Goal: Task Accomplishment & Management: Complete application form

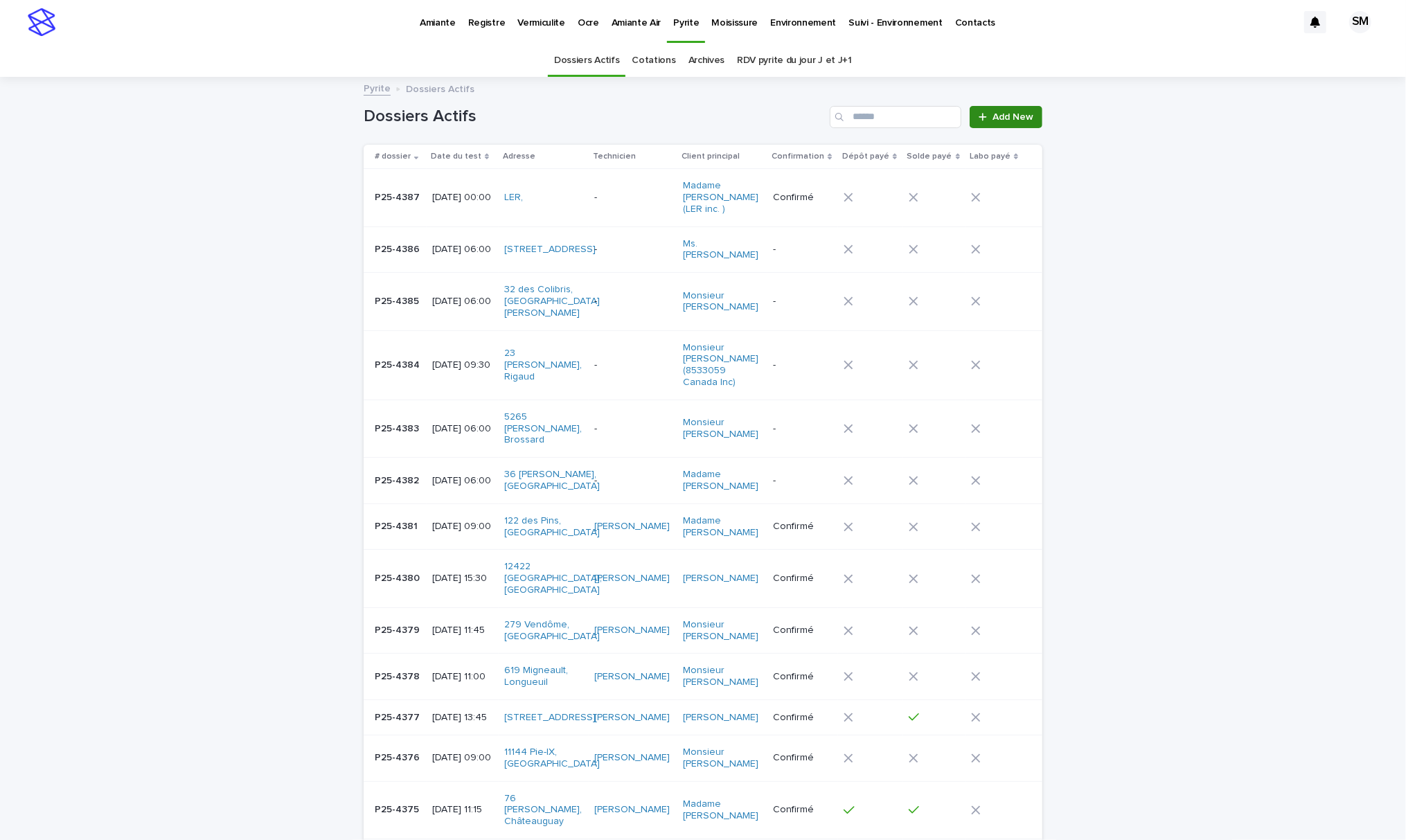
click at [992, 121] on span "Add New" at bounding box center [1012, 117] width 41 height 10
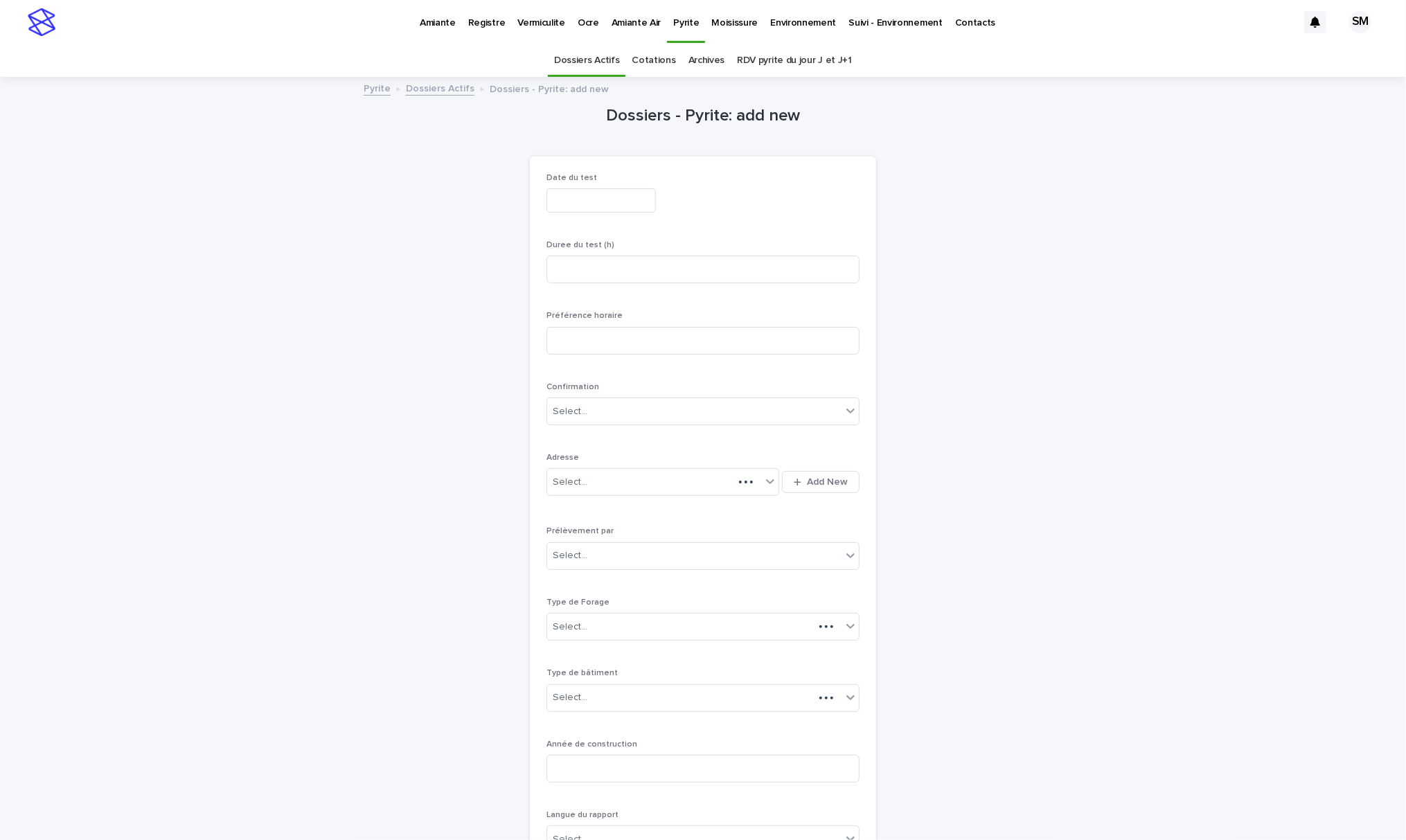
scroll to position [44, 0]
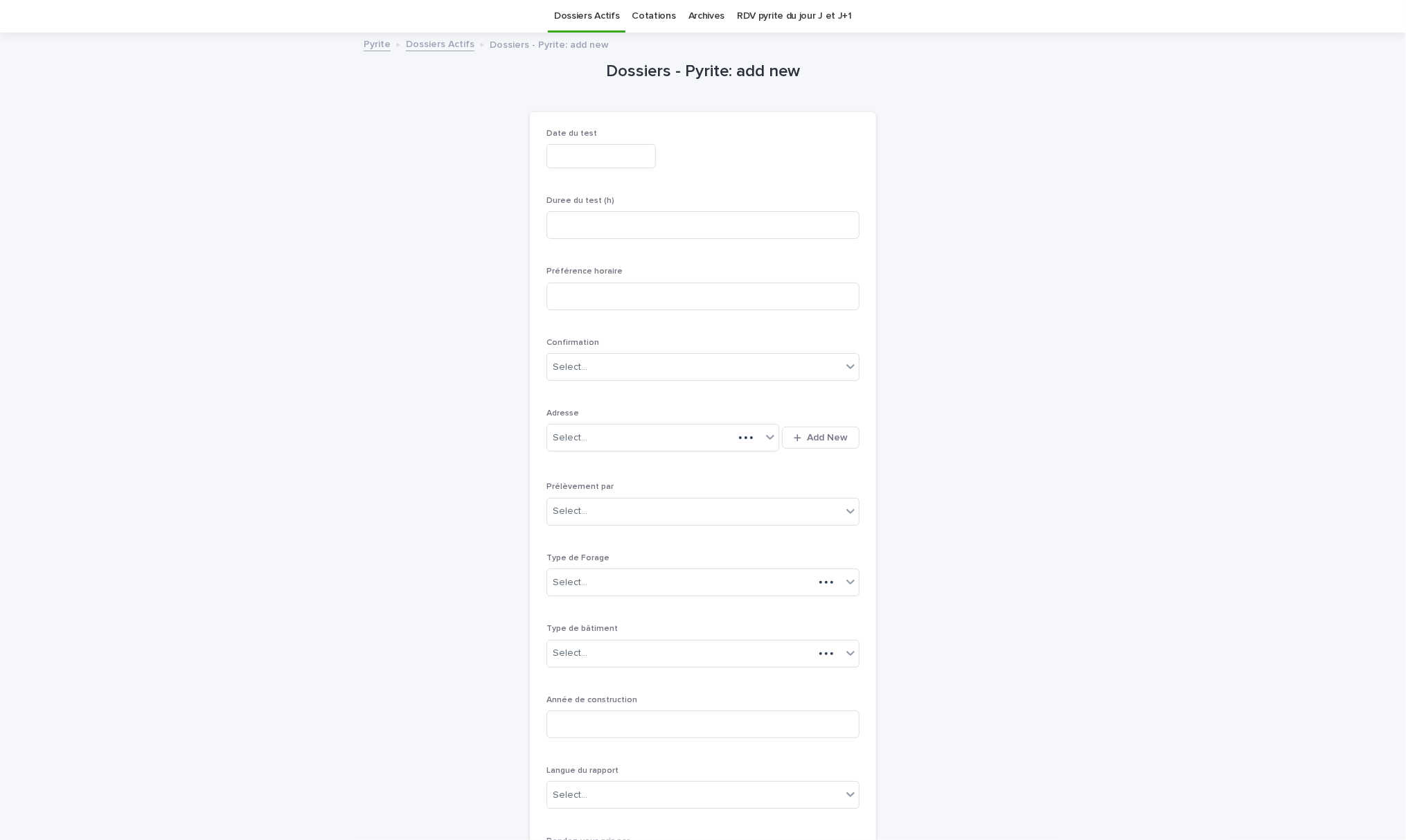
click at [590, 149] on input "text" at bounding box center [600, 156] width 110 height 24
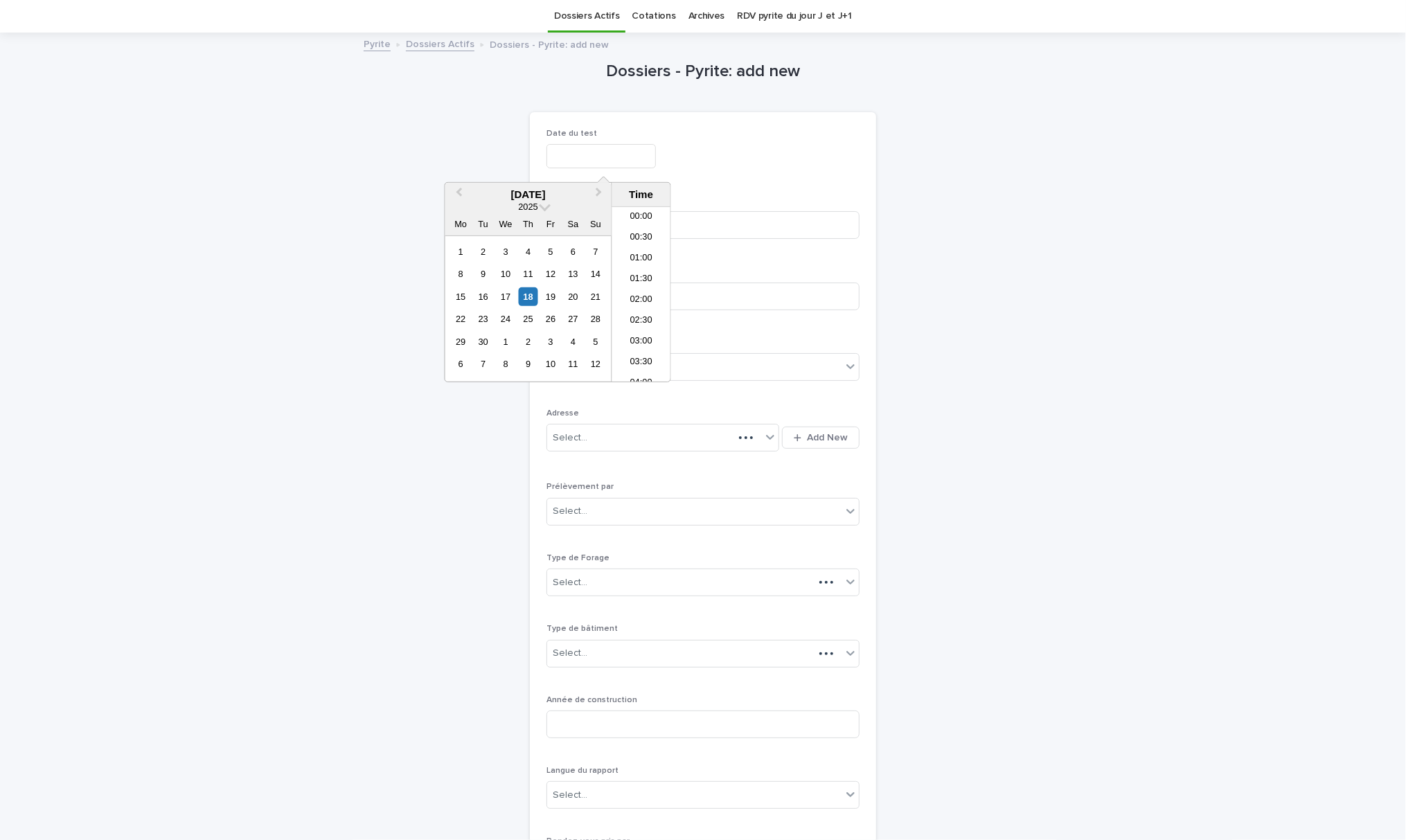
scroll to position [483, 0]
click at [478, 320] on div "23" at bounding box center [483, 319] width 19 height 19
type input "**********"
click at [723, 178] on div "**********" at bounding box center [703, 154] width 313 height 51
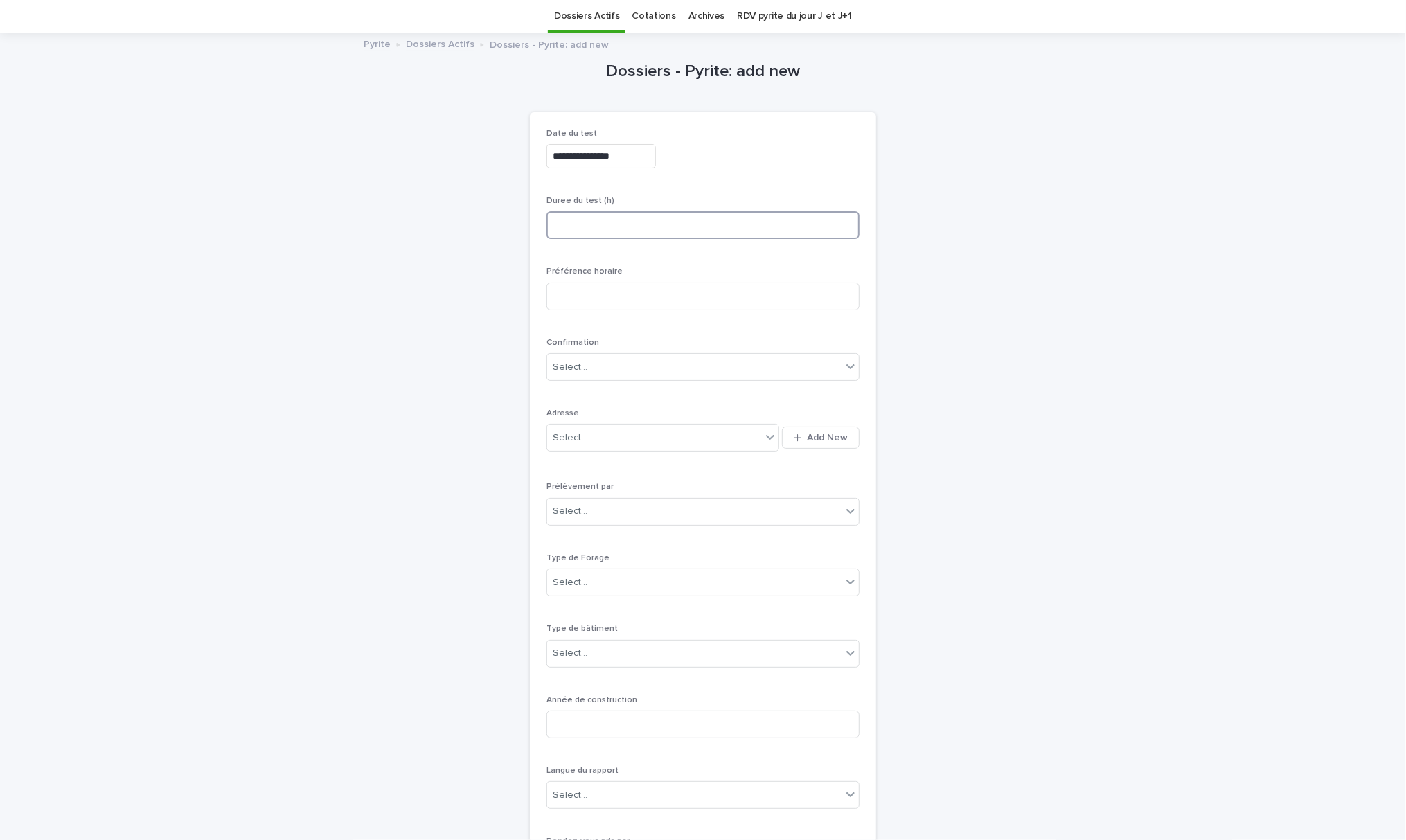
click at [626, 225] on input at bounding box center [703, 224] width 313 height 28
type input "*"
click at [620, 292] on input at bounding box center [703, 296] width 313 height 28
type input "**********"
click at [807, 435] on span "Add New" at bounding box center [827, 437] width 41 height 10
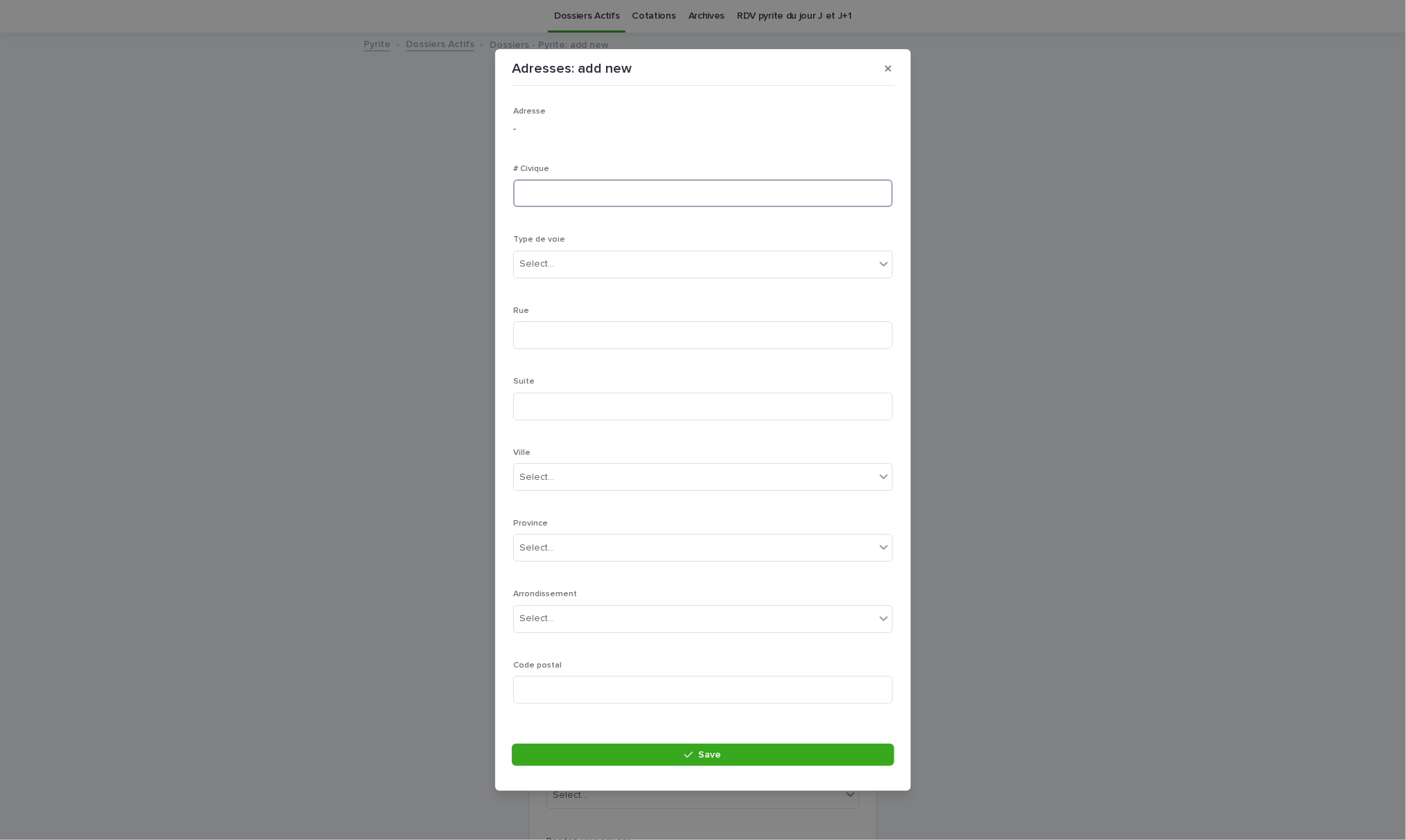
click at [532, 191] on input at bounding box center [703, 193] width 379 height 28
type input "**********"
click at [589, 251] on div "Select..." at bounding box center [703, 264] width 379 height 28
click at [593, 356] on div "boulevard" at bounding box center [695, 363] width 364 height 24
click at [580, 339] on input at bounding box center [703, 335] width 379 height 28
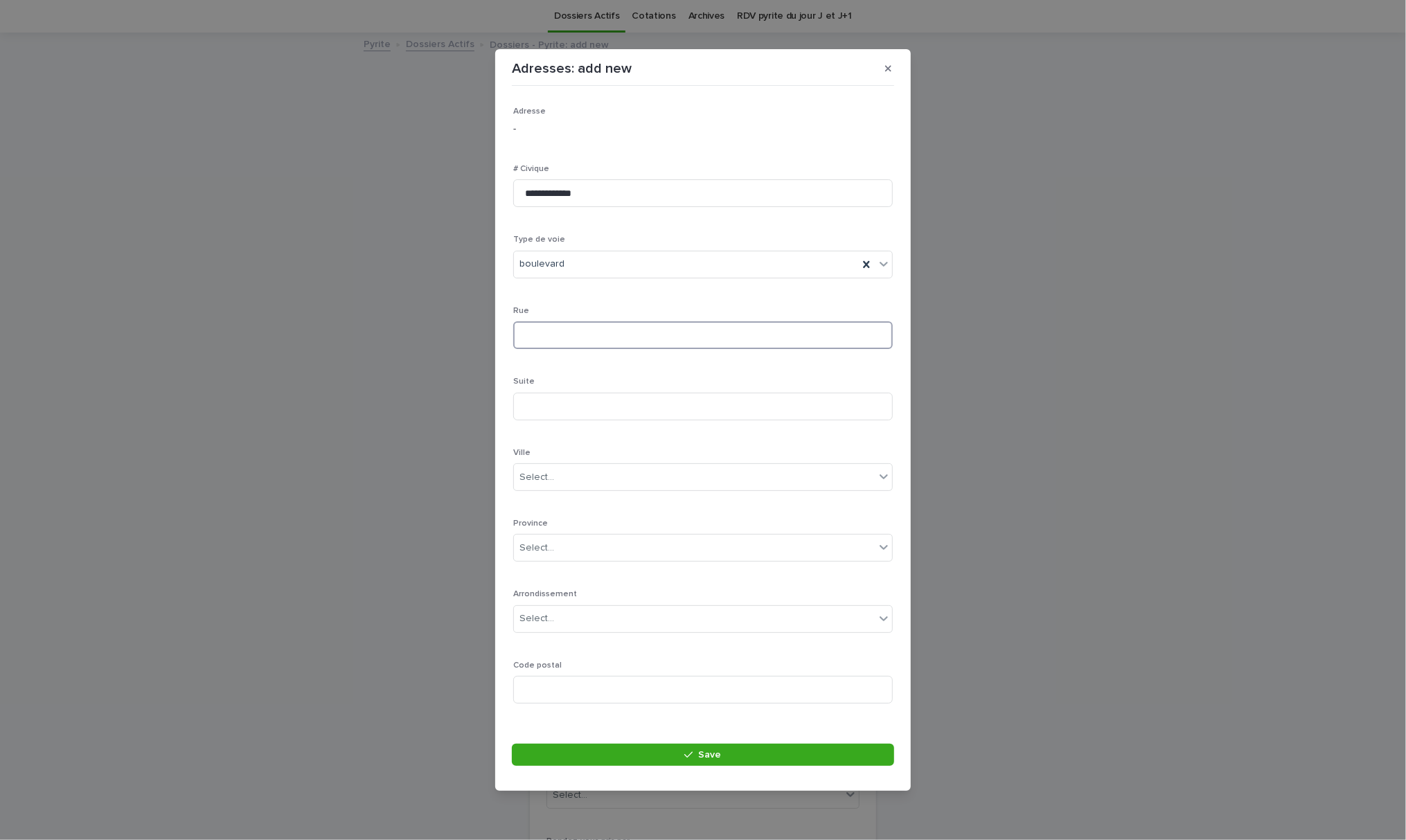
click at [550, 333] on input at bounding box center [703, 335] width 379 height 28
type input "**********"
click at [588, 487] on div "Select..." at bounding box center [693, 477] width 360 height 23
type input "********"
click at [578, 507] on div "[GEOGRAPHIC_DATA]" at bounding box center [695, 503] width 364 height 24
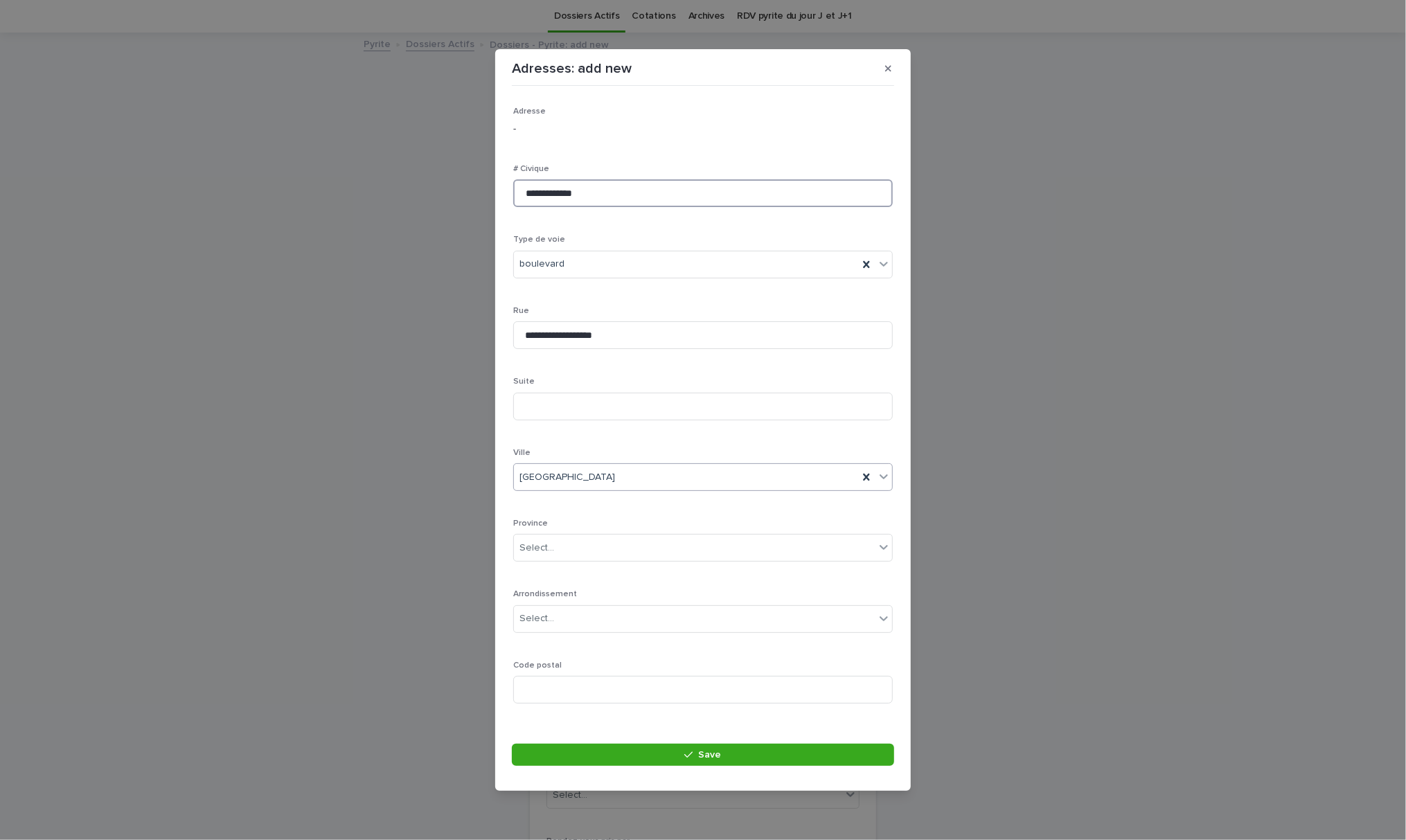
click at [522, 193] on input "**********" at bounding box center [703, 193] width 379 height 28
click at [580, 543] on div "Select..." at bounding box center [693, 548] width 360 height 23
type input "**"
click at [571, 573] on div "QC" at bounding box center [695, 575] width 364 height 24
click at [583, 692] on input at bounding box center [703, 689] width 379 height 28
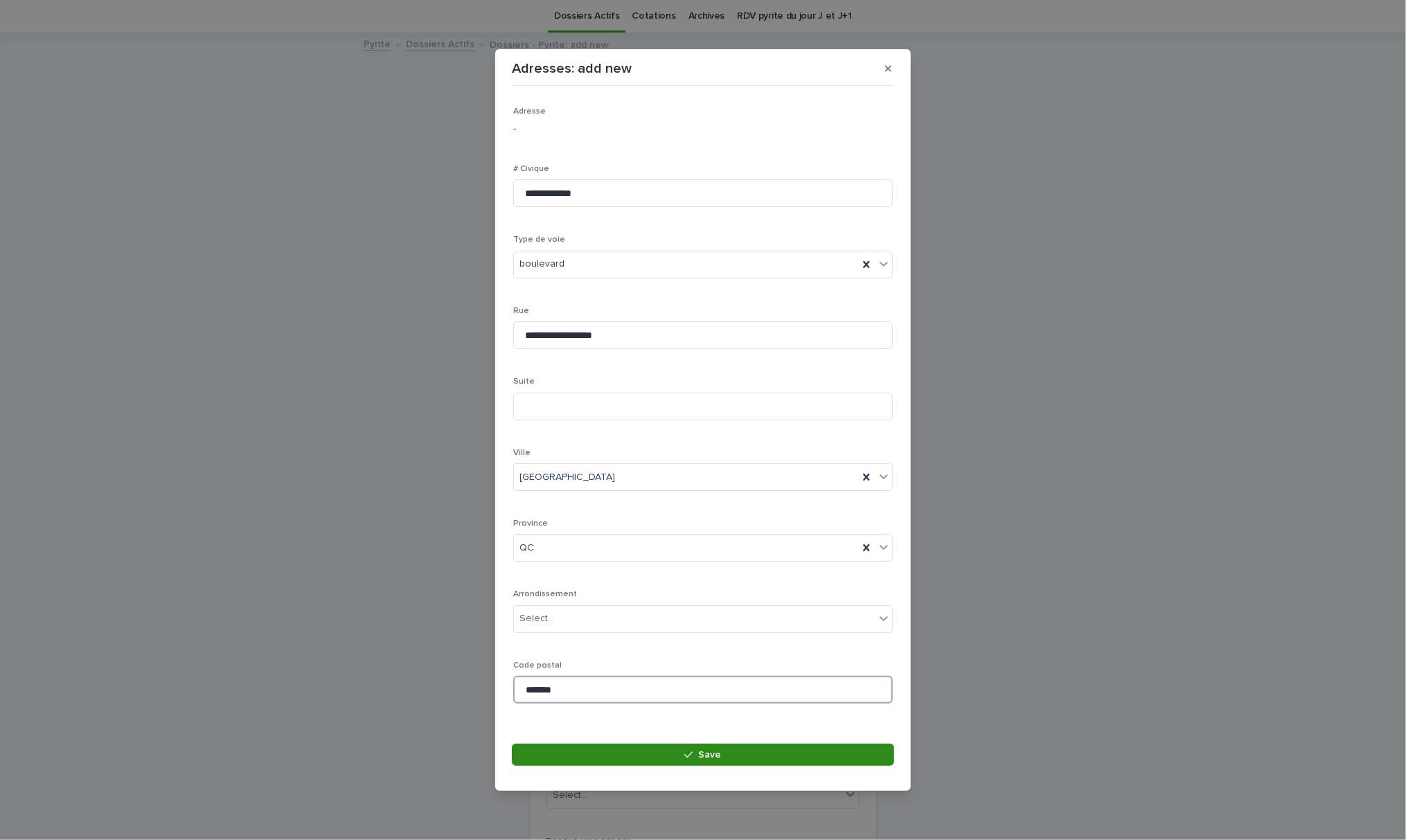
type input "*******"
click at [655, 749] on button "Save" at bounding box center [703, 754] width 382 height 22
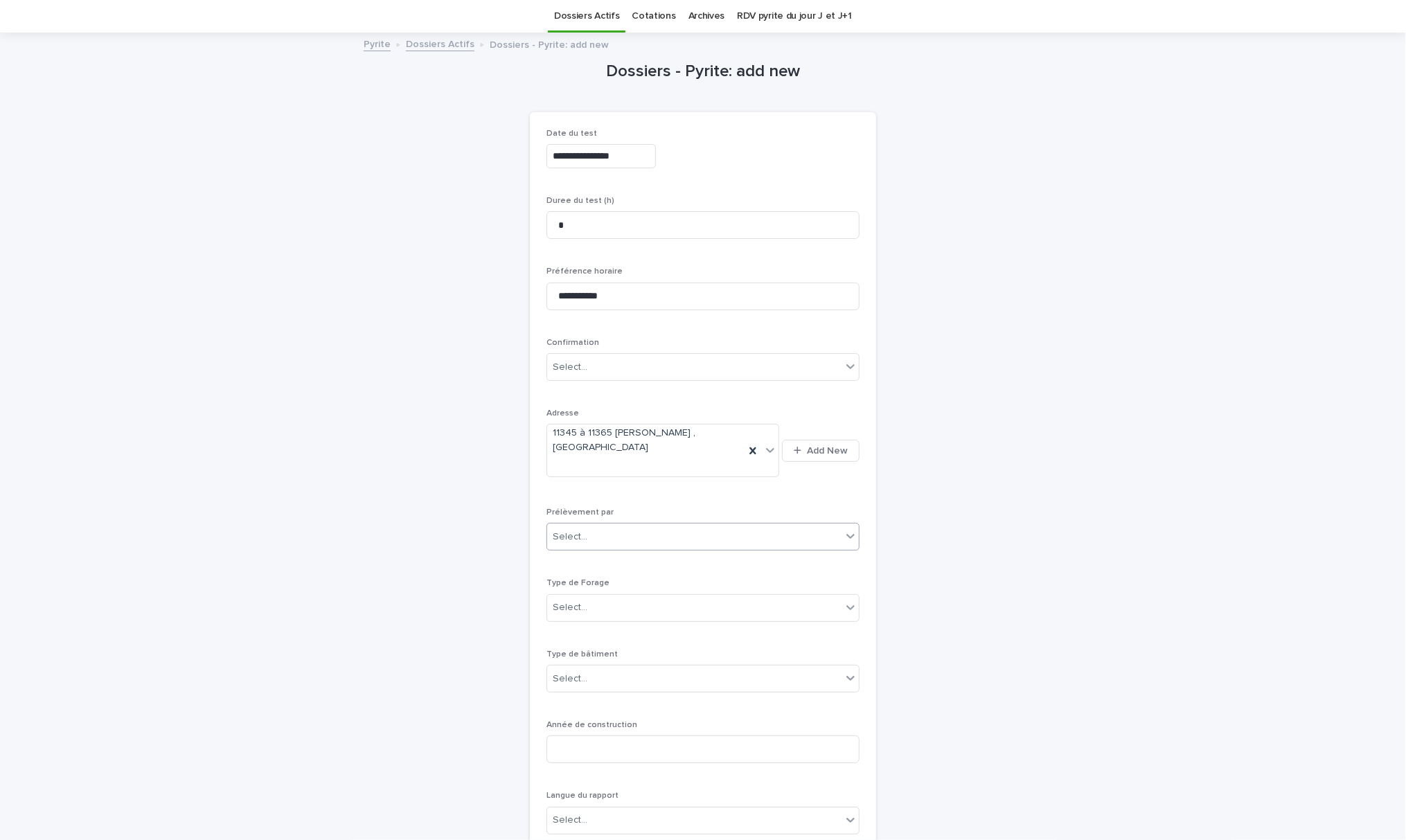
click at [615, 525] on div "Select..." at bounding box center [693, 536] width 294 height 23
click at [612, 544] on div "Multitest" at bounding box center [696, 549] width 311 height 24
click at [680, 596] on div "Select..." at bounding box center [693, 606] width 294 height 23
click at [616, 638] on div "2- Commercial" at bounding box center [696, 645] width 311 height 24
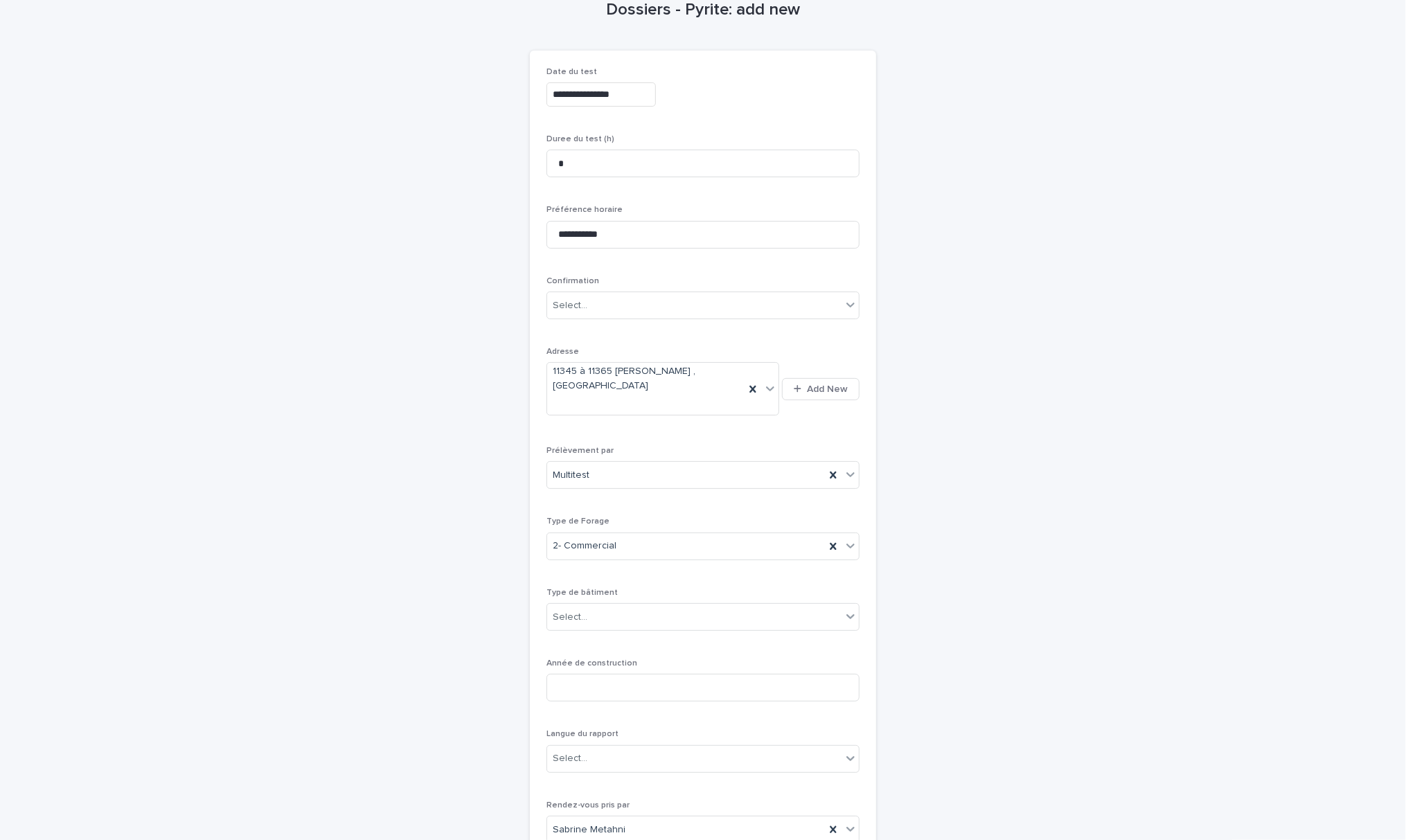
scroll to position [229, 0]
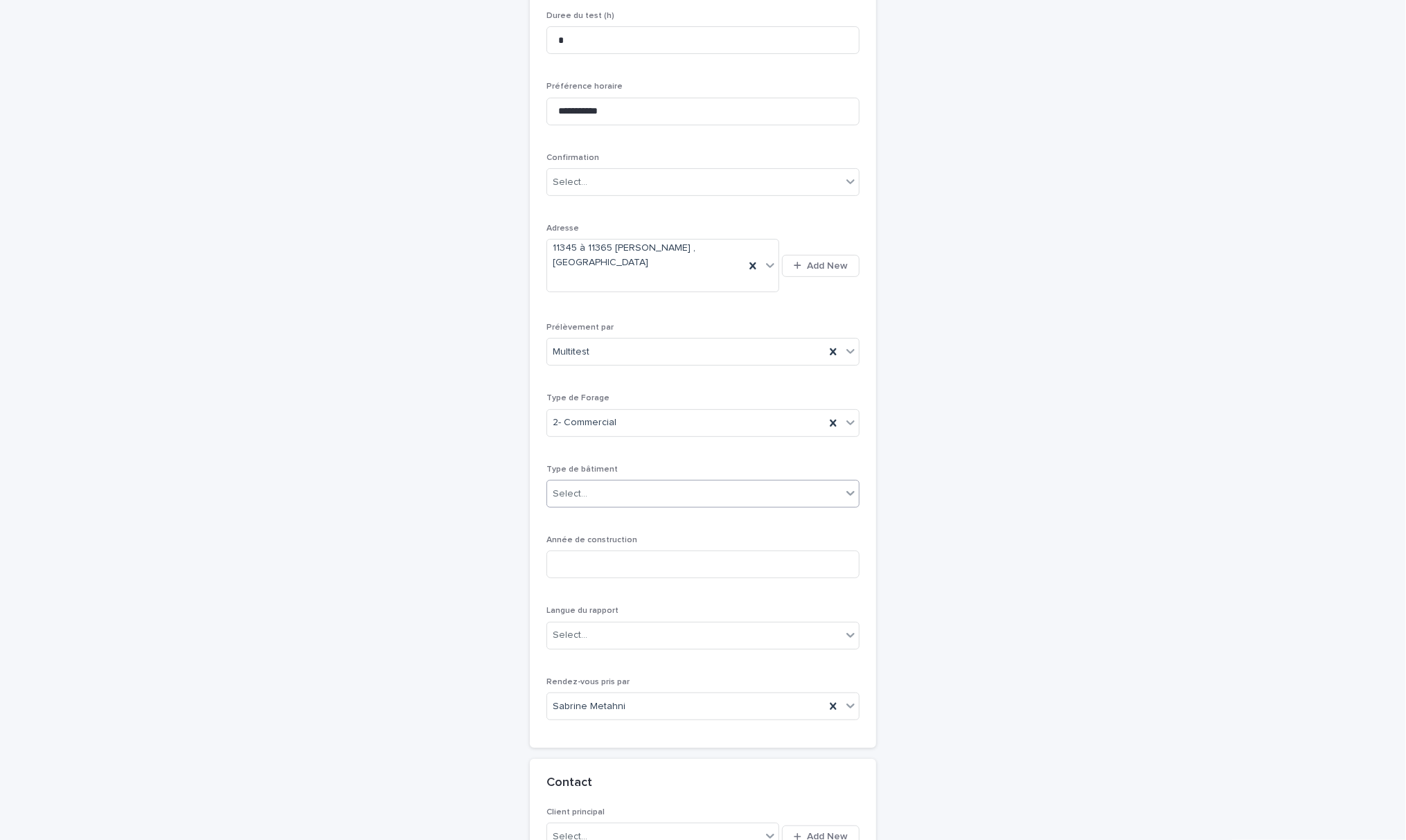
click at [587, 482] on div "Select..." at bounding box center [693, 493] width 294 height 23
click at [596, 534] on div "Commercial" at bounding box center [696, 531] width 311 height 24
click at [593, 558] on input at bounding box center [703, 564] width 313 height 28
click at [594, 555] on input at bounding box center [703, 564] width 313 height 28
type input "****"
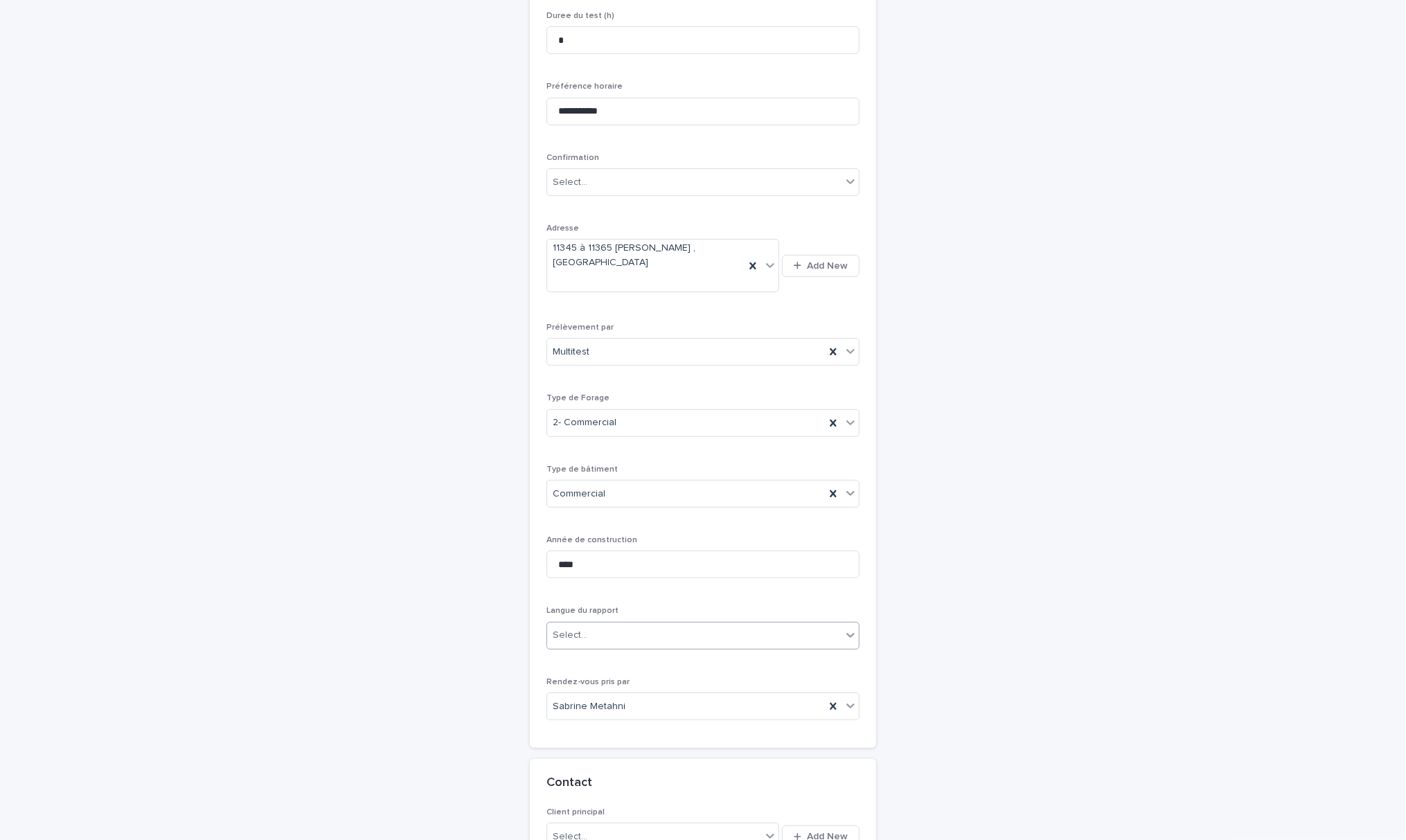
click at [635, 624] on div "Select..." at bounding box center [693, 635] width 294 height 23
click at [612, 646] on div "Français" at bounding box center [696, 649] width 311 height 24
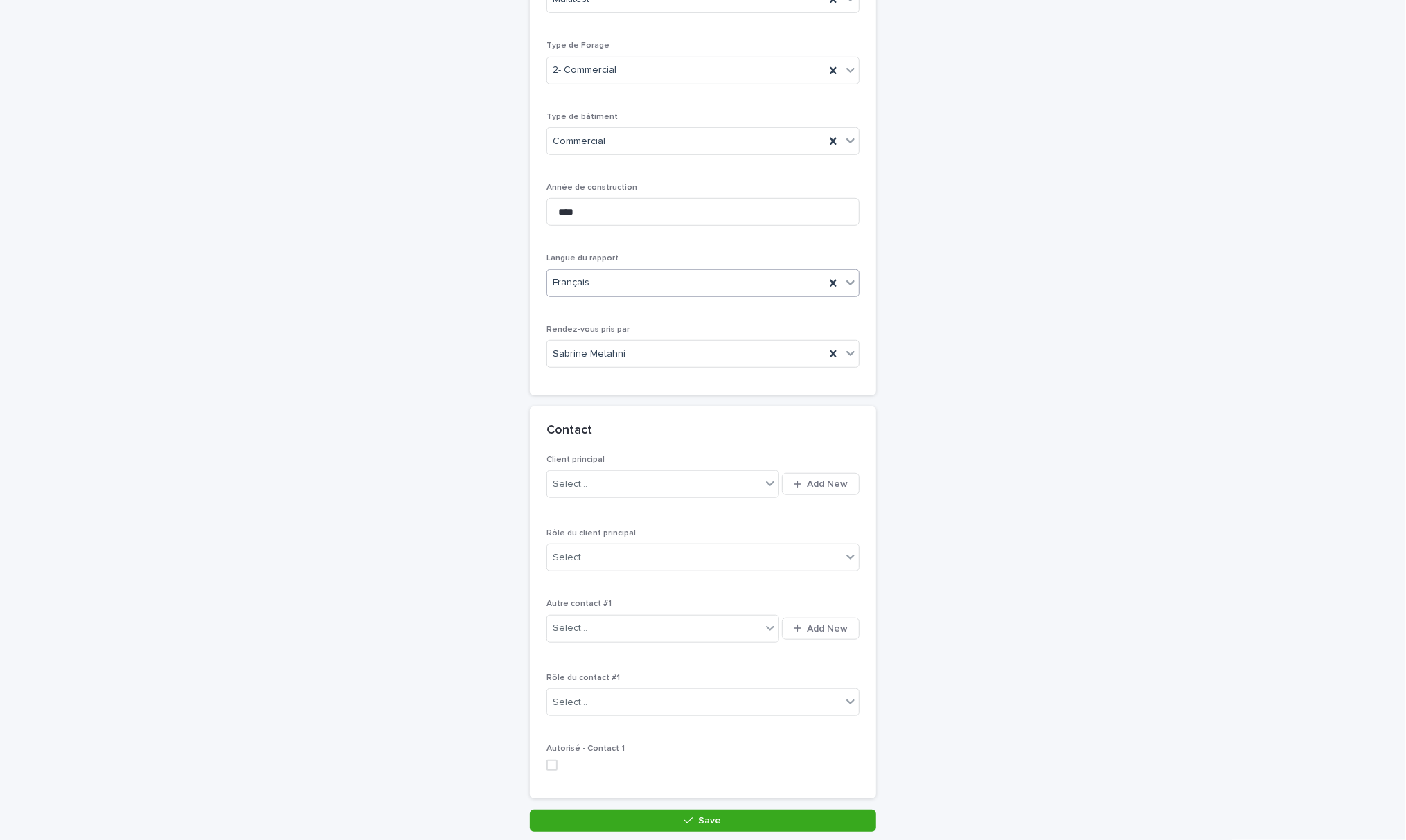
scroll to position [672, 0]
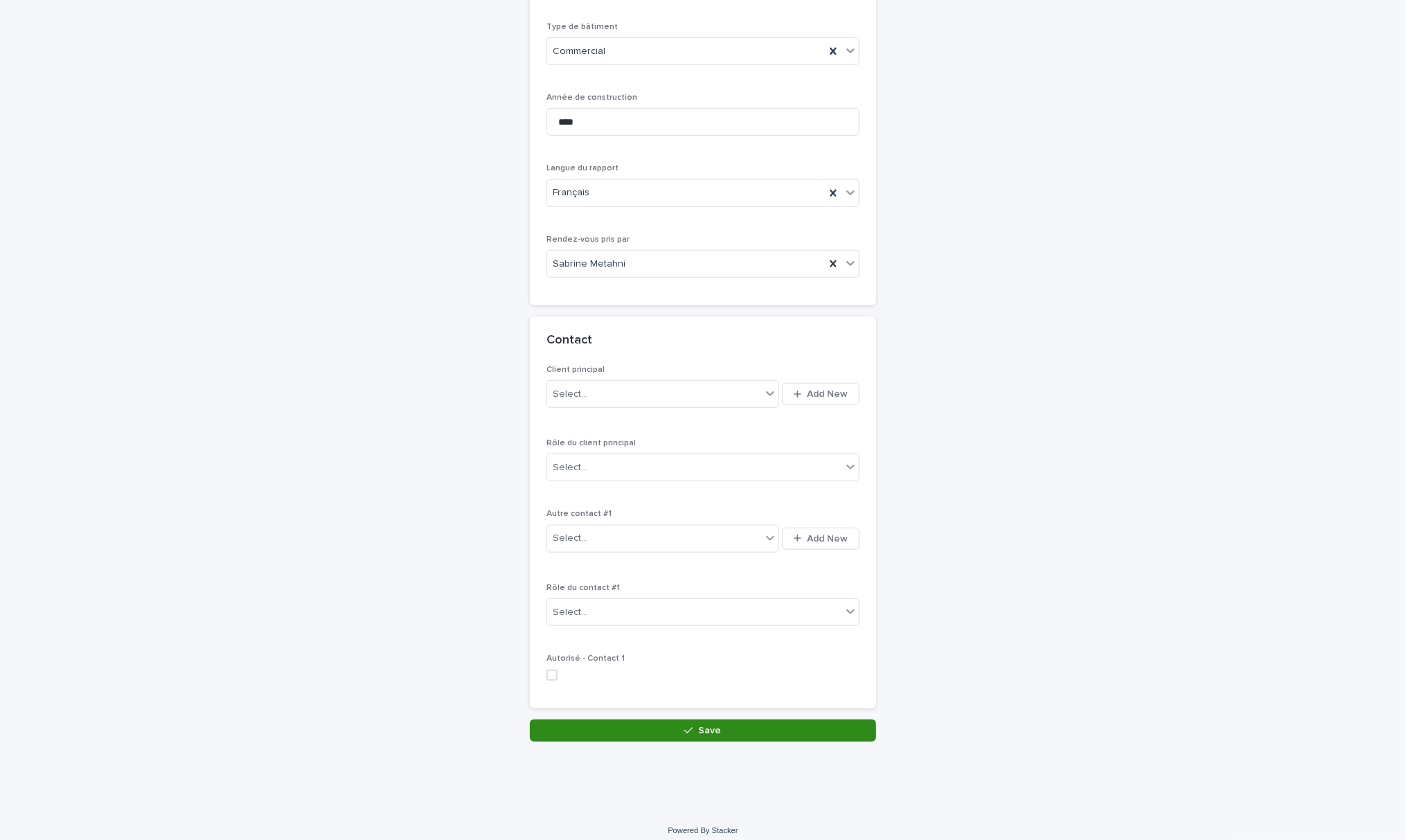
click at [653, 720] on button "Save" at bounding box center [703, 730] width 346 height 22
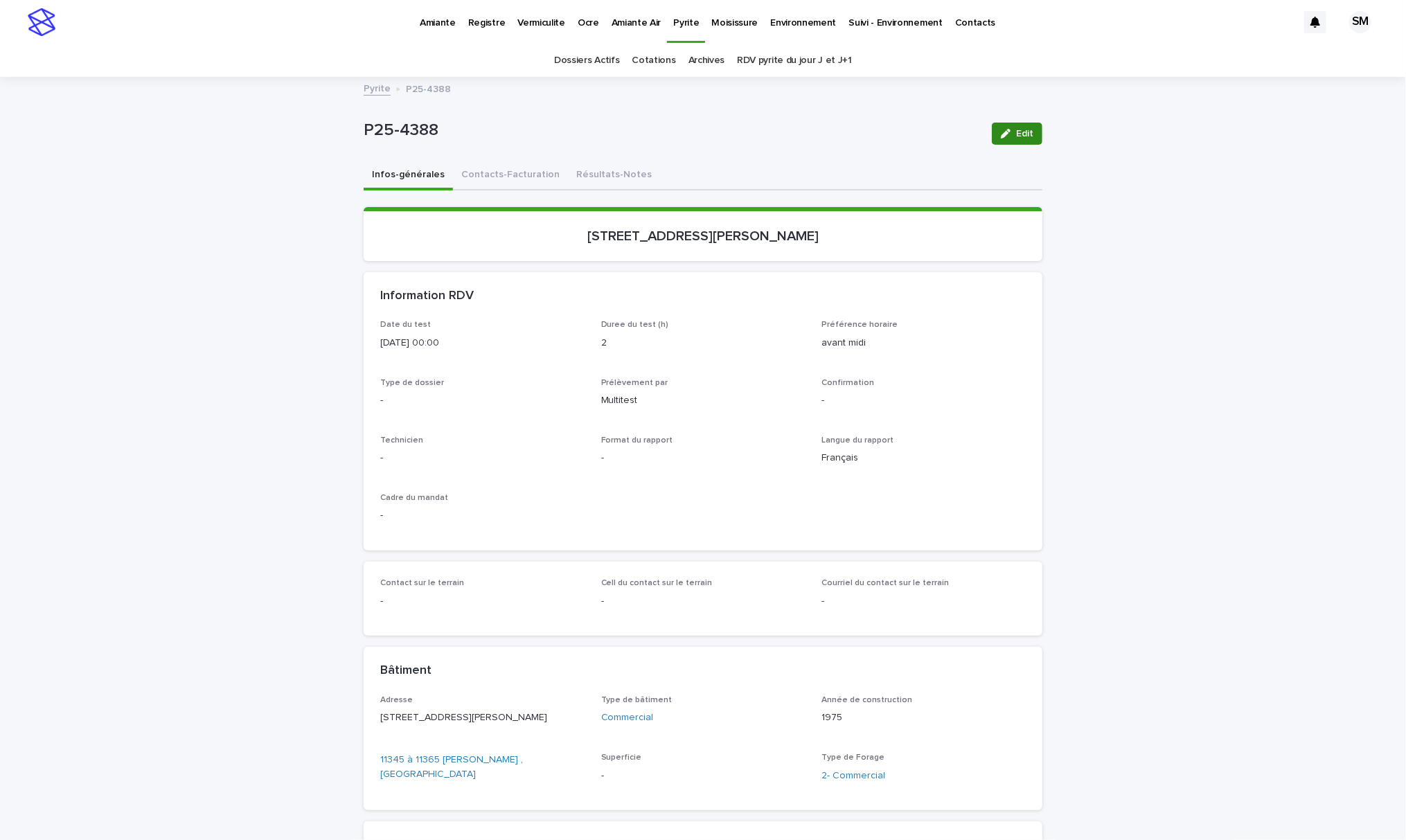
click at [1000, 134] on icon "button" at bounding box center [1005, 133] width 10 height 10
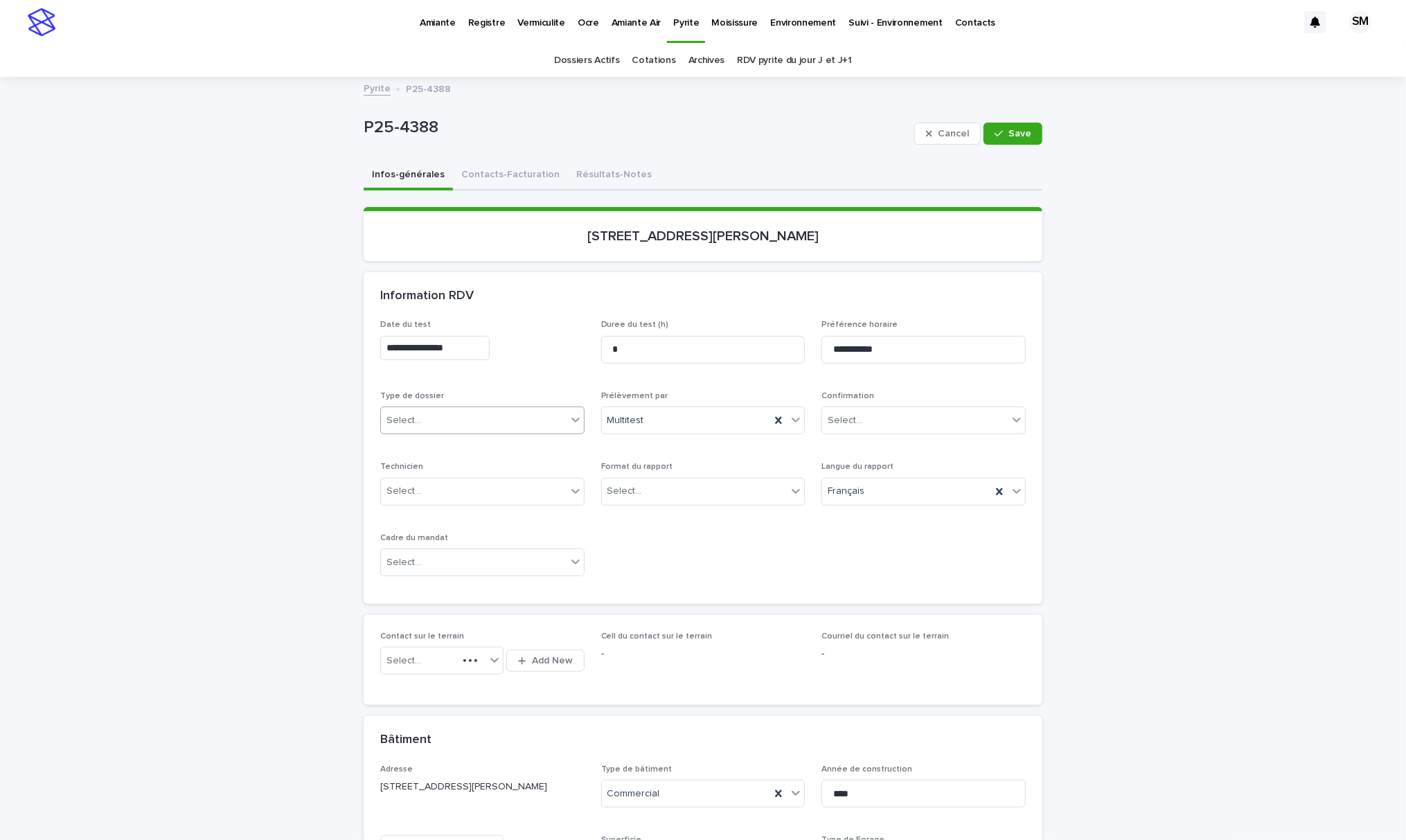
click at [489, 417] on div "Select..." at bounding box center [473, 420] width 186 height 23
click at [486, 442] on div "Échantillonnage" at bounding box center [475, 446] width 203 height 24
click at [624, 484] on div "Select..." at bounding box center [625, 492] width 34 height 14
click at [640, 513] on div "Électronique" at bounding box center [696, 517] width 203 height 24
click at [546, 551] on div "Select..." at bounding box center [473, 562] width 186 height 23
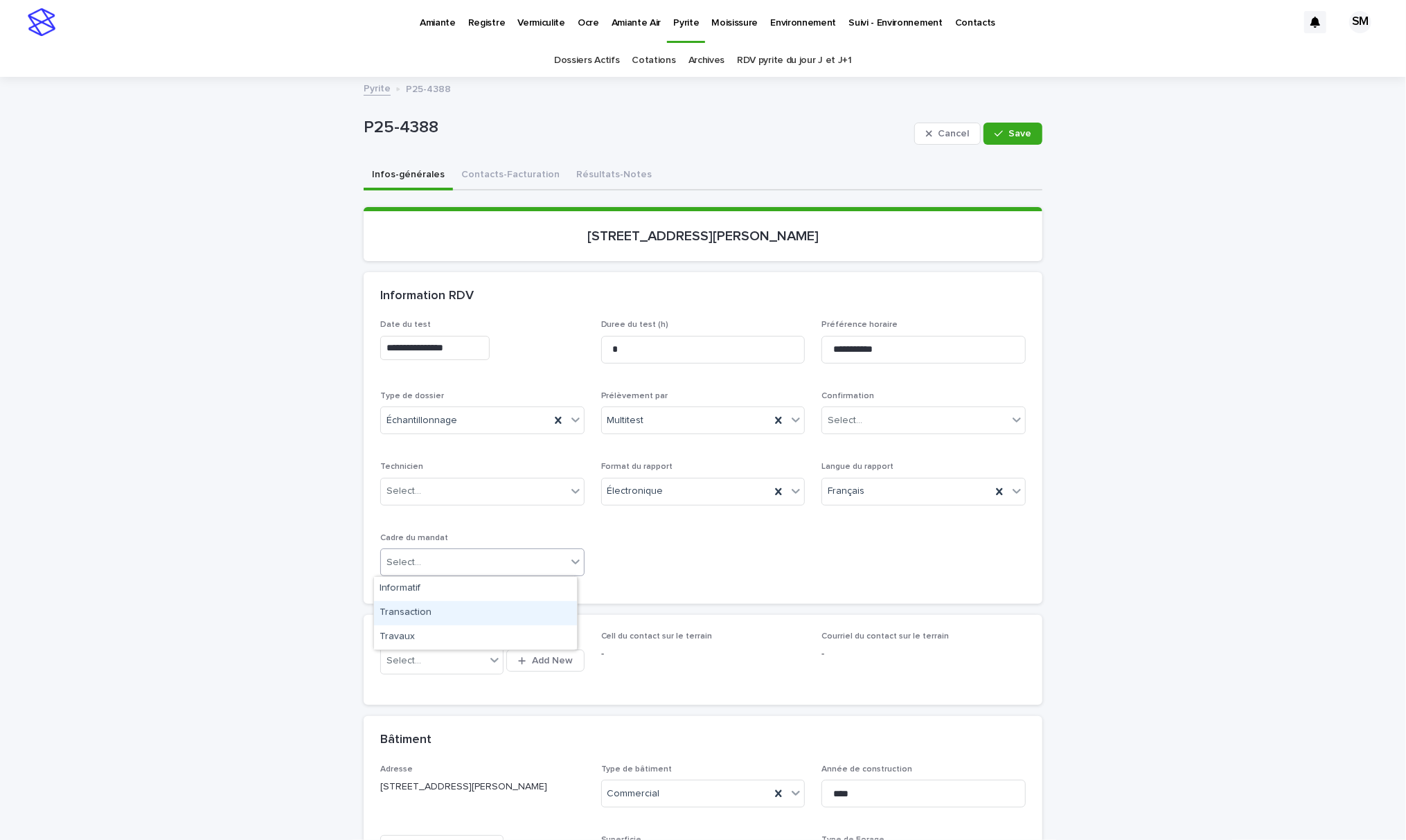
click at [466, 611] on div "Transaction" at bounding box center [475, 613] width 203 height 24
click at [993, 142] on button "Save" at bounding box center [1012, 133] width 59 height 22
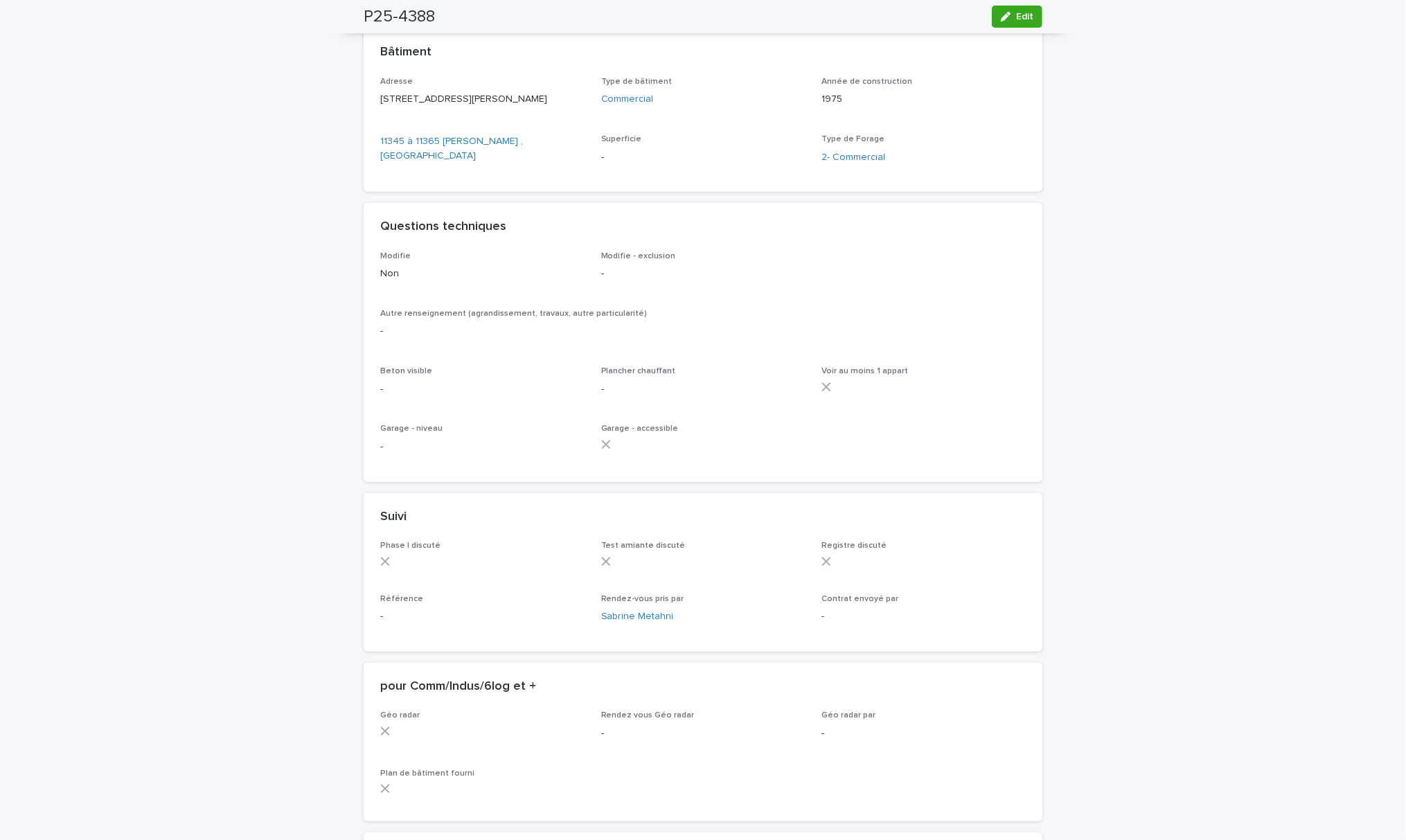
scroll to position [461, 0]
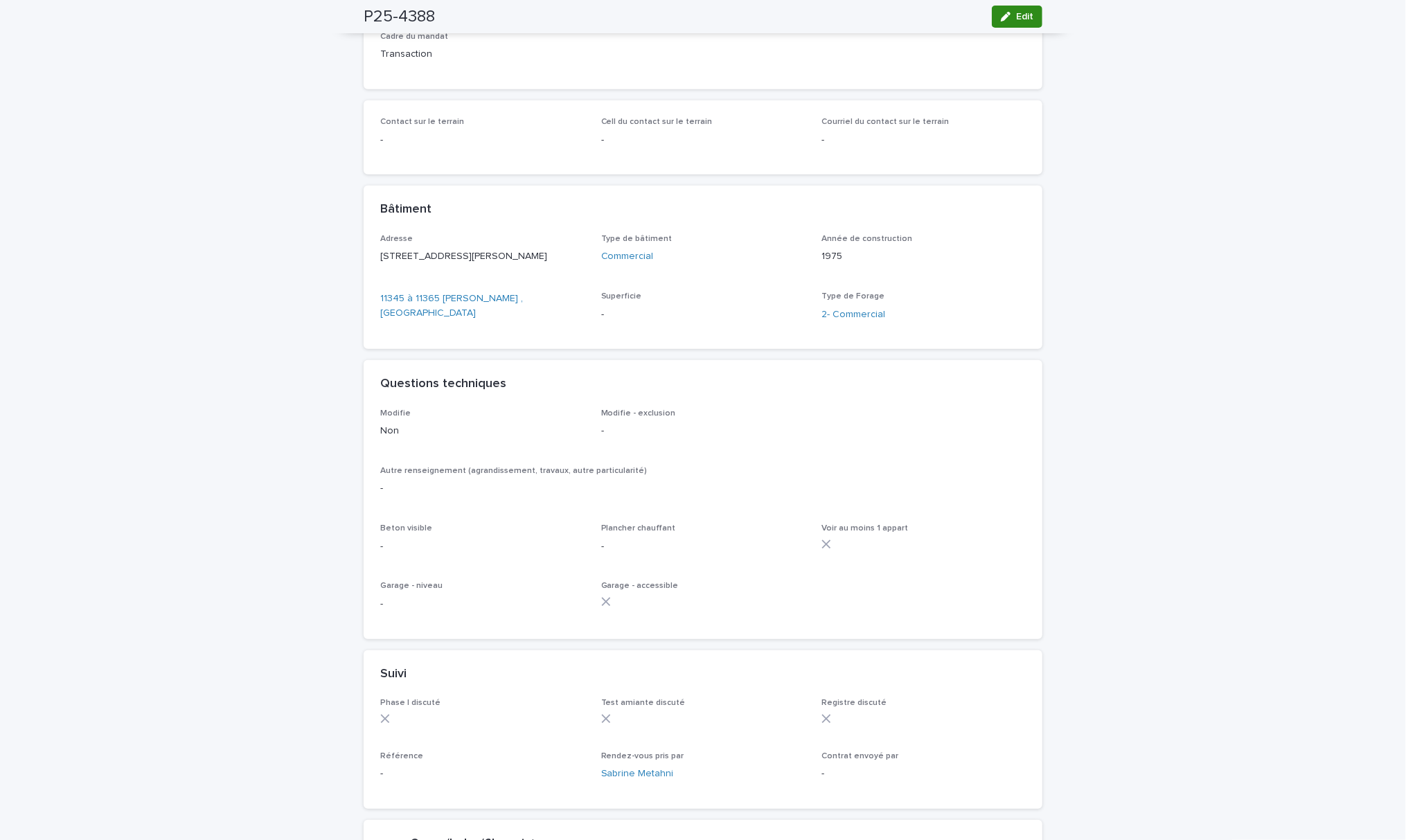
click at [1018, 19] on span "Edit" at bounding box center [1024, 16] width 17 height 10
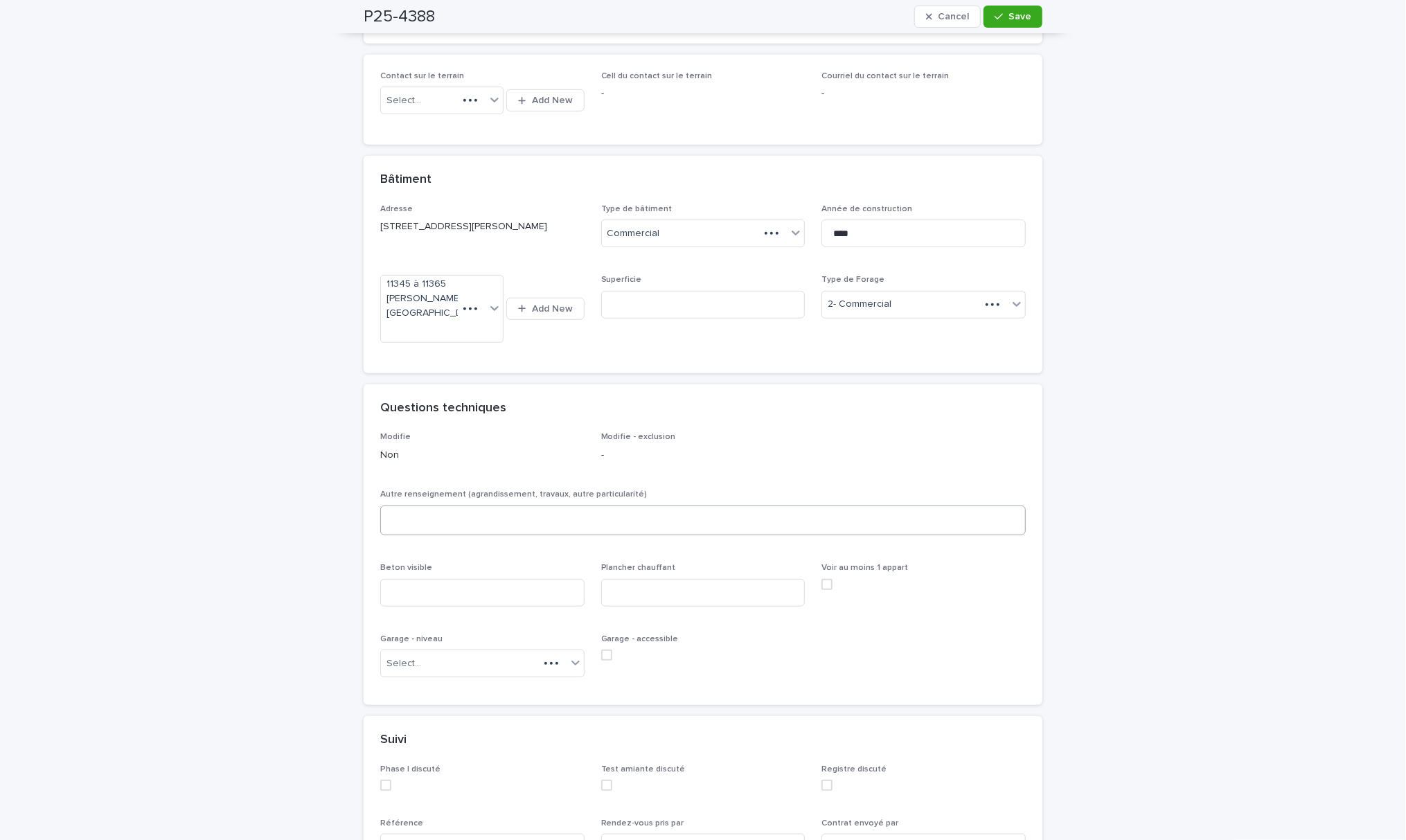
scroll to position [552, 0]
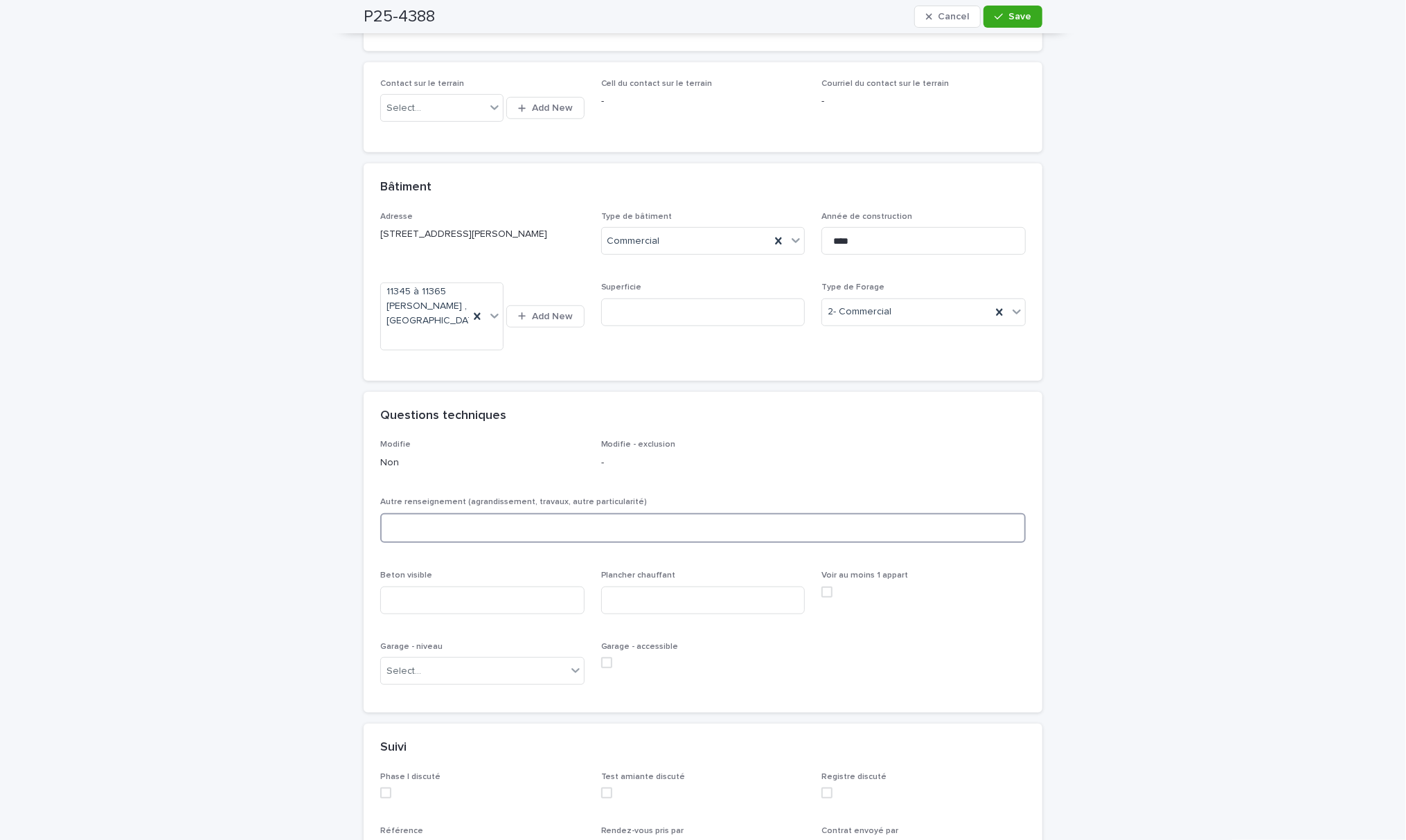
click at [435, 529] on textarea at bounding box center [703, 529] width 646 height 31
type textarea "*"
type textarea "*****"
click at [995, 19] on icon "button" at bounding box center [998, 16] width 8 height 10
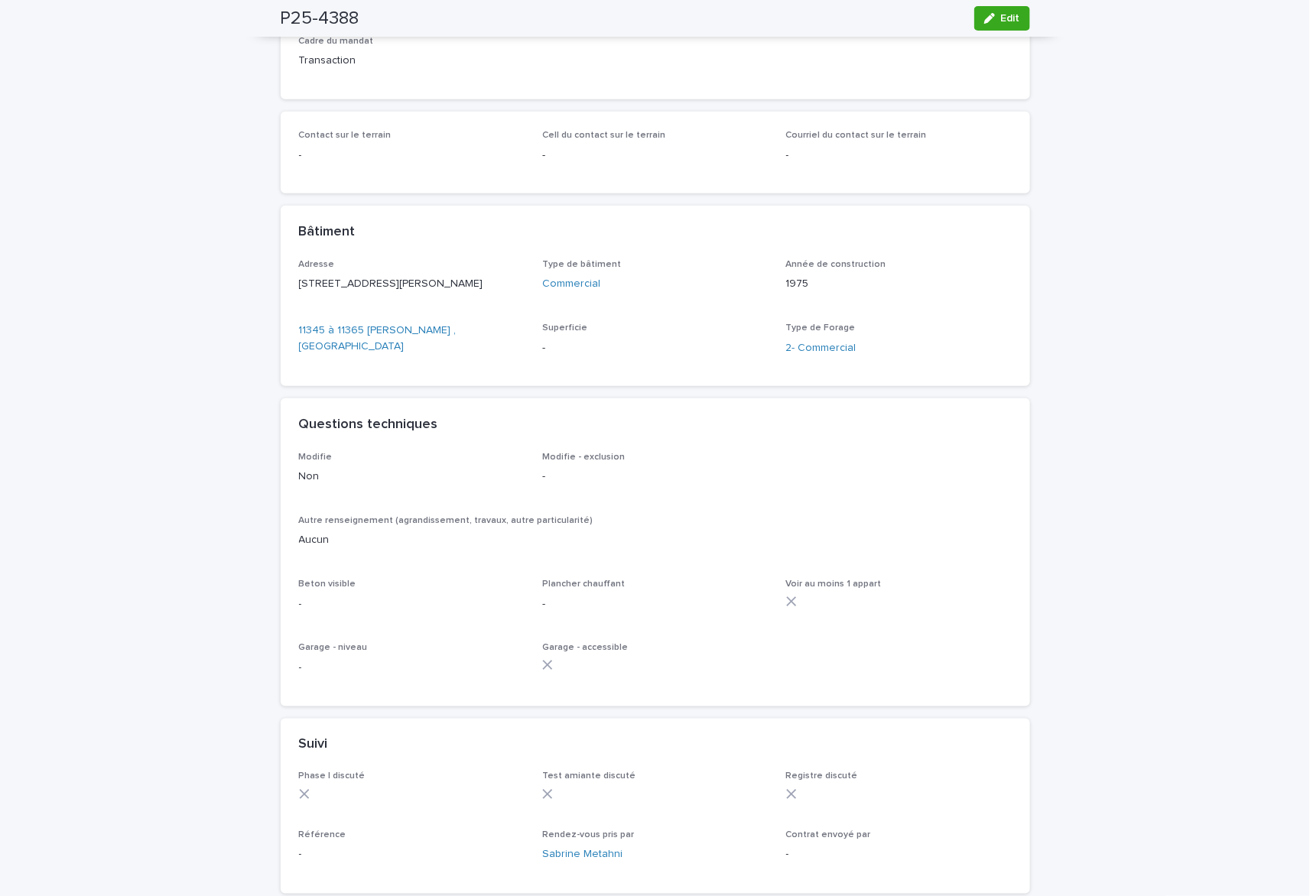
scroll to position [101, 0]
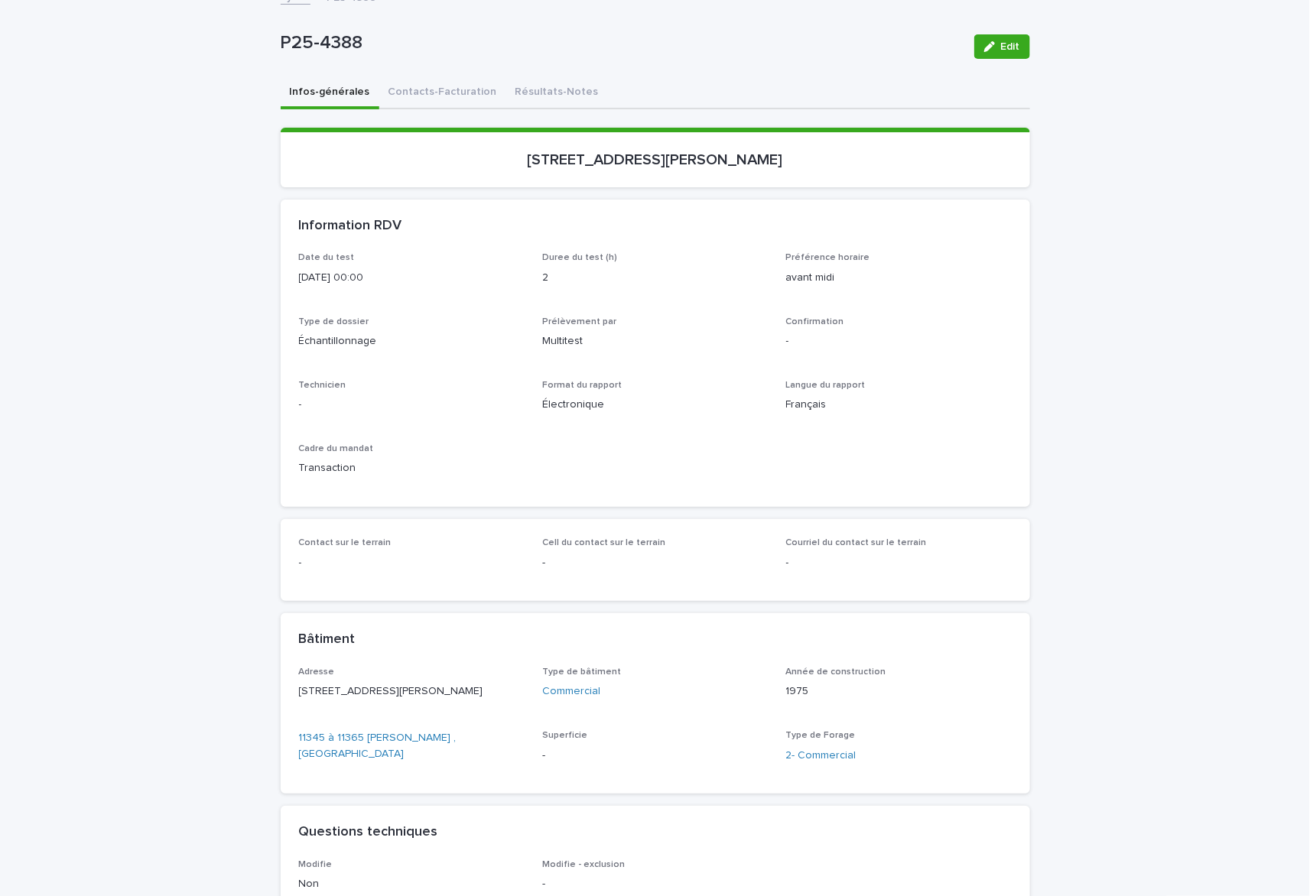
click at [575, 168] on section "[STREET_ADDRESS][PERSON_NAME]" at bounding box center [656, 158] width 750 height 60
drag, startPoint x: 519, startPoint y: 150, endPoint x: 841, endPoint y: 165, distance: 322.3
click at [841, 165] on p "[STREET_ADDRESS][PERSON_NAME]" at bounding box center [655, 160] width 713 height 18
click at [519, 158] on p "[STREET_ADDRESS][PERSON_NAME]" at bounding box center [655, 160] width 713 height 18
drag, startPoint x: 516, startPoint y: 154, endPoint x: 847, endPoint y: 157, distance: 330.4
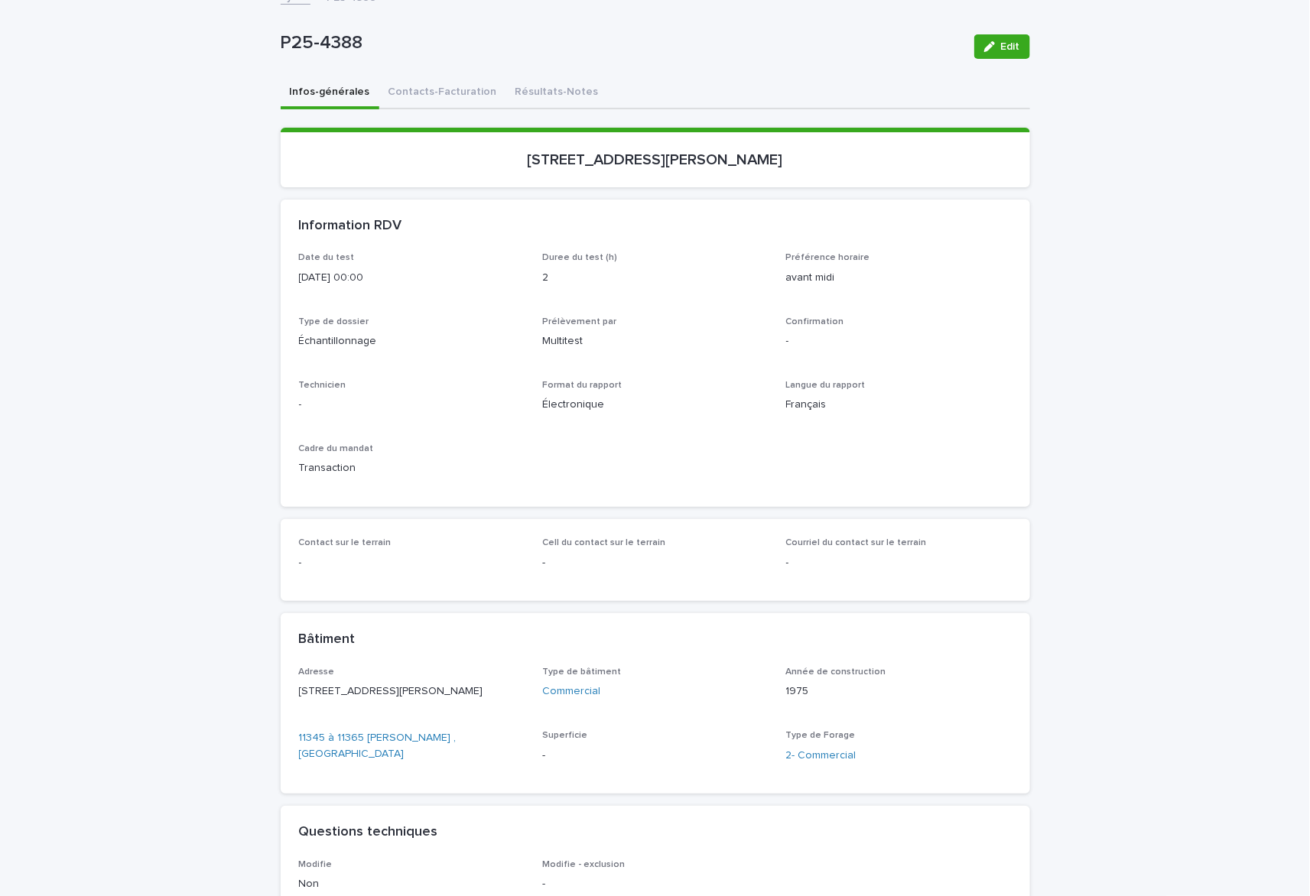
click at [847, 157] on p "[STREET_ADDRESS][PERSON_NAME]" at bounding box center [655, 160] width 713 height 18
copy p "[STREET_ADDRESS][PERSON_NAME]"
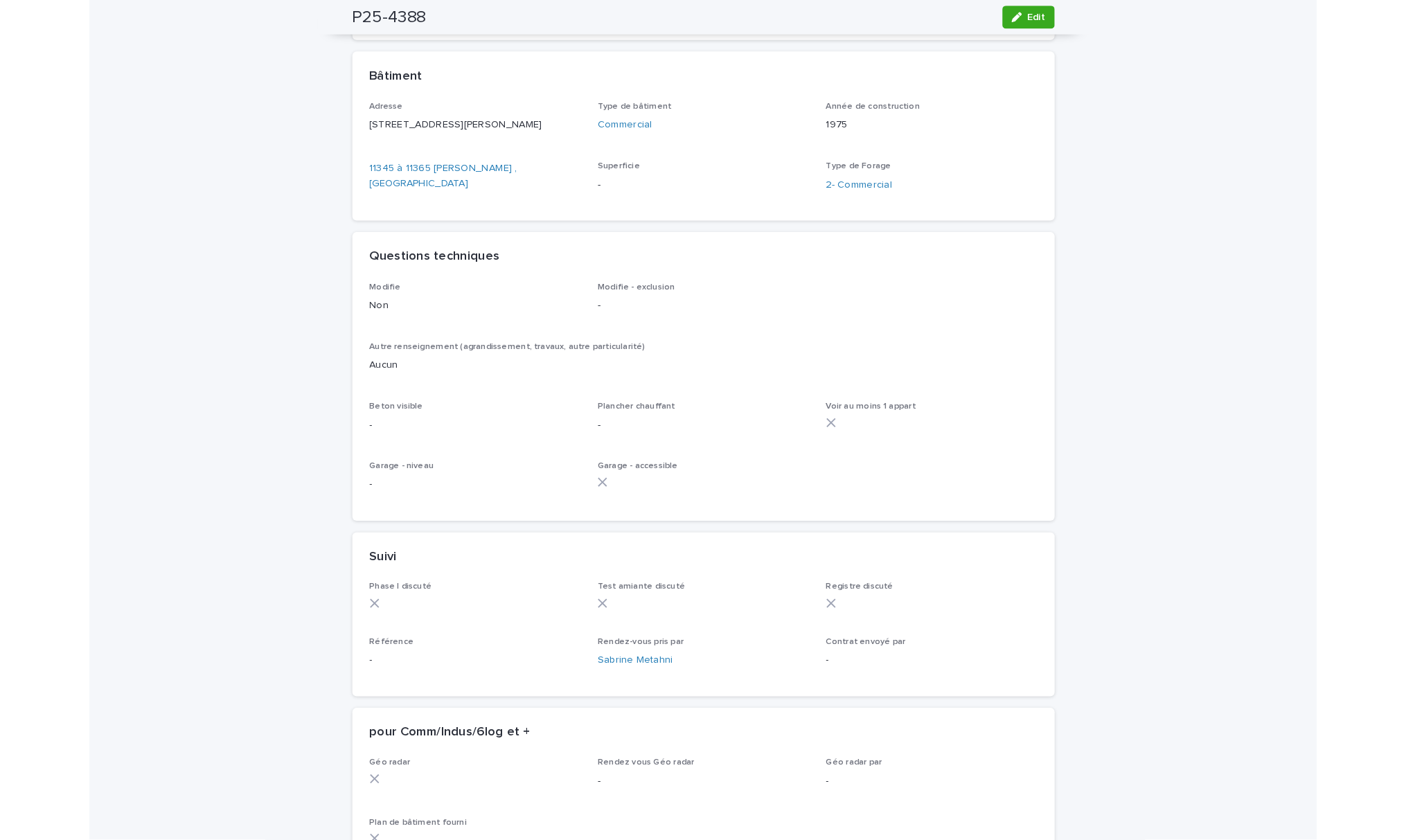
scroll to position [592, 0]
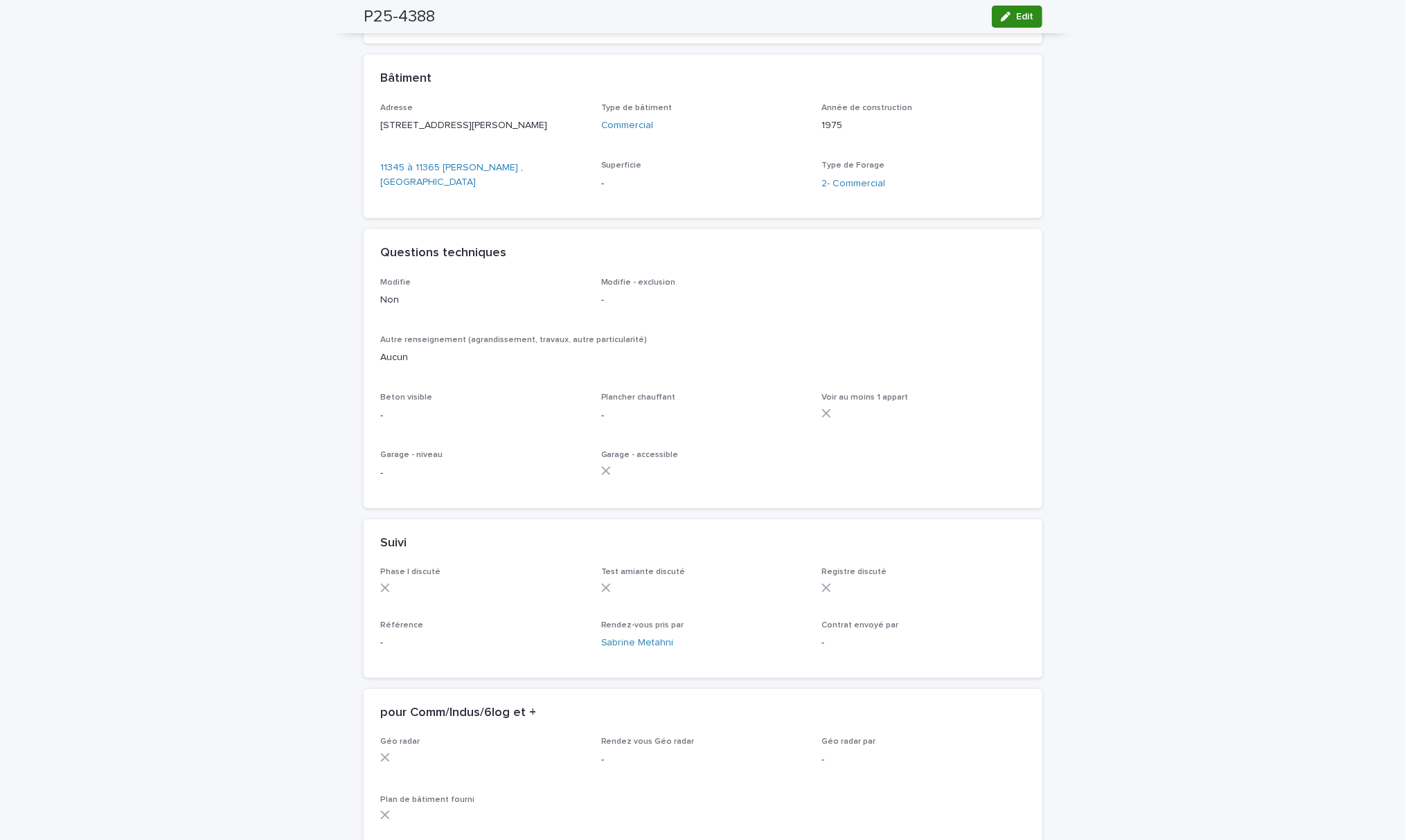
click at [1016, 22] on button "Edit" at bounding box center [1017, 16] width 51 height 22
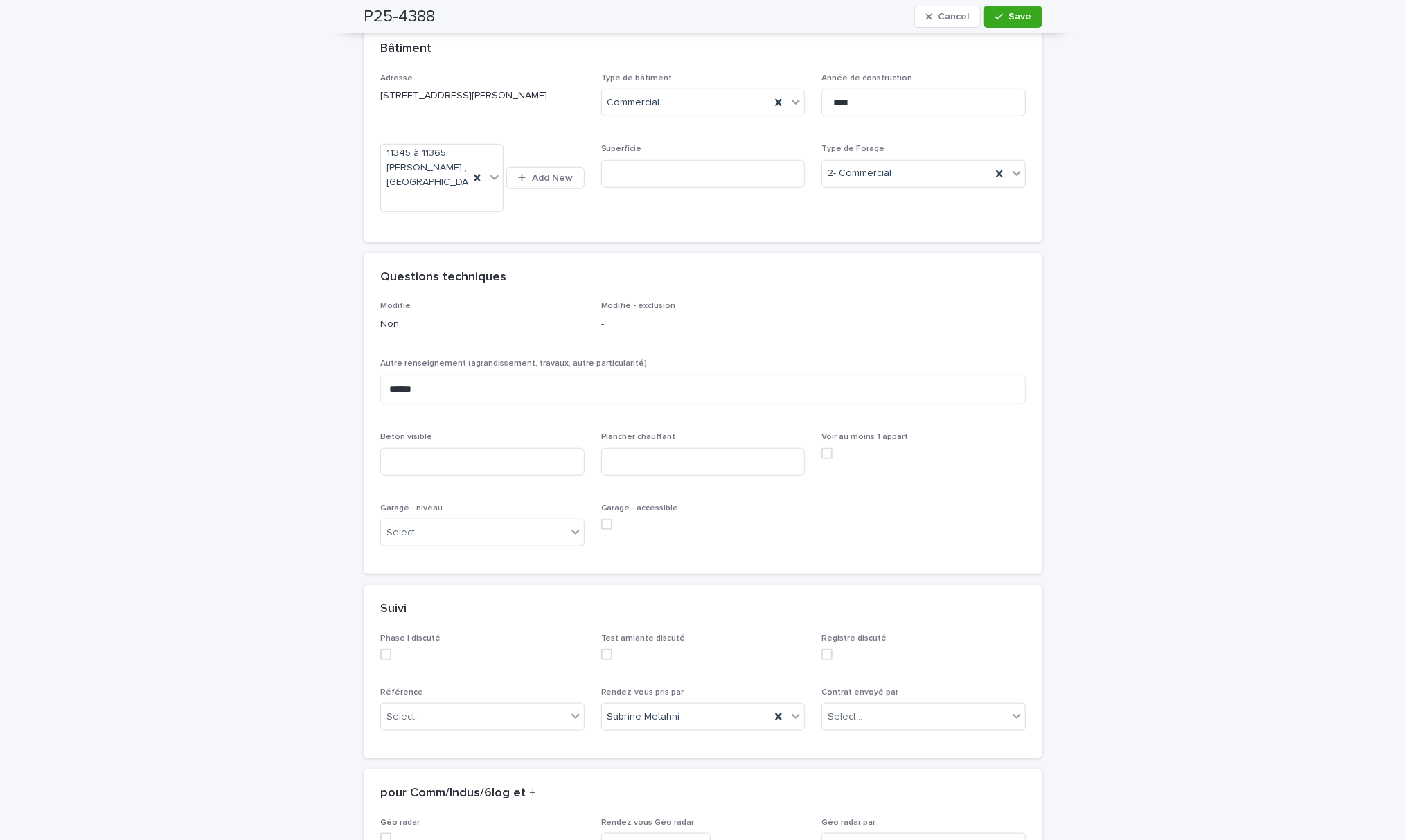
scroll to position [683, 0]
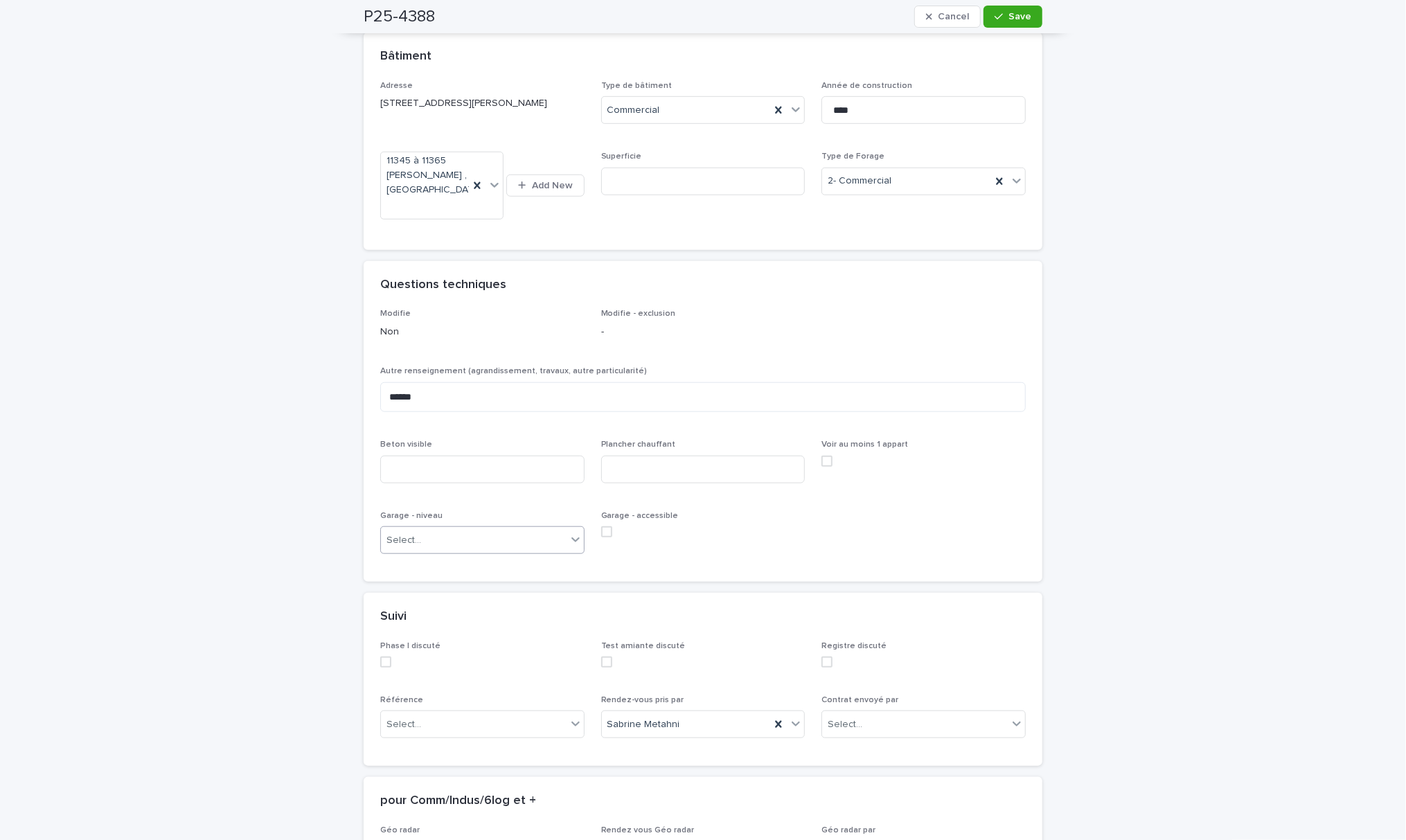
click at [541, 528] on div "Select..." at bounding box center [483, 539] width 205 height 28
click at [483, 636] on div "Rez-de-chaussée" at bounding box center [475, 641] width 203 height 24
click at [994, 18] on icon "button" at bounding box center [998, 16] width 8 height 6
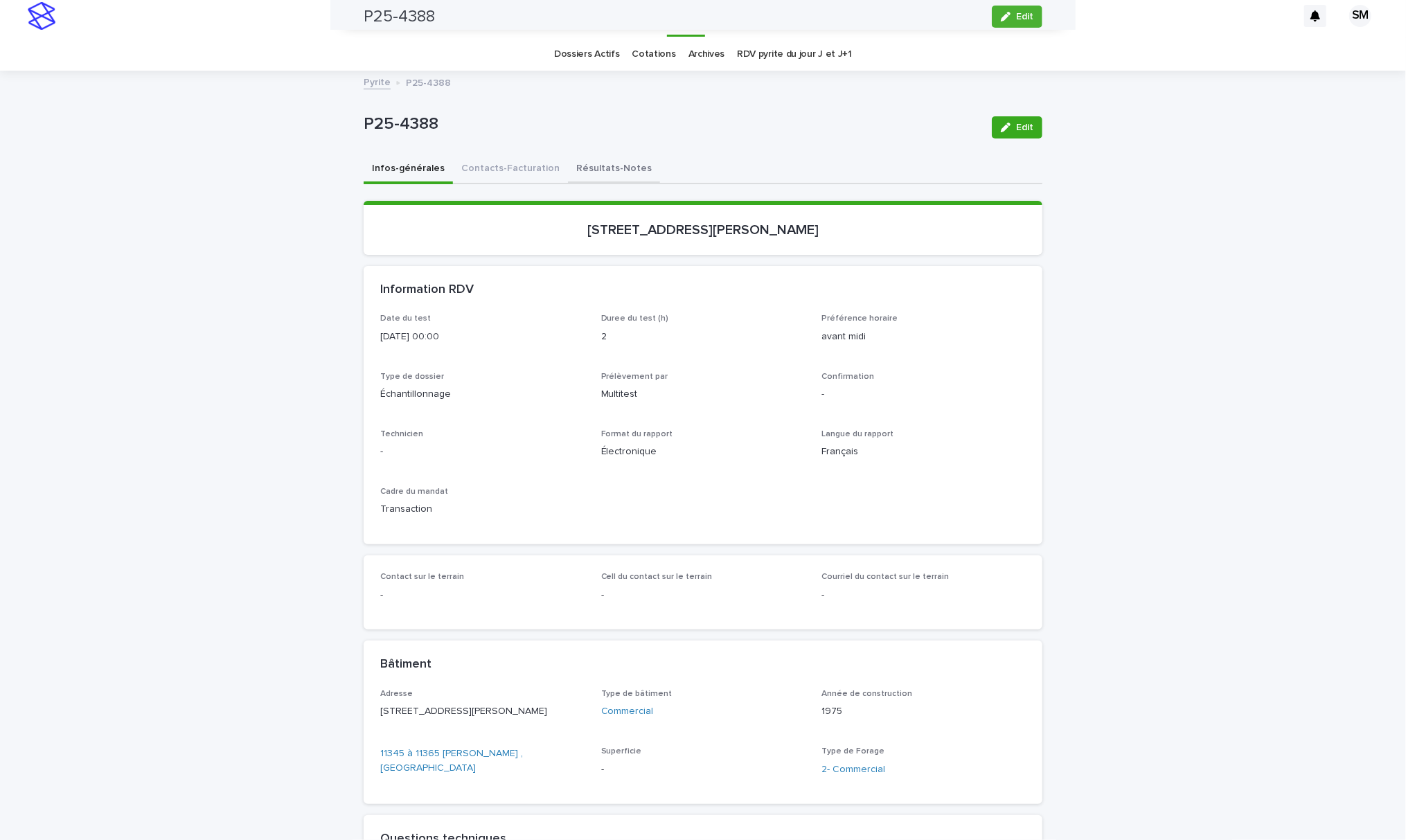
scroll to position [0, 0]
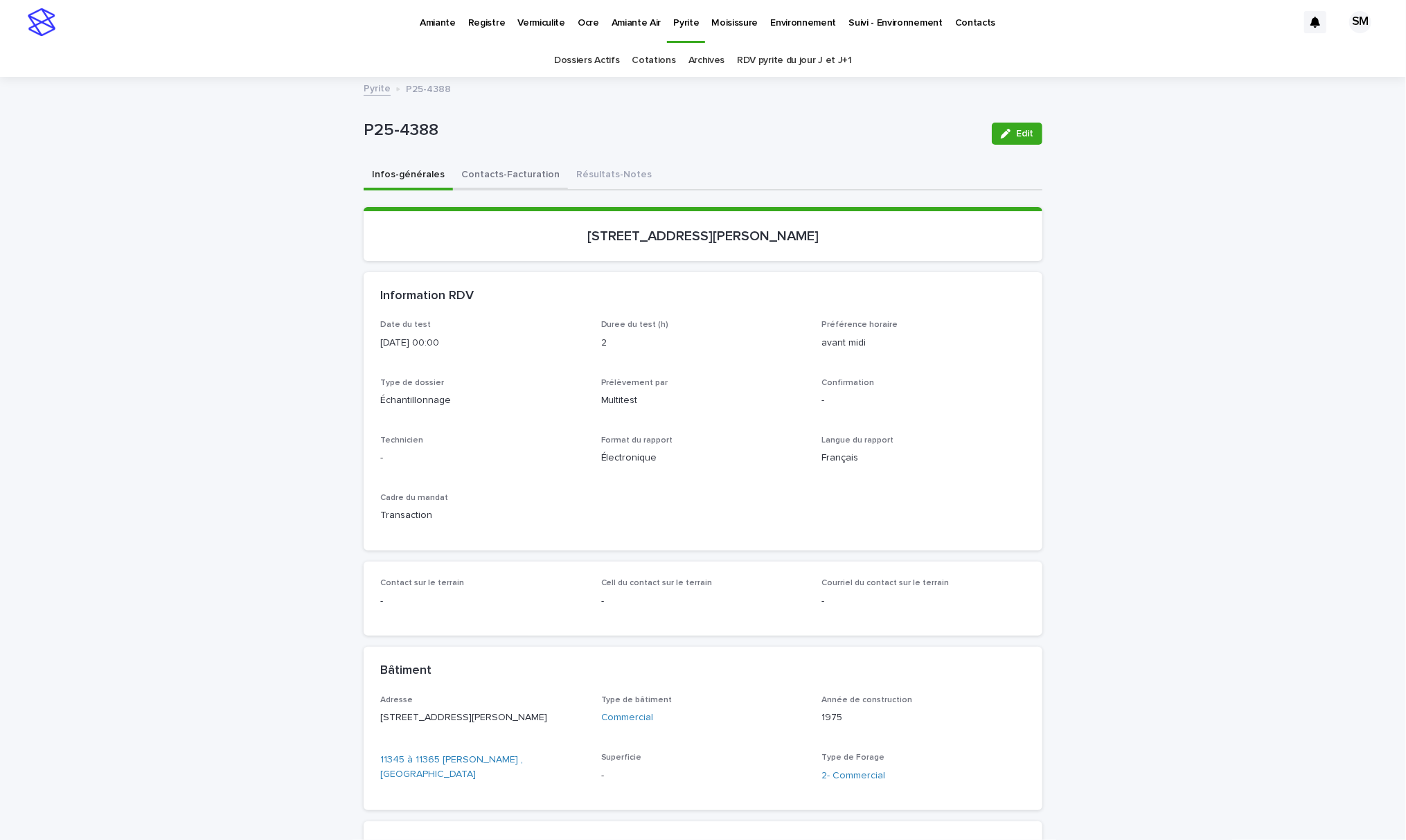
click at [487, 172] on button "Contacts-Facturation" at bounding box center [510, 176] width 115 height 29
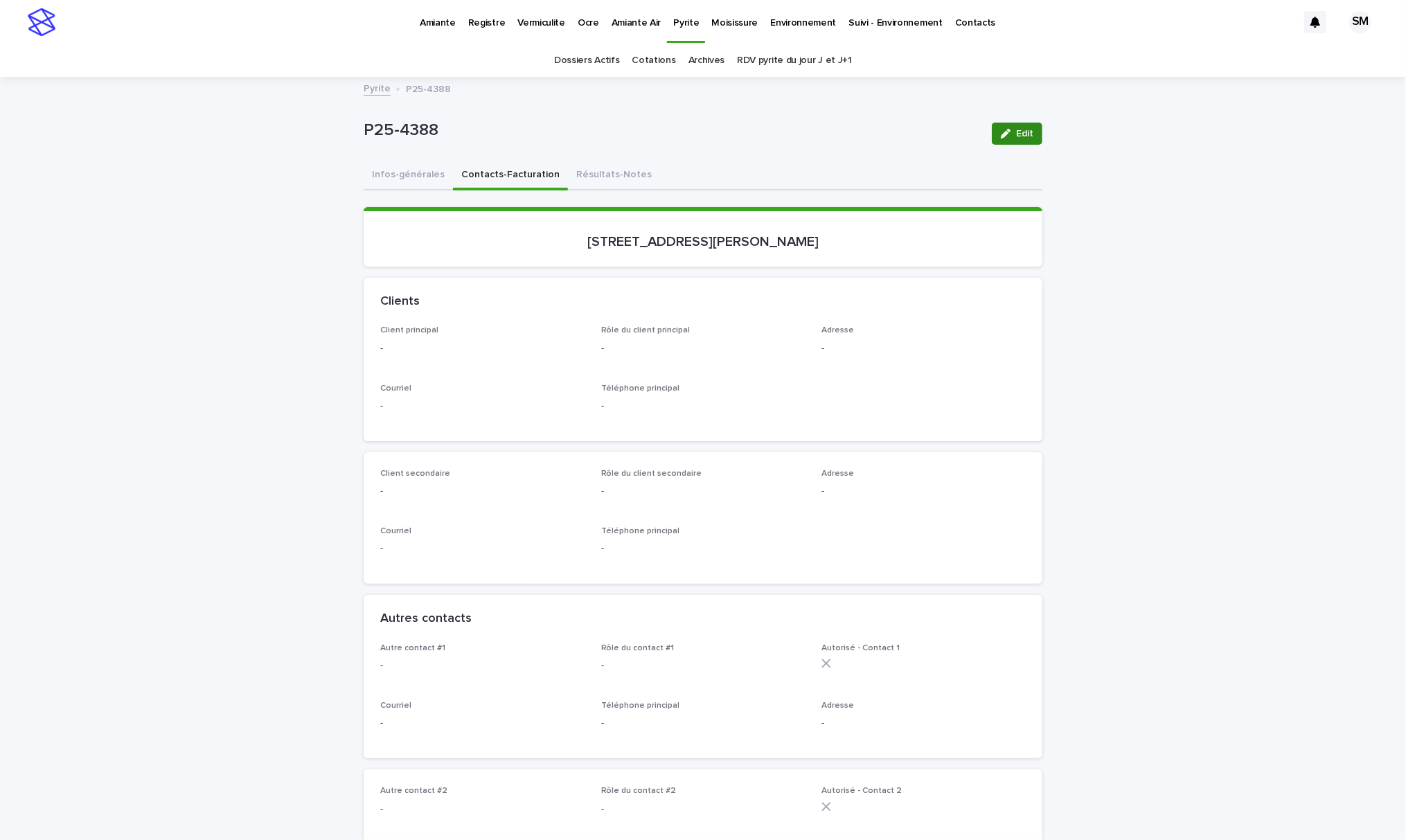
click at [1000, 137] on icon "button" at bounding box center [1005, 133] width 10 height 10
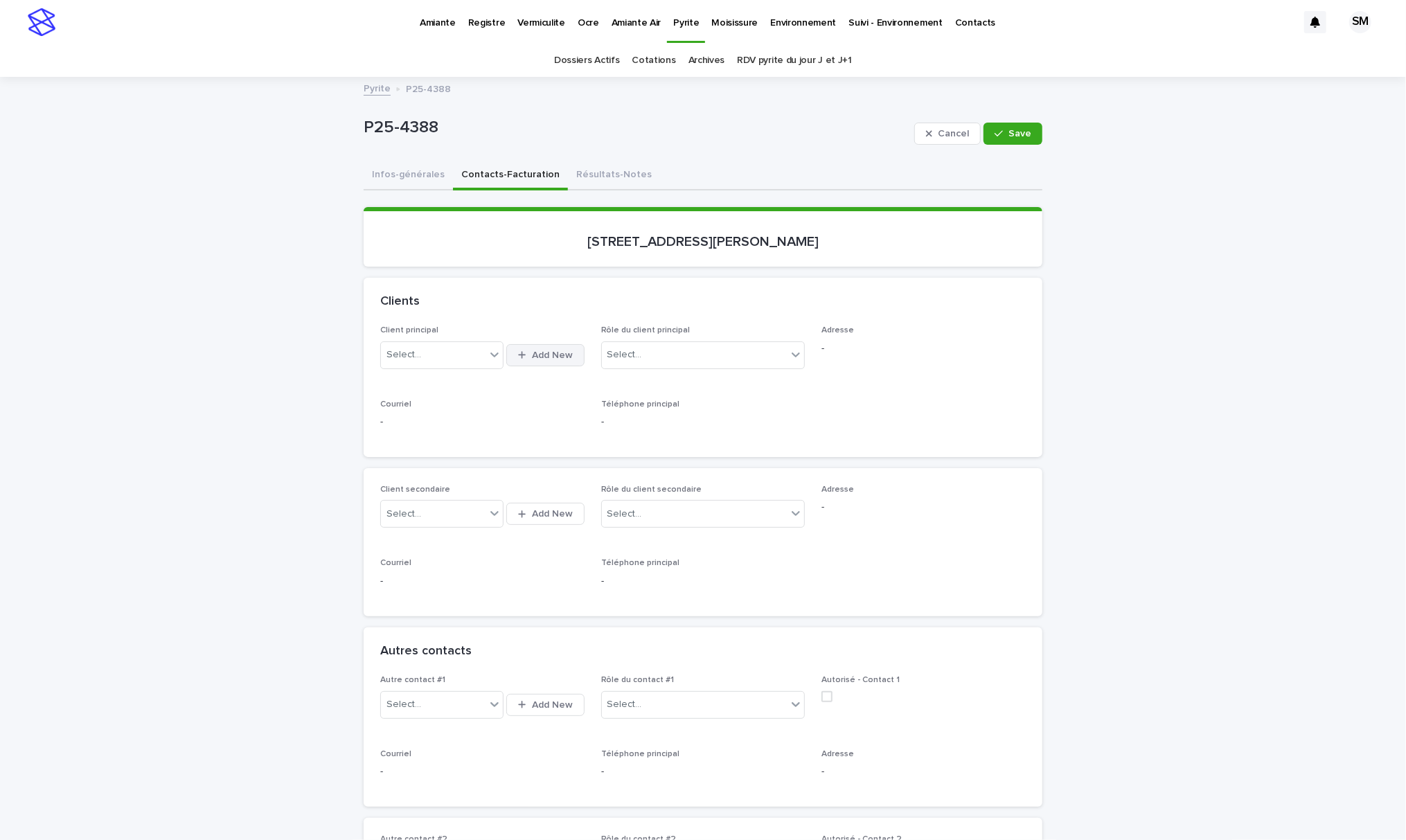
click at [543, 355] on span "Add New" at bounding box center [551, 355] width 41 height 10
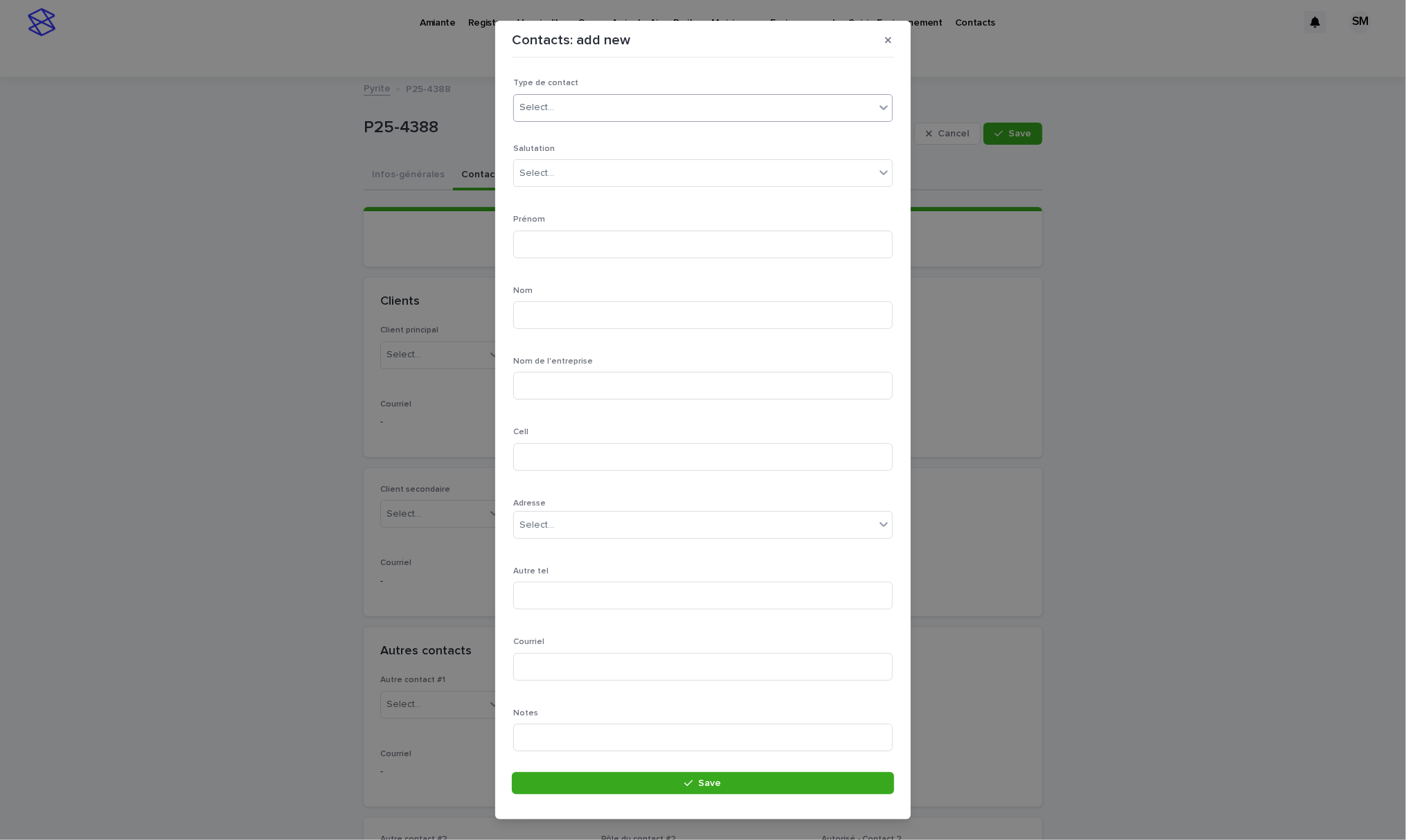
click at [595, 112] on div "Select..." at bounding box center [693, 107] width 360 height 23
click at [586, 110] on div "Select..." at bounding box center [693, 107] width 360 height 23
click at [576, 139] on div "Particulier" at bounding box center [695, 134] width 364 height 24
click at [586, 243] on input at bounding box center [703, 244] width 379 height 28
click at [578, 177] on div "Select..." at bounding box center [693, 173] width 360 height 23
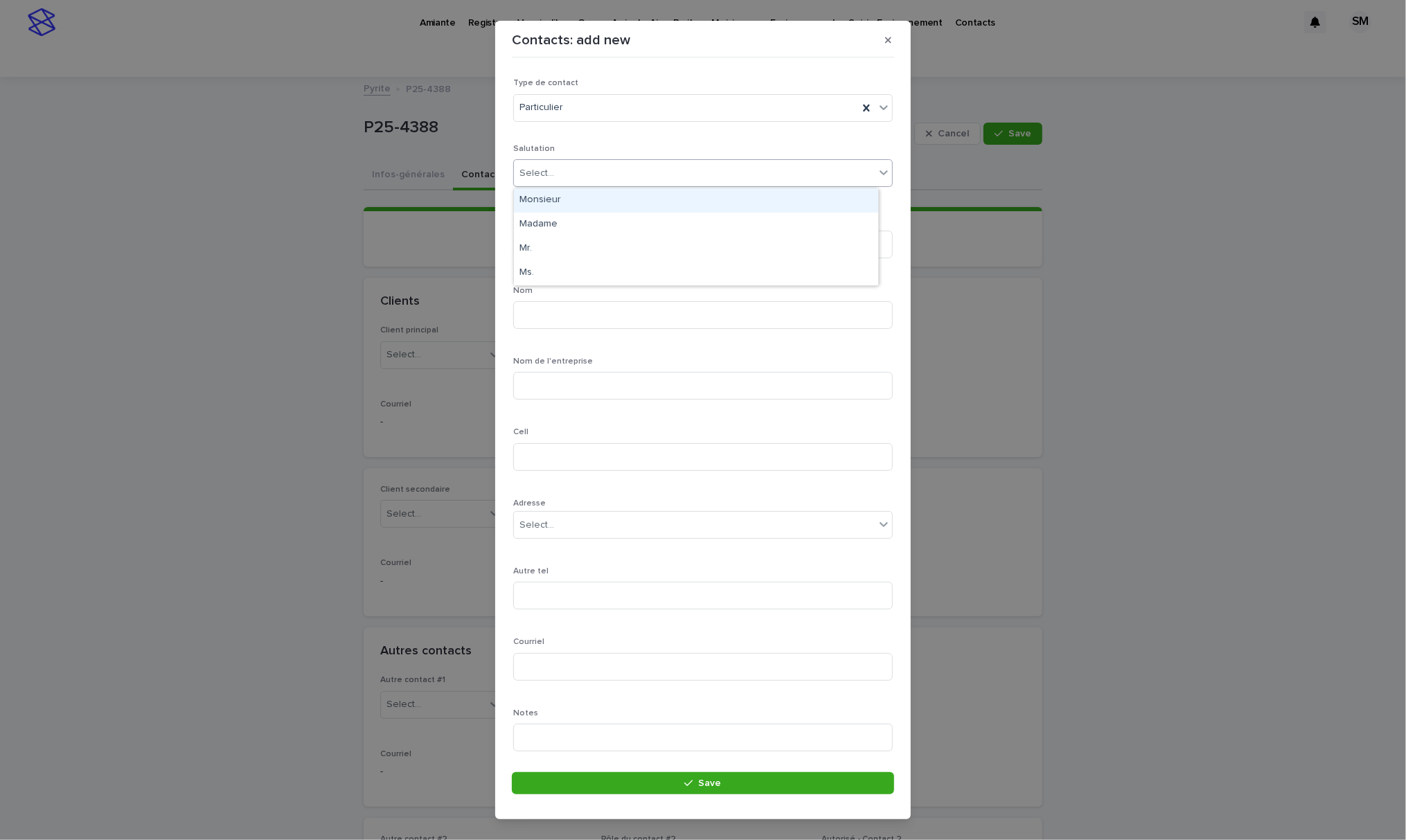
click at [566, 202] on div "Monsieur" at bounding box center [695, 200] width 364 height 24
click at [561, 243] on input at bounding box center [703, 244] width 379 height 28
type input "*****"
click at [537, 319] on input at bounding box center [703, 315] width 379 height 28
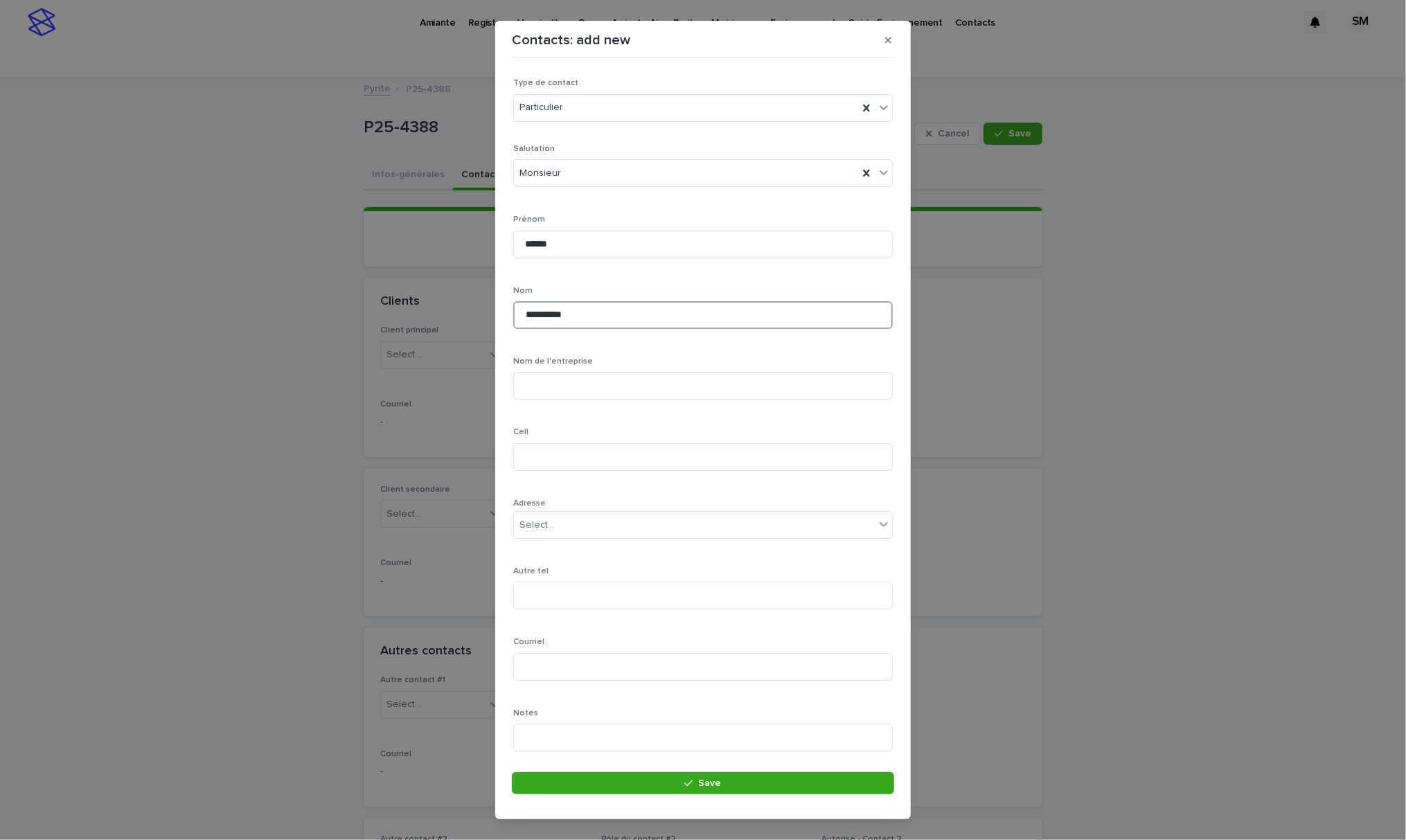
type input "*********"
click at [581, 470] on input at bounding box center [703, 456] width 379 height 28
click at [579, 462] on input at bounding box center [703, 456] width 379 height 28
paste input "**********"
click at [525, 454] on input "**********" at bounding box center [703, 456] width 379 height 28
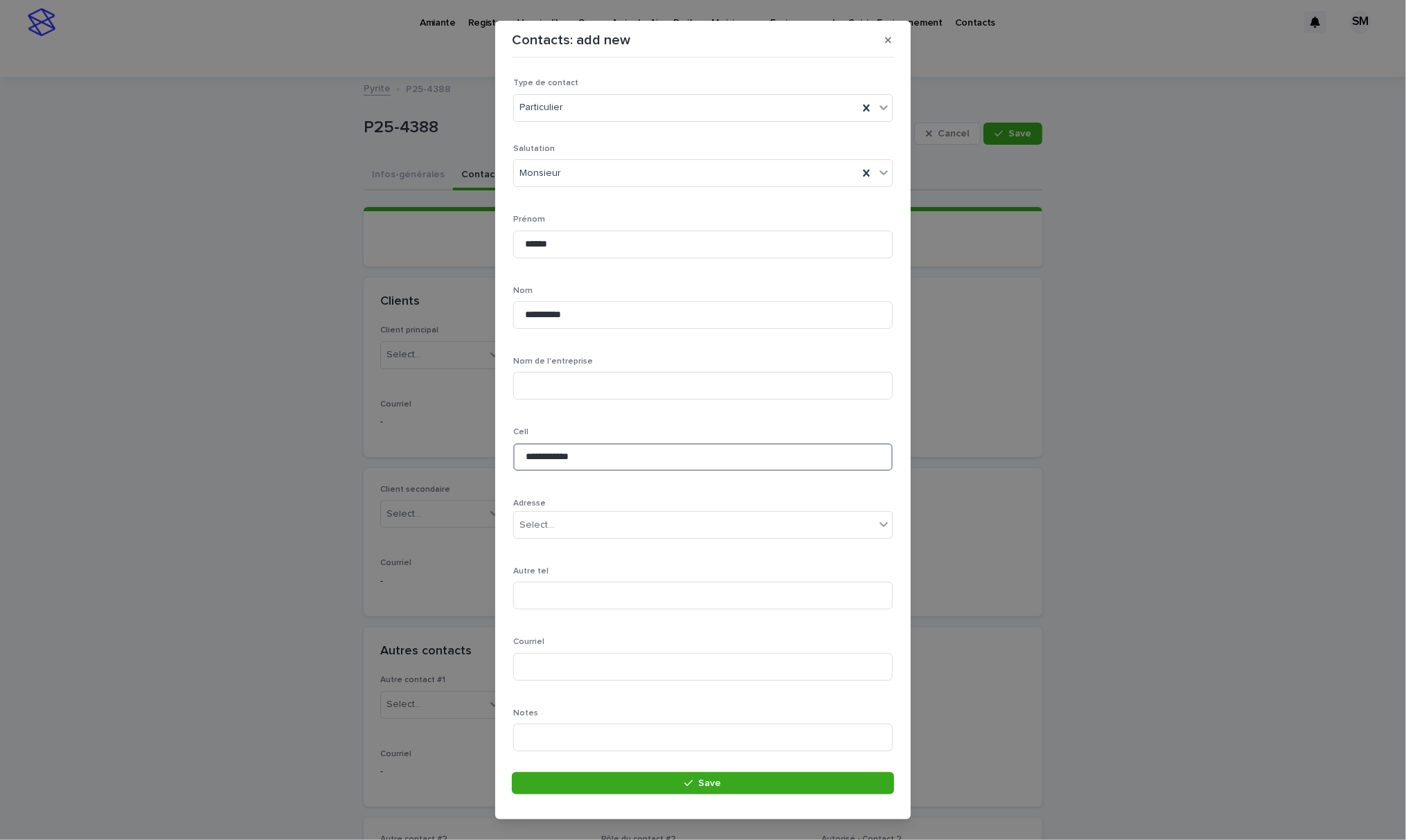
type input "**********"
click at [556, 670] on input at bounding box center [703, 666] width 379 height 28
paste input "**********"
click at [524, 667] on input "**********" at bounding box center [703, 666] width 379 height 28
type input "**********"
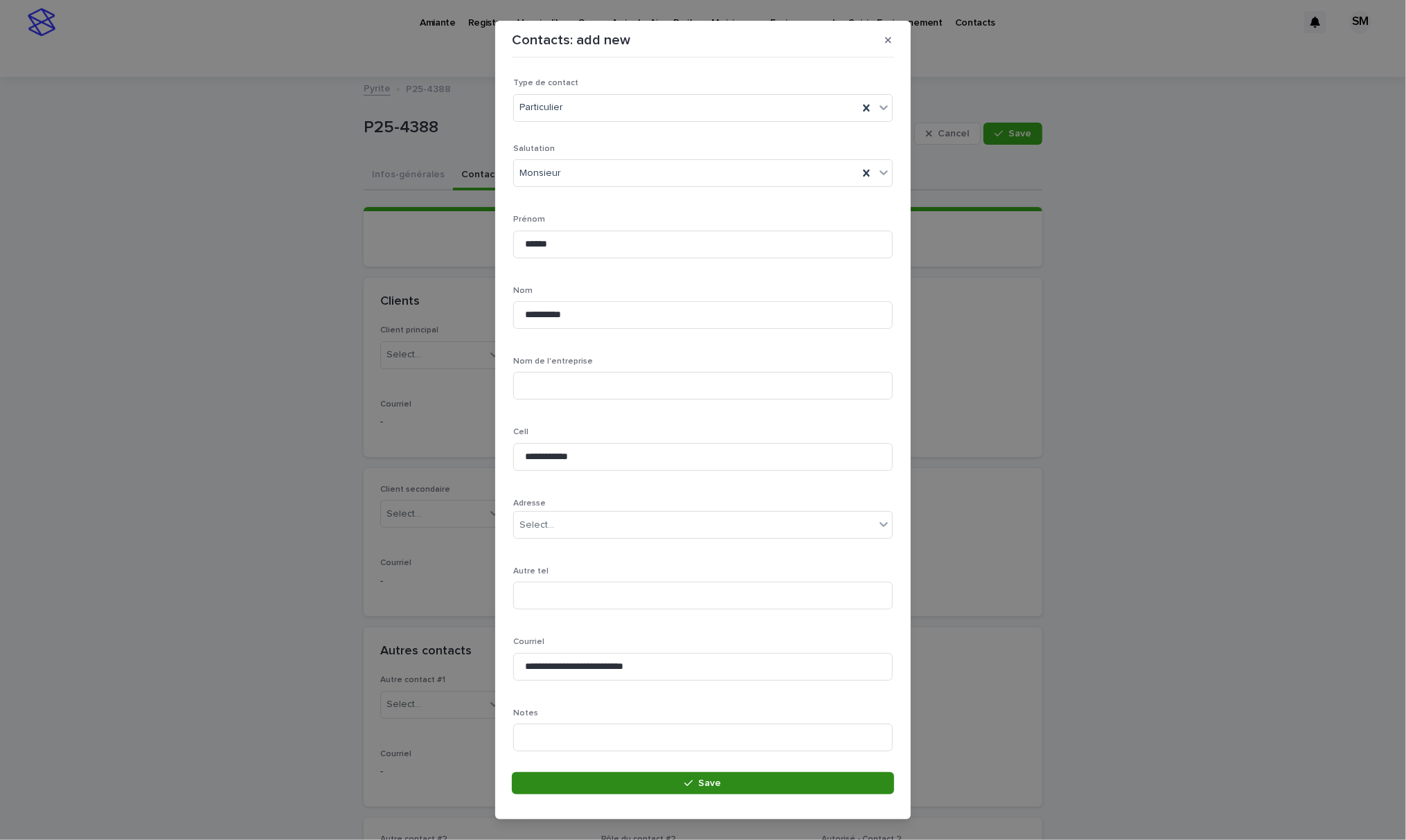
click at [646, 786] on button "Save" at bounding box center [703, 783] width 382 height 22
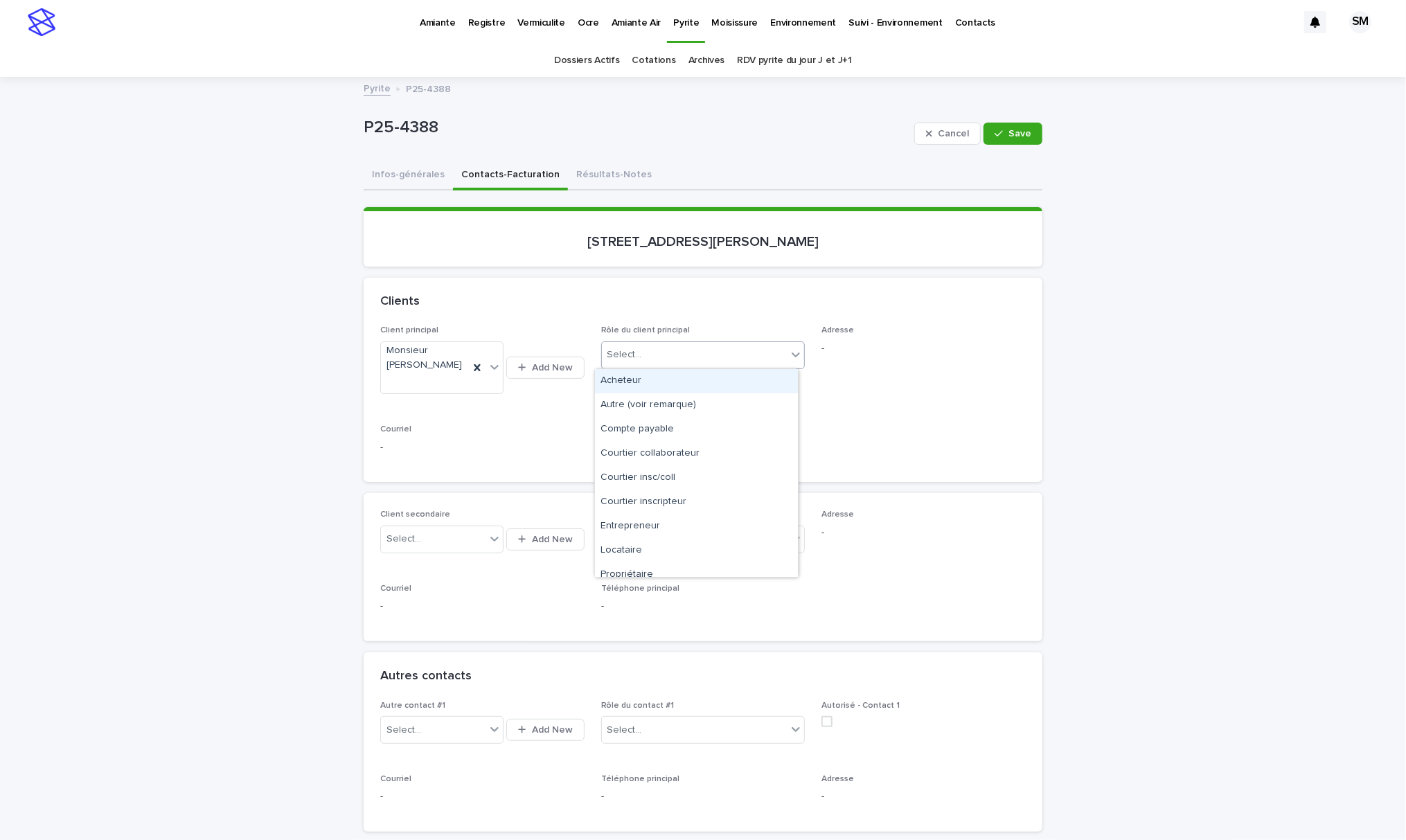
click at [788, 360] on div at bounding box center [796, 355] width 16 height 25
click at [673, 573] on div "Propriétaire" at bounding box center [696, 575] width 203 height 24
click at [988, 134] on button "Save" at bounding box center [1012, 133] width 59 height 22
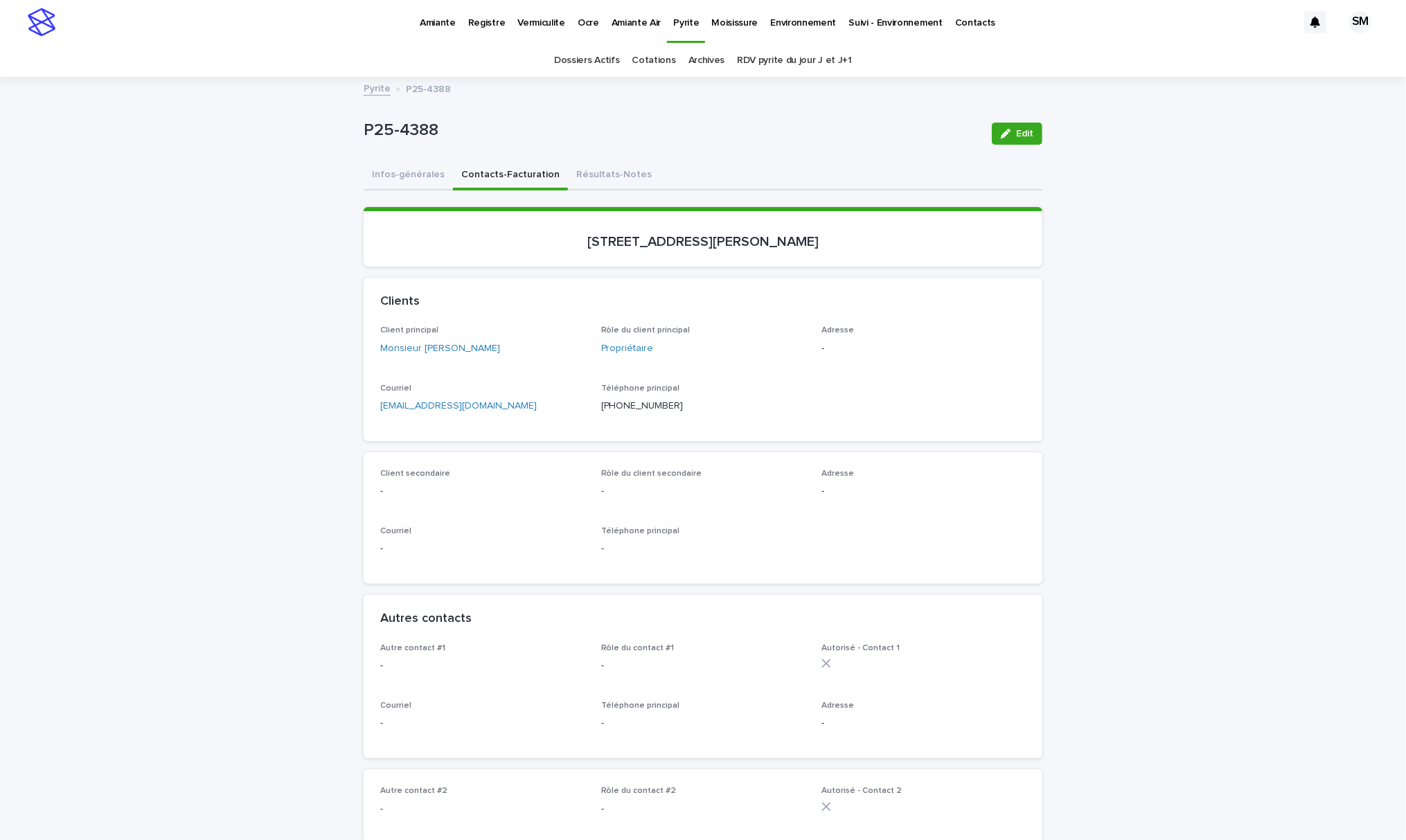
click at [1004, 133] on div "button" at bounding box center [1008, 133] width 15 height 10
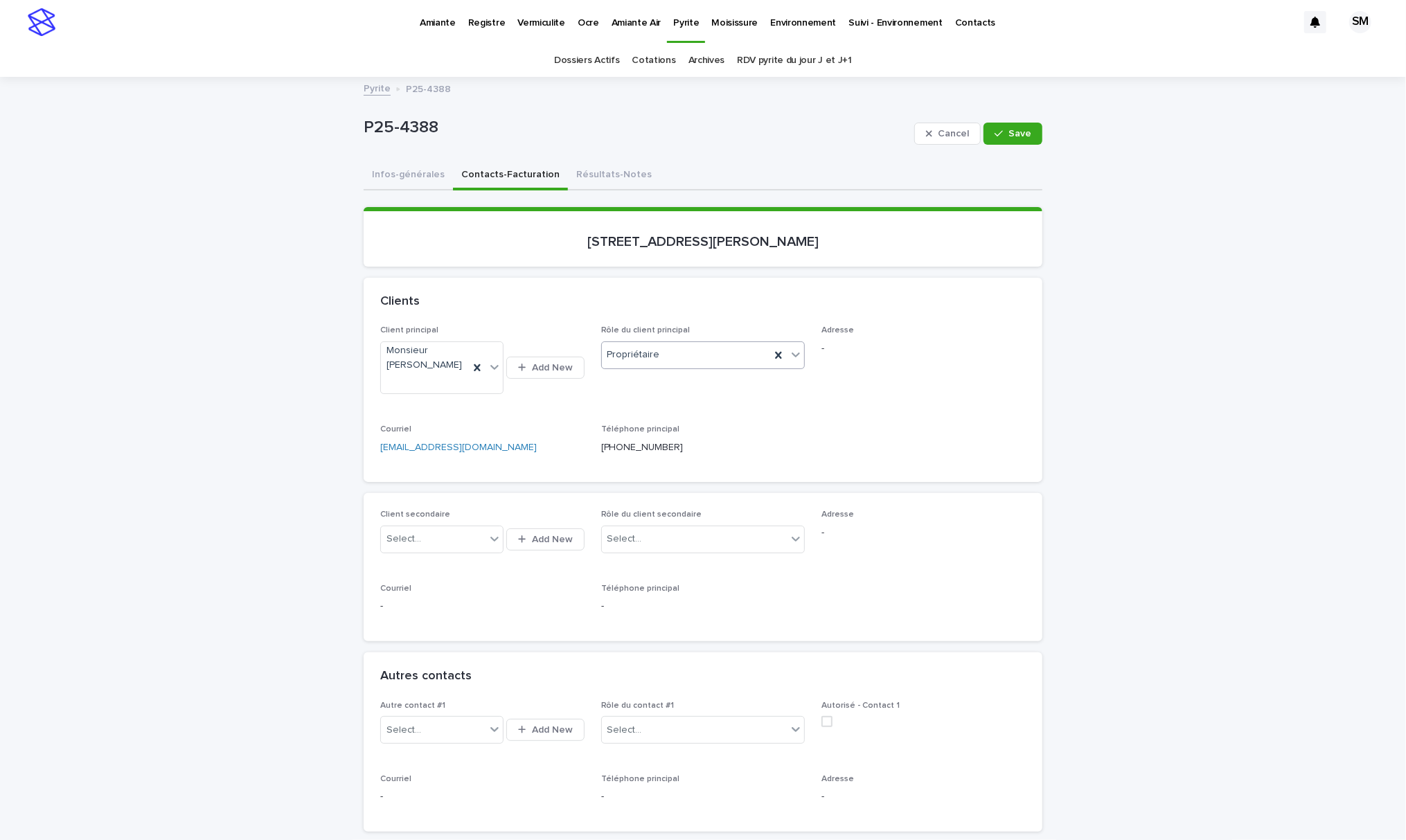
click at [789, 351] on icon at bounding box center [795, 354] width 14 height 14
click at [643, 387] on div "Acheteur" at bounding box center [696, 381] width 203 height 24
click at [1009, 131] on span "Save" at bounding box center [1019, 133] width 23 height 10
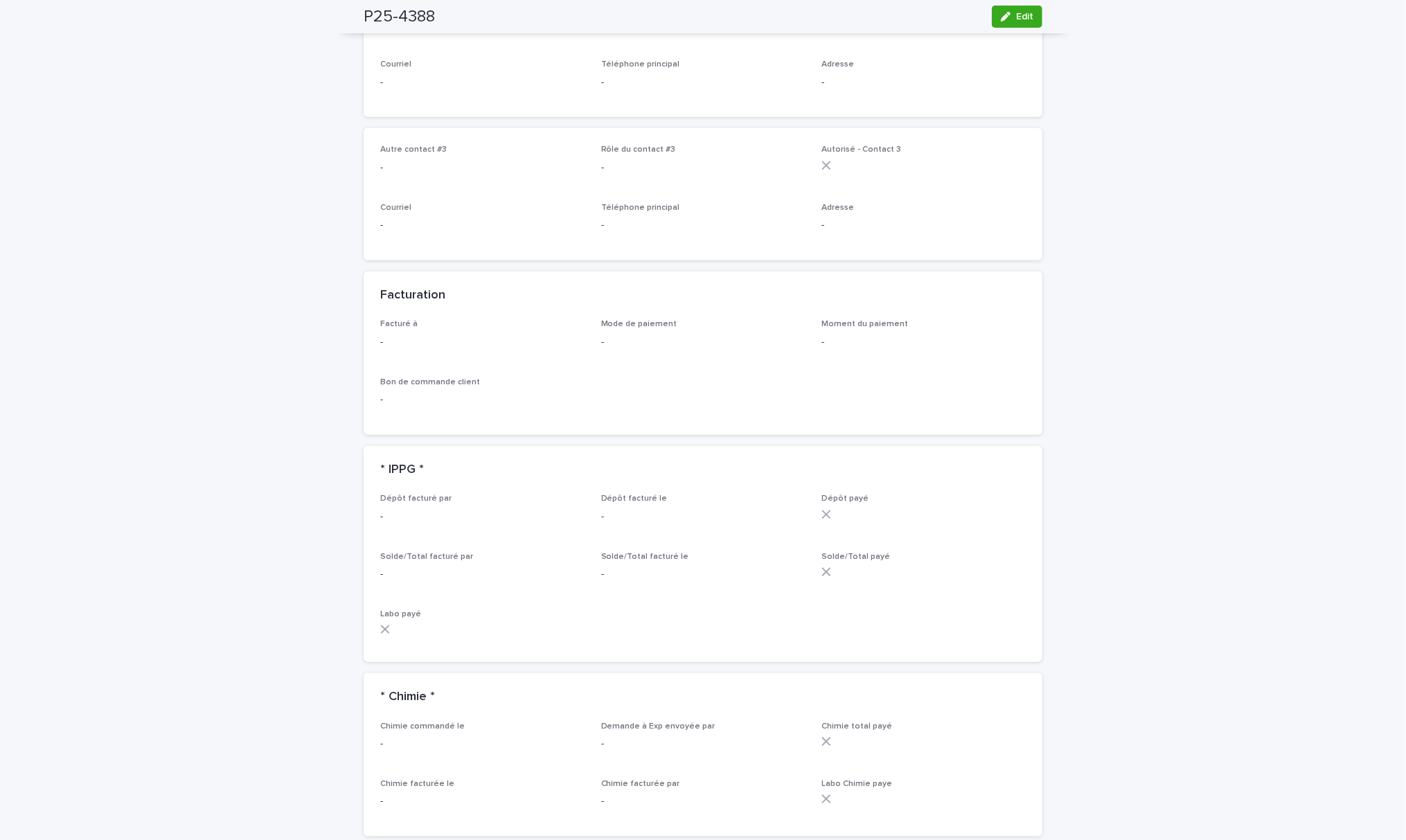
scroll to position [1015, 0]
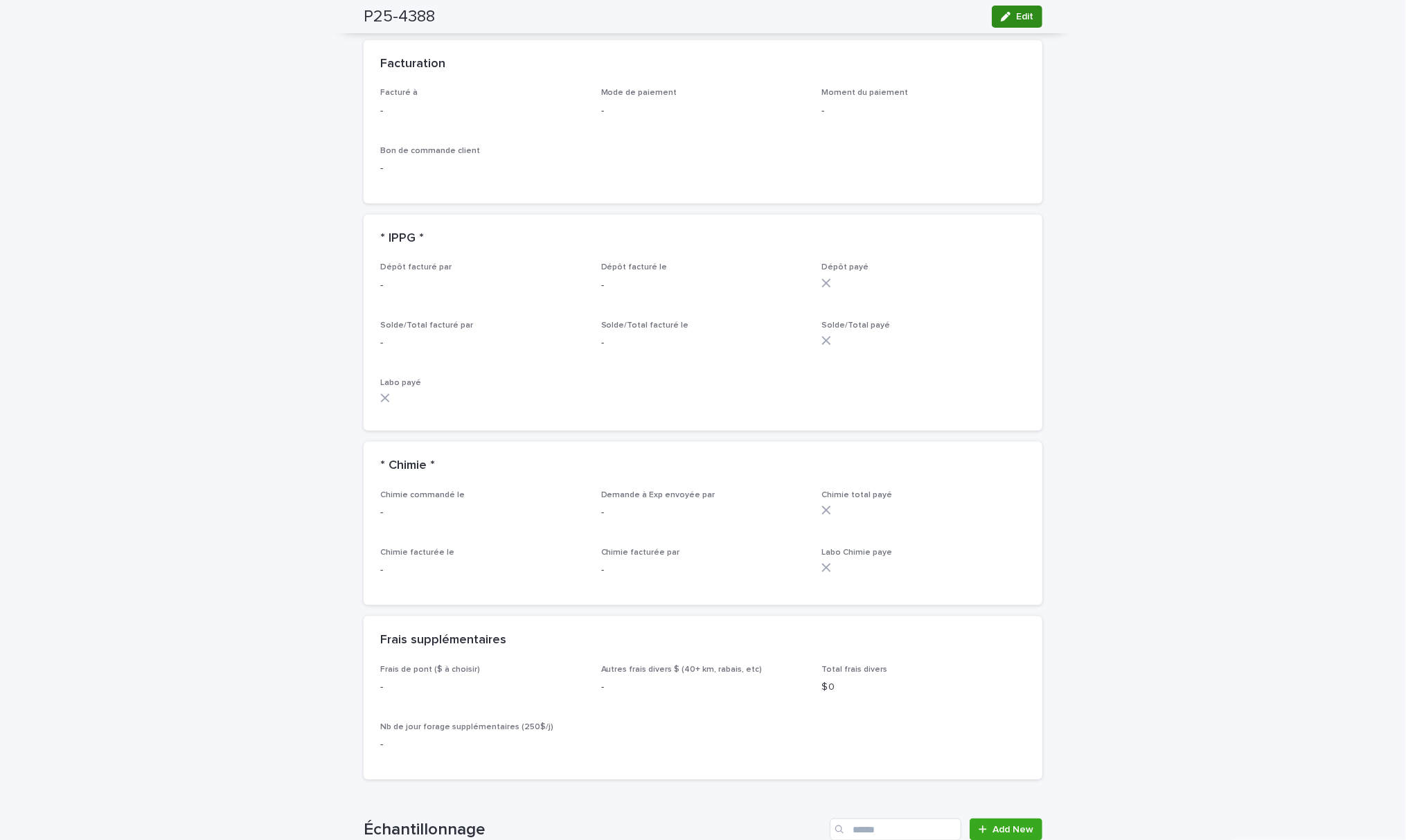
click at [1020, 16] on span "Edit" at bounding box center [1024, 16] width 17 height 10
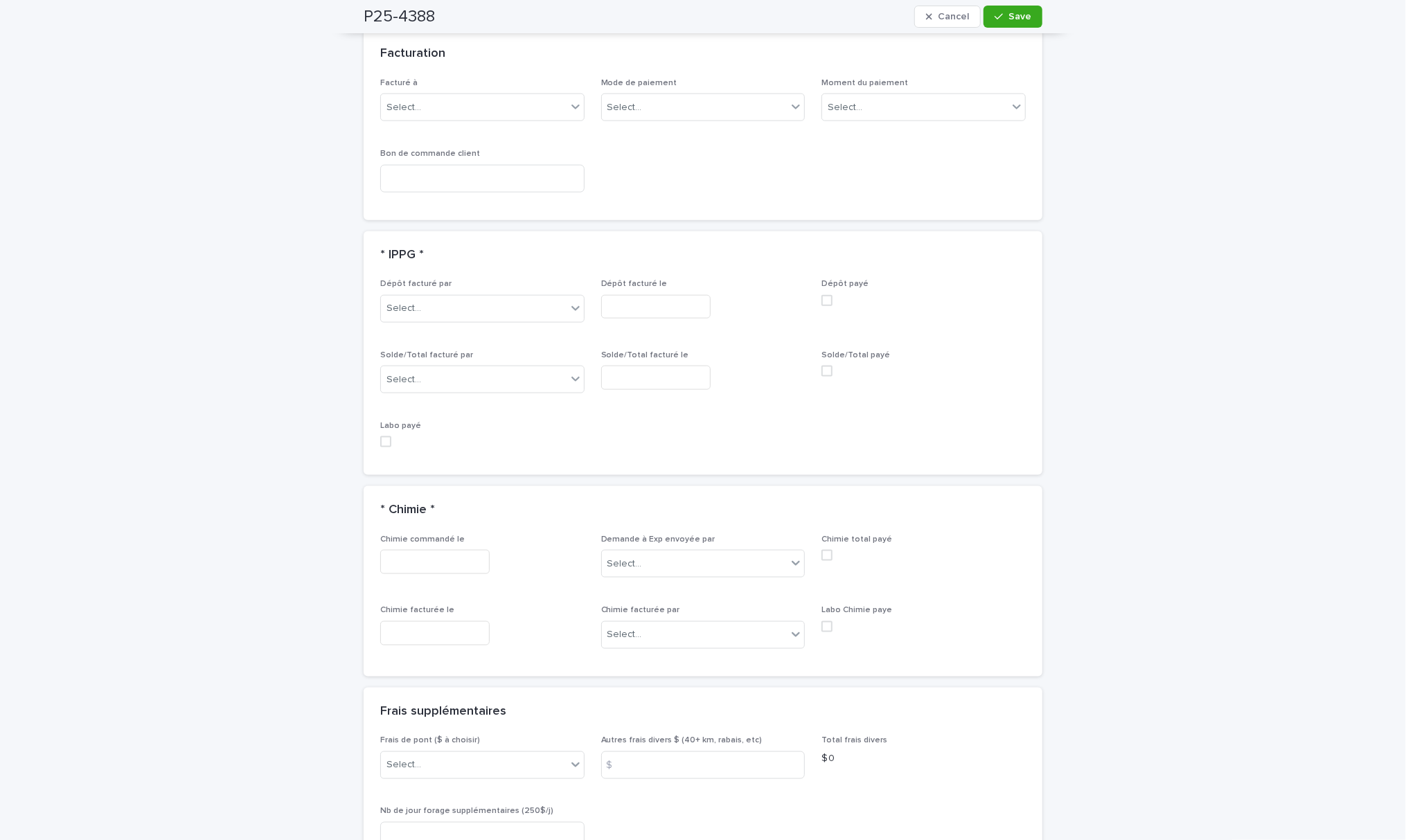
scroll to position [1314, 0]
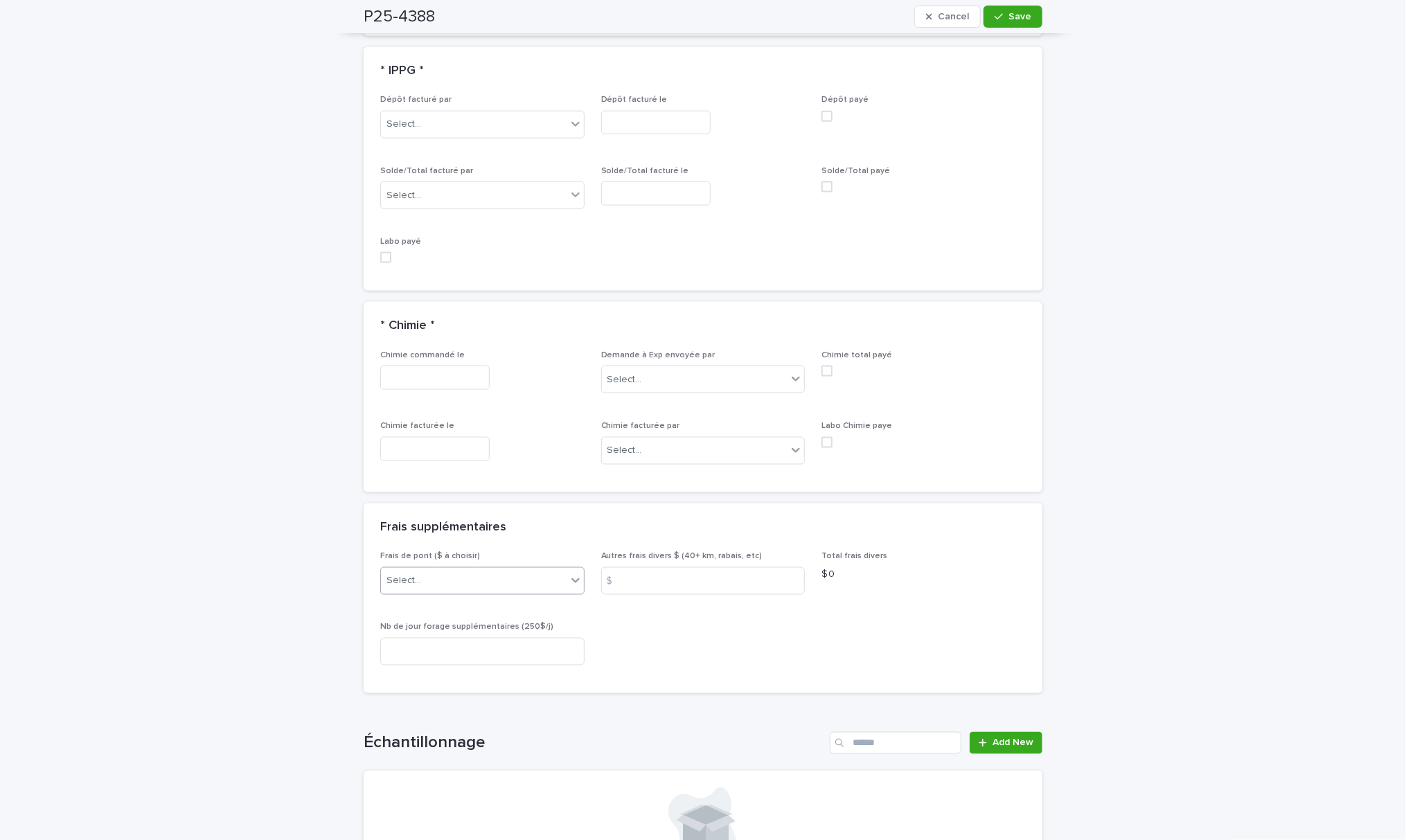
click at [480, 589] on div "Select..." at bounding box center [473, 580] width 186 height 23
click at [502, 610] on div "A) [GEOGRAPHIC_DATA]/[GEOGRAPHIC_DATA] 2024: 15$" at bounding box center [475, 609] width 203 height 24
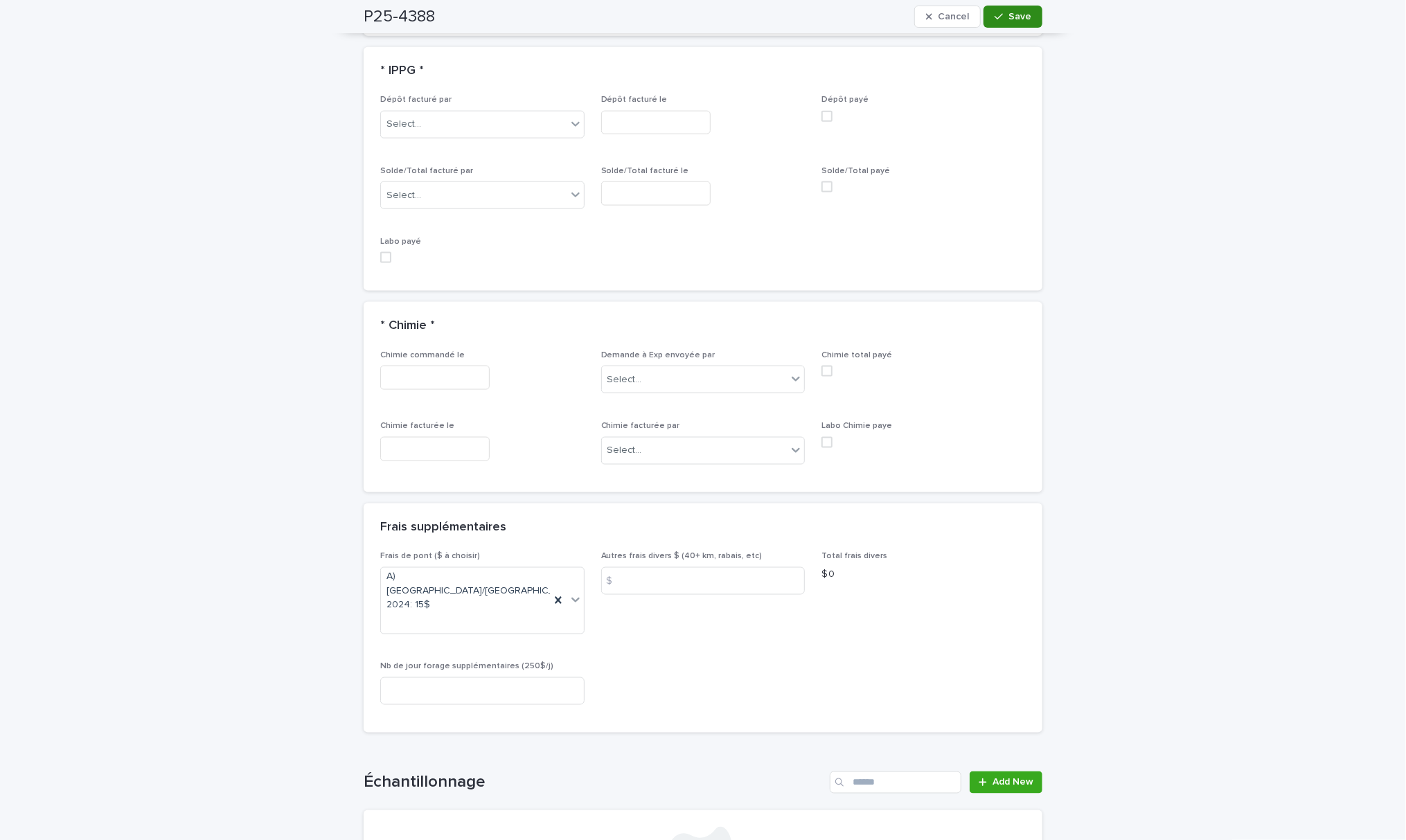
click at [1020, 15] on span "Save" at bounding box center [1019, 16] width 23 height 10
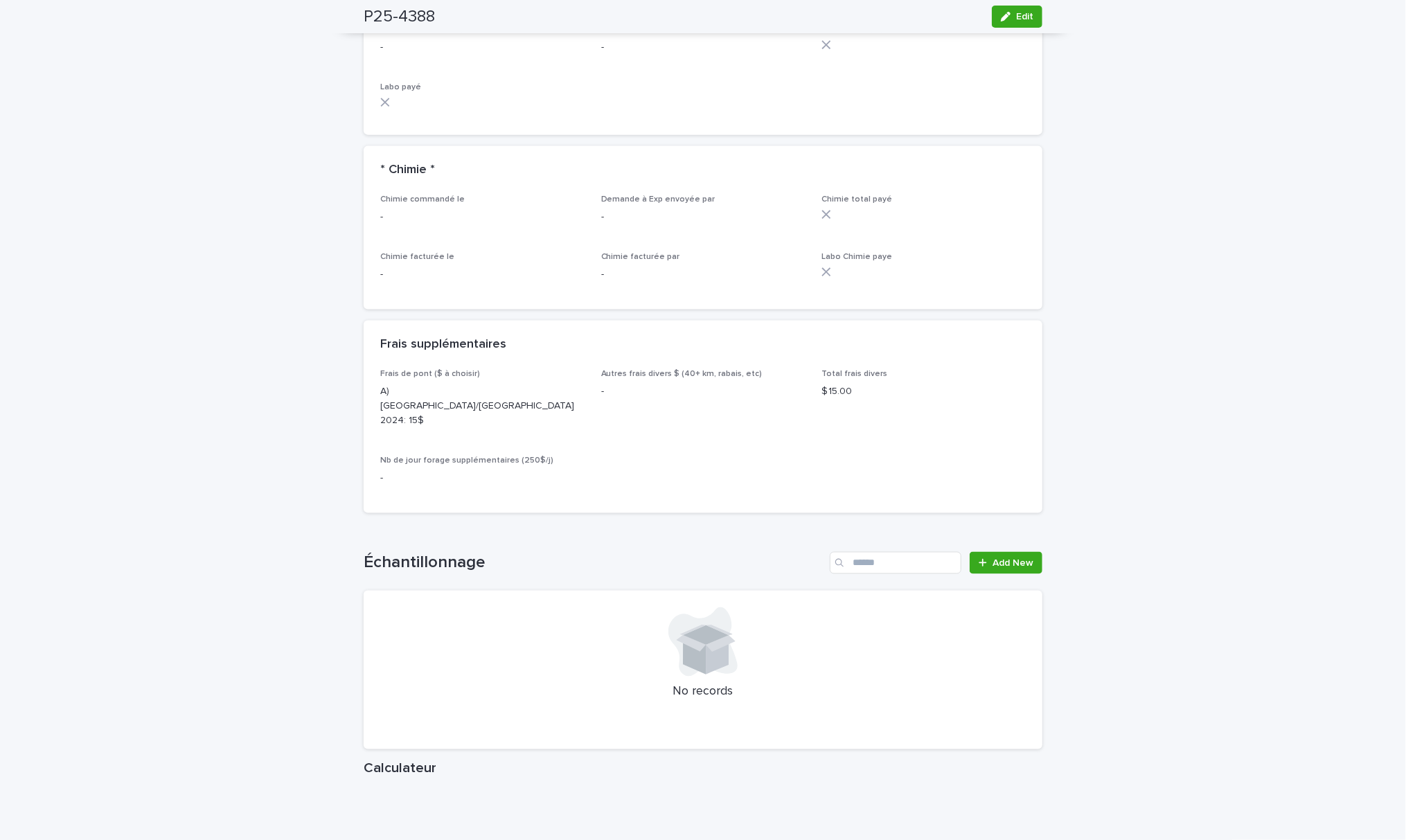
scroll to position [1476, 0]
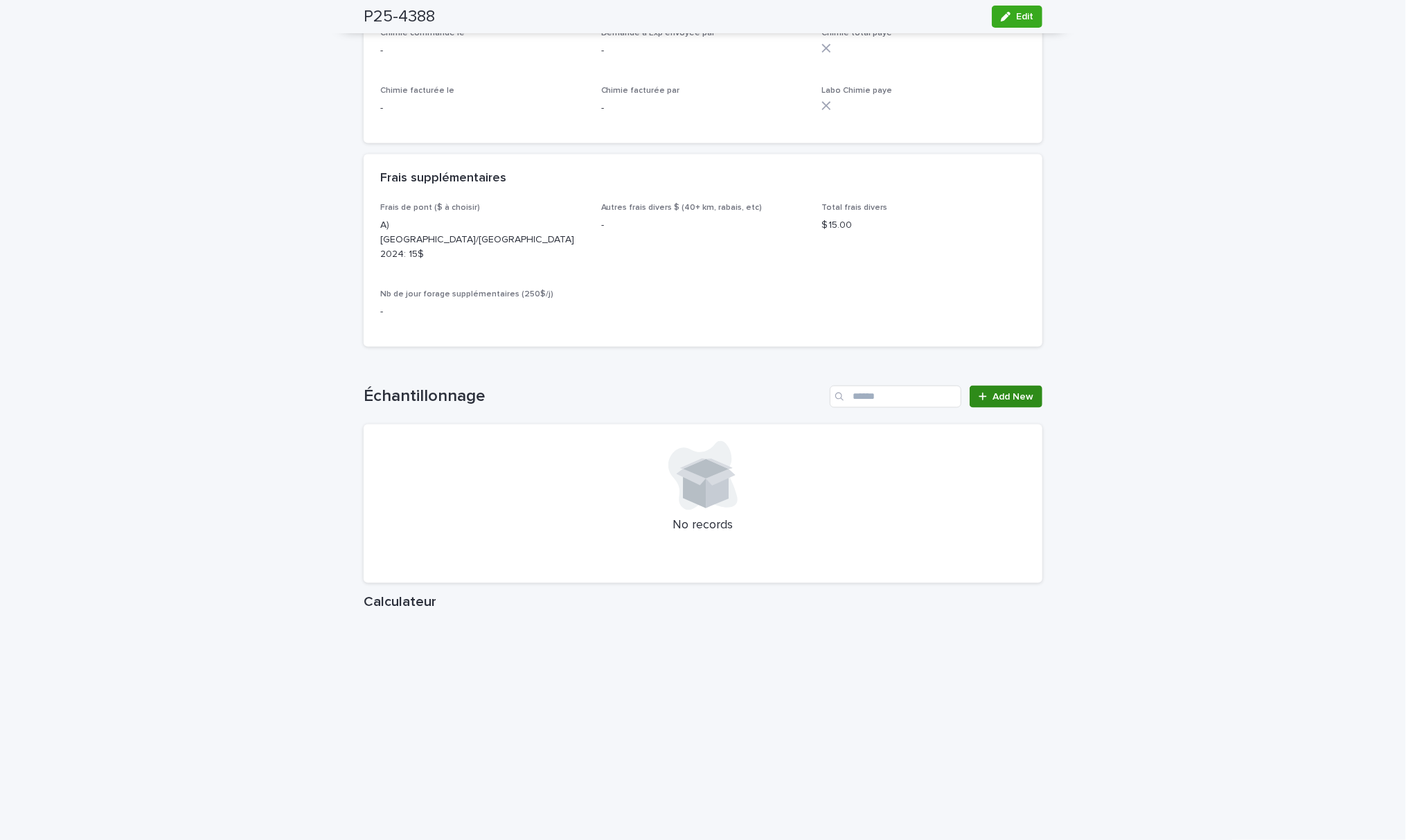
click at [995, 392] on span "Add New" at bounding box center [1012, 396] width 41 height 10
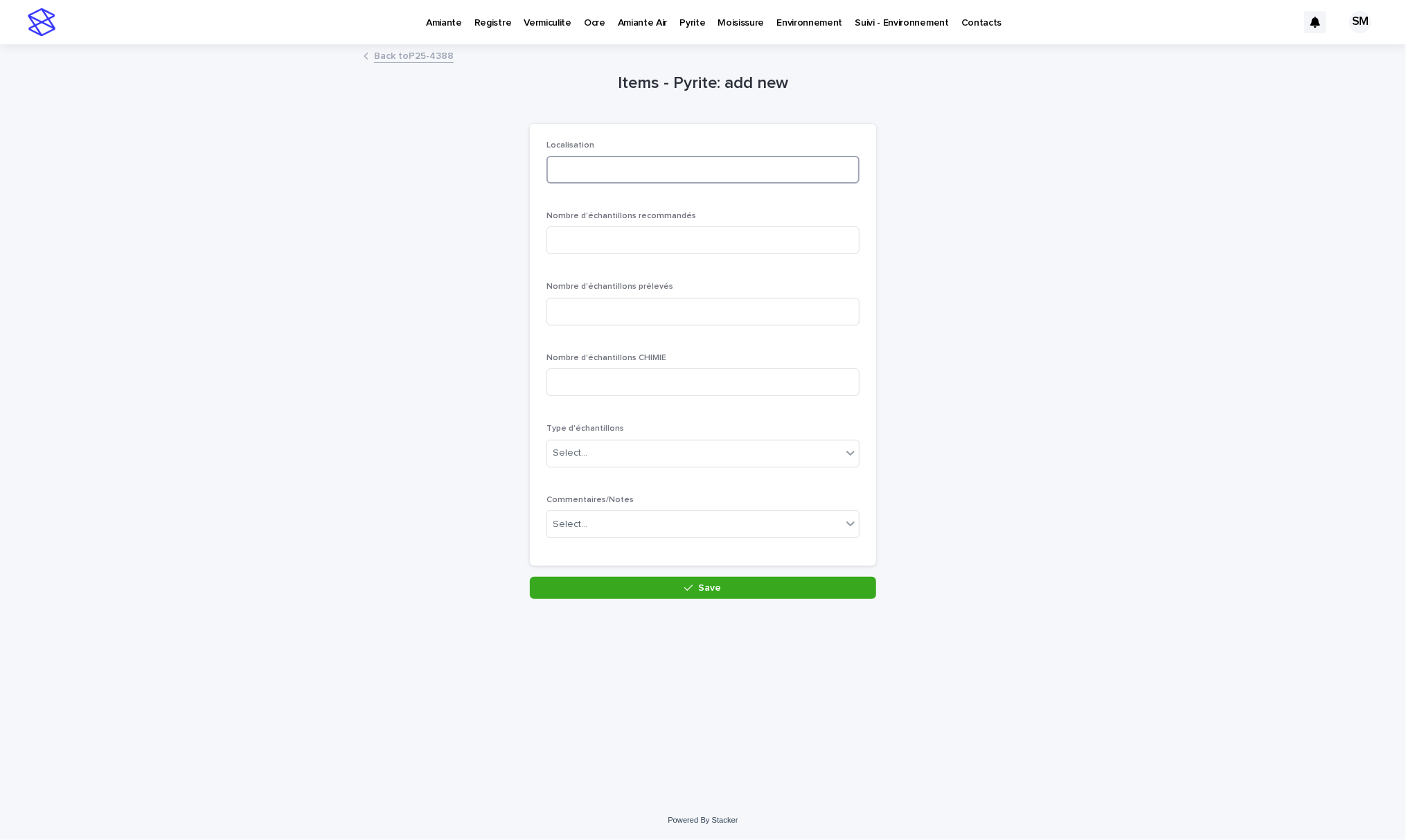
click at [595, 164] on input at bounding box center [703, 169] width 313 height 28
type input "***"
click at [619, 243] on input at bounding box center [703, 240] width 313 height 28
type input "*"
click at [636, 310] on input at bounding box center [703, 311] width 313 height 28
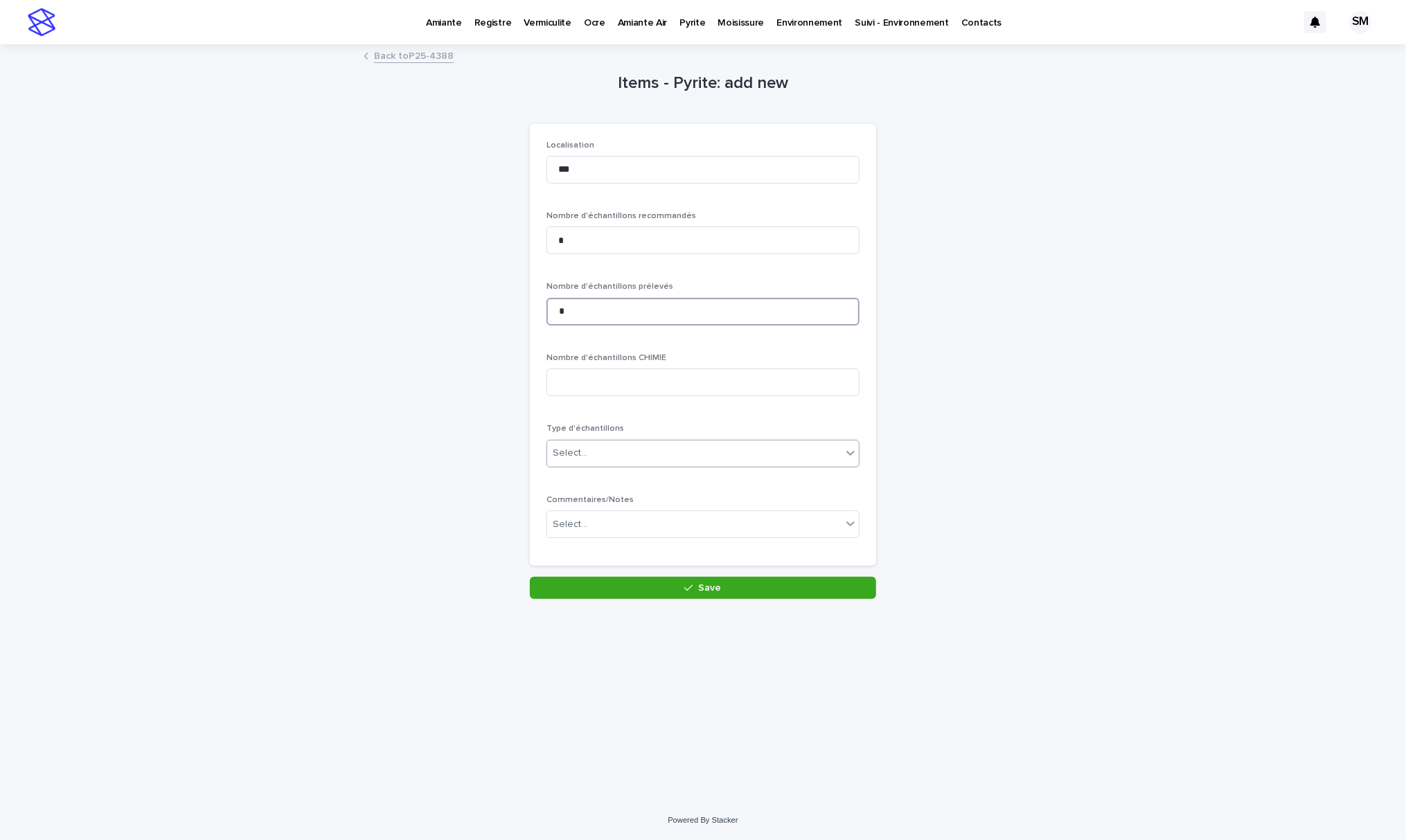
type input "*"
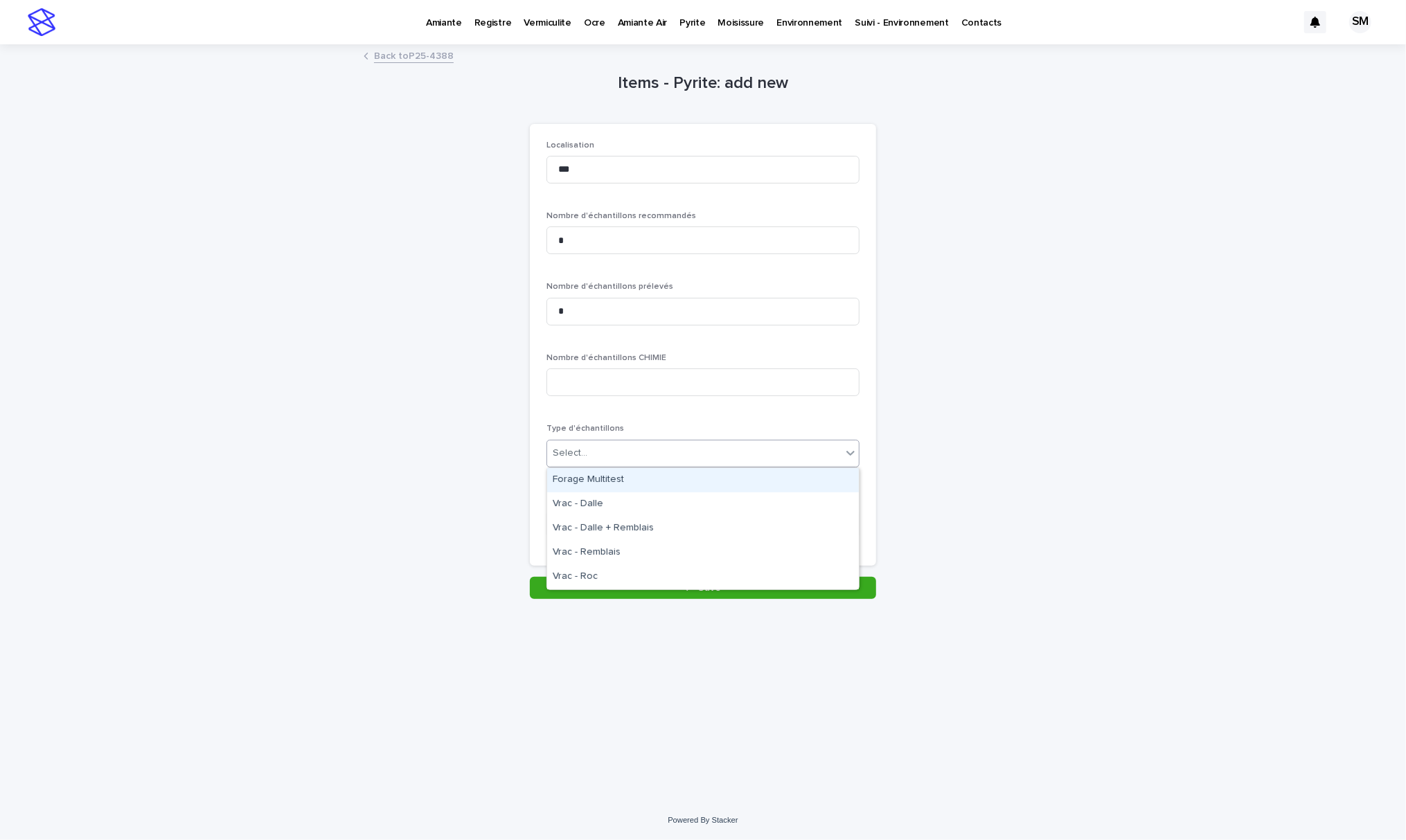
click at [664, 444] on div "Select..." at bounding box center [693, 453] width 294 height 23
click at [650, 484] on div "Forage Multitest" at bounding box center [703, 480] width 311 height 24
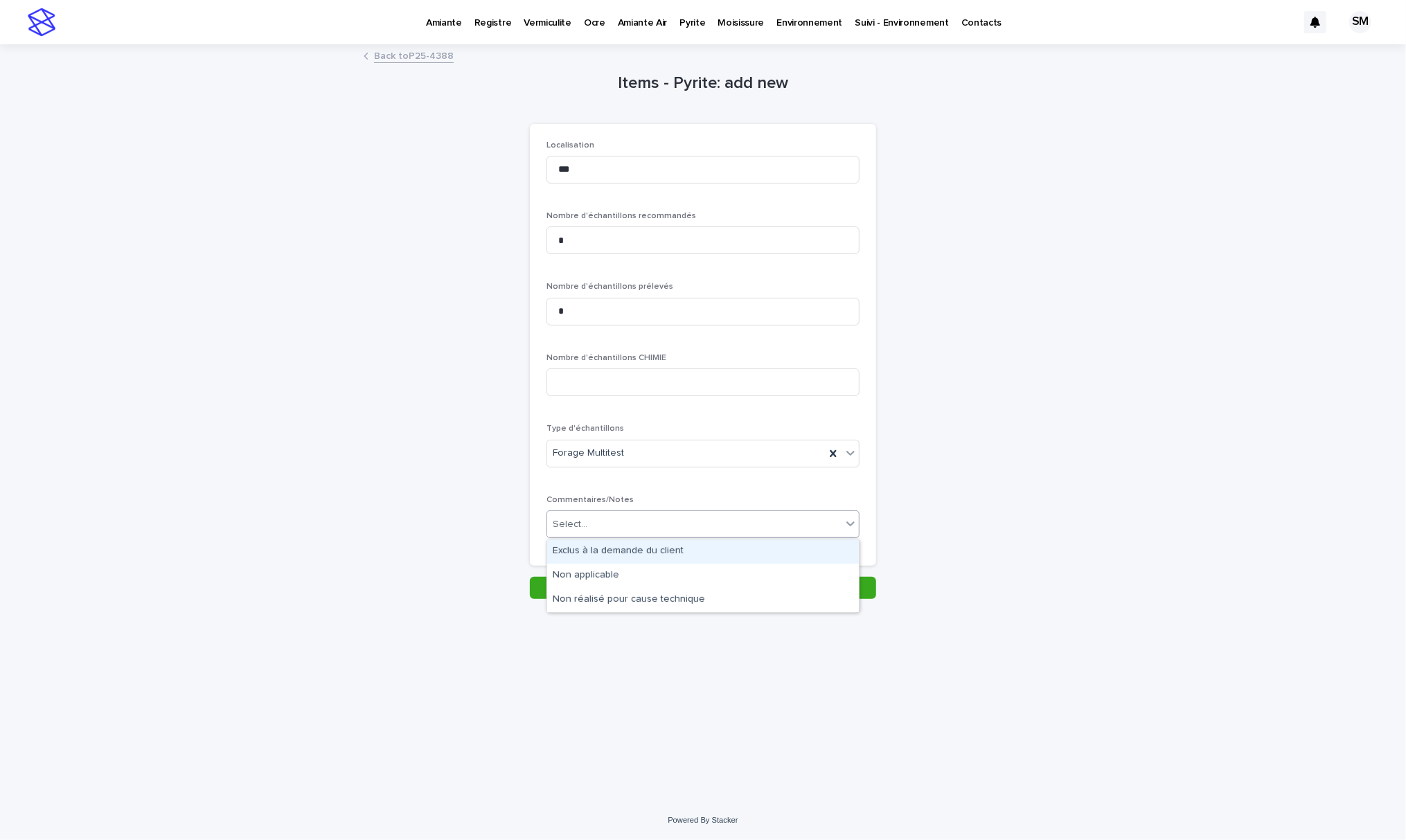
click at [641, 522] on div "Select..." at bounding box center [693, 524] width 294 height 23
click at [629, 552] on div "Exclus à la demande du client" at bounding box center [703, 551] width 311 height 24
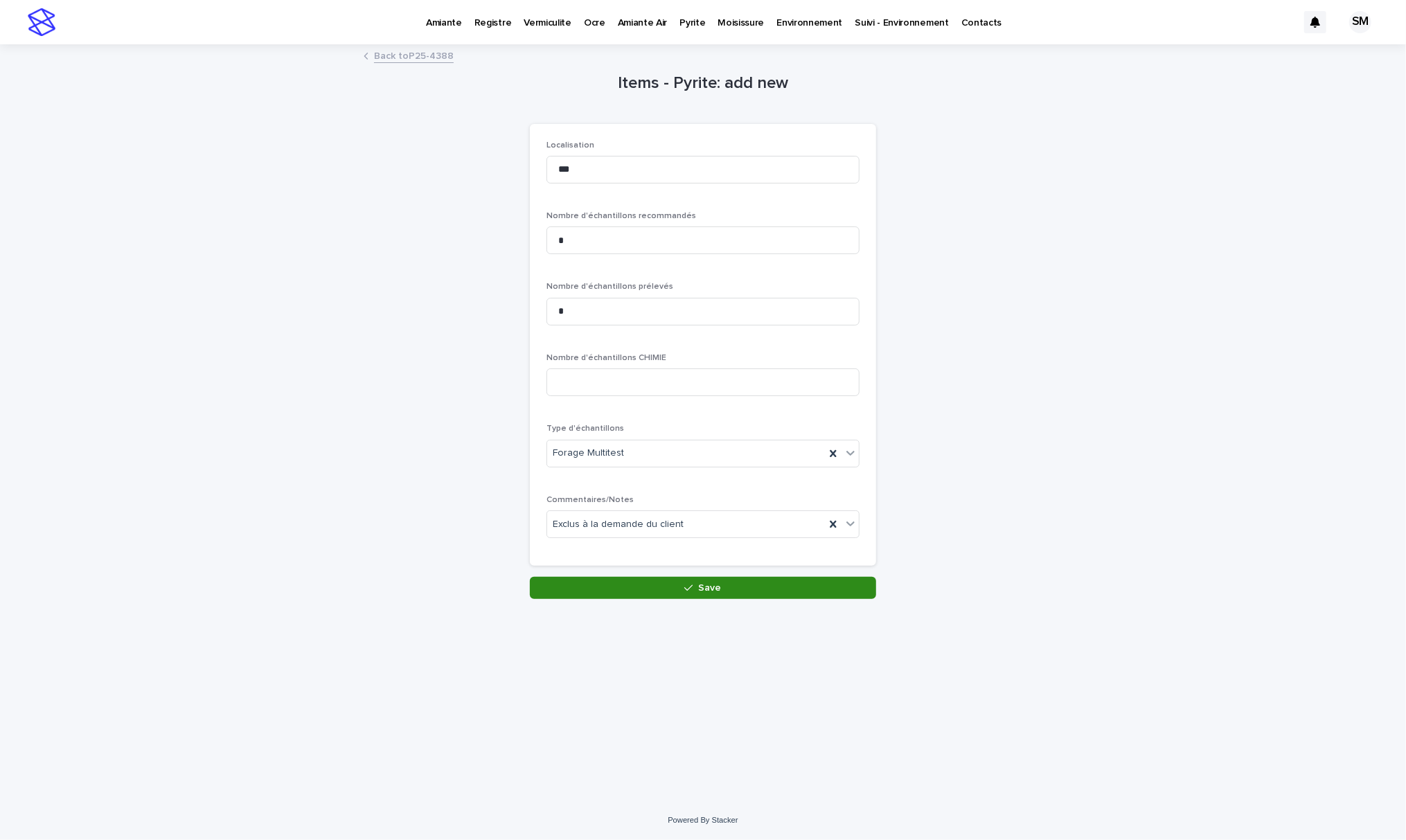
click at [640, 589] on button "Save" at bounding box center [703, 587] width 346 height 22
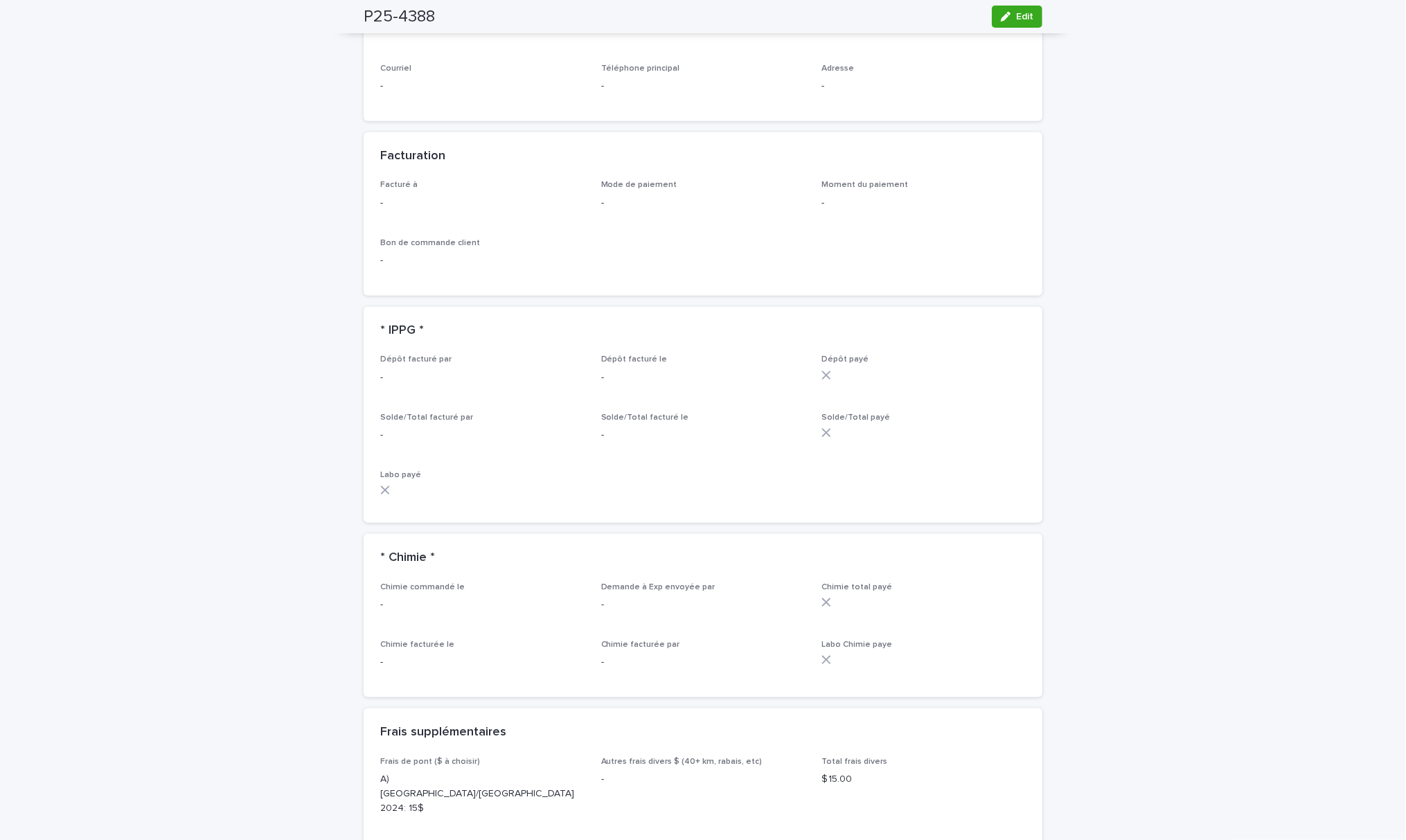
scroll to position [1385, 0]
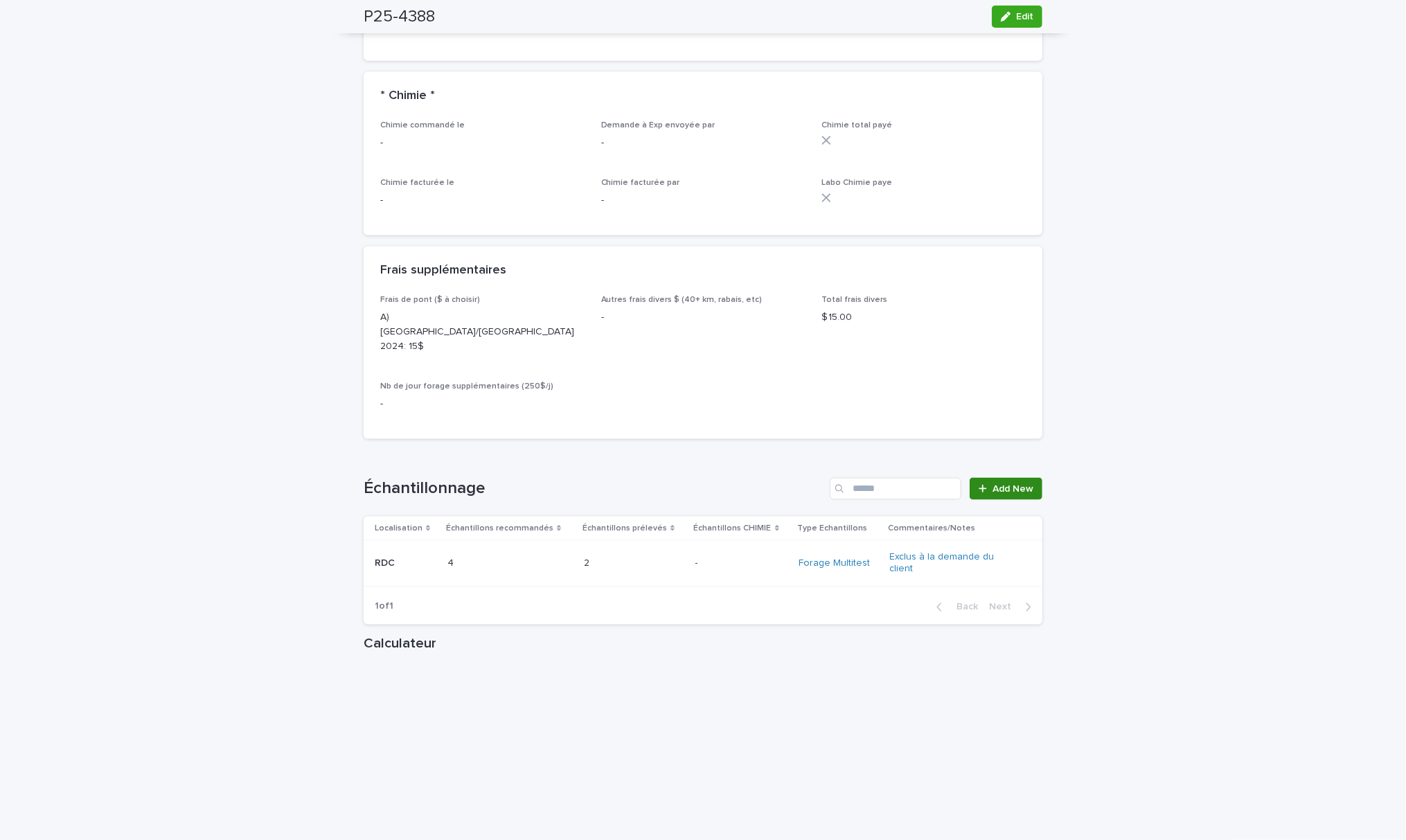
click at [996, 484] on span "Add New" at bounding box center [1012, 489] width 41 height 10
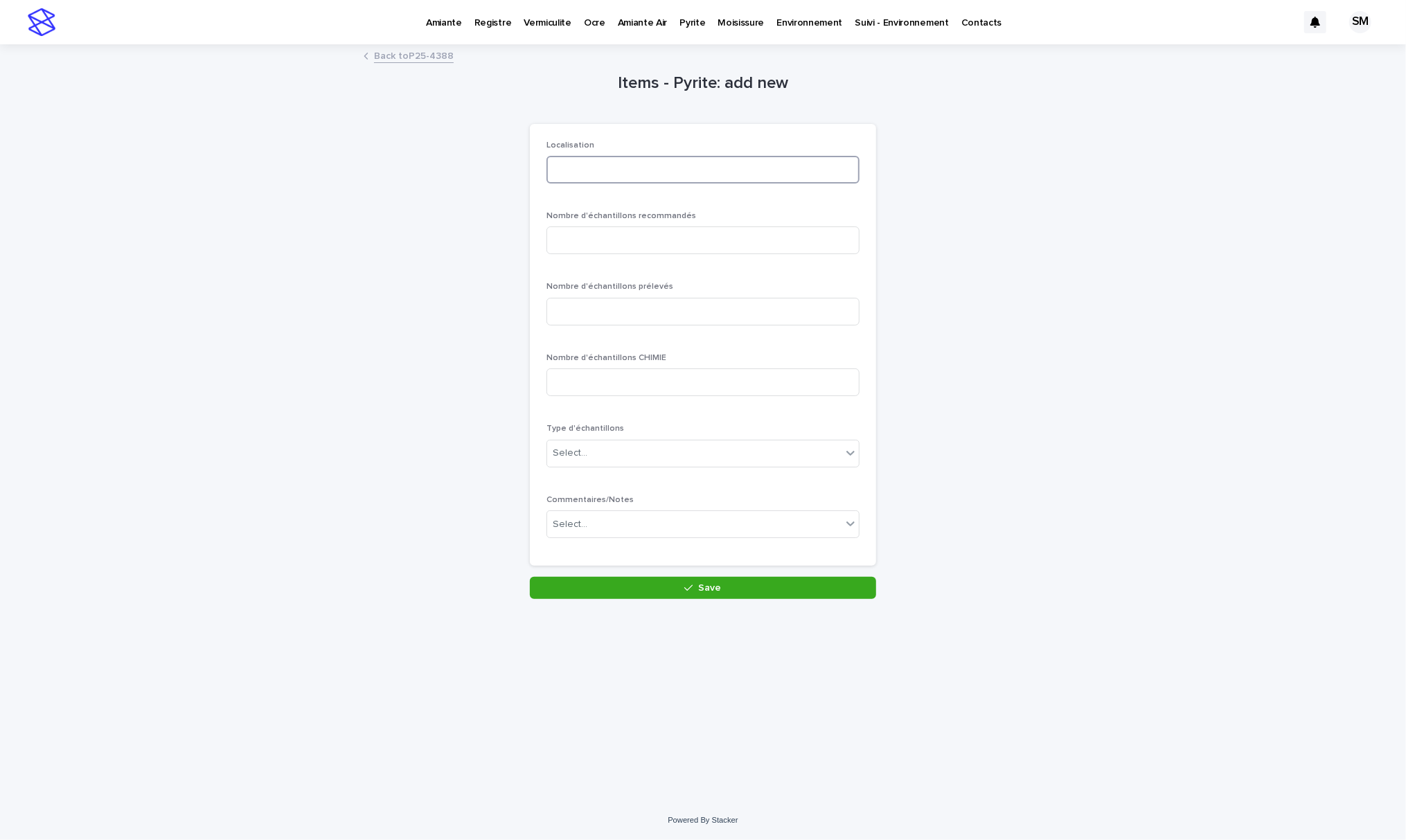
click at [569, 181] on input at bounding box center [703, 169] width 313 height 28
type input "**********"
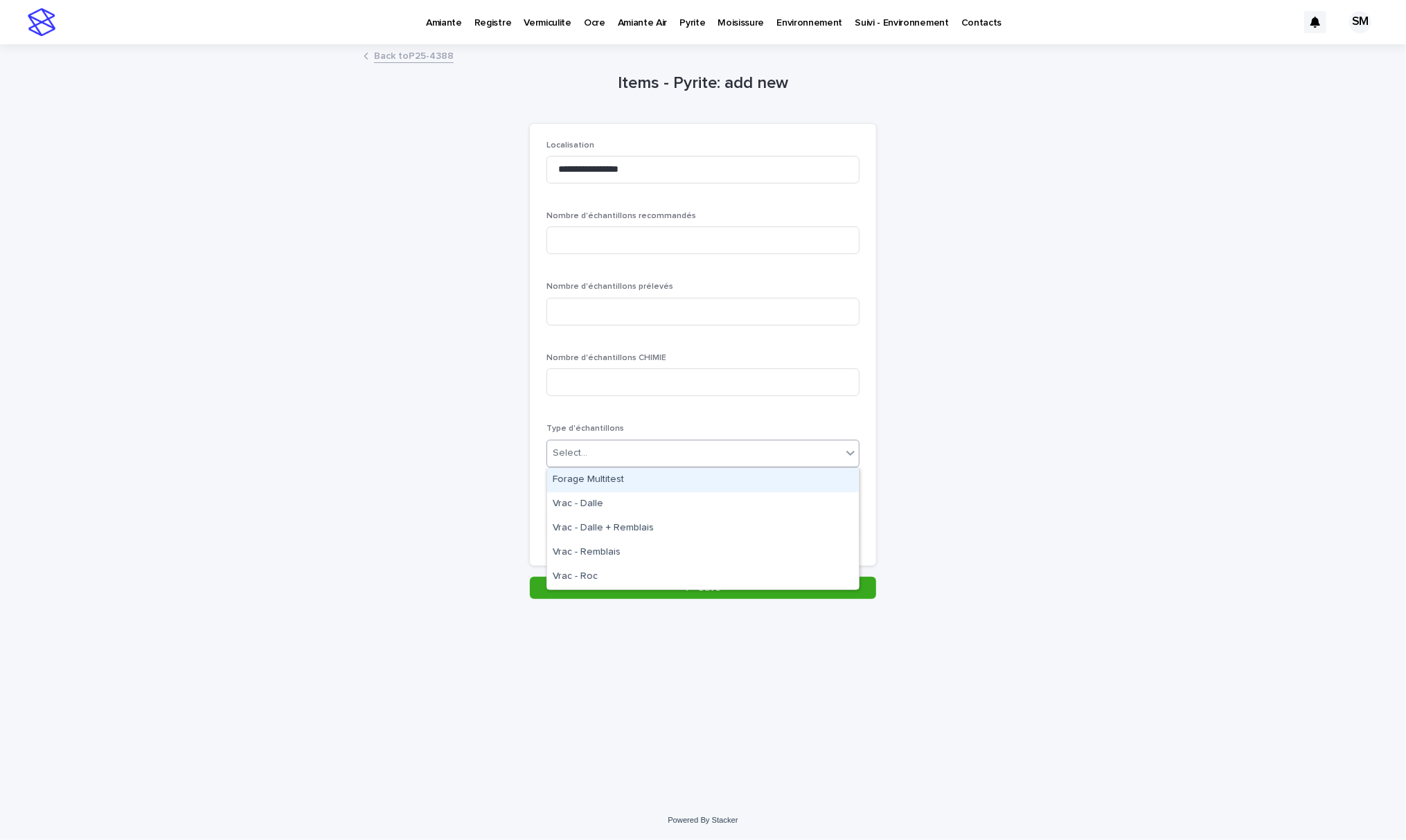
click at [638, 447] on div "Select..." at bounding box center [693, 453] width 294 height 23
click at [844, 407] on div "**********" at bounding box center [703, 344] width 313 height 408
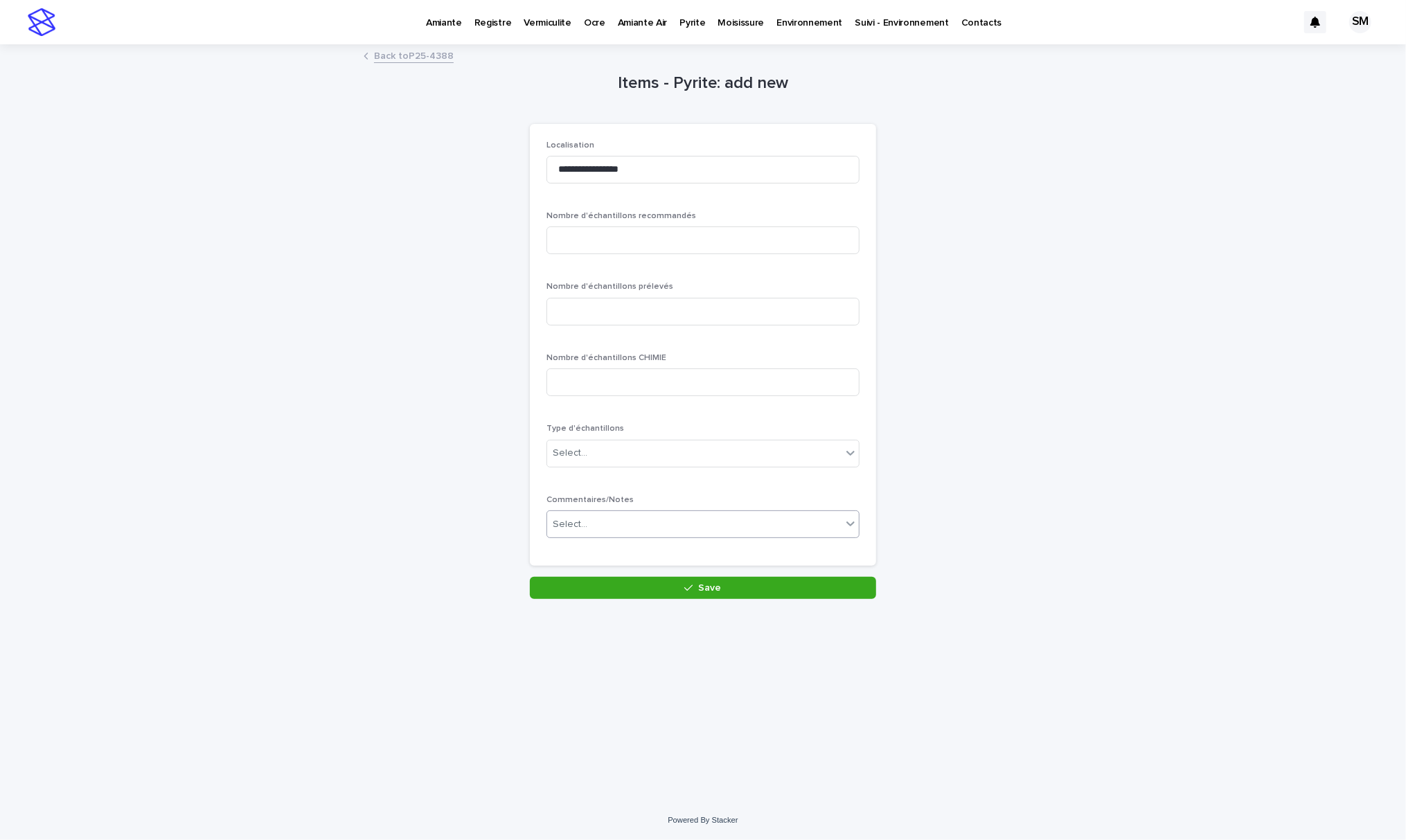
click at [684, 524] on div "Select..." at bounding box center [693, 524] width 294 height 23
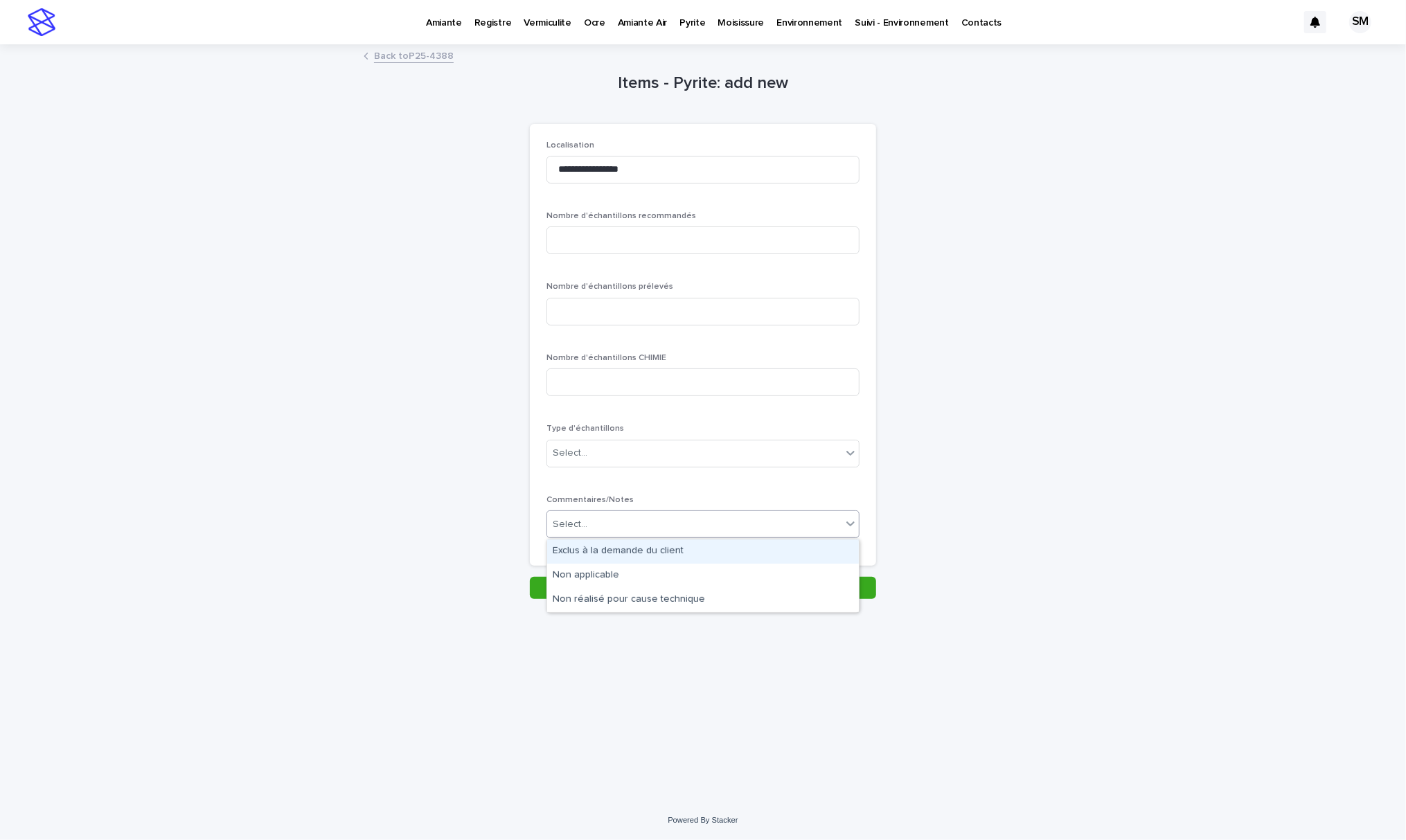
click at [653, 549] on div "Exclus à la demande du client" at bounding box center [703, 551] width 311 height 24
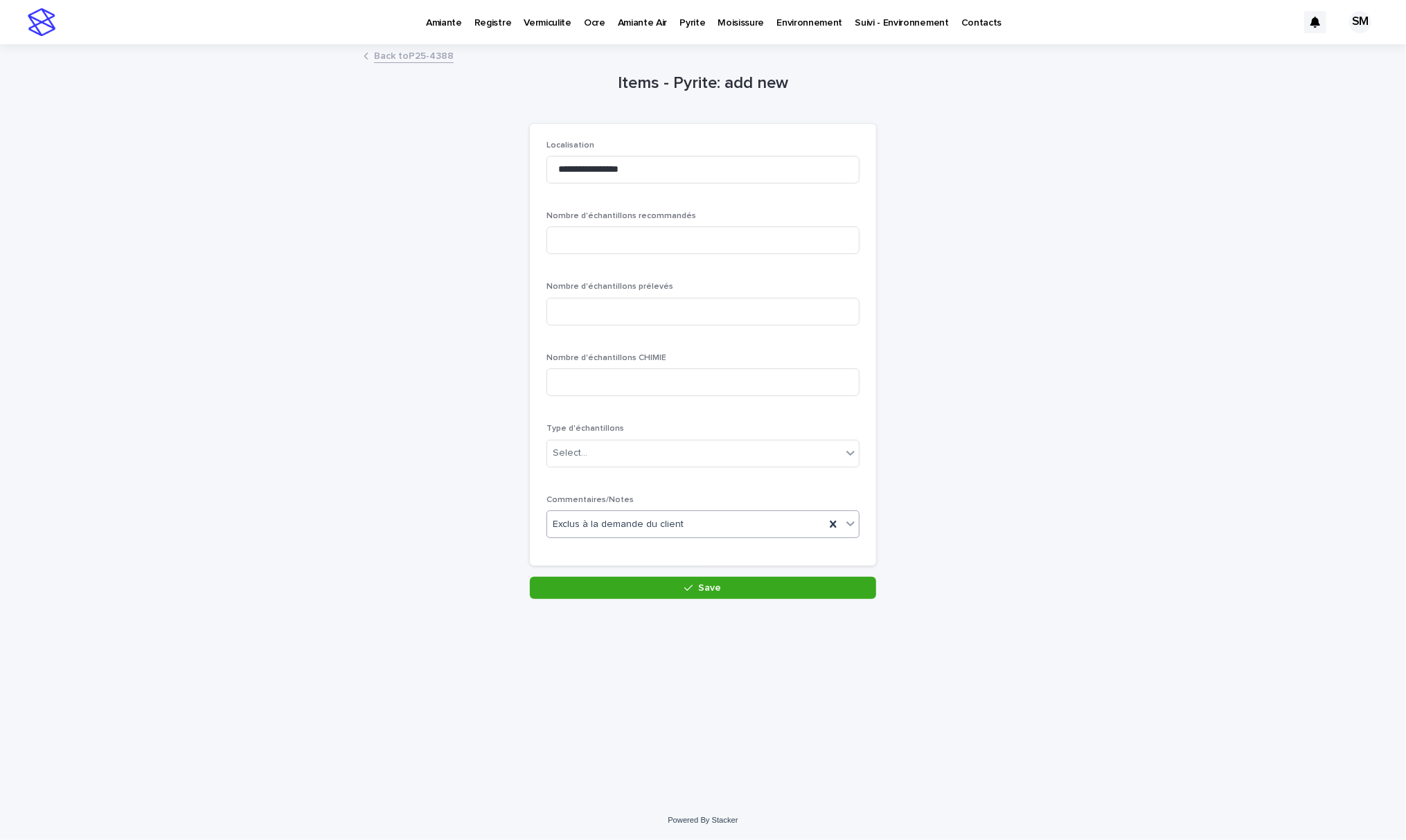
click at [655, 590] on button "Save" at bounding box center [703, 587] width 346 height 22
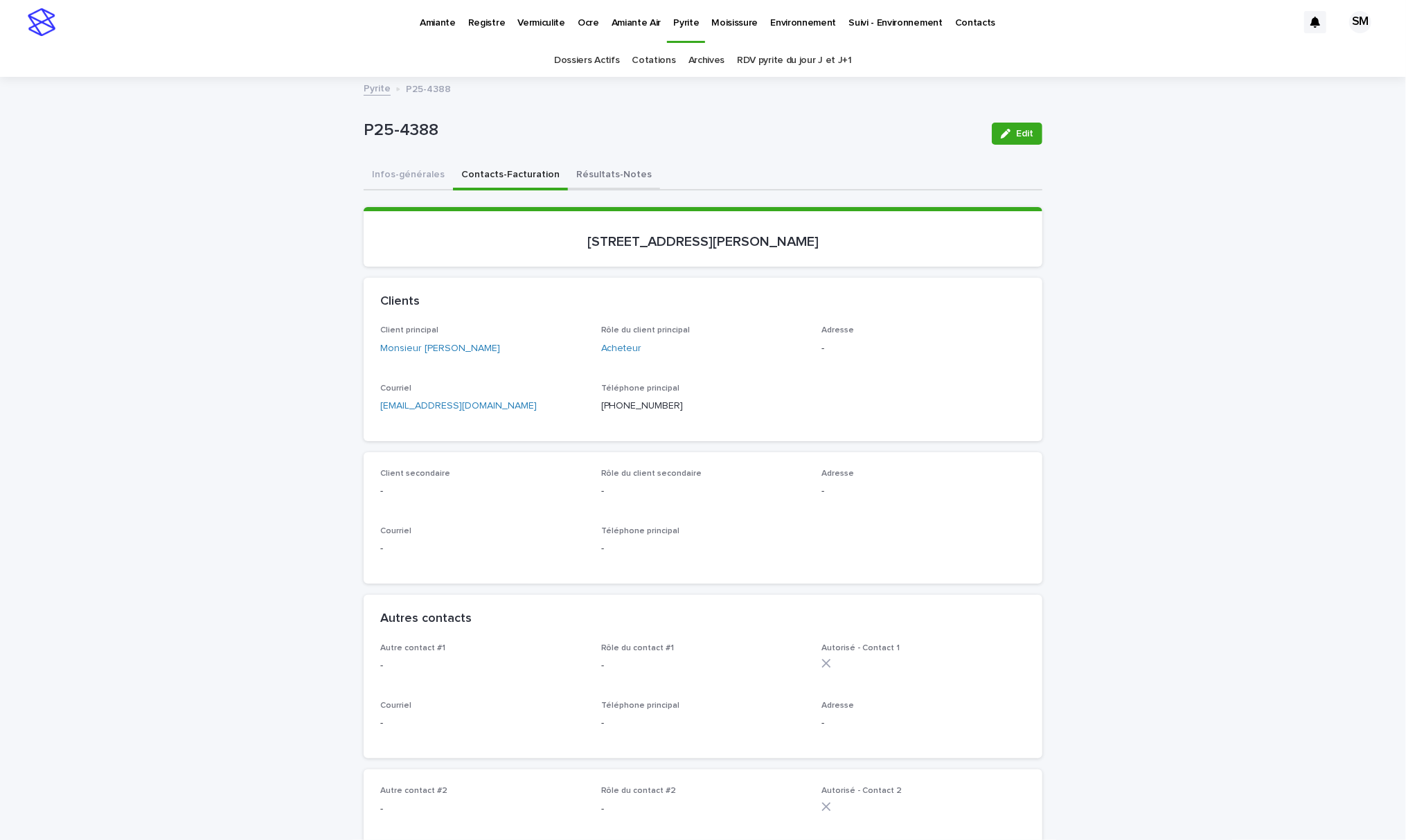
click at [598, 166] on button "Résultats-Notes" at bounding box center [614, 176] width 92 height 29
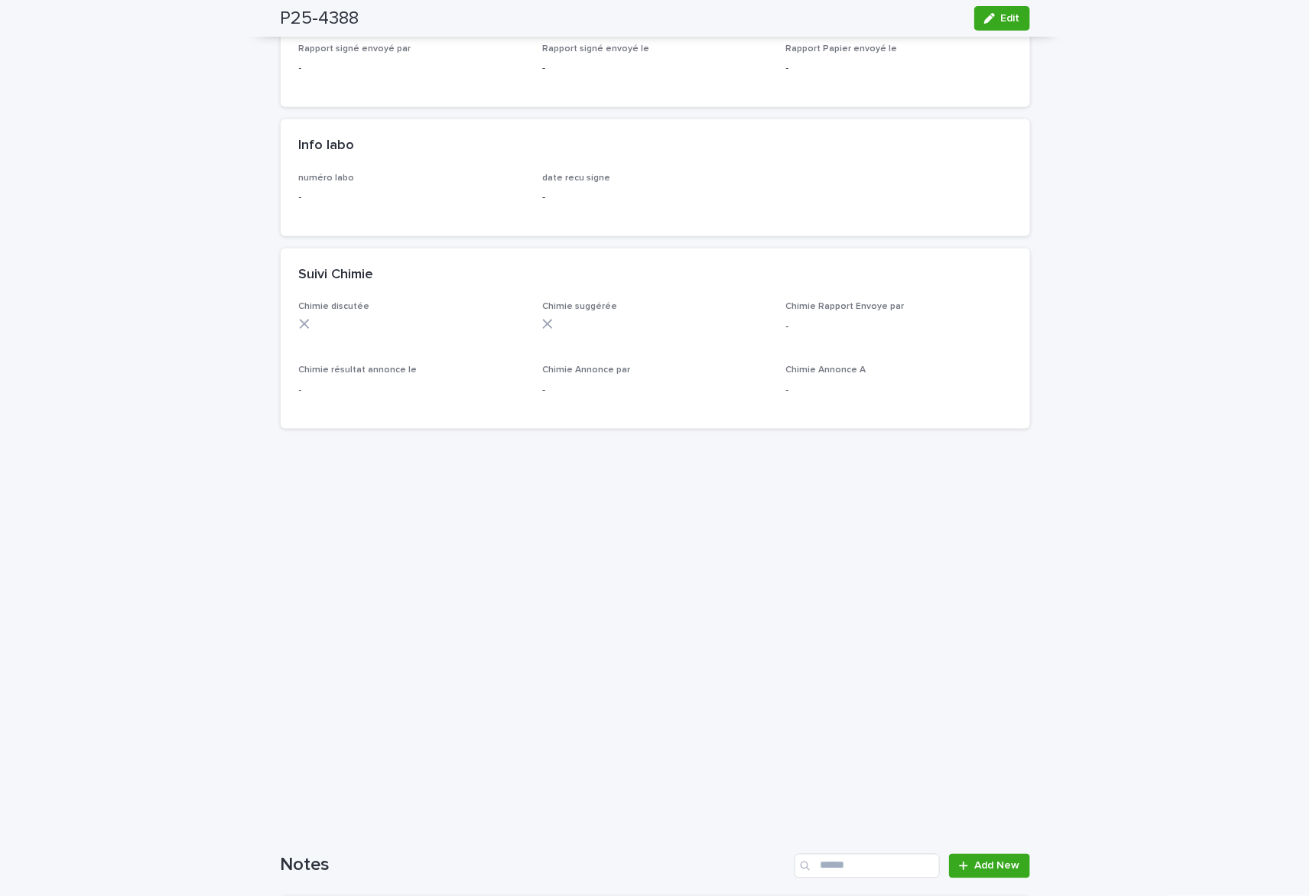
scroll to position [815, 0]
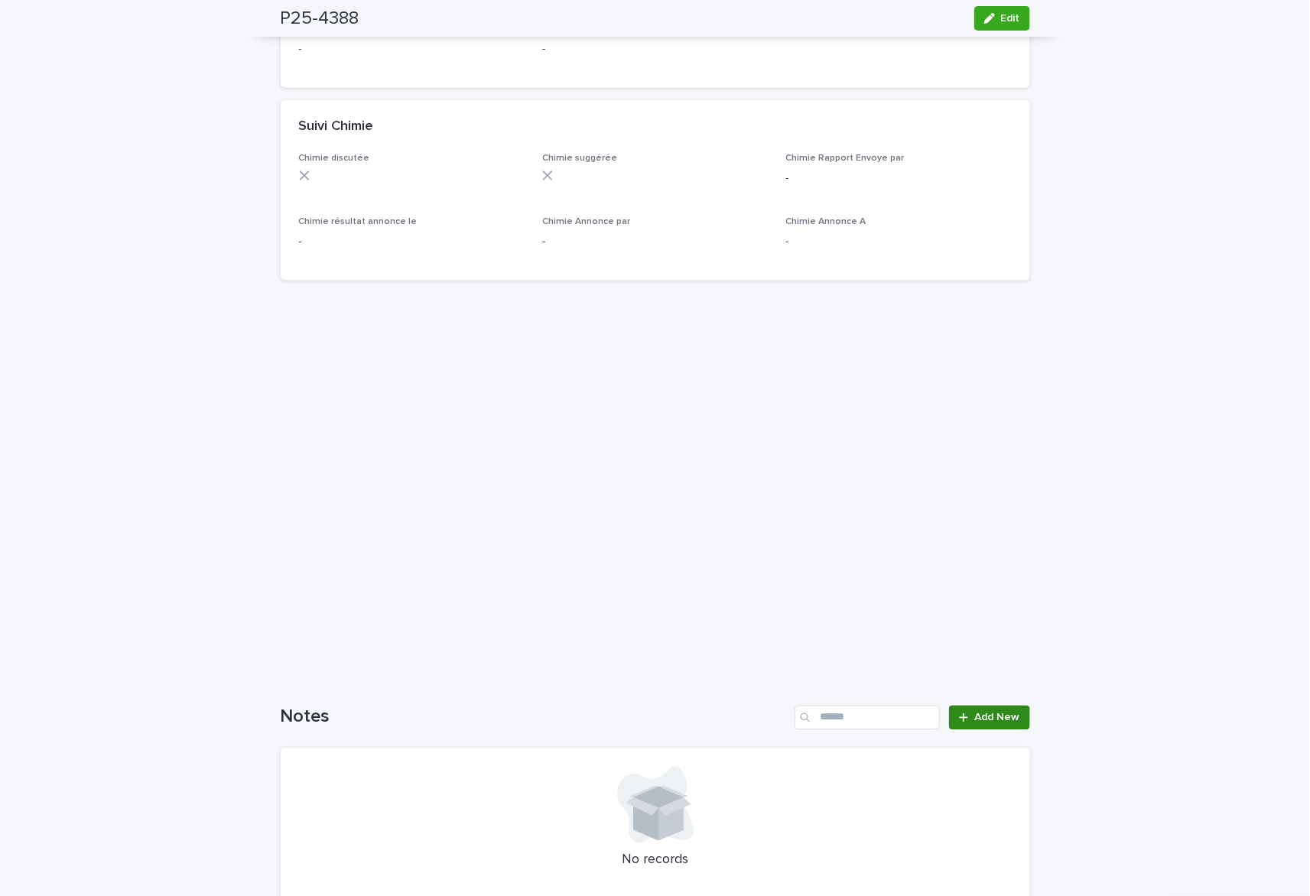
click at [995, 708] on link "Add New" at bounding box center [989, 718] width 80 height 24
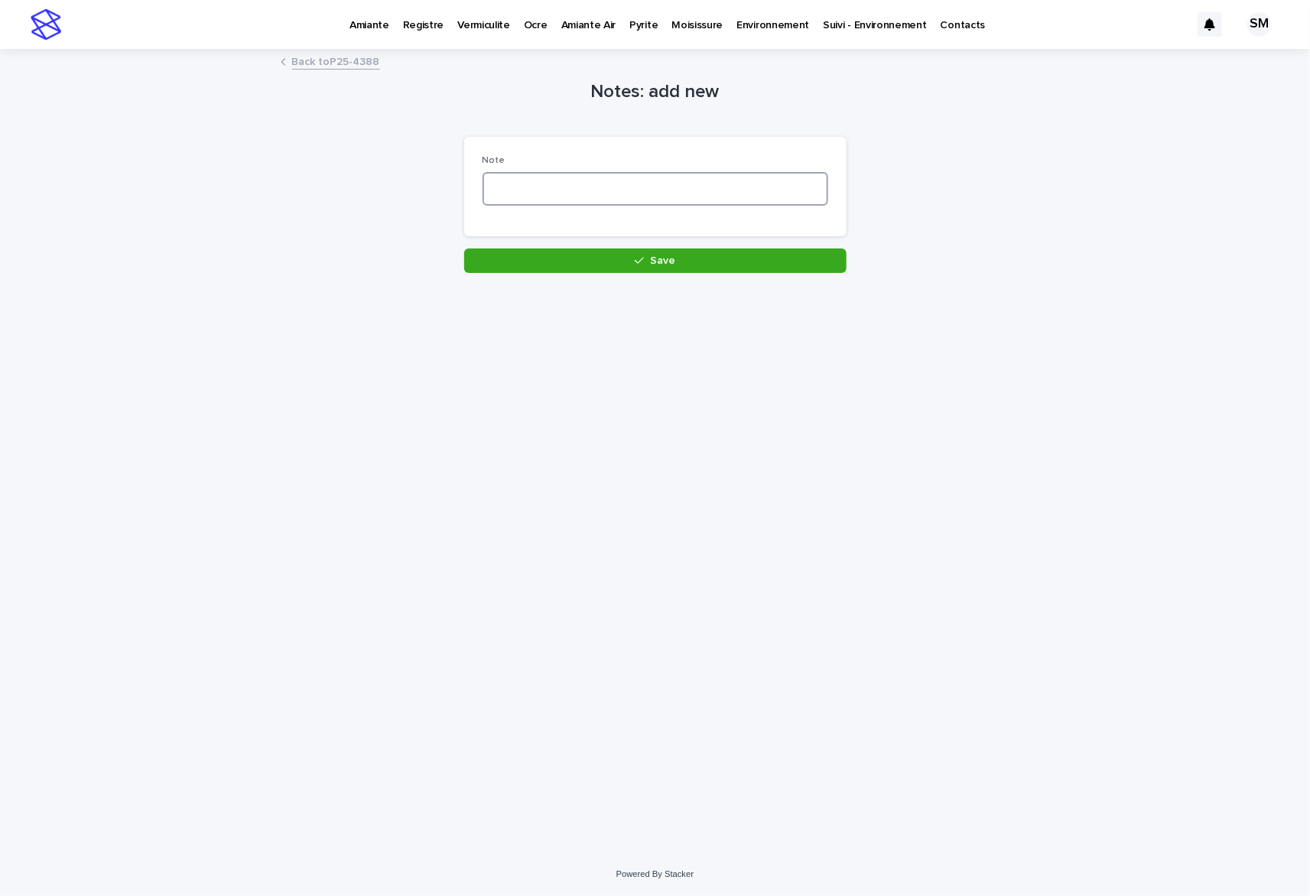
click at [541, 195] on textarea at bounding box center [656, 189] width 346 height 34
click at [681, 192] on textarea "**********" at bounding box center [656, 189] width 346 height 34
click at [711, 183] on textarea "**********" at bounding box center [656, 189] width 346 height 34
click at [704, 189] on textarea "**********" at bounding box center [656, 189] width 346 height 34
paste textarea "******"
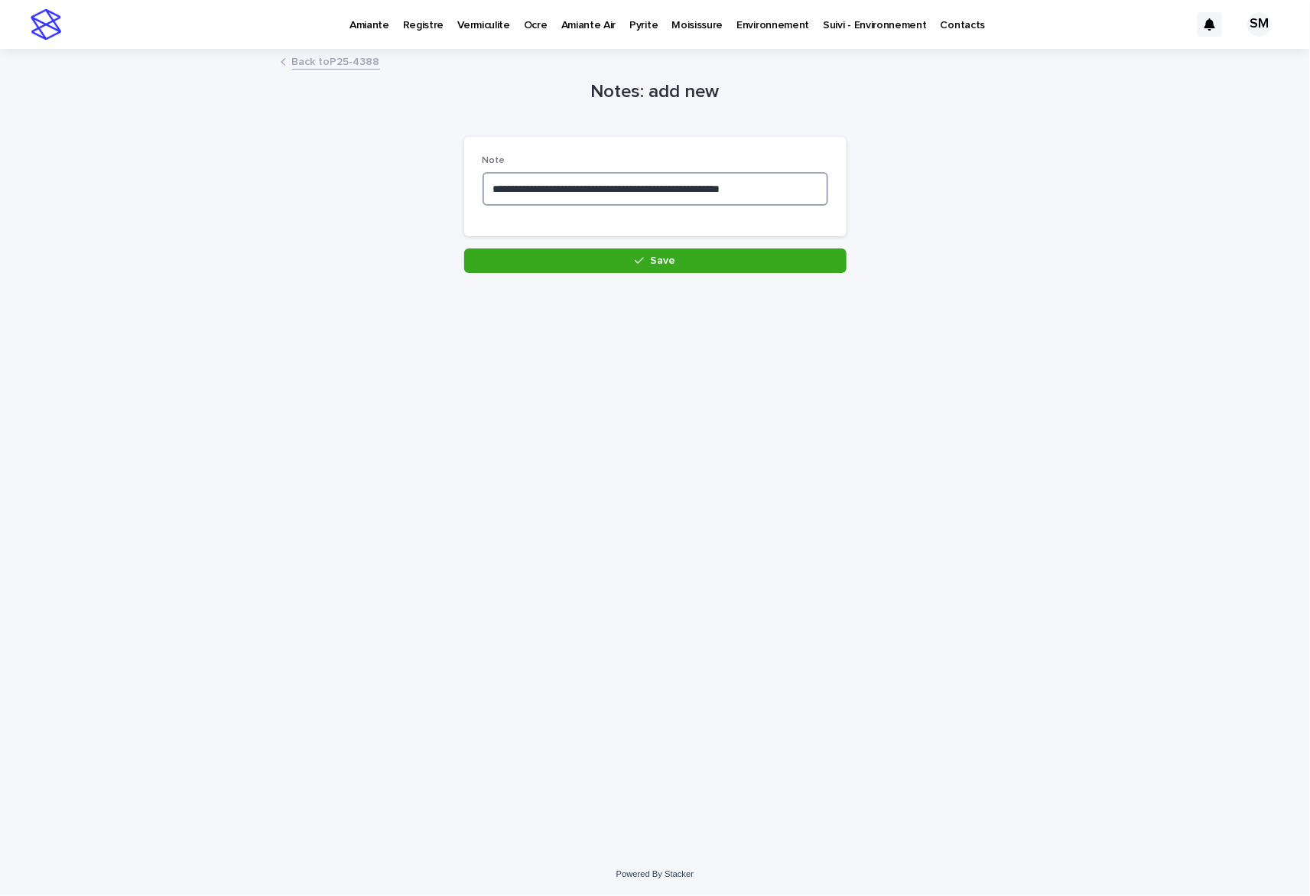
click at [798, 189] on textarea "**********" at bounding box center [656, 189] width 346 height 34
paste textarea "******"
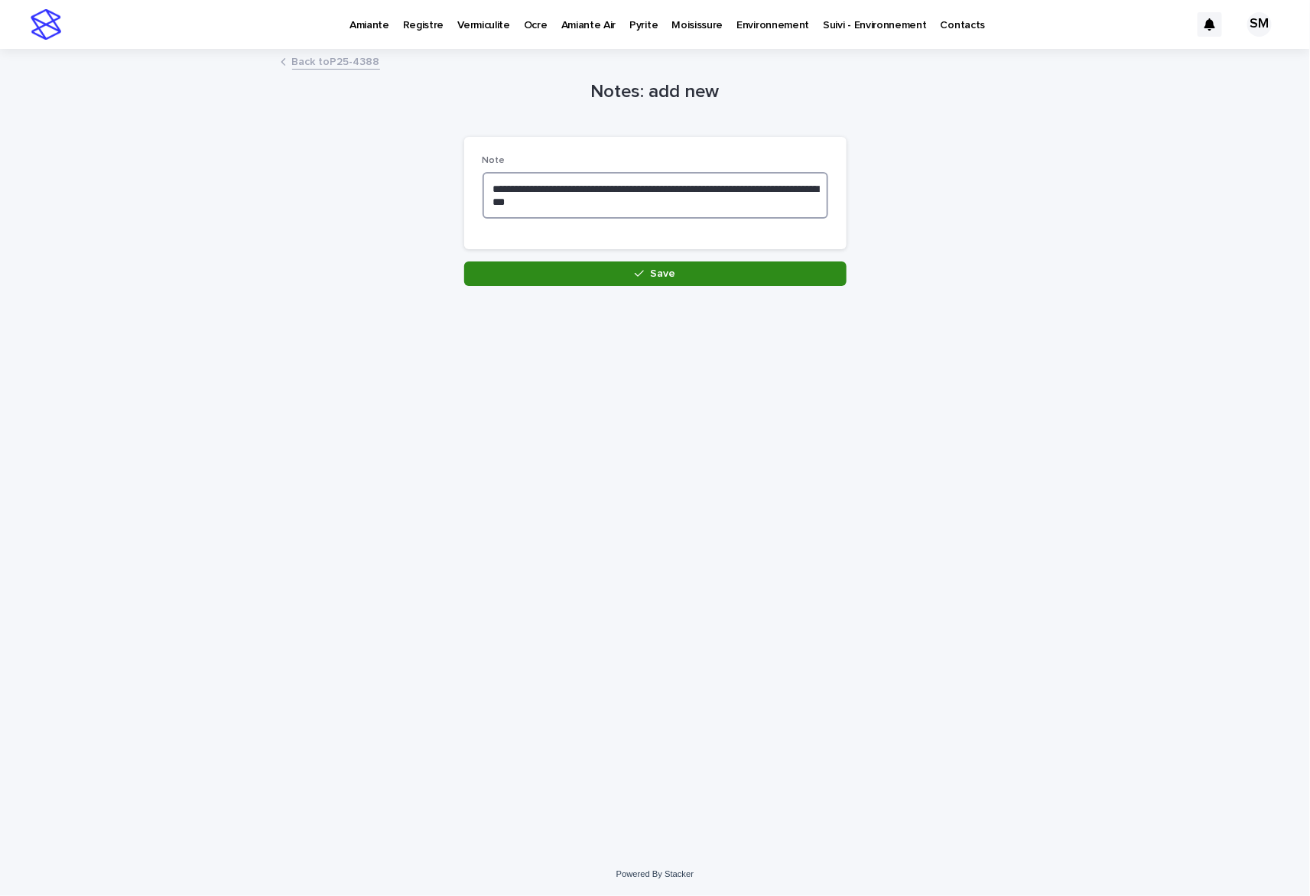
type textarea "**********"
click at [736, 269] on button "Save" at bounding box center [655, 274] width 382 height 24
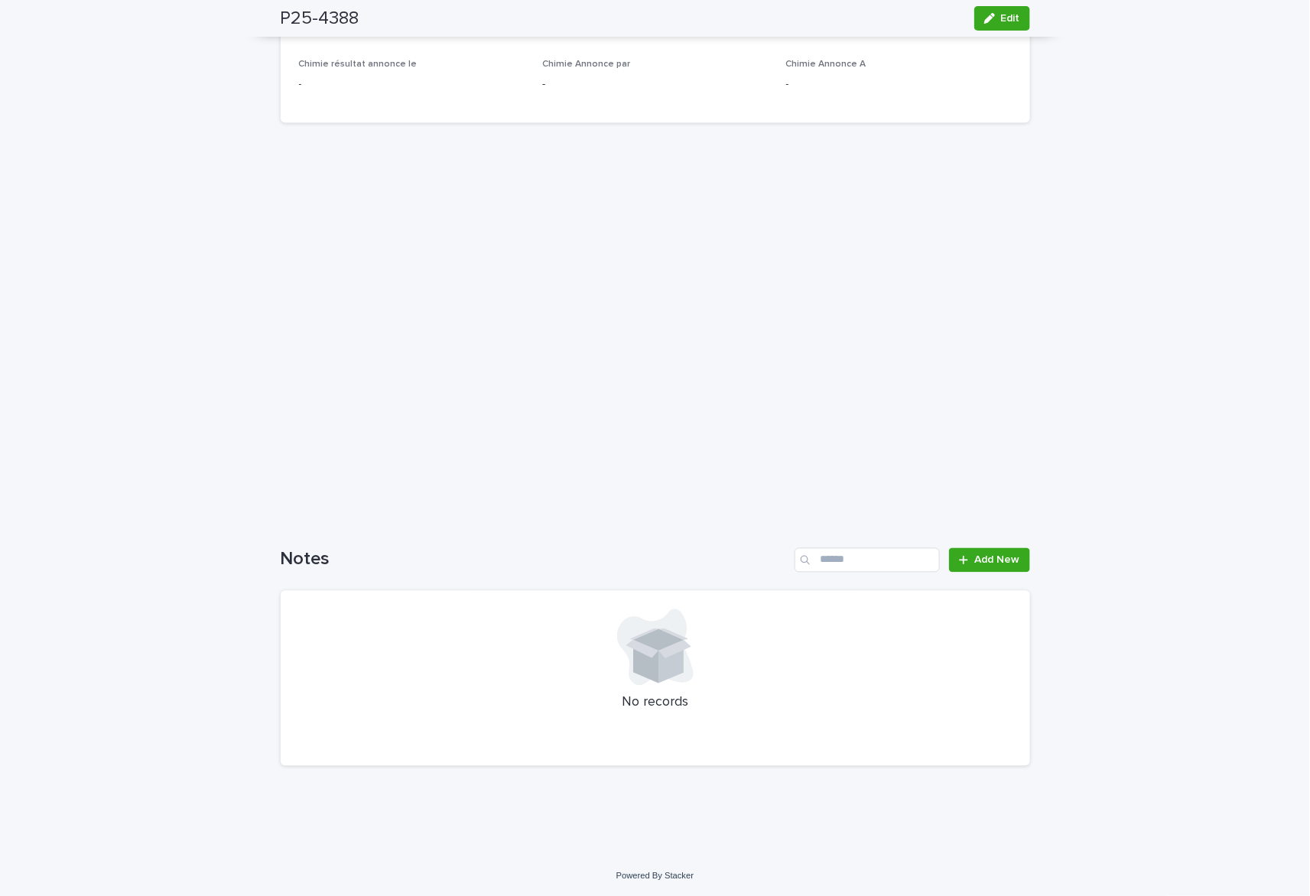
scroll to position [871, 0]
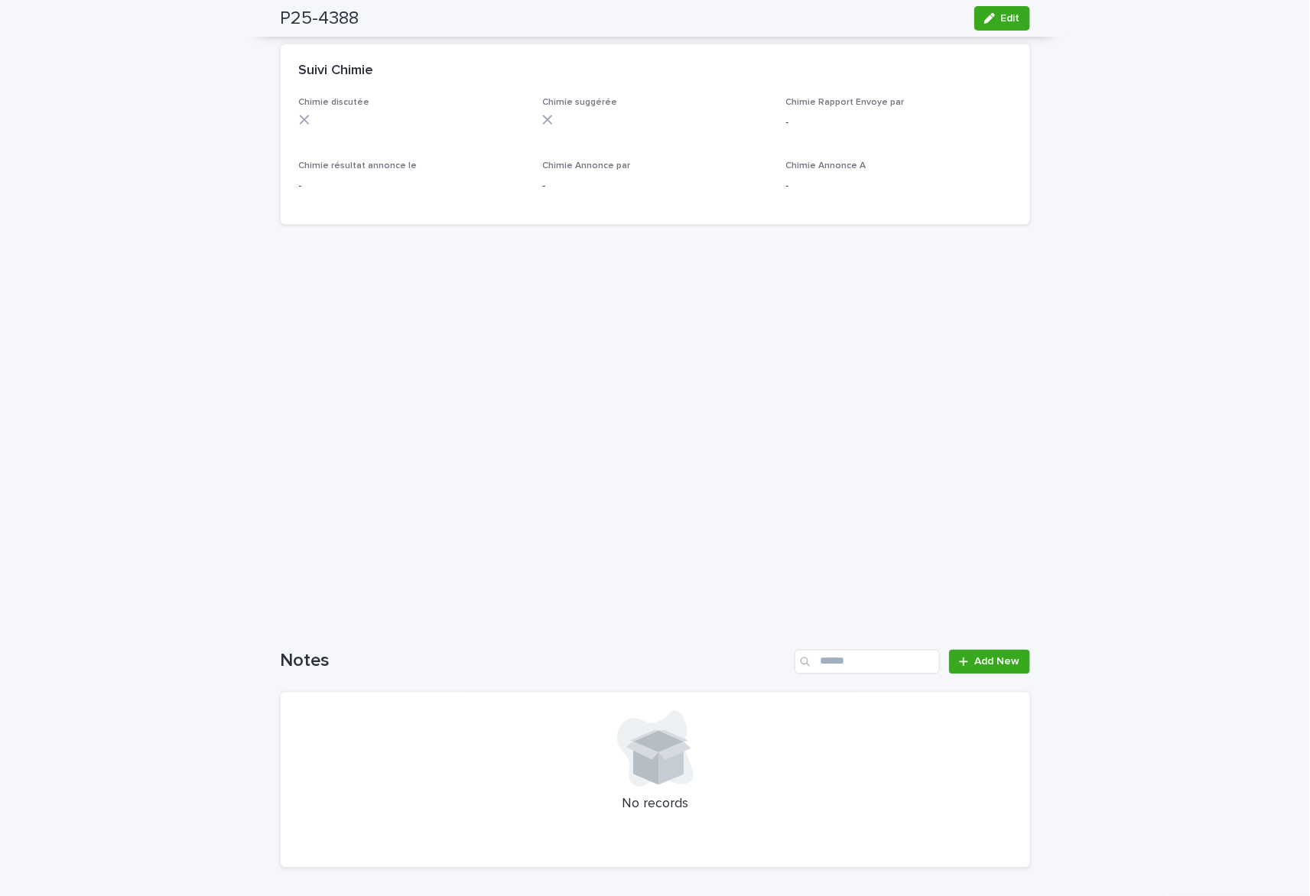
click at [672, 728] on icon at bounding box center [655, 749] width 76 height 76
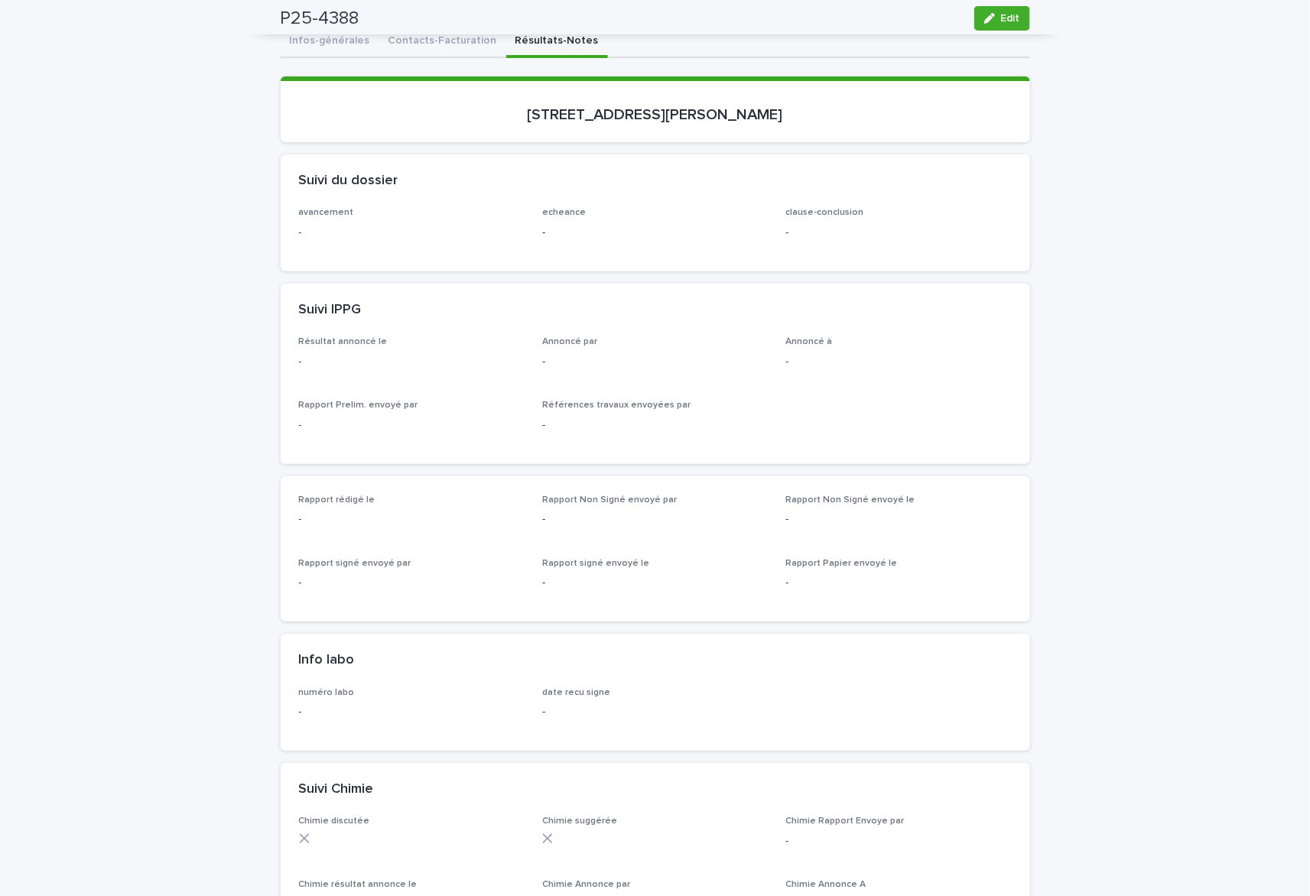
scroll to position [0, 0]
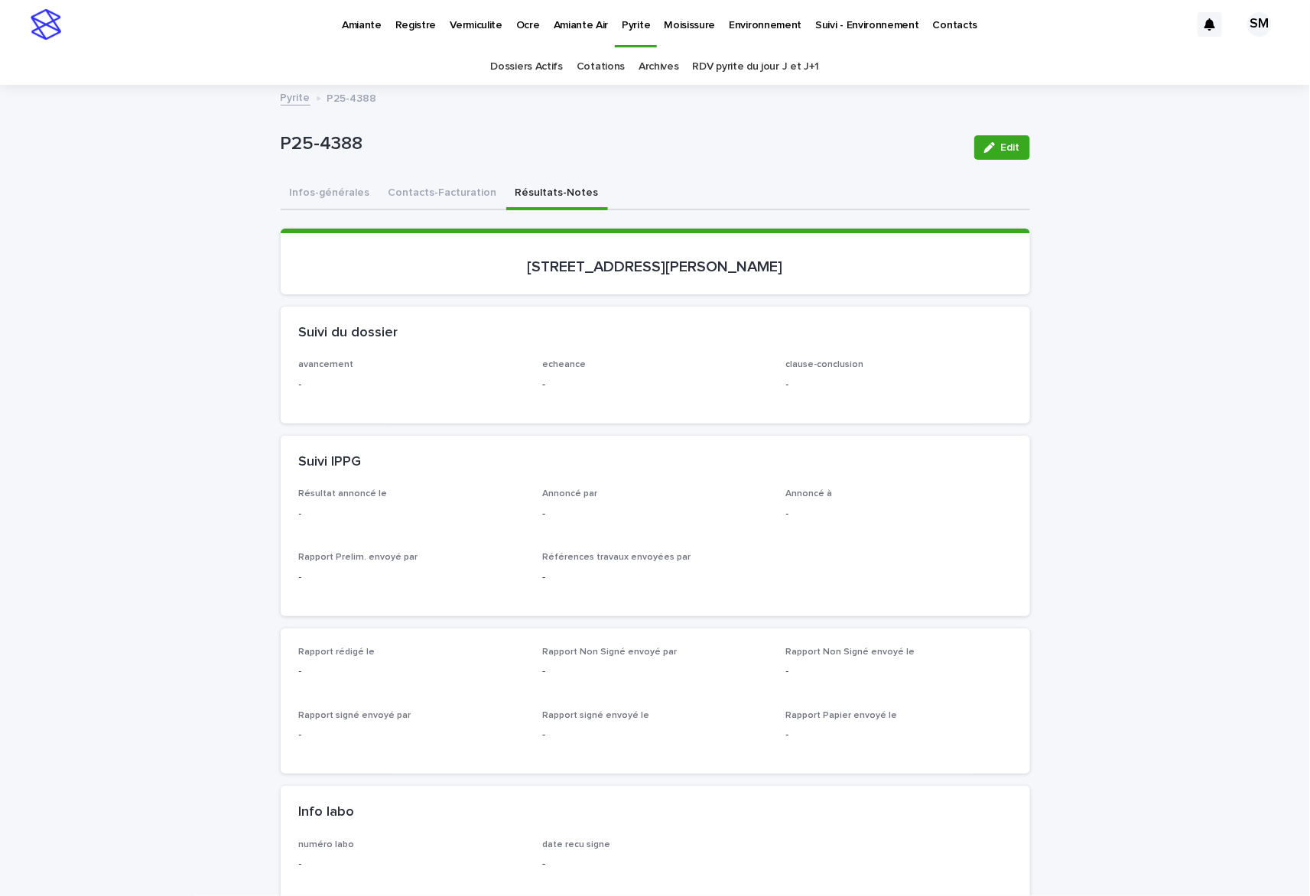
click at [460, 191] on button "Contacts-Facturation" at bounding box center [442, 194] width 127 height 32
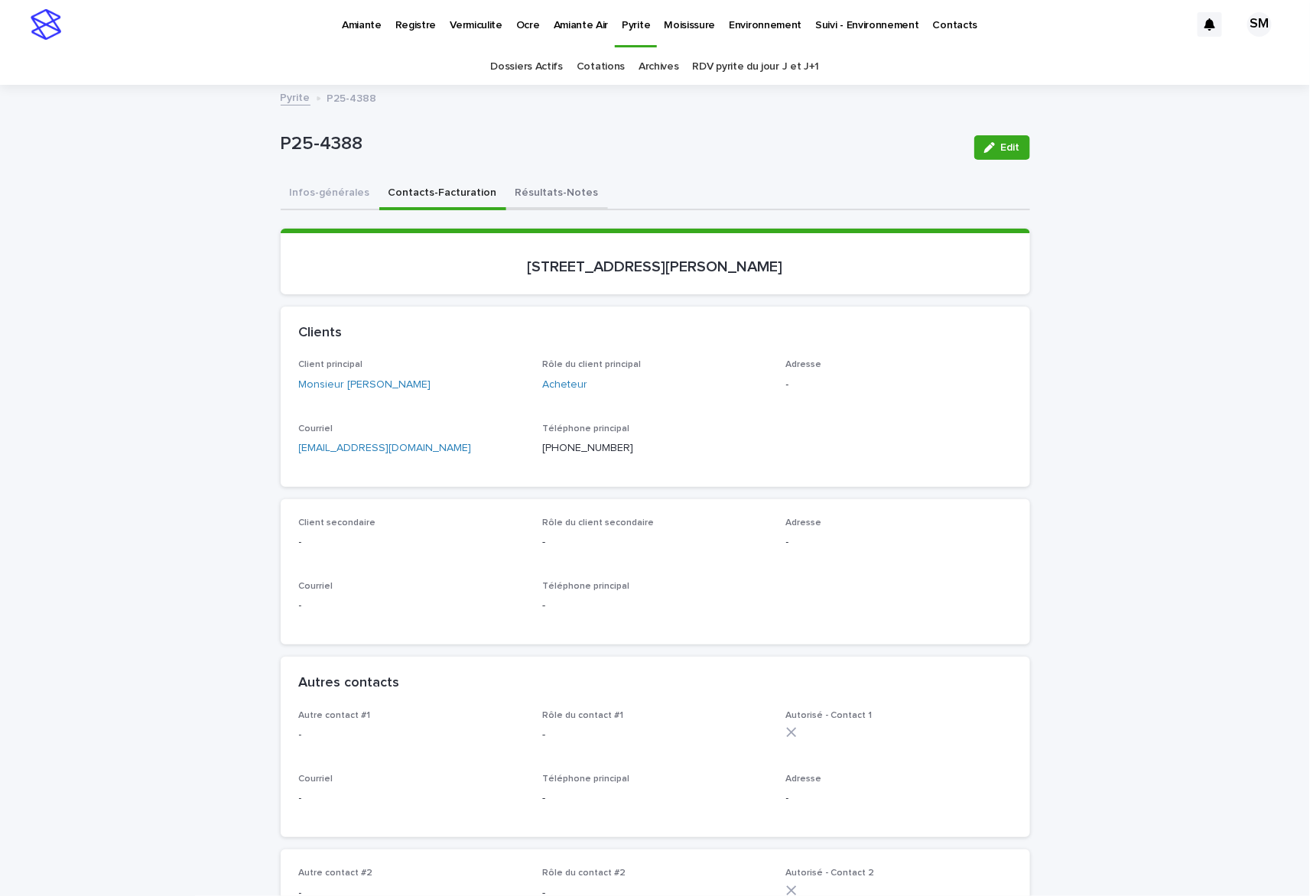
click at [527, 192] on button "Résultats-Notes" at bounding box center [557, 194] width 102 height 32
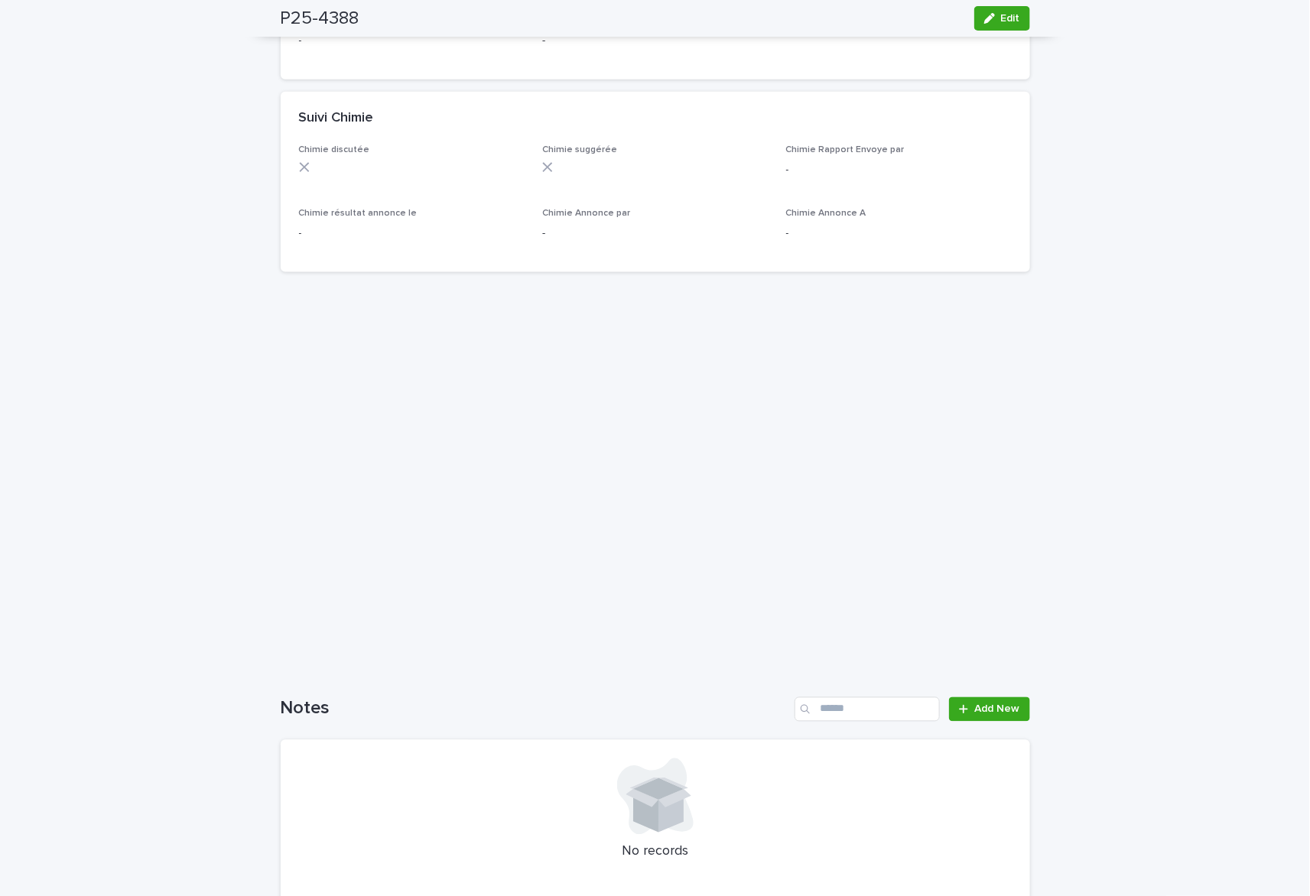
scroll to position [973, 0]
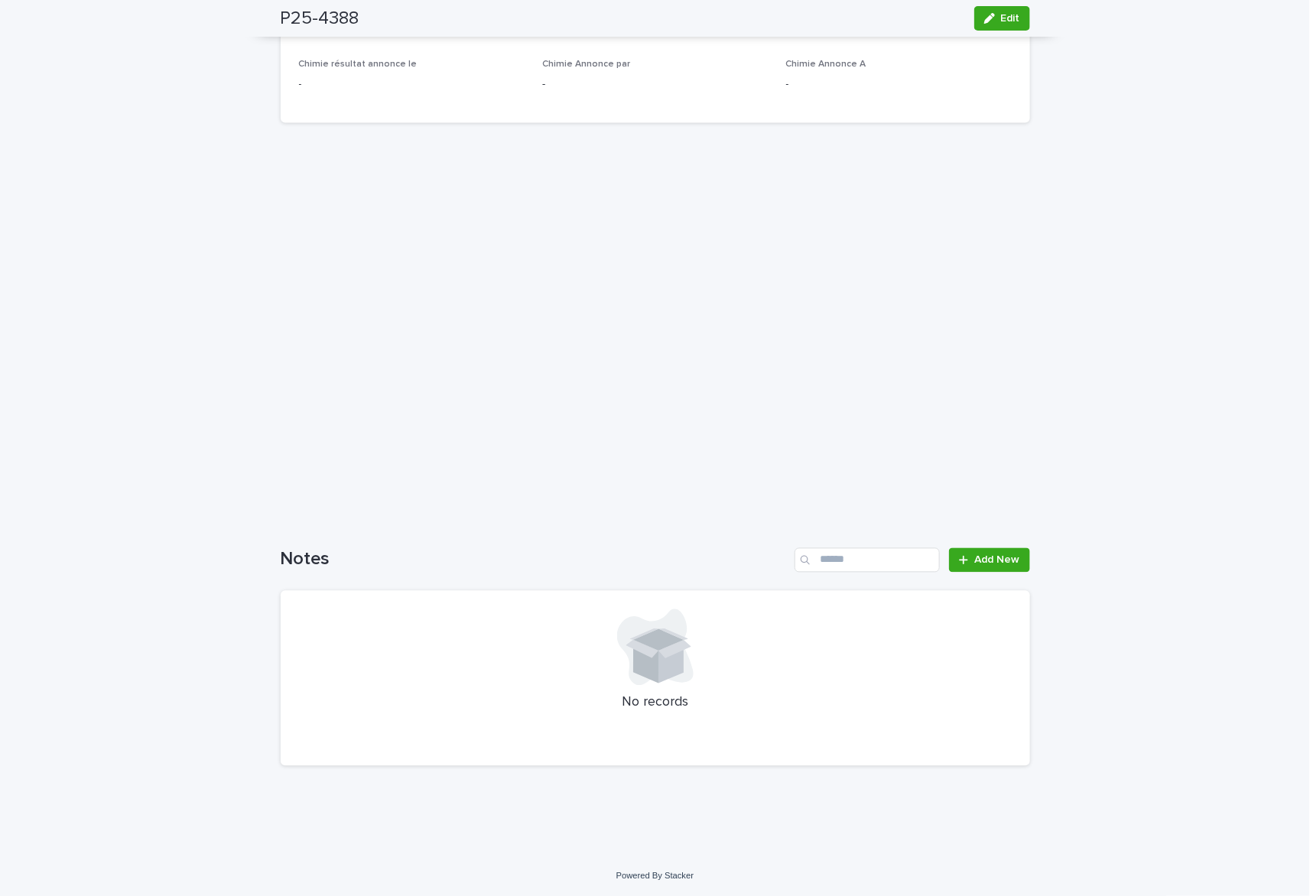
click at [730, 623] on div at bounding box center [655, 648] width 713 height 76
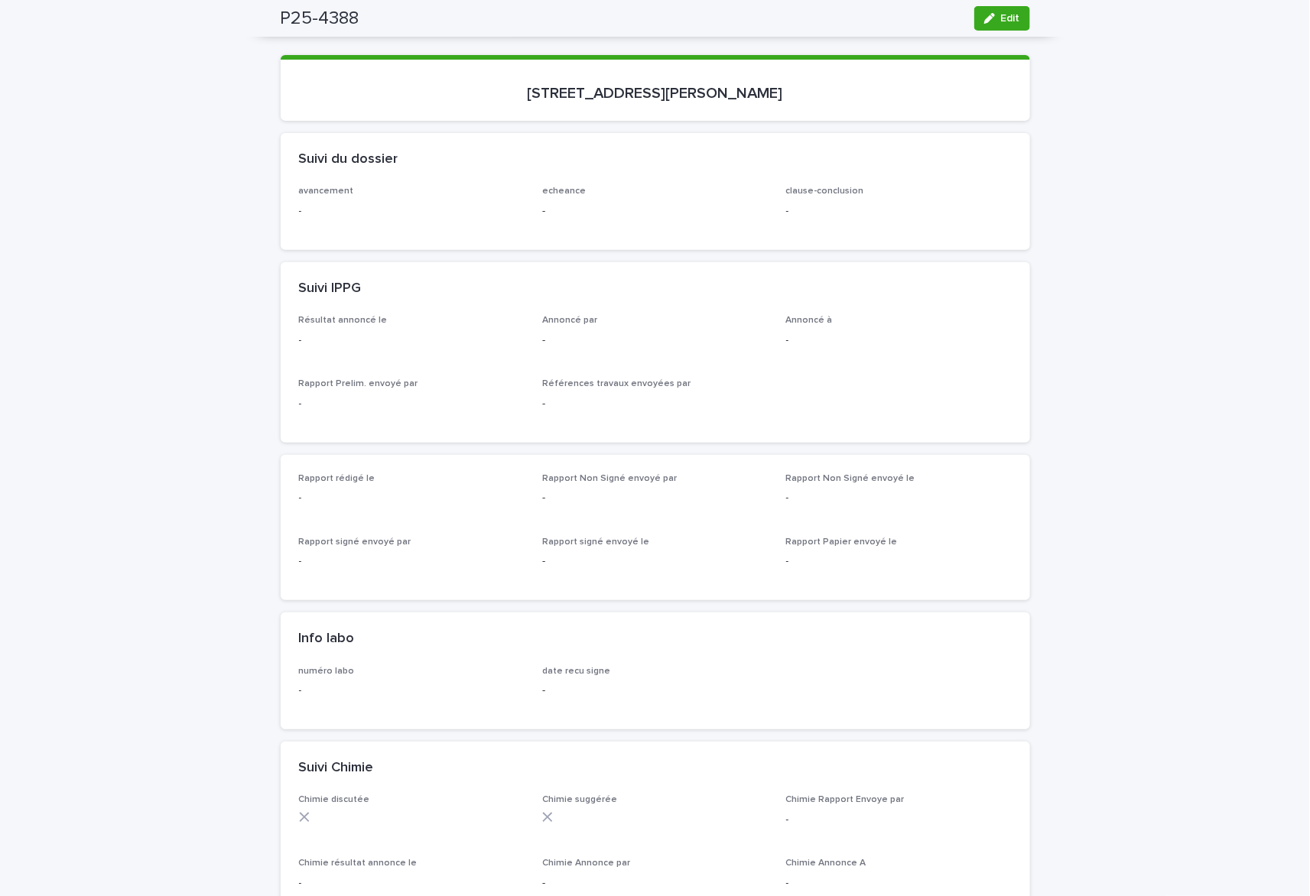
scroll to position [0, 0]
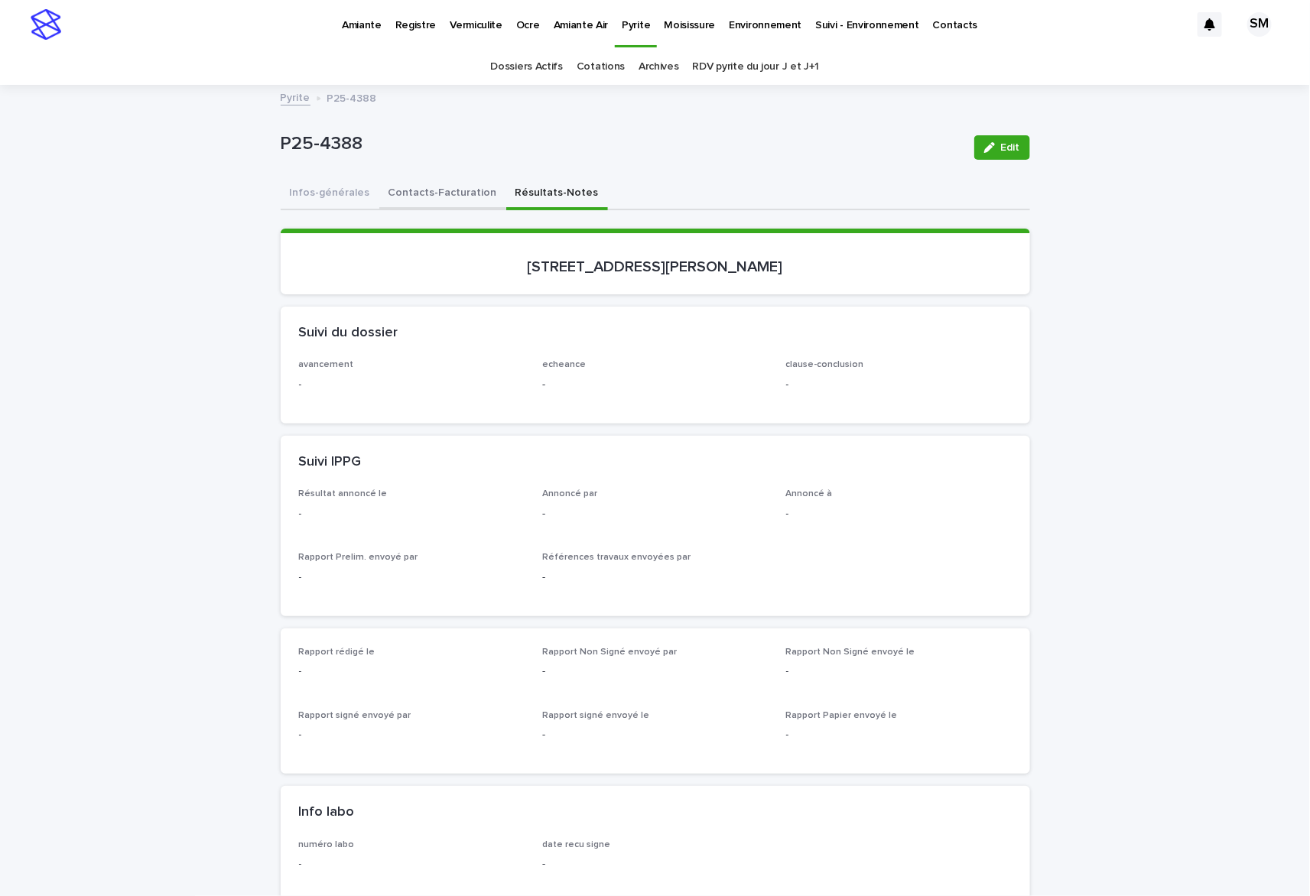
click at [401, 201] on button "Contacts-Facturation" at bounding box center [442, 194] width 127 height 32
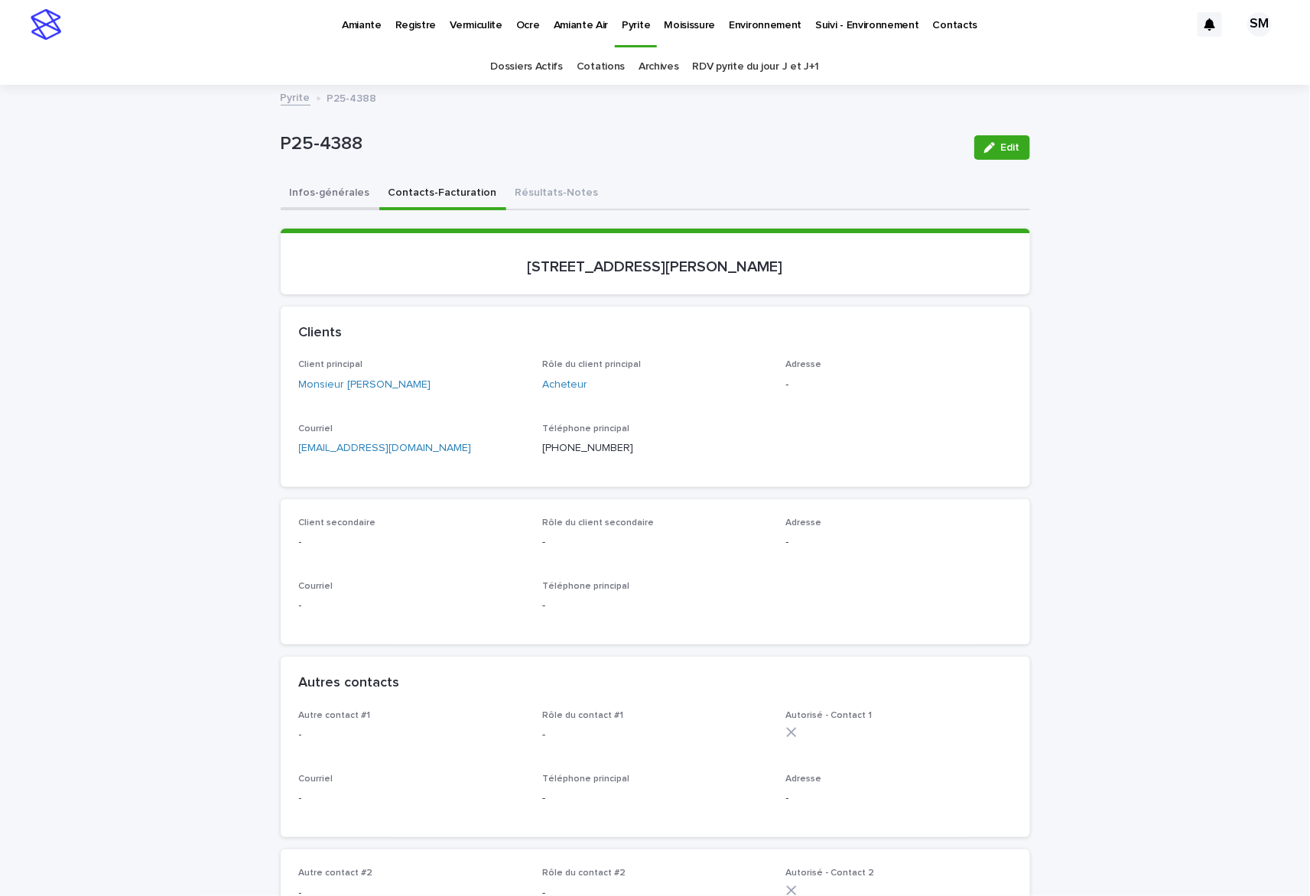
click at [298, 200] on button "Infos-générales" at bounding box center [330, 194] width 99 height 32
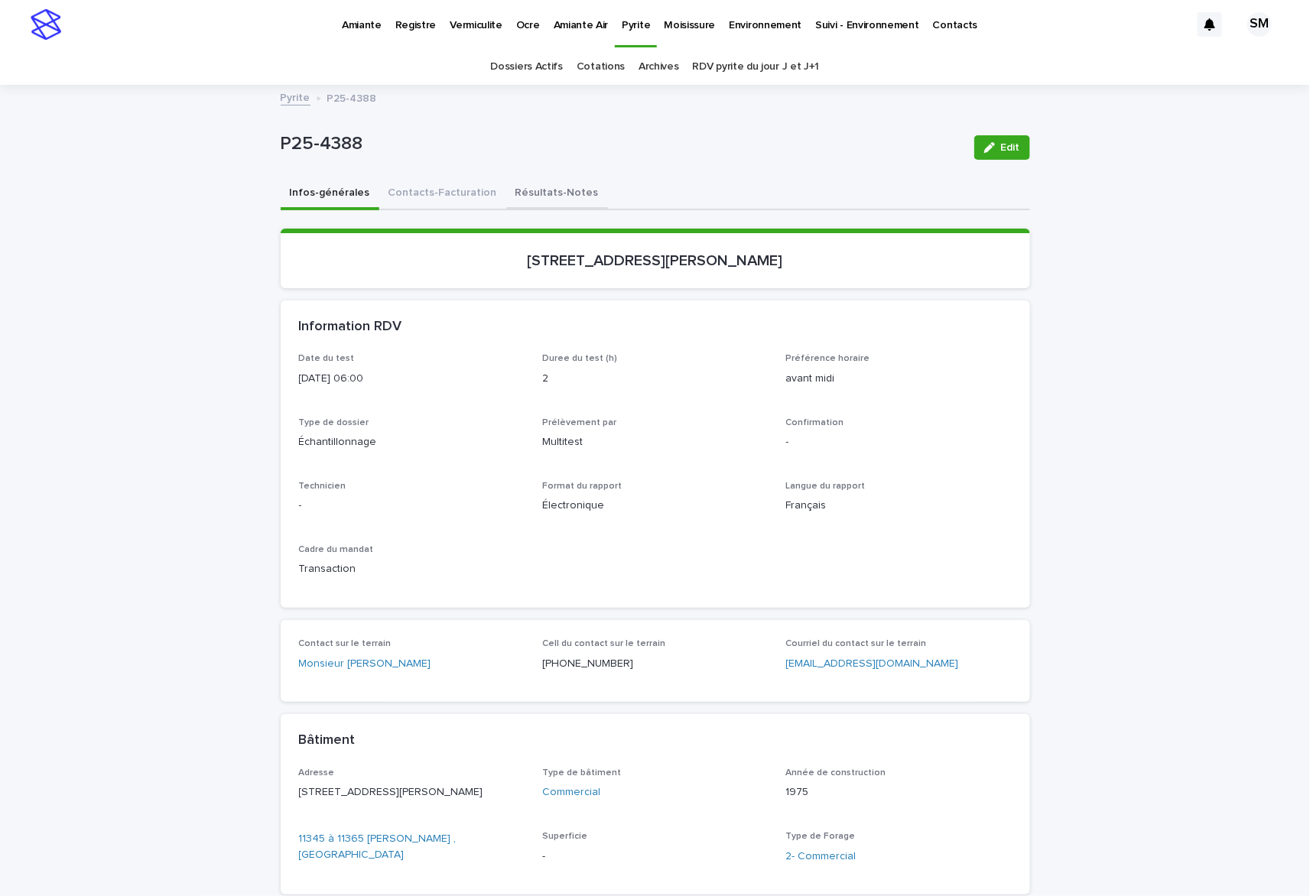
click at [522, 197] on button "Résultats-Notes" at bounding box center [557, 194] width 102 height 32
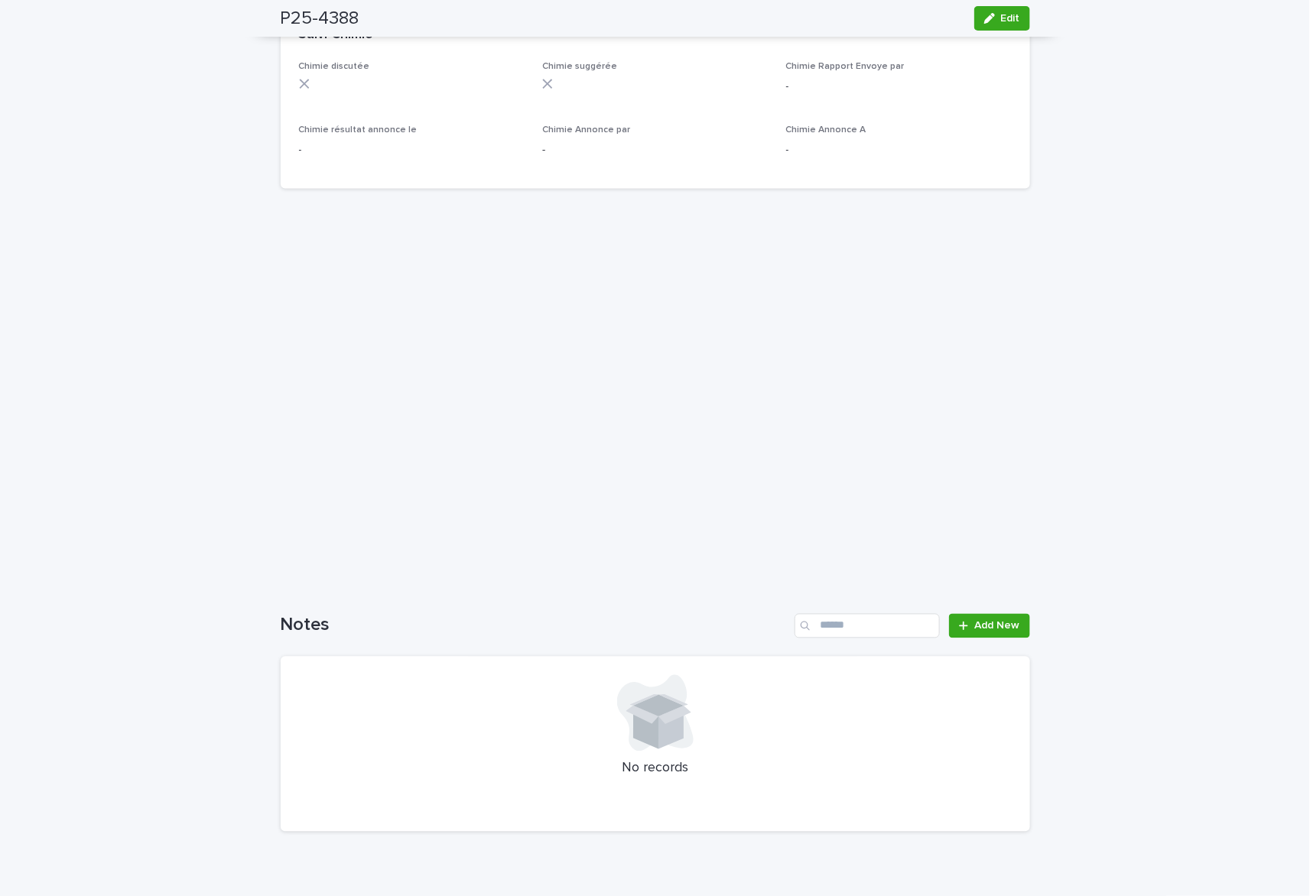
scroll to position [973, 0]
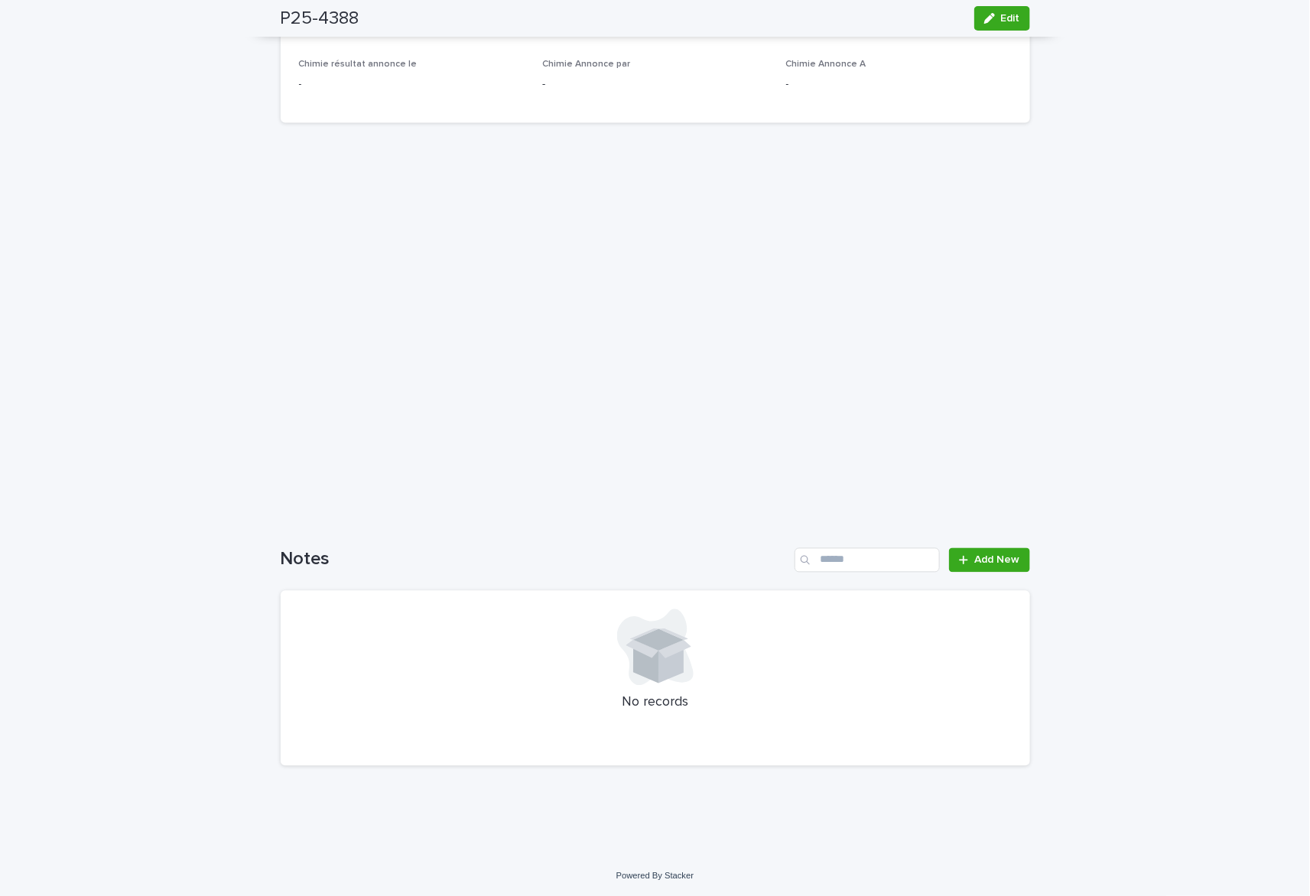
click at [454, 620] on div at bounding box center [655, 648] width 713 height 76
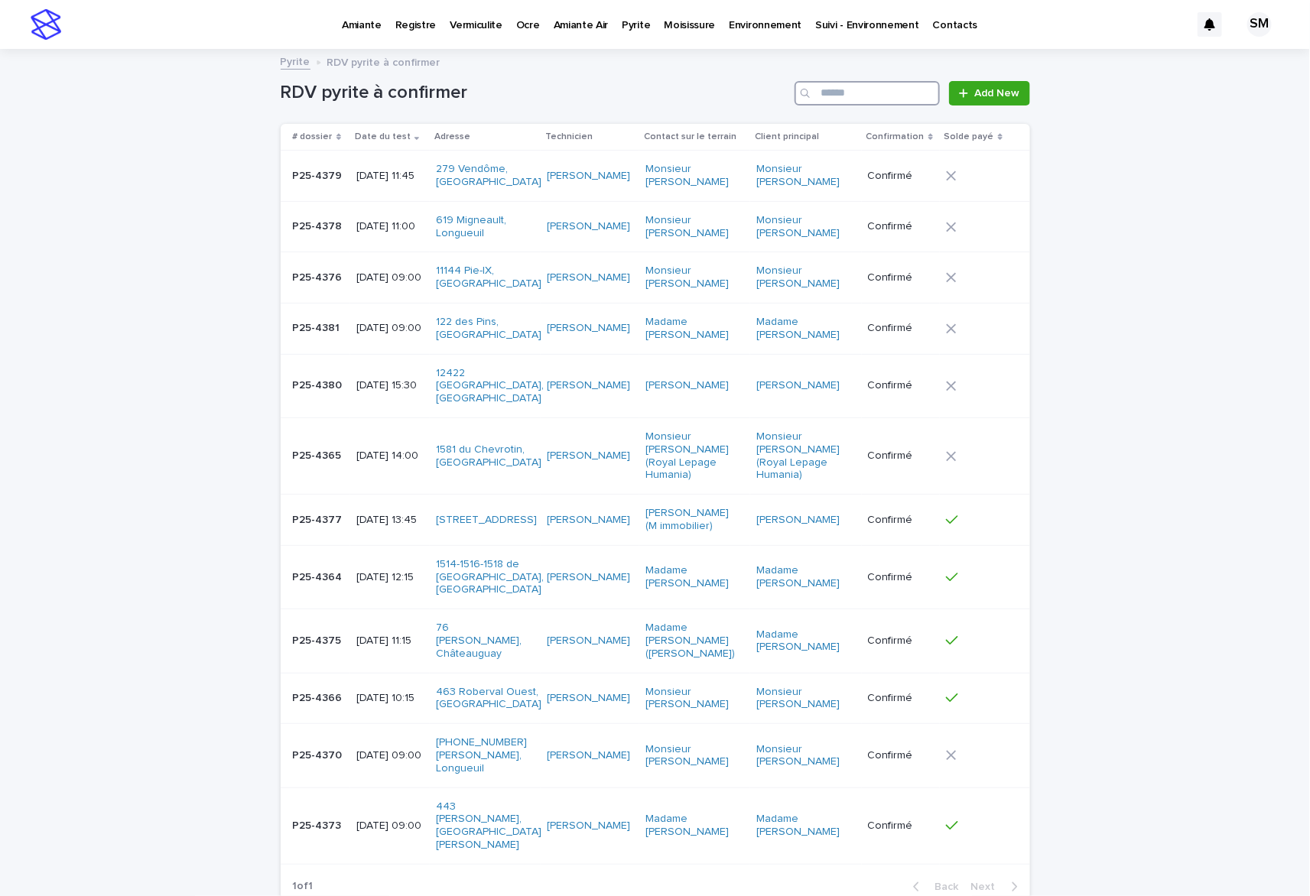
click at [872, 85] on input "Search" at bounding box center [867, 93] width 145 height 24
click at [870, 91] on input "Search" at bounding box center [867, 93] width 145 height 24
click at [604, 17] on div "Amiante Air" at bounding box center [581, 16] width 69 height 32
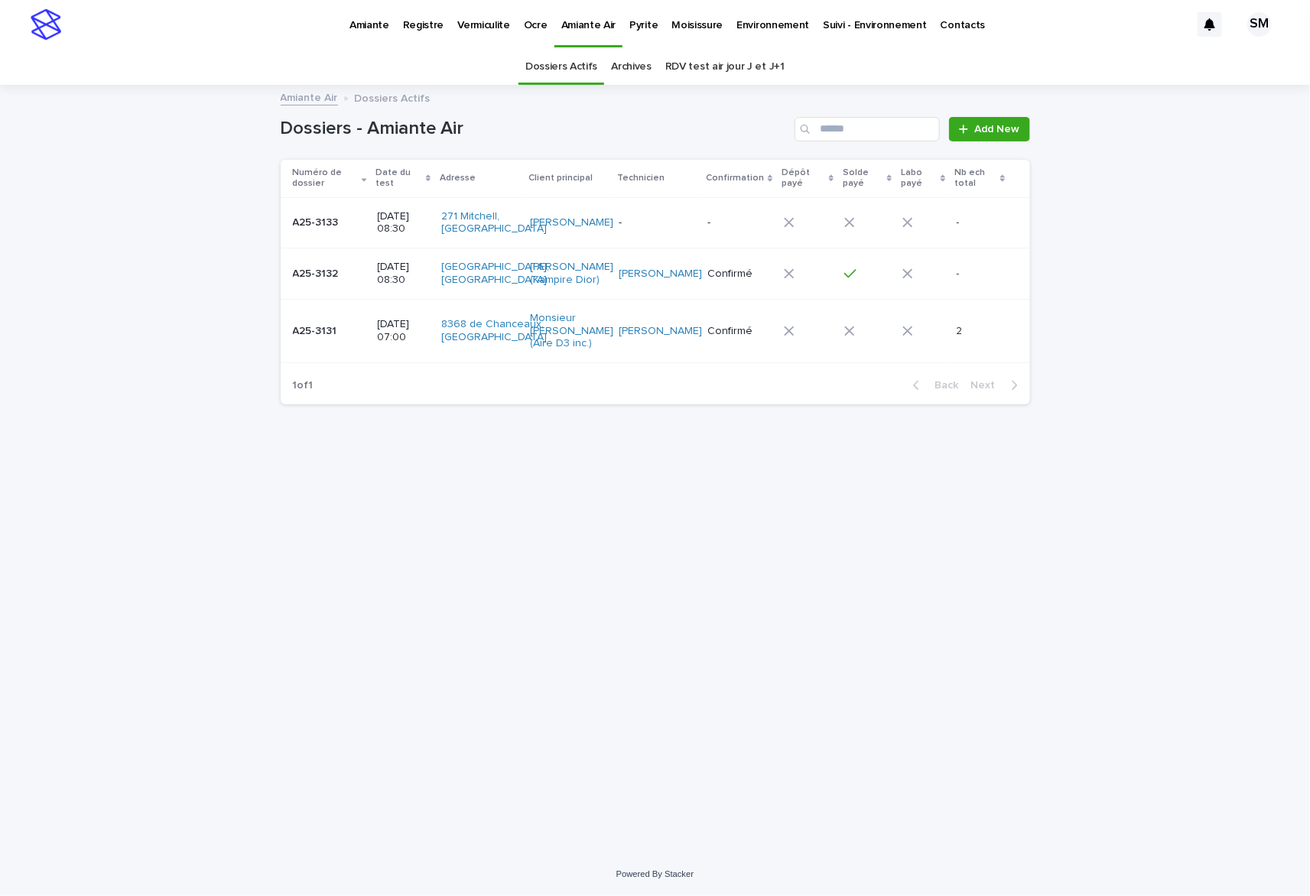
click at [638, 34] on link "Pyrite" at bounding box center [644, 23] width 42 height 47
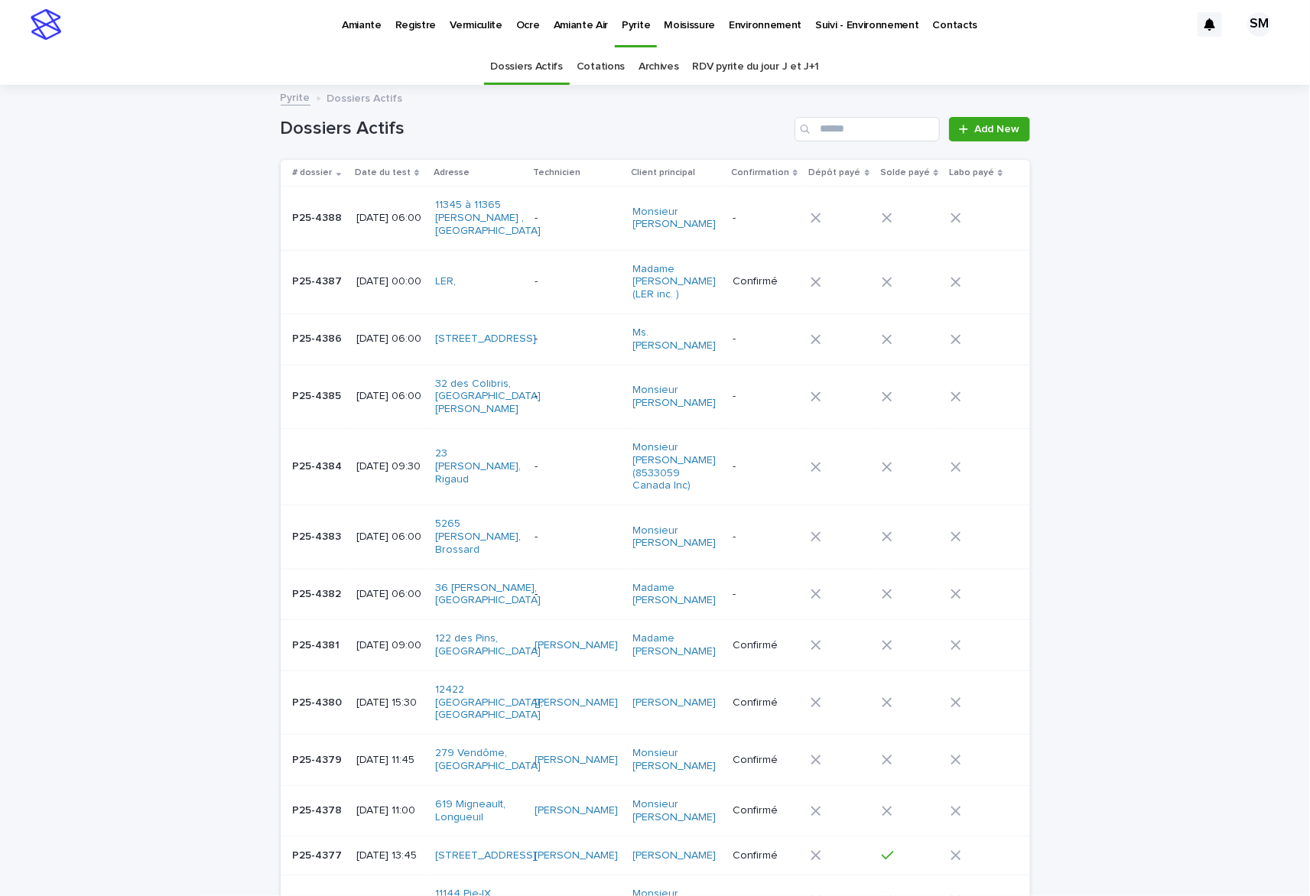
click at [326, 238] on td "P25-4388 P25-4388" at bounding box center [316, 218] width 70 height 63
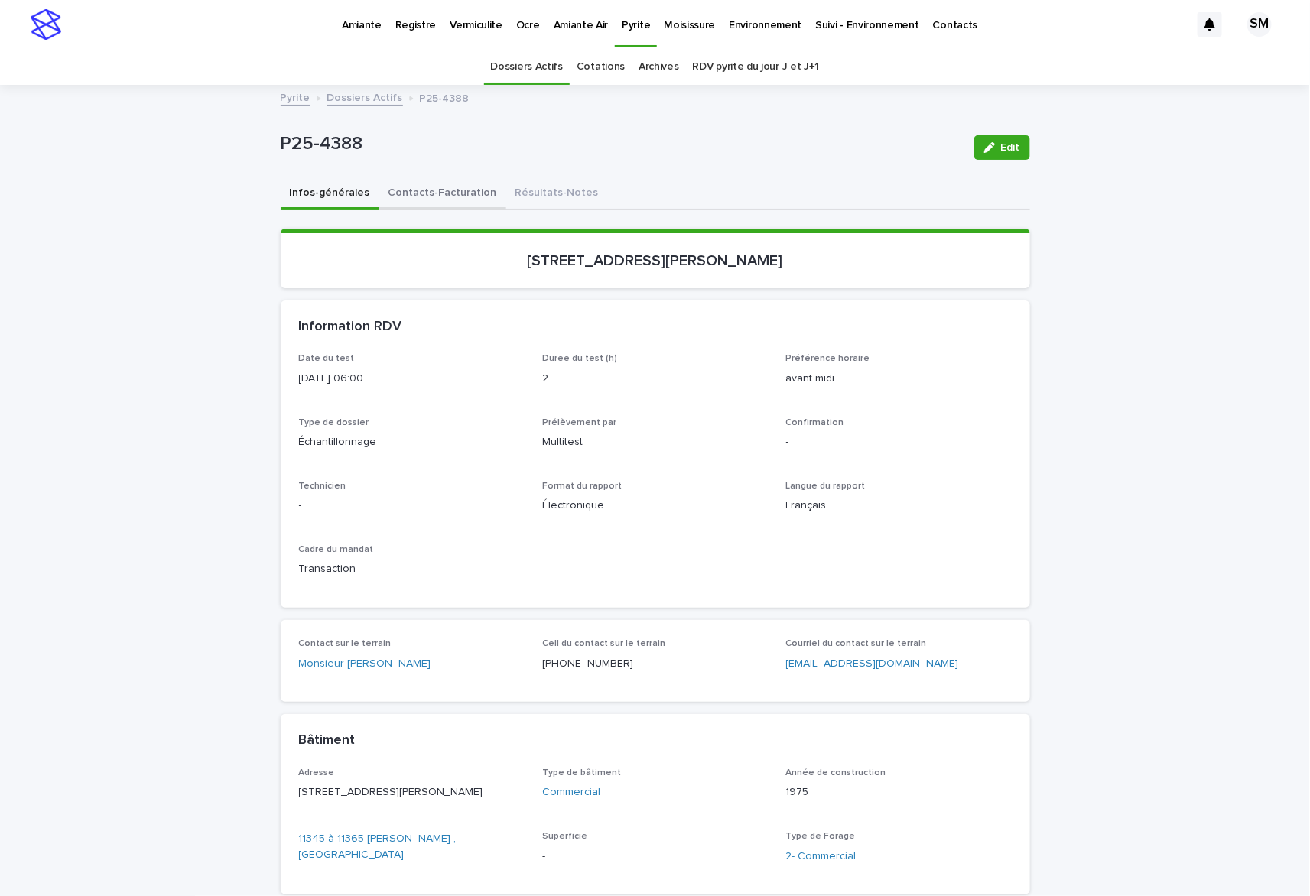
click at [443, 197] on button "Contacts-Facturation" at bounding box center [442, 194] width 127 height 32
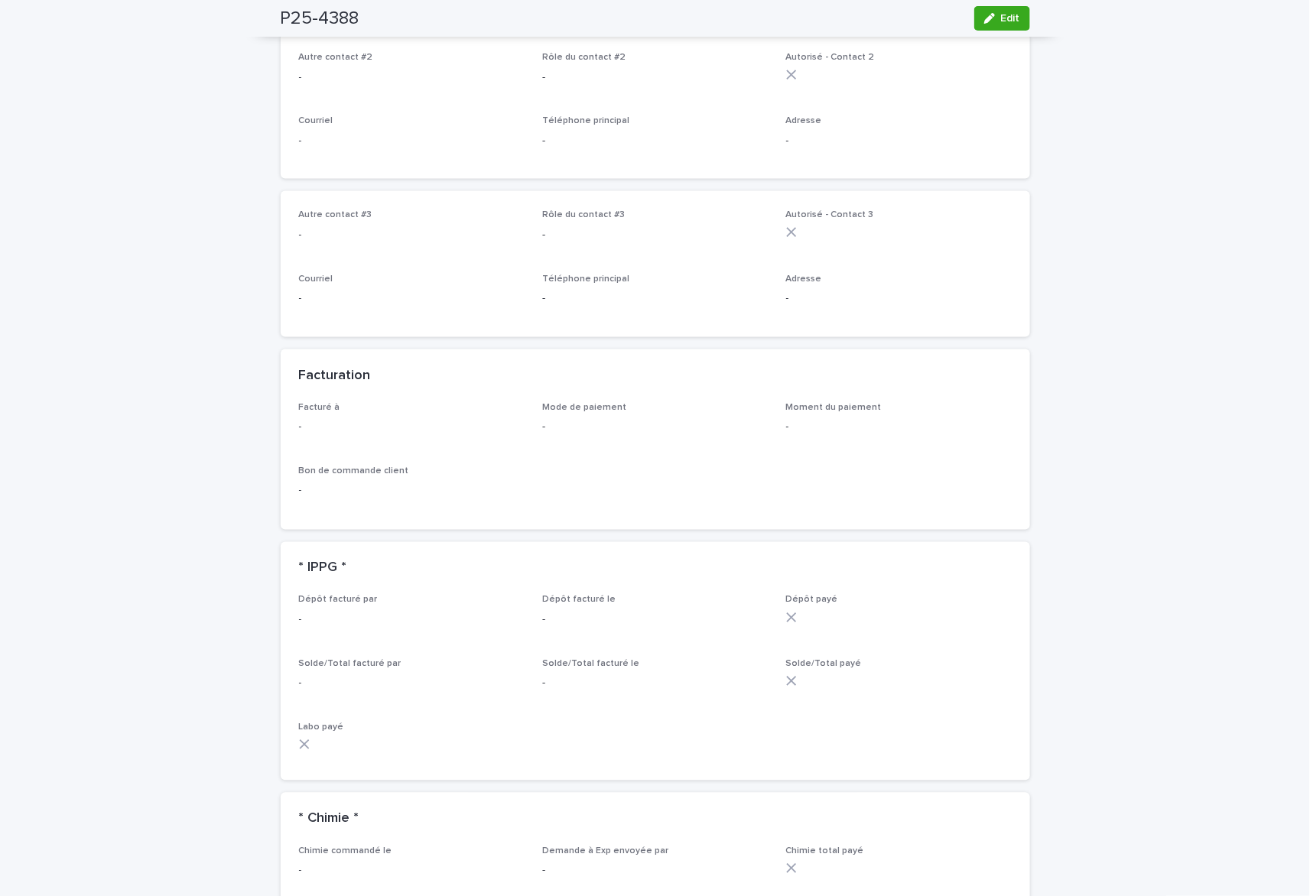
scroll to position [815, 0]
click at [1013, 17] on button "Edit" at bounding box center [1002, 18] width 56 height 24
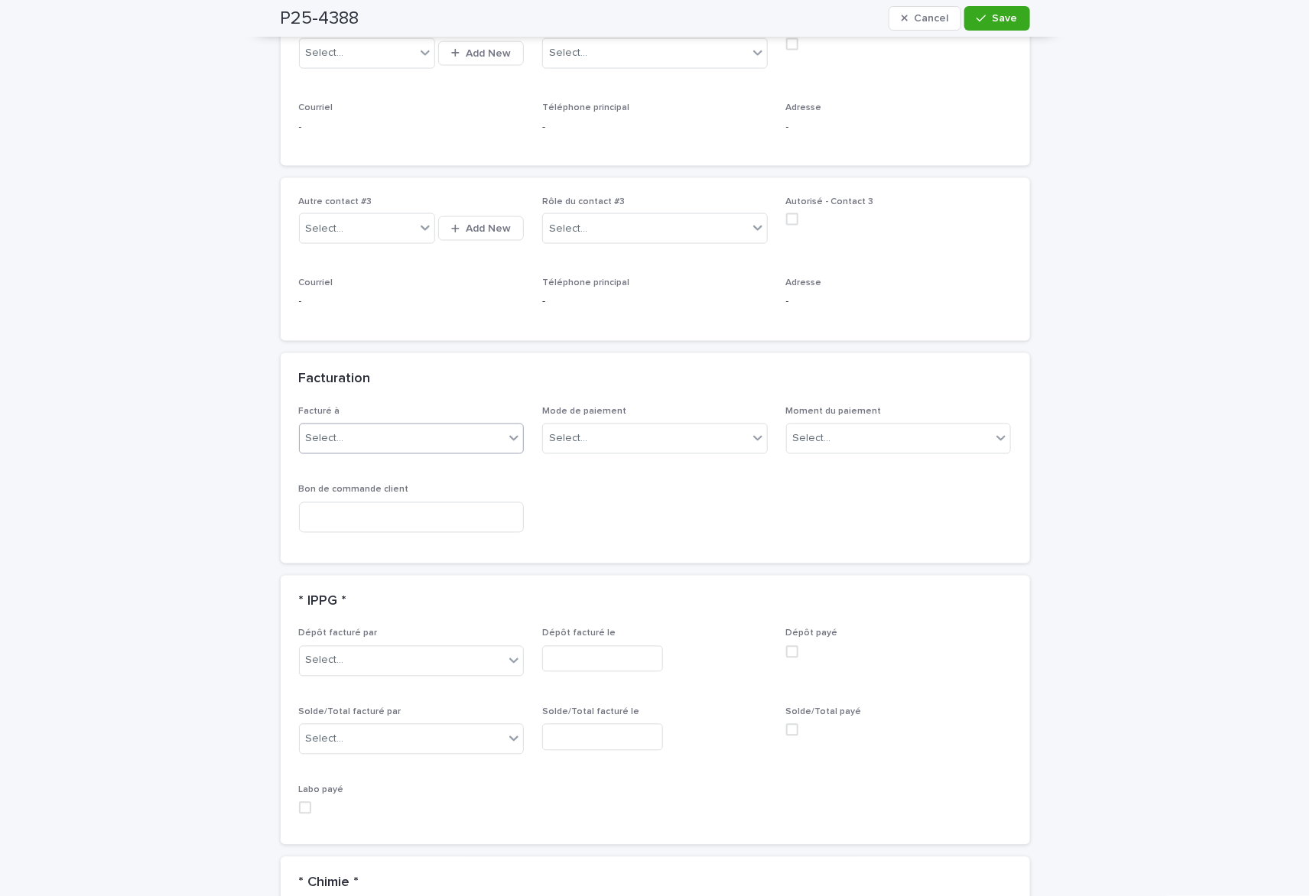
scroll to position [943, 0]
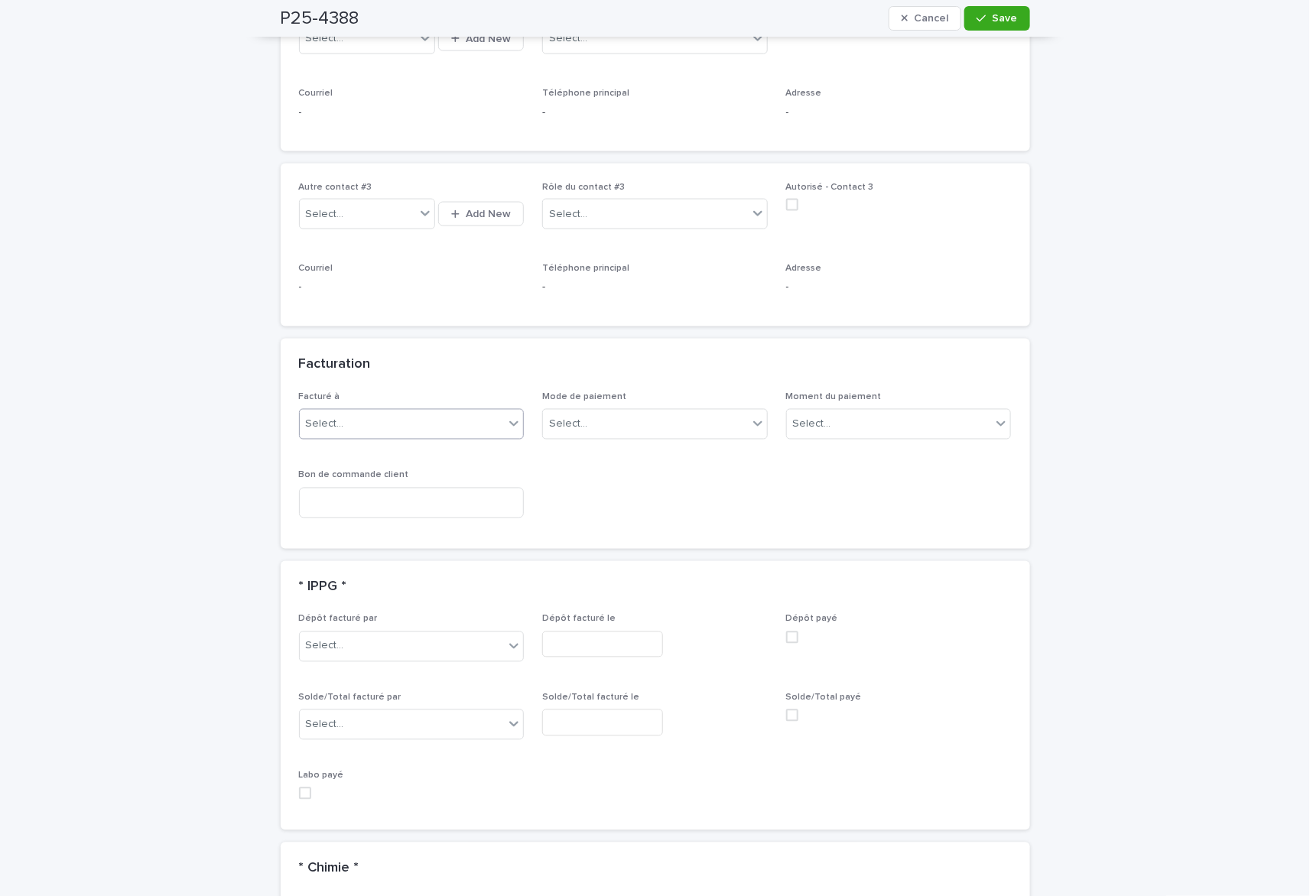
click at [494, 433] on div "Select..." at bounding box center [402, 424] width 205 height 25
click at [447, 452] on div "Acheteur" at bounding box center [404, 455] width 224 height 27
click at [993, 21] on span "Save" at bounding box center [1005, 18] width 25 height 11
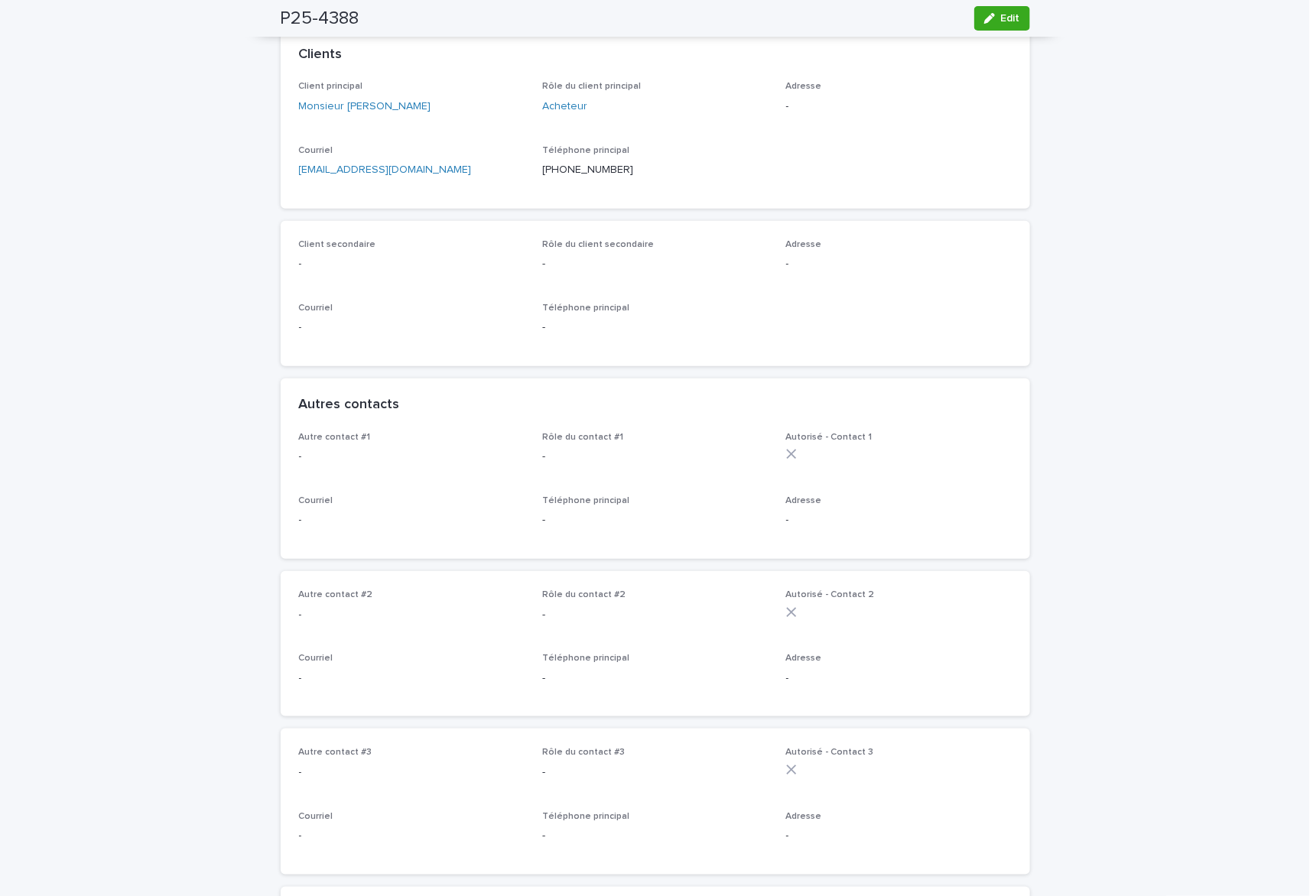
scroll to position [0, 0]
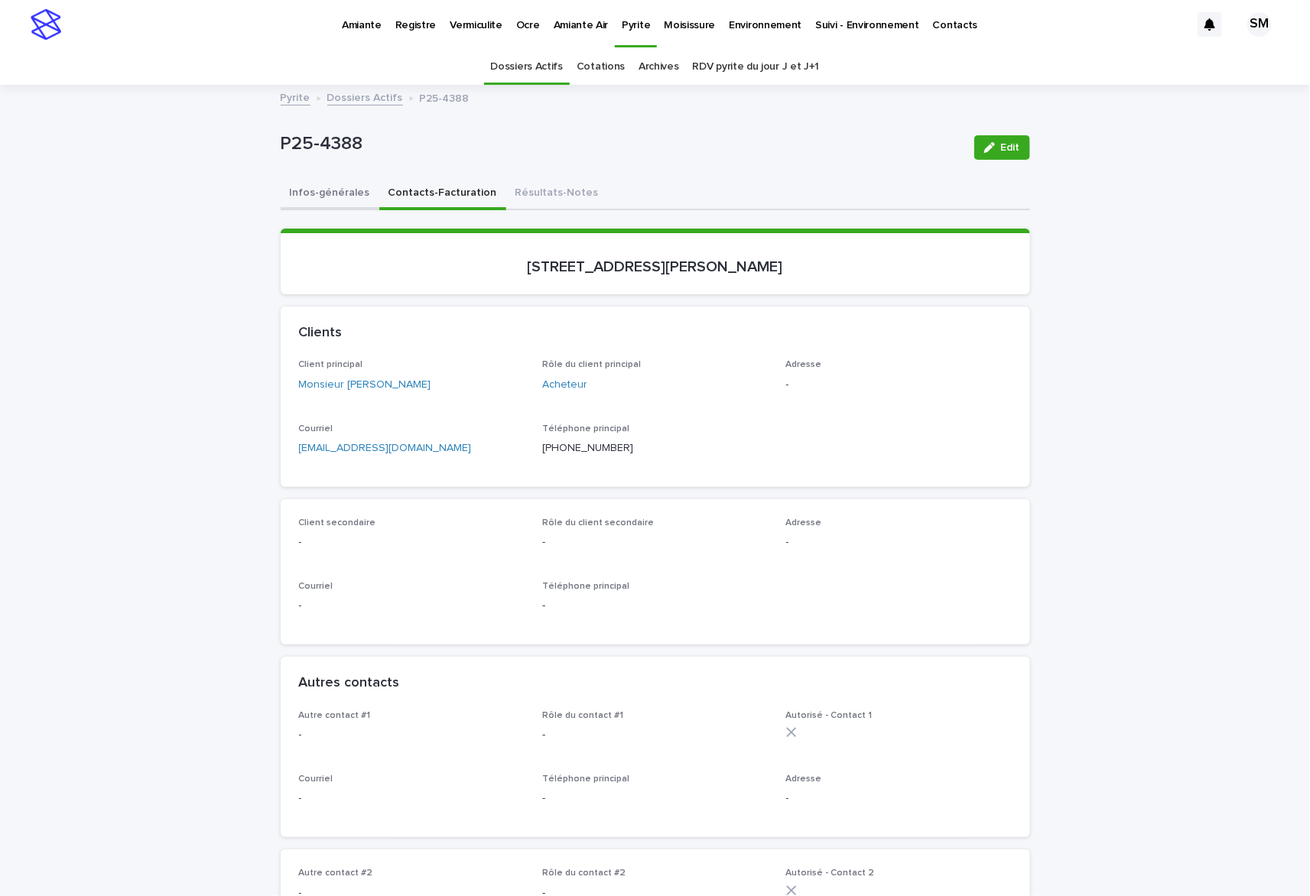
click at [308, 191] on button "Infos-générales" at bounding box center [330, 194] width 99 height 32
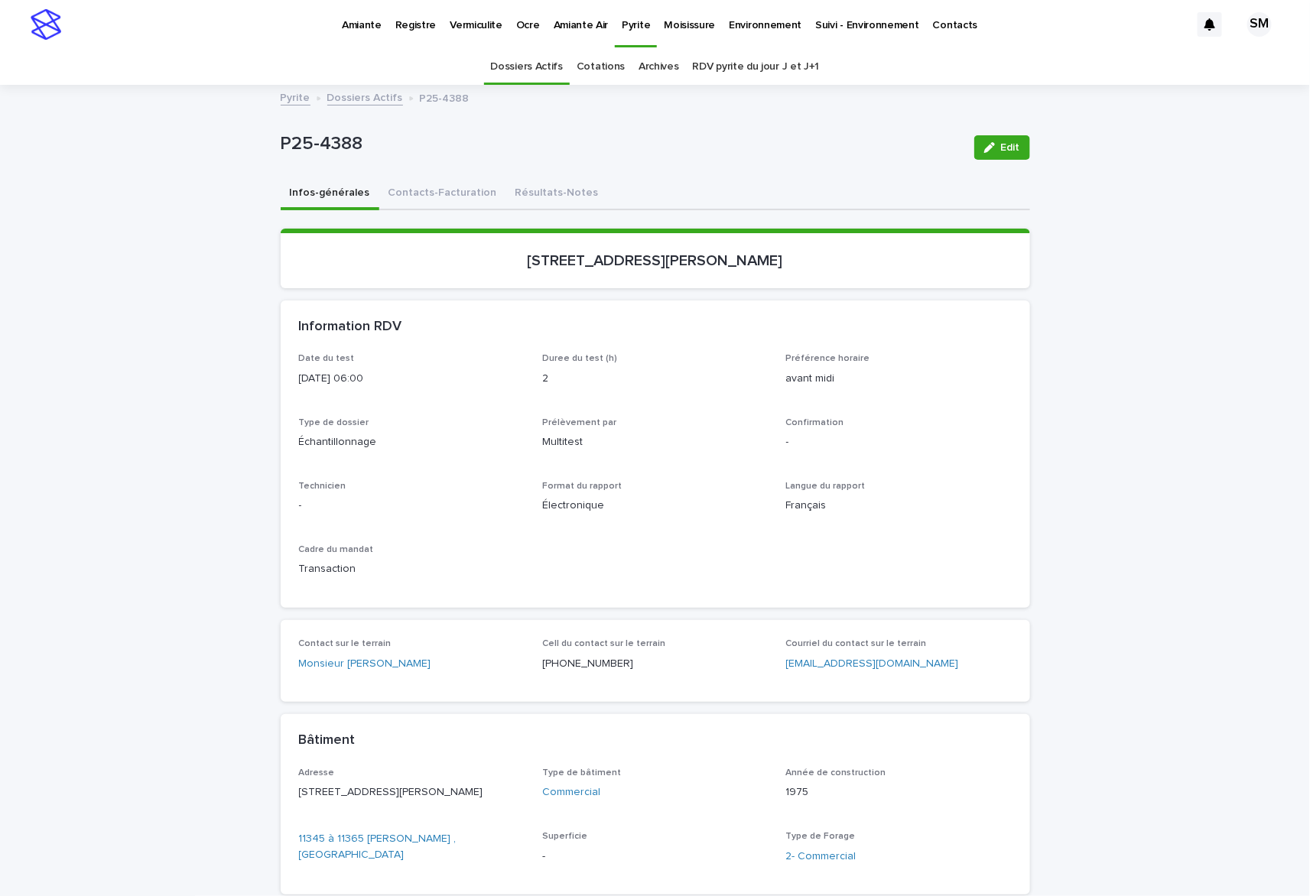
click at [412, 189] on button "Contacts-Facturation" at bounding box center [442, 194] width 127 height 32
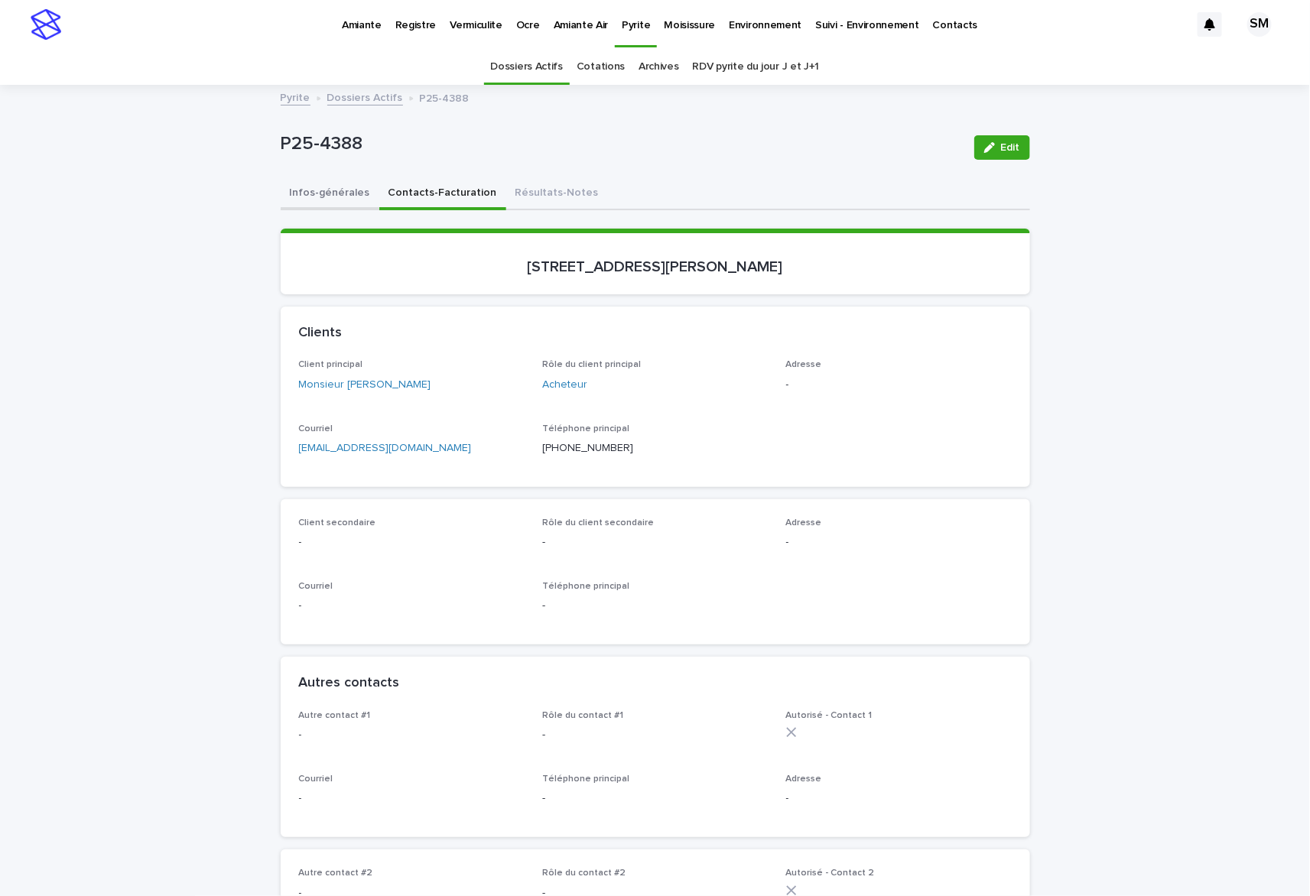
click at [314, 189] on button "Infos-générales" at bounding box center [330, 194] width 99 height 32
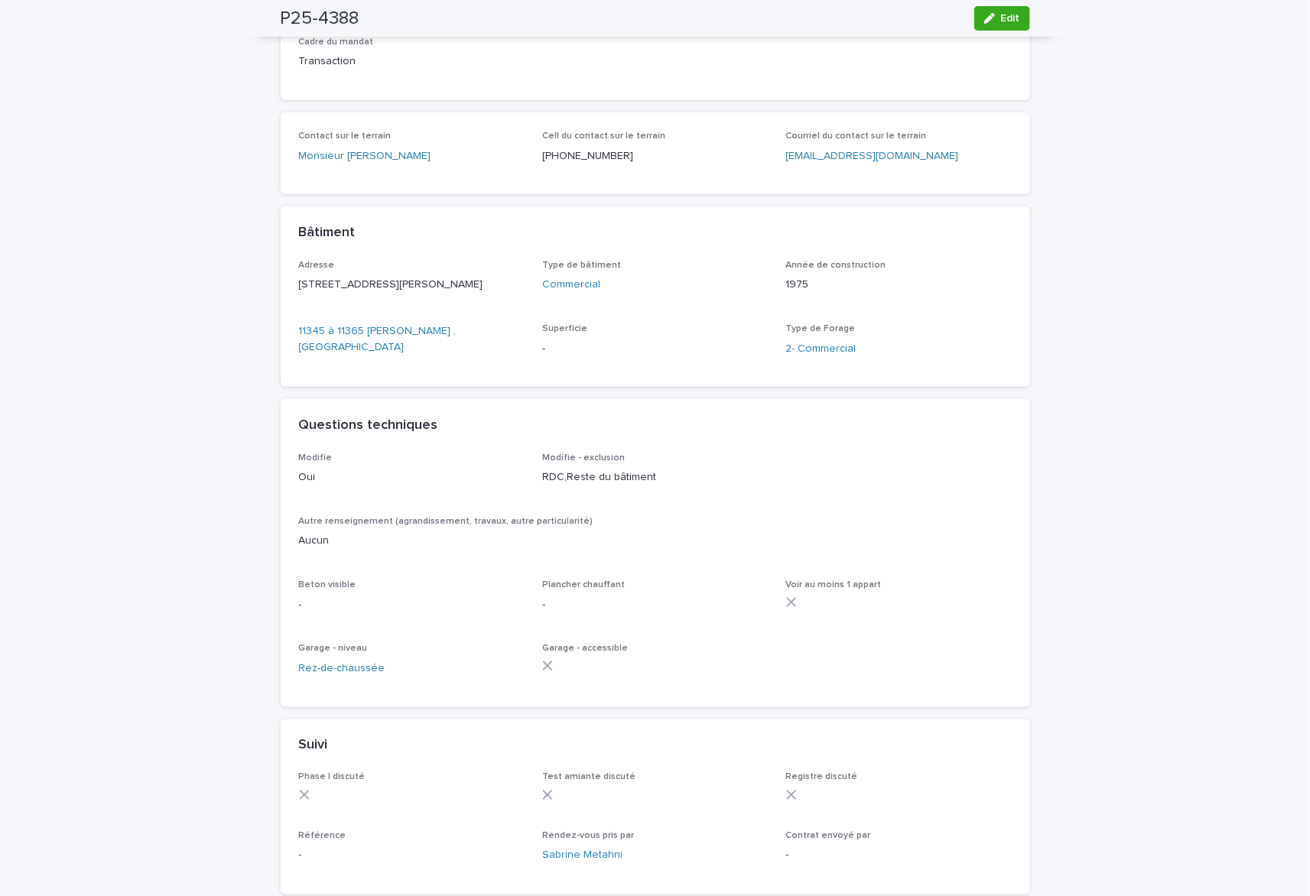
scroll to position [509, 0]
click at [992, 17] on div "button" at bounding box center [992, 18] width 17 height 11
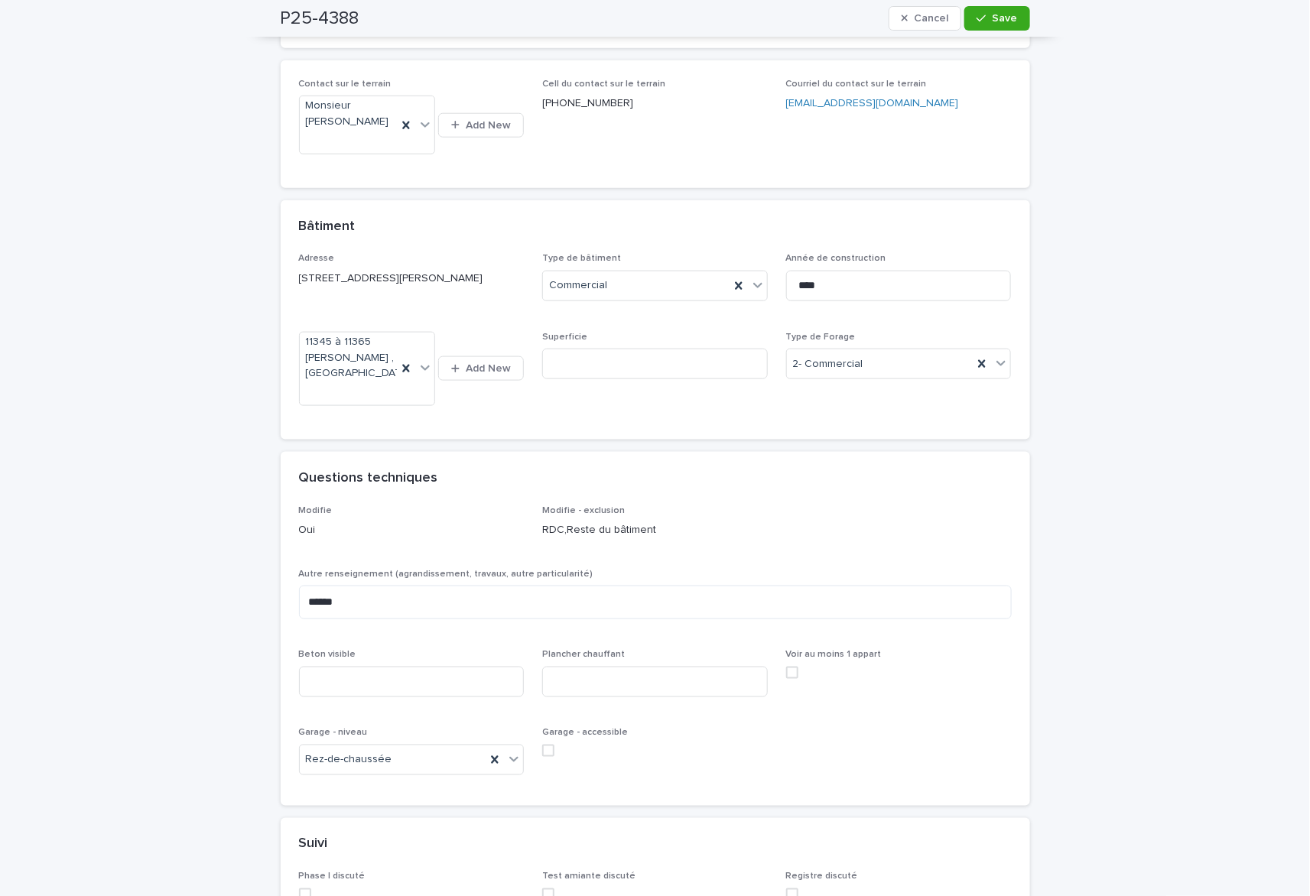
scroll to position [625, 0]
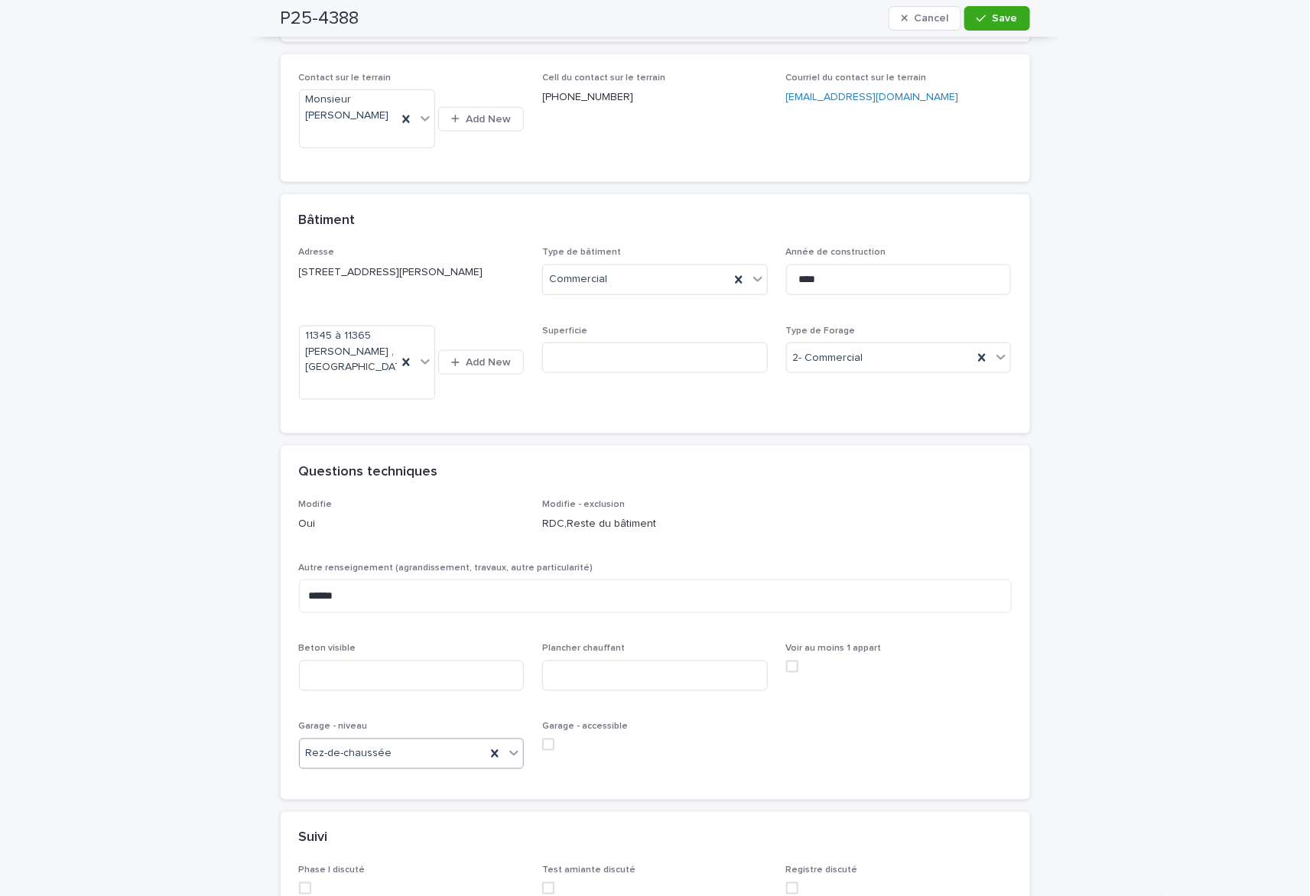
click at [504, 753] on span at bounding box center [504, 754] width 1 height 17
click at [427, 781] on div "Aucun" at bounding box center [404, 785] width 224 height 27
click at [997, 15] on span "Save" at bounding box center [1005, 18] width 25 height 11
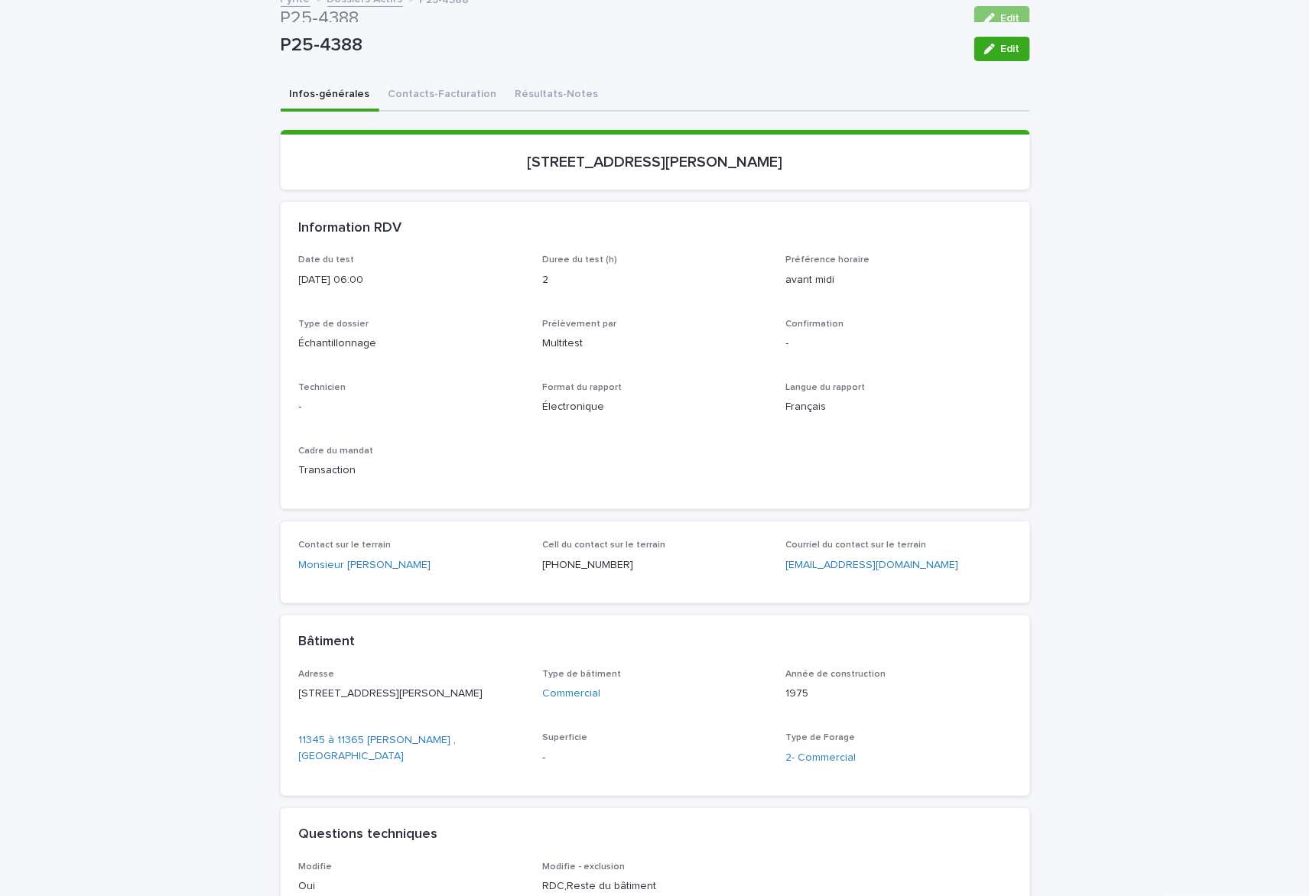
scroll to position [0, 0]
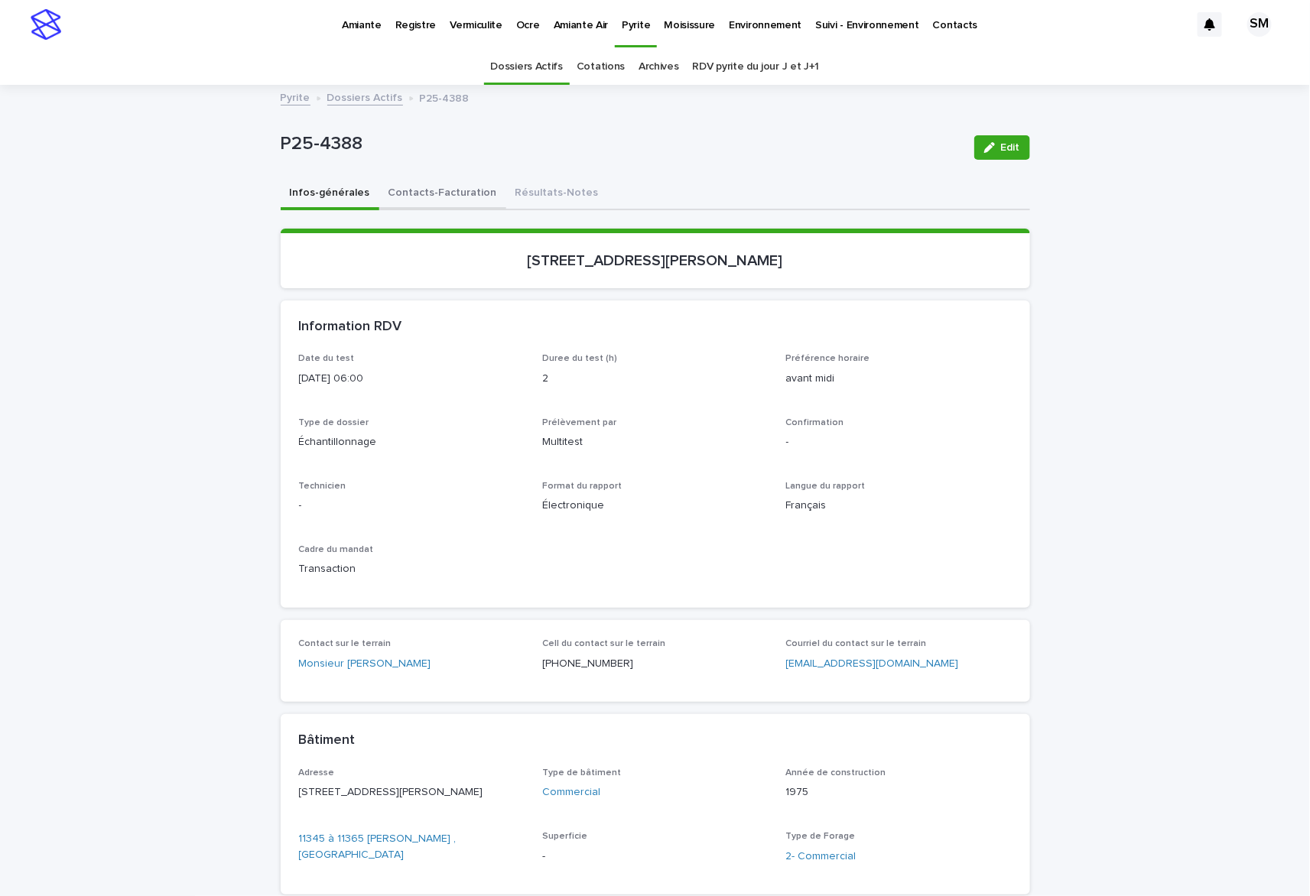
click at [415, 188] on button "Contacts-Facturation" at bounding box center [442, 194] width 127 height 32
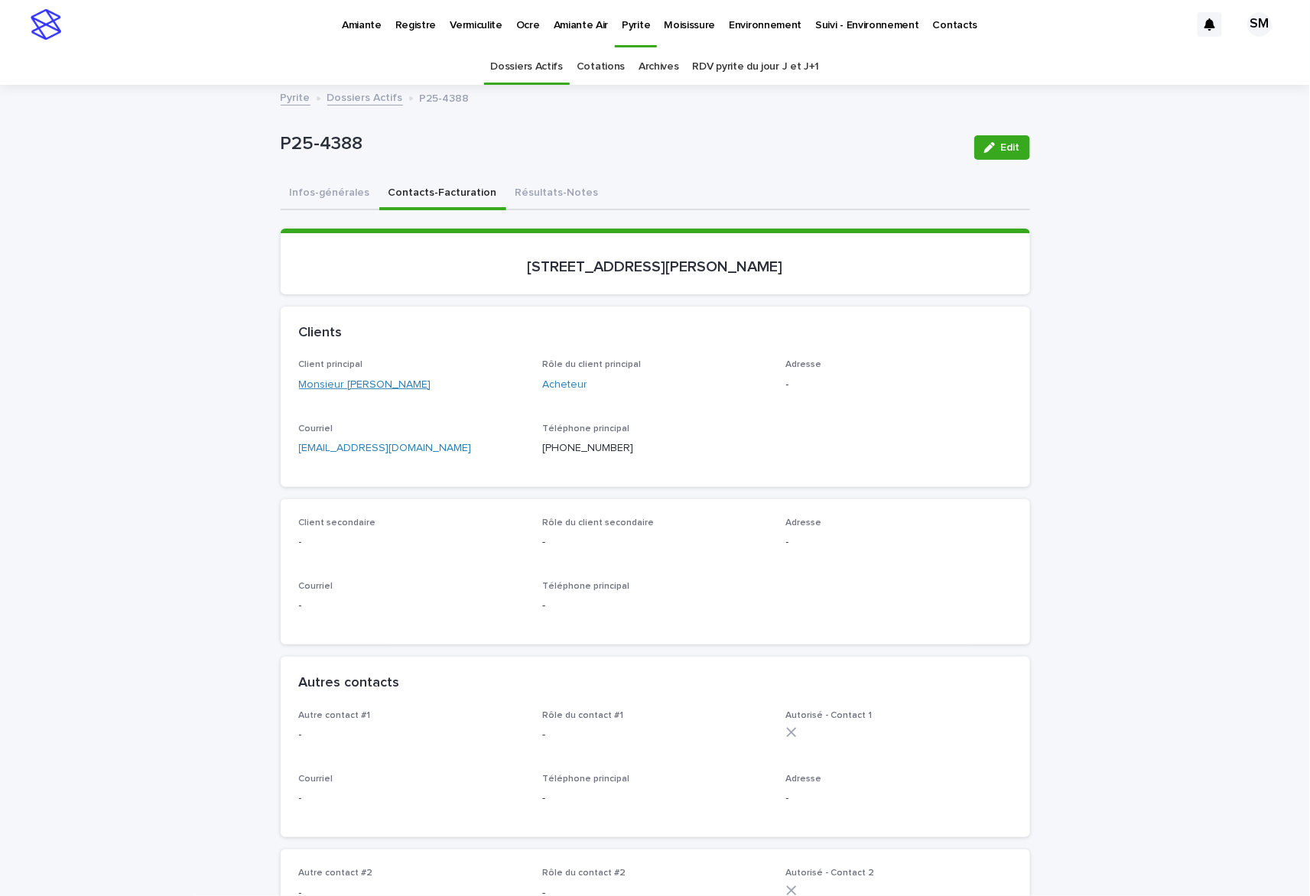
click at [351, 382] on link "Monsieur [PERSON_NAME]" at bounding box center [365, 385] width 132 height 16
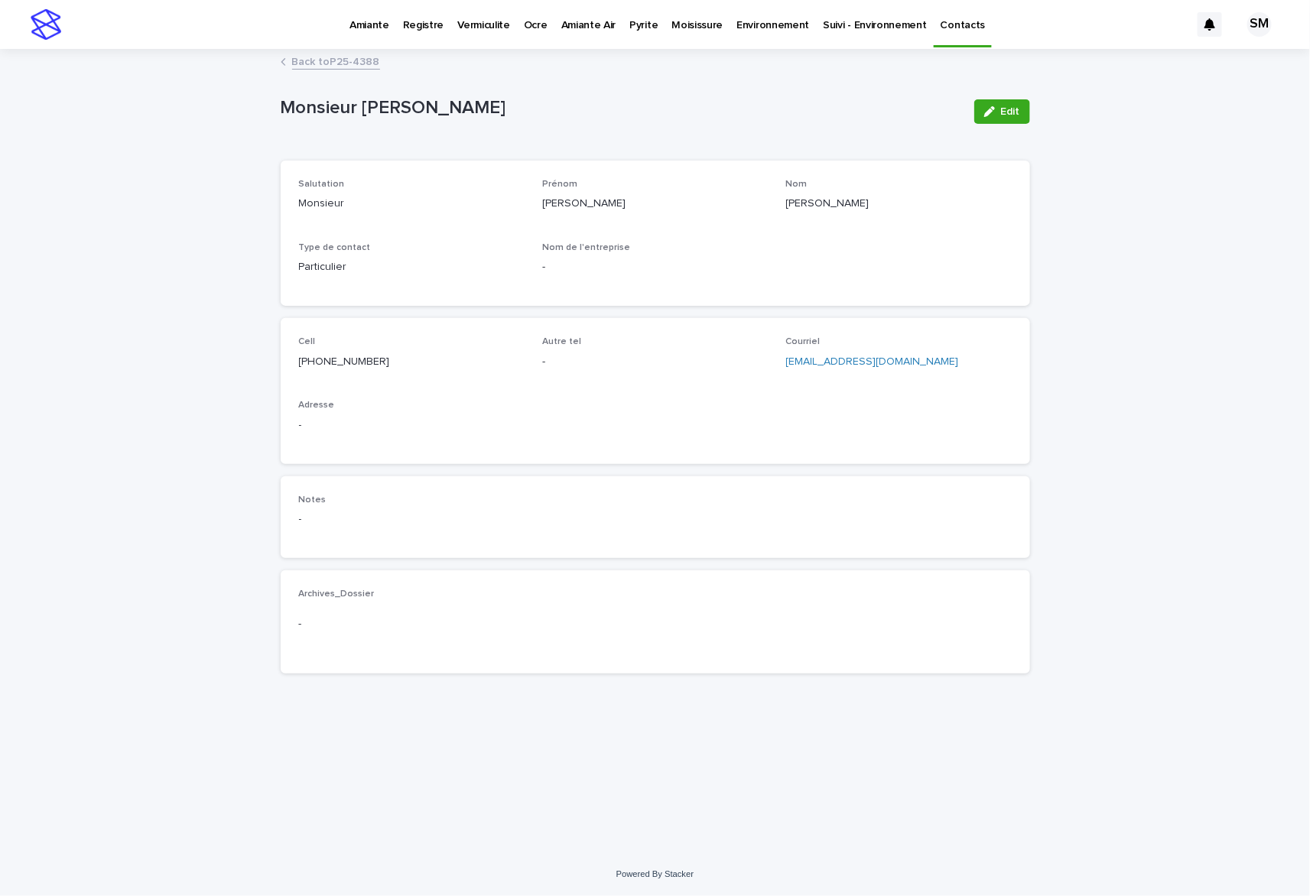
click at [1006, 122] on button "Edit" at bounding box center [1002, 111] width 56 height 24
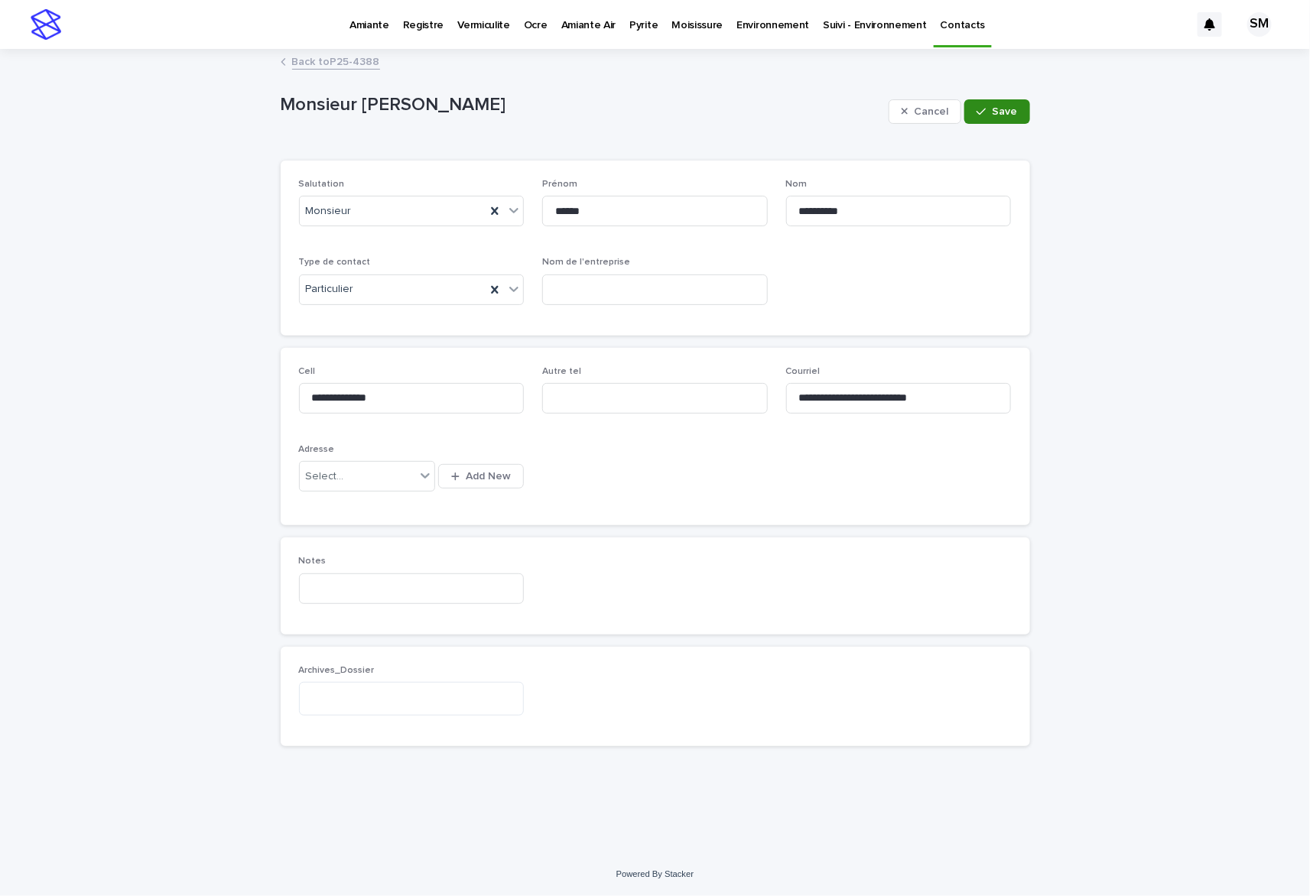
click at [996, 122] on button "Save" at bounding box center [996, 111] width 65 height 24
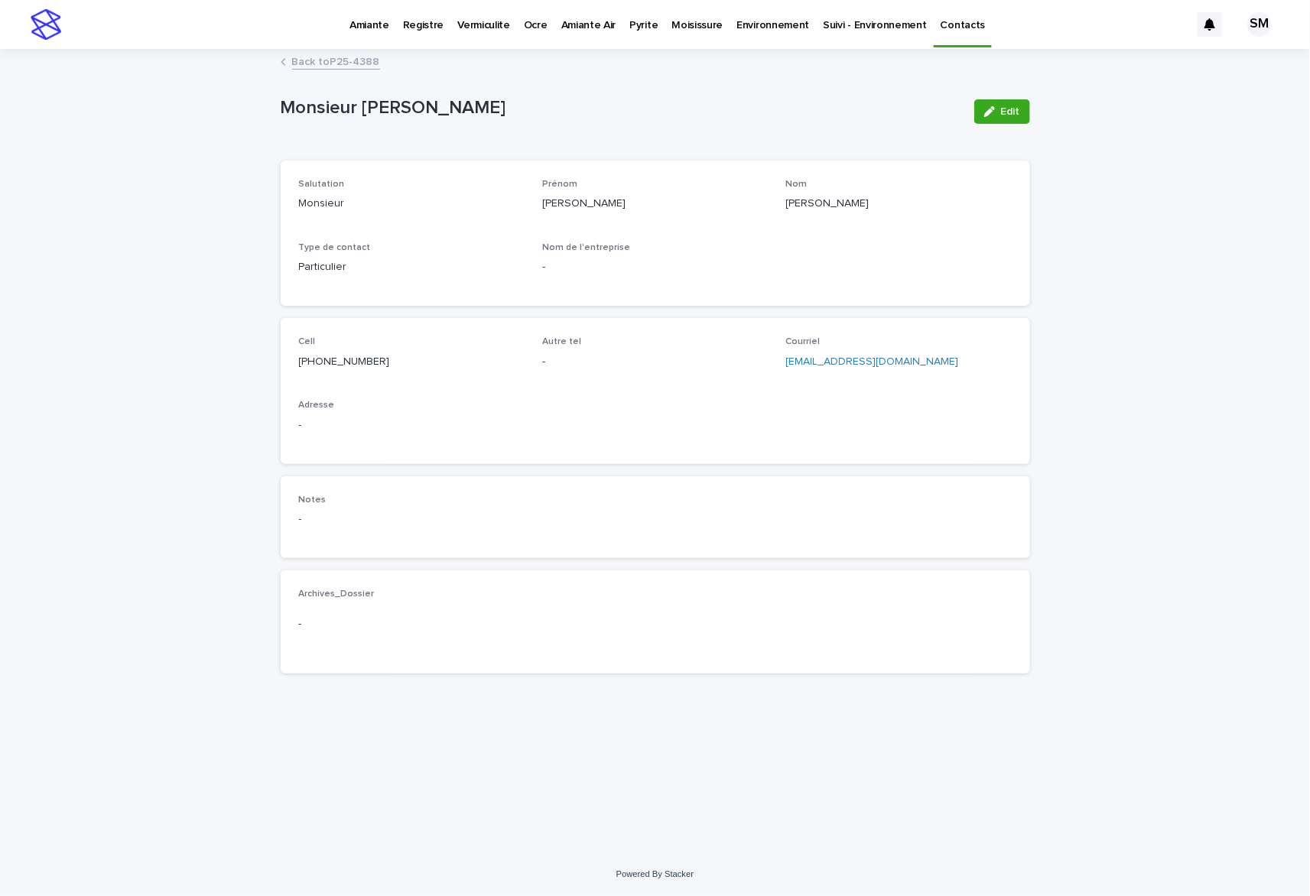
click at [352, 66] on link "Back to P25-4388" at bounding box center [336, 61] width 88 height 18
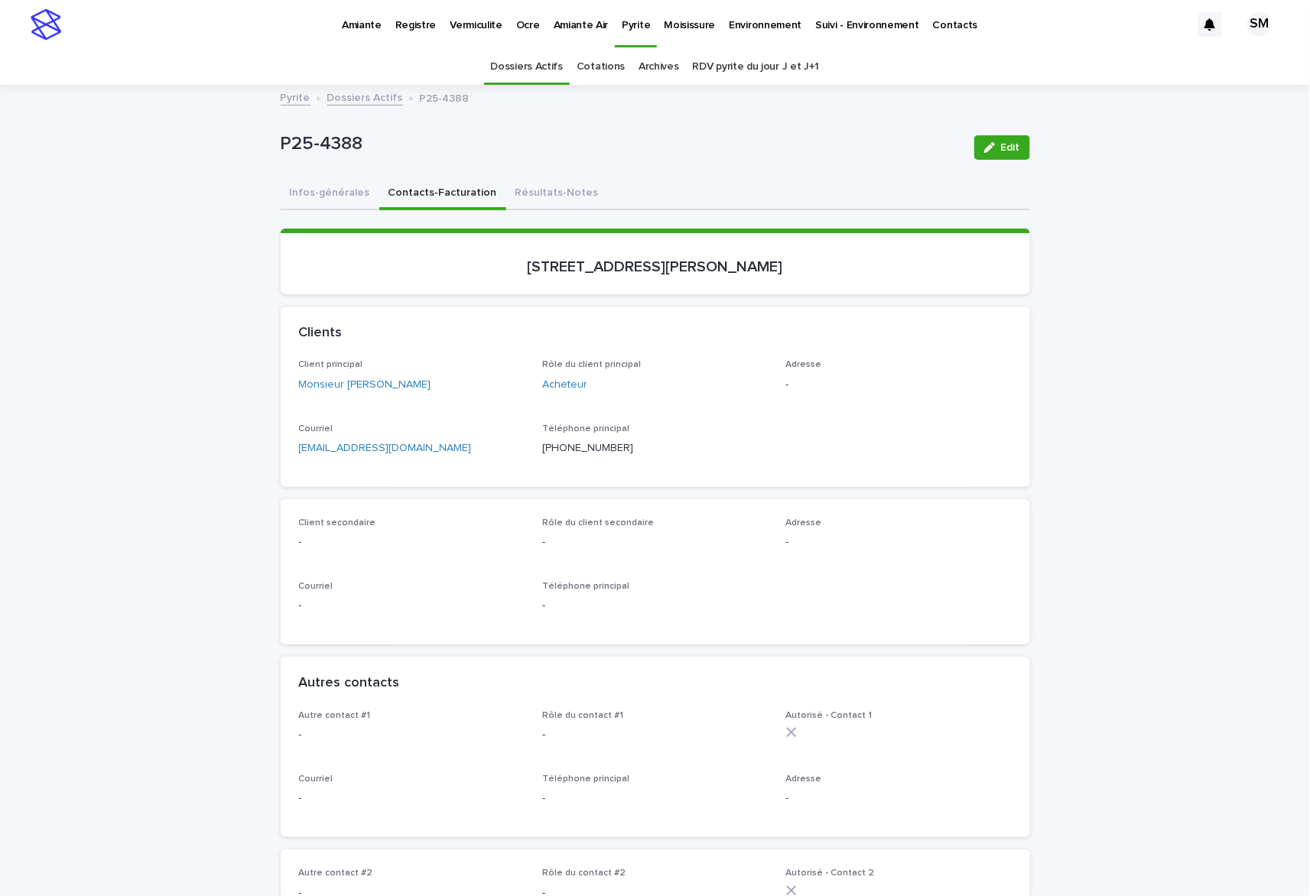
scroll to position [49, 0]
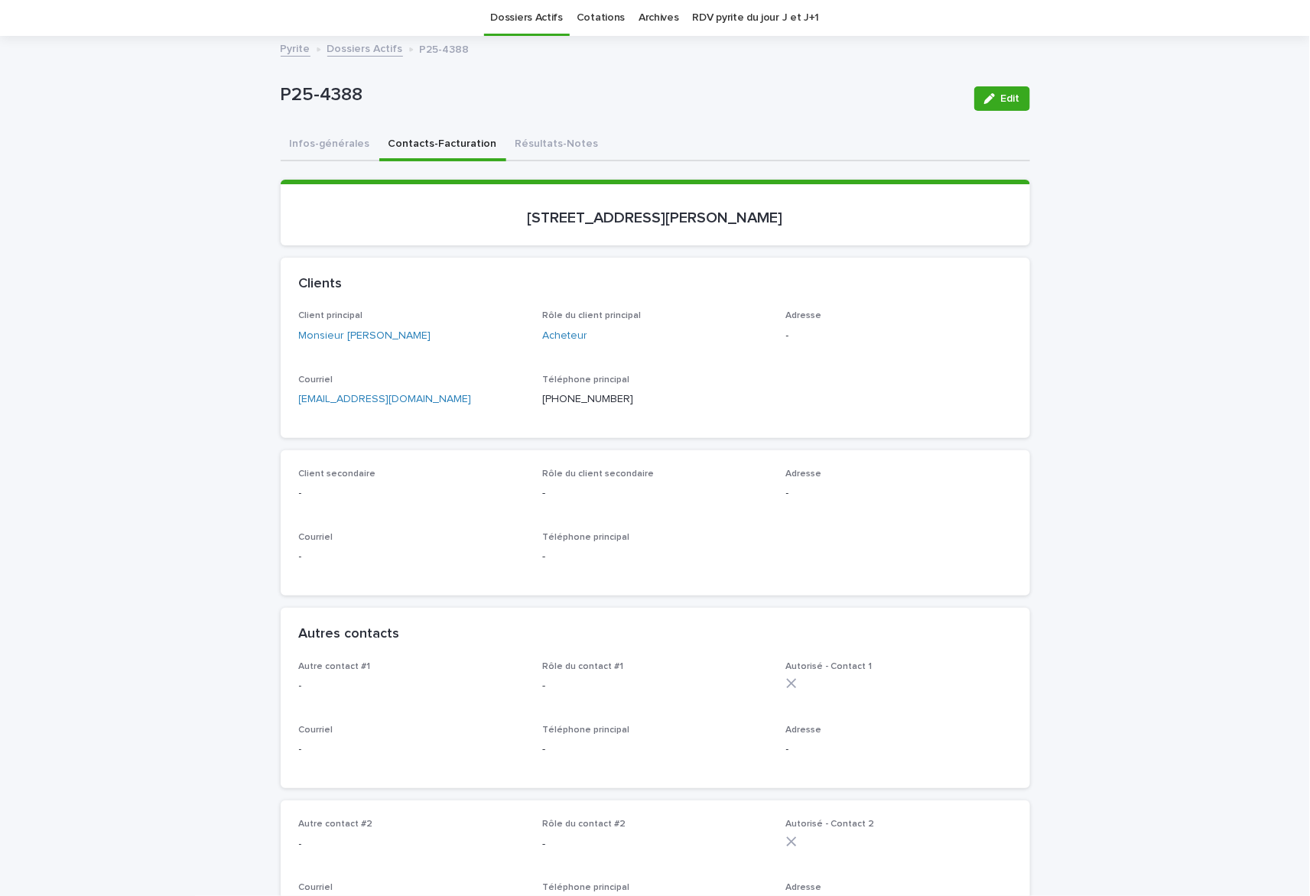
click at [988, 102] on div "button" at bounding box center [992, 98] width 17 height 11
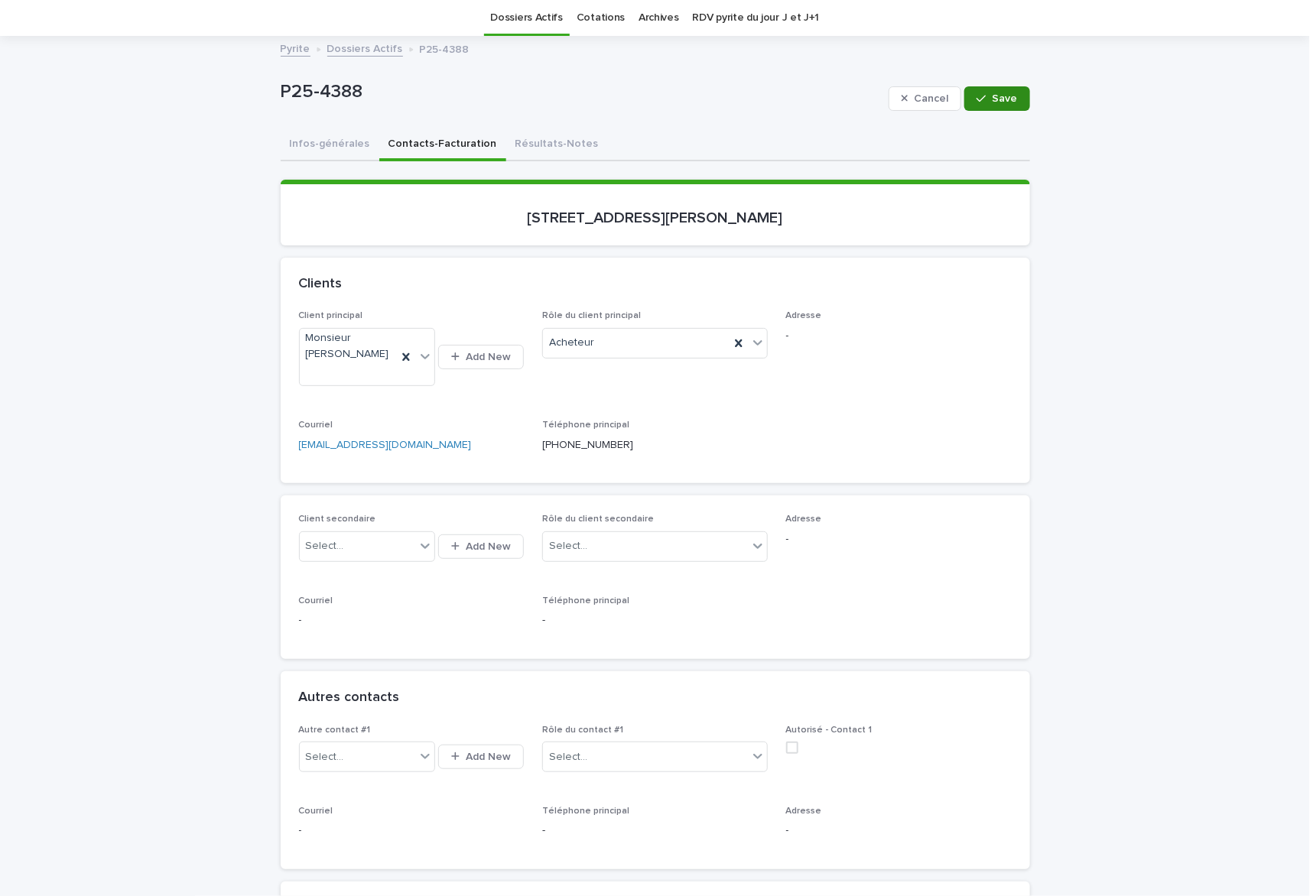
click at [979, 109] on button "Save" at bounding box center [996, 98] width 65 height 24
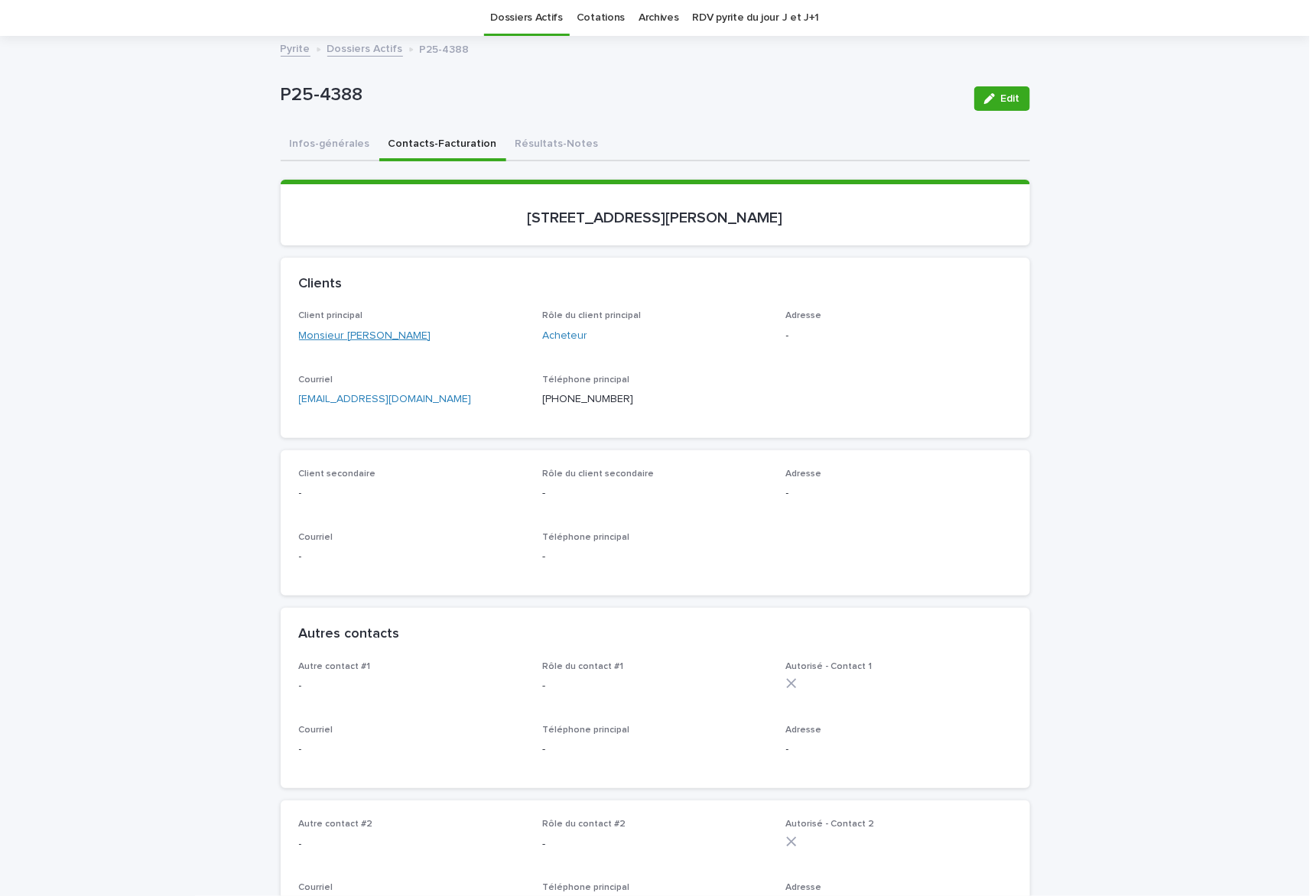
click at [383, 333] on link "Monsieur [PERSON_NAME]" at bounding box center [365, 336] width 132 height 16
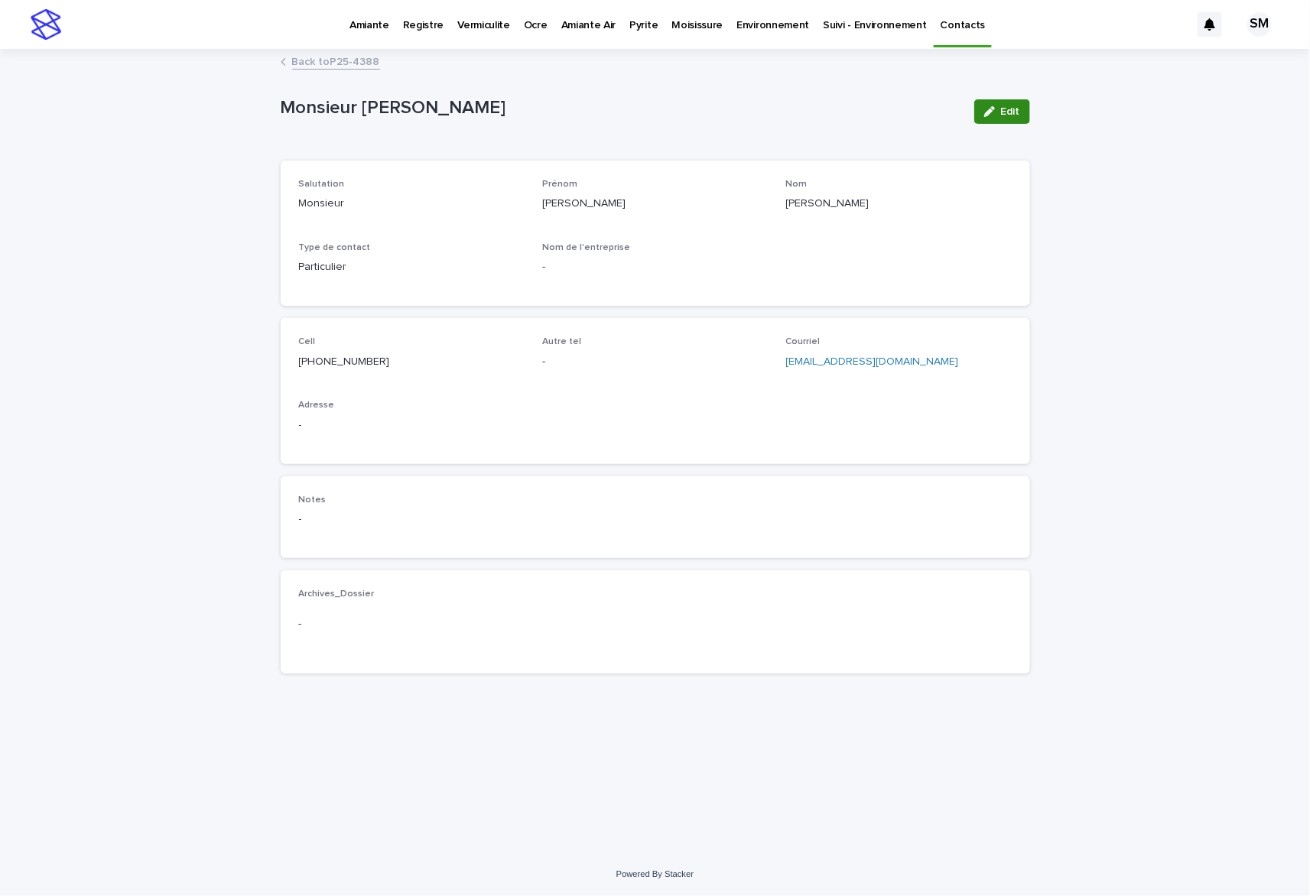
click at [994, 107] on icon "button" at bounding box center [989, 111] width 11 height 11
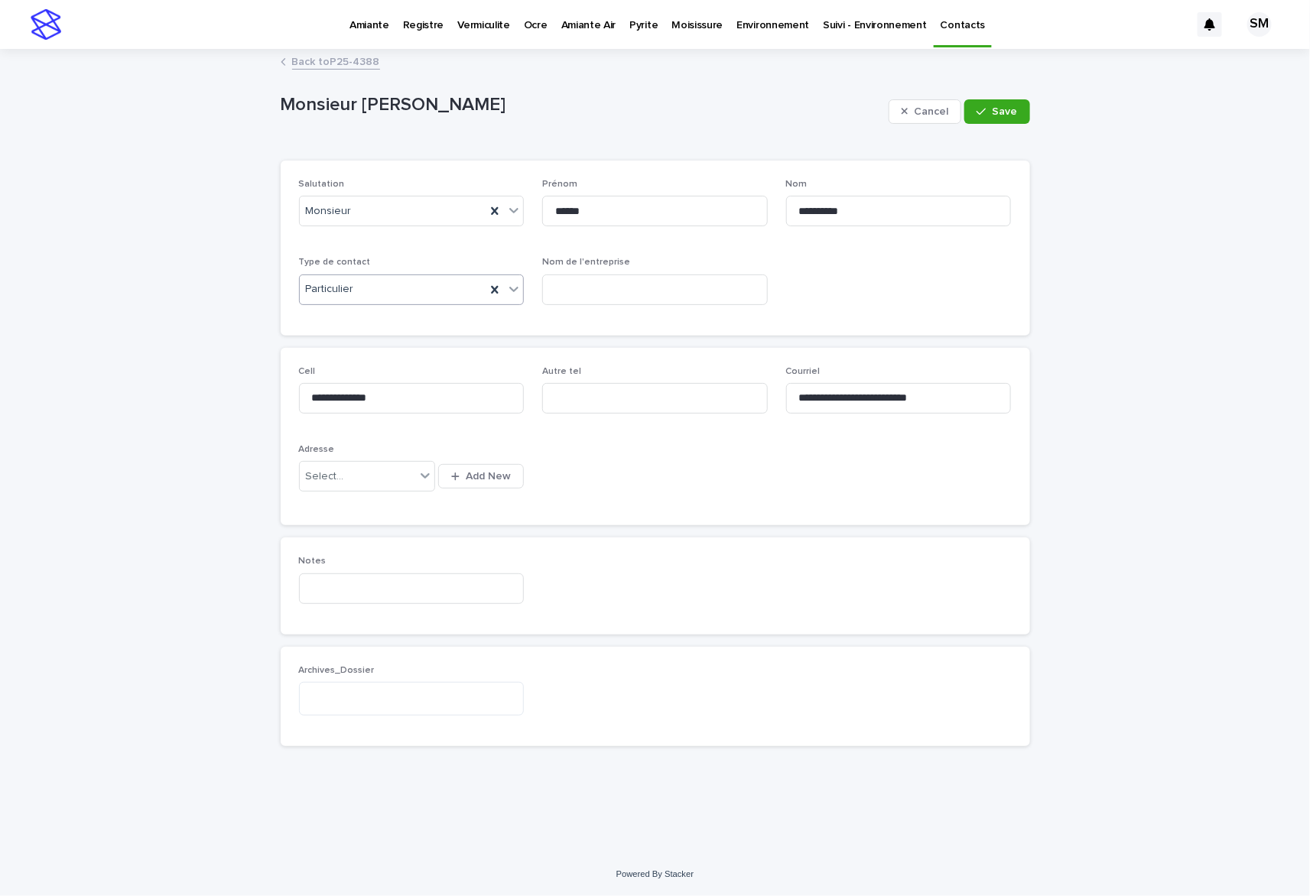
click at [522, 287] on div at bounding box center [514, 289] width 18 height 28
click at [420, 333] on div "Entreprise" at bounding box center [412, 346] width 224 height 27
click at [681, 290] on input at bounding box center [655, 290] width 226 height 31
paste input "**********"
type input "**********"
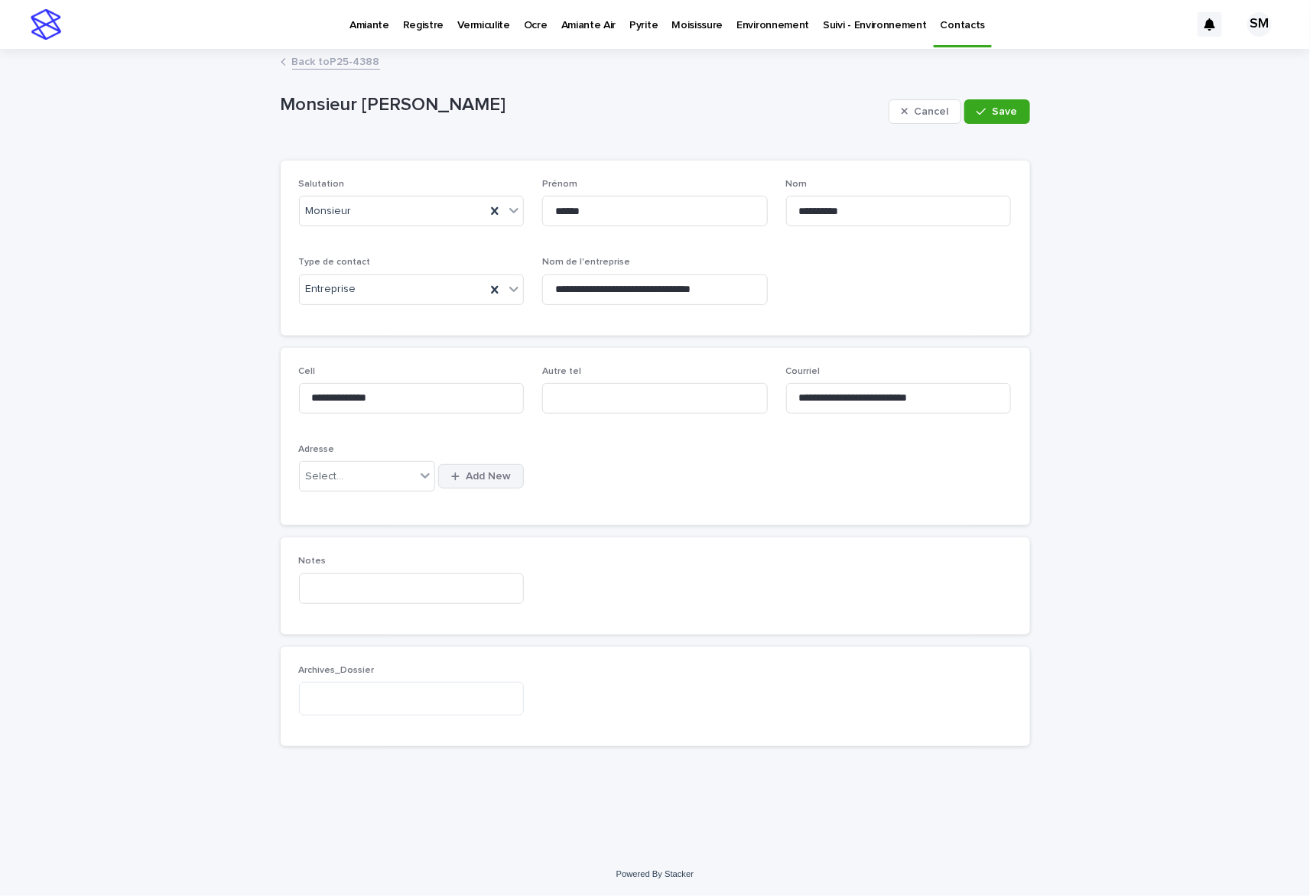
click at [489, 485] on button "Add New" at bounding box center [481, 476] width 86 height 24
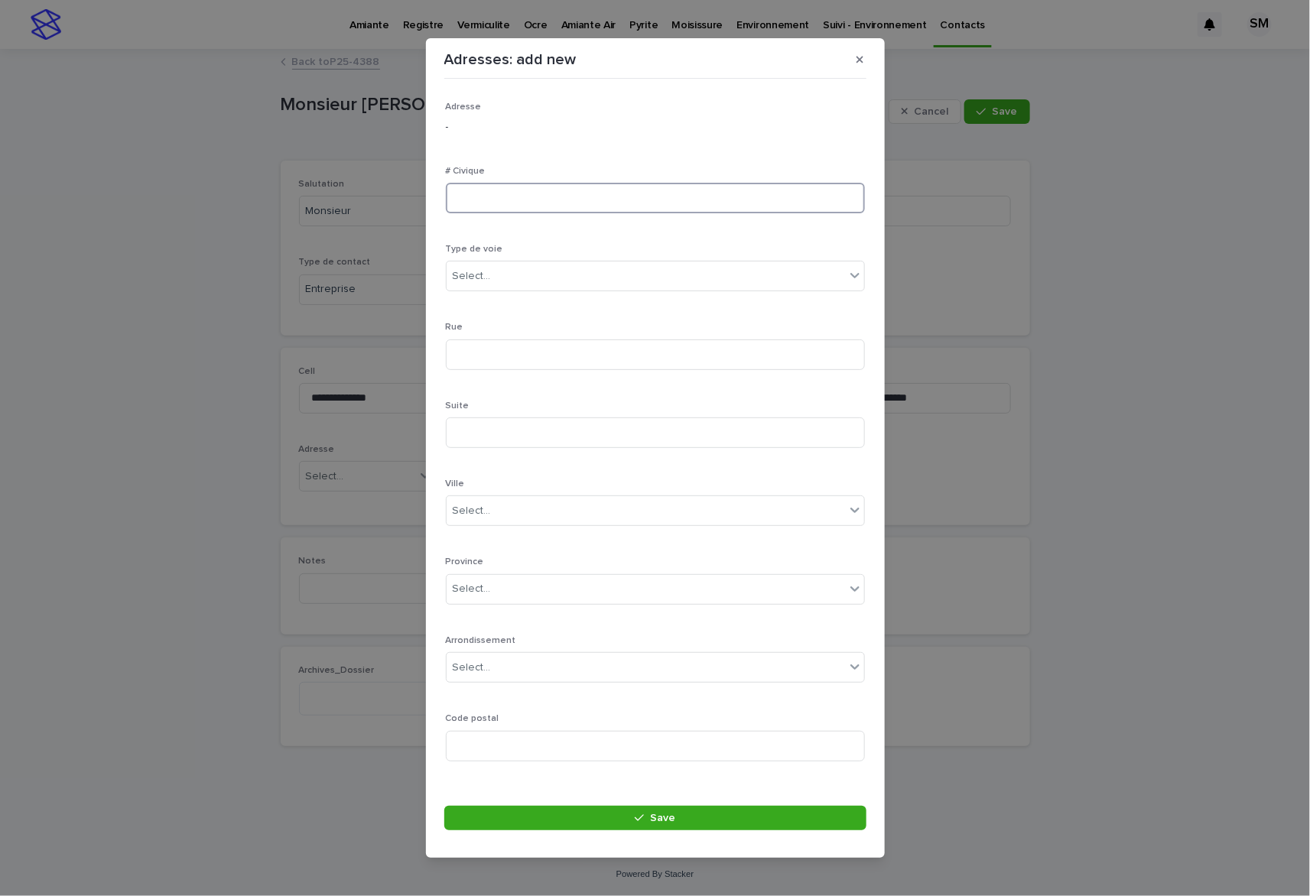
click at [515, 200] on input at bounding box center [655, 198] width 419 height 31
type input "*****"
click at [509, 278] on div "Select..." at bounding box center [646, 276] width 398 height 25
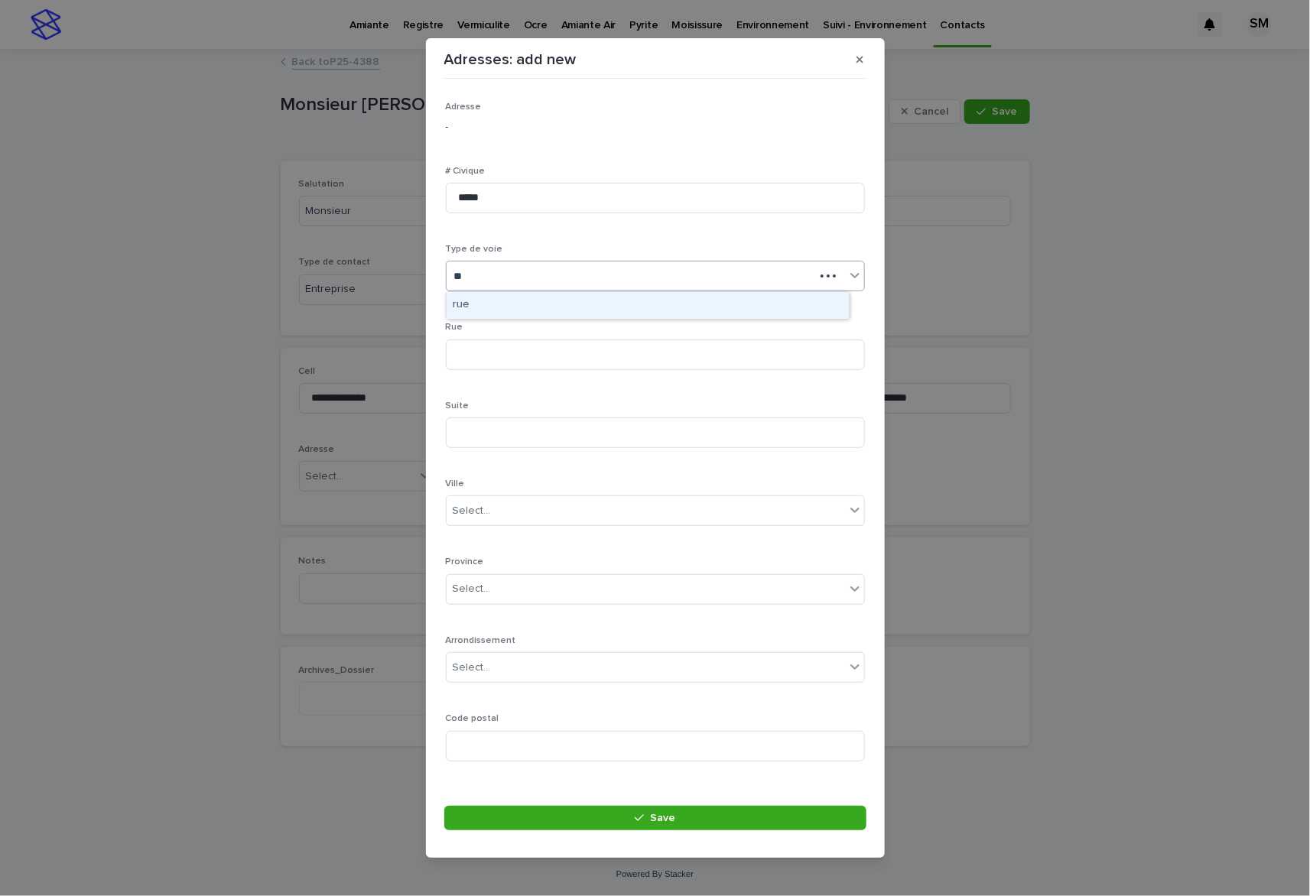
type input "***"
click at [496, 307] on div "rue" at bounding box center [648, 305] width 402 height 27
drag, startPoint x: 485, startPoint y: 307, endPoint x: 515, endPoint y: 351, distance: 52.8
click at [485, 307] on div "Adresse - # Civique ***** Type de voie Select... Rue Suite Ville Select... Prov…" at bounding box center [655, 437] width 419 height 671
click at [481, 305] on div "Adresse - # Civique ***** Type de voie Select... Rue Suite Ville Select... Prov…" at bounding box center [655, 437] width 419 height 671
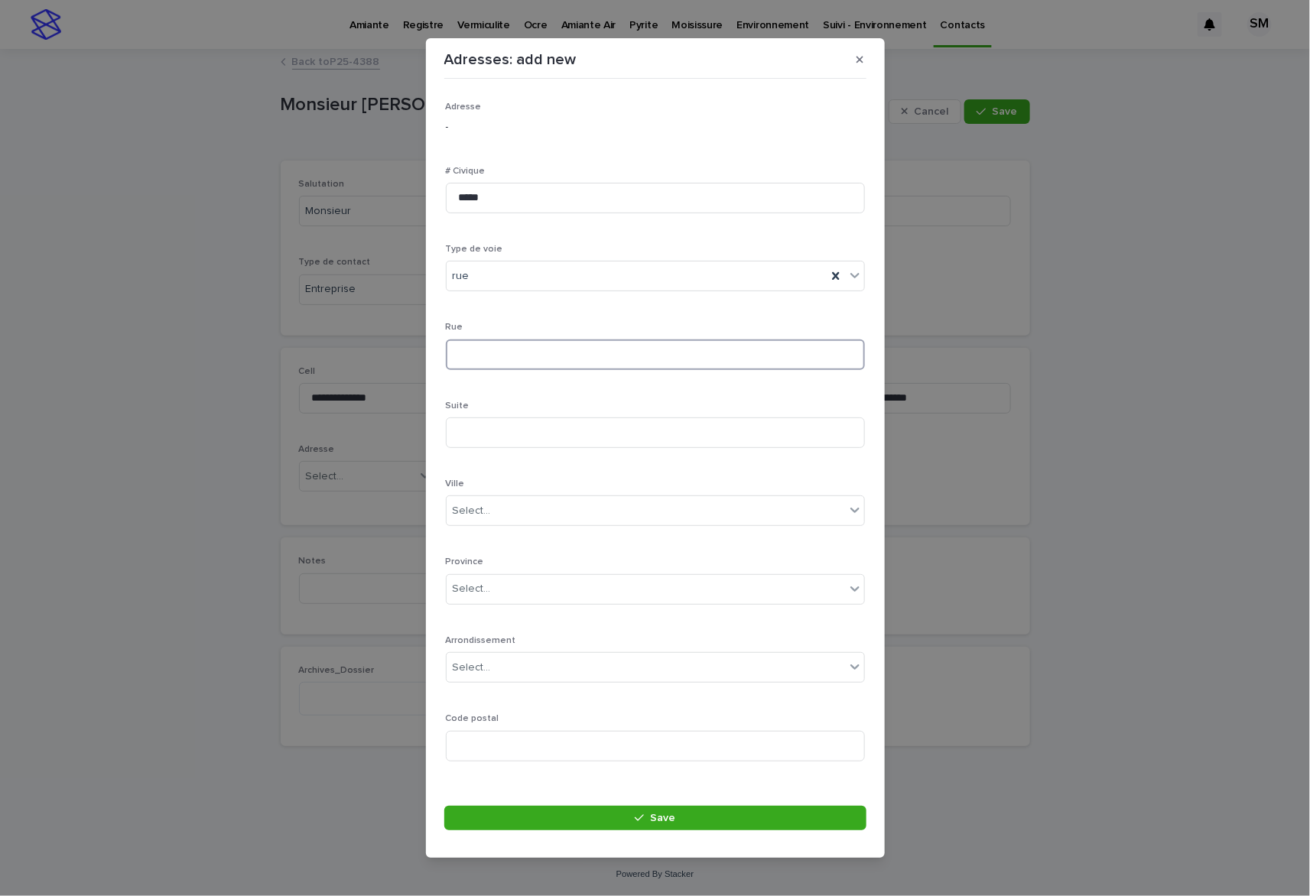
click at [515, 351] on input at bounding box center [655, 355] width 419 height 31
type input "*****"
click at [509, 510] on div "Select..." at bounding box center [646, 511] width 398 height 25
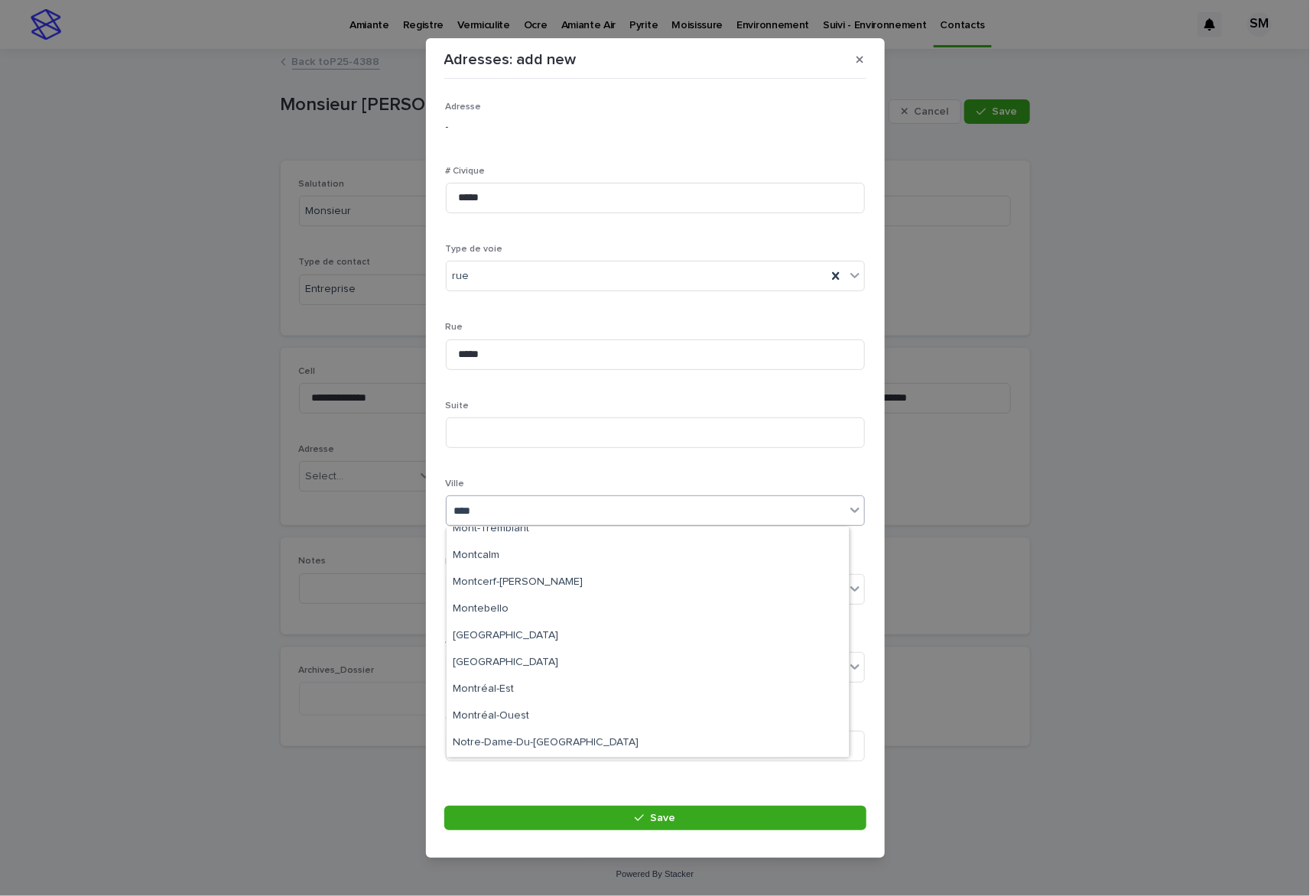
type input "*****"
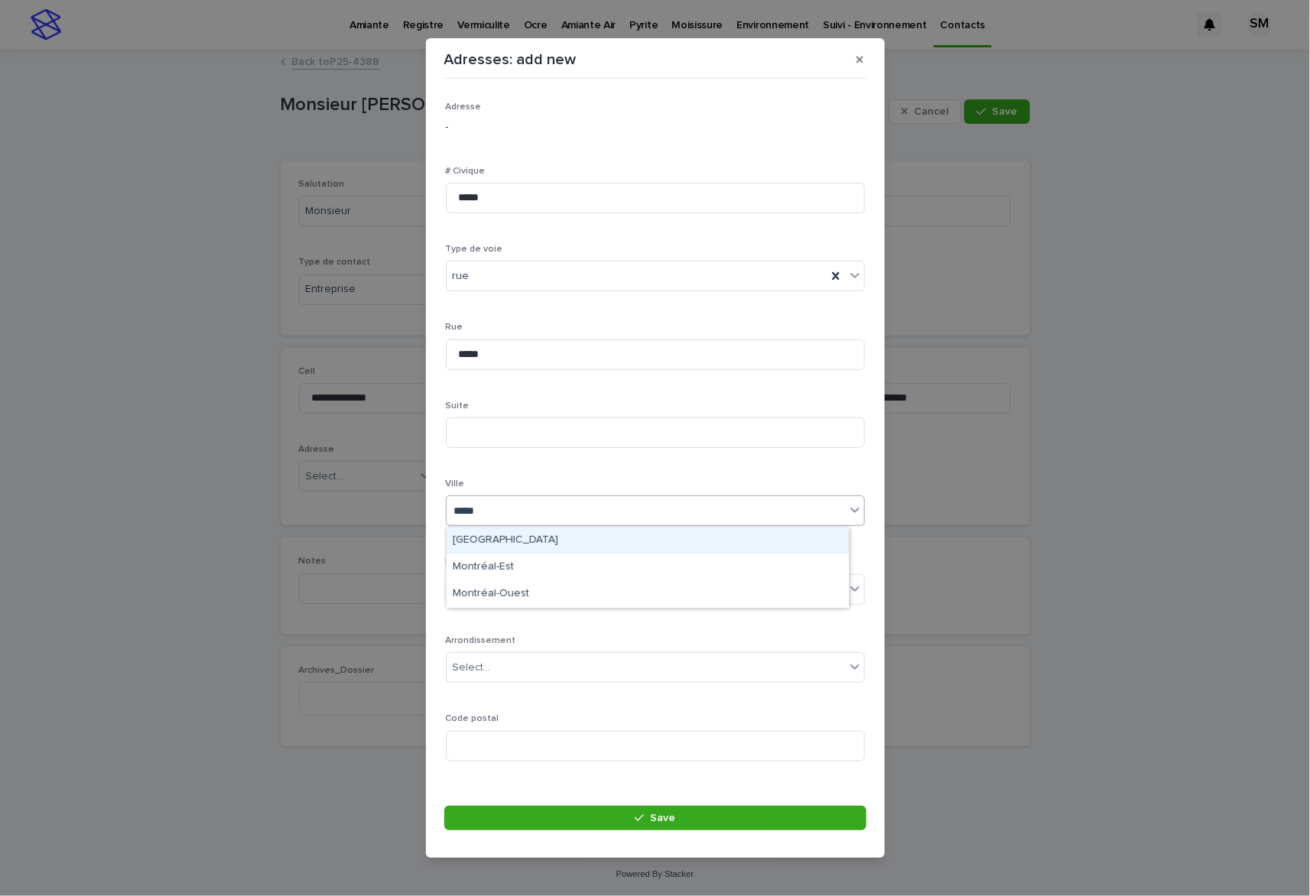
scroll to position [0, 0]
click at [502, 537] on div "[GEOGRAPHIC_DATA]" at bounding box center [648, 541] width 402 height 27
click at [500, 585] on div "Select..." at bounding box center [646, 589] width 398 height 25
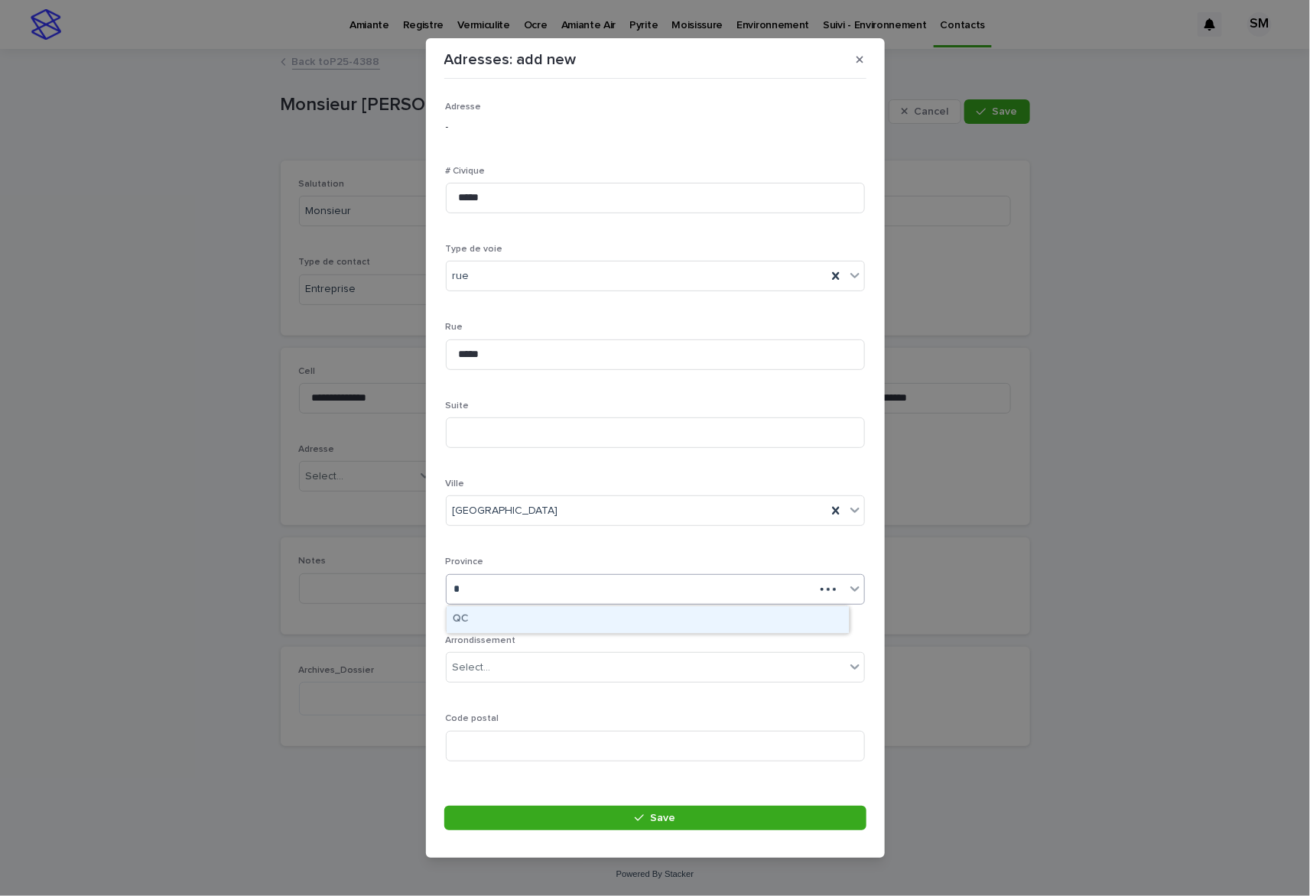
type input "**"
click at [506, 616] on div "QC" at bounding box center [648, 619] width 402 height 27
click at [528, 752] on input at bounding box center [655, 746] width 419 height 31
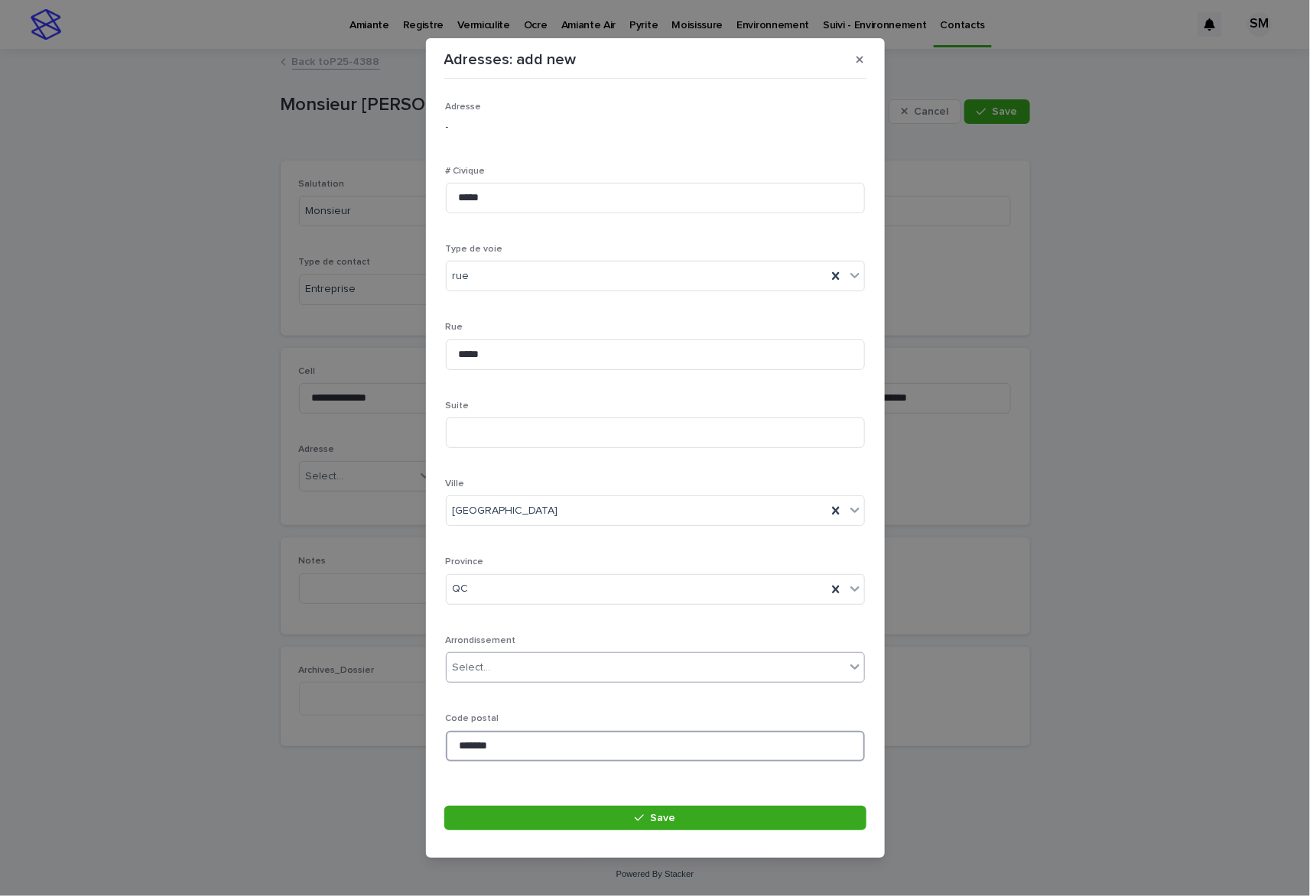
type input "*******"
click at [623, 680] on div "Select..." at bounding box center [646, 667] width 398 height 25
type input "*"
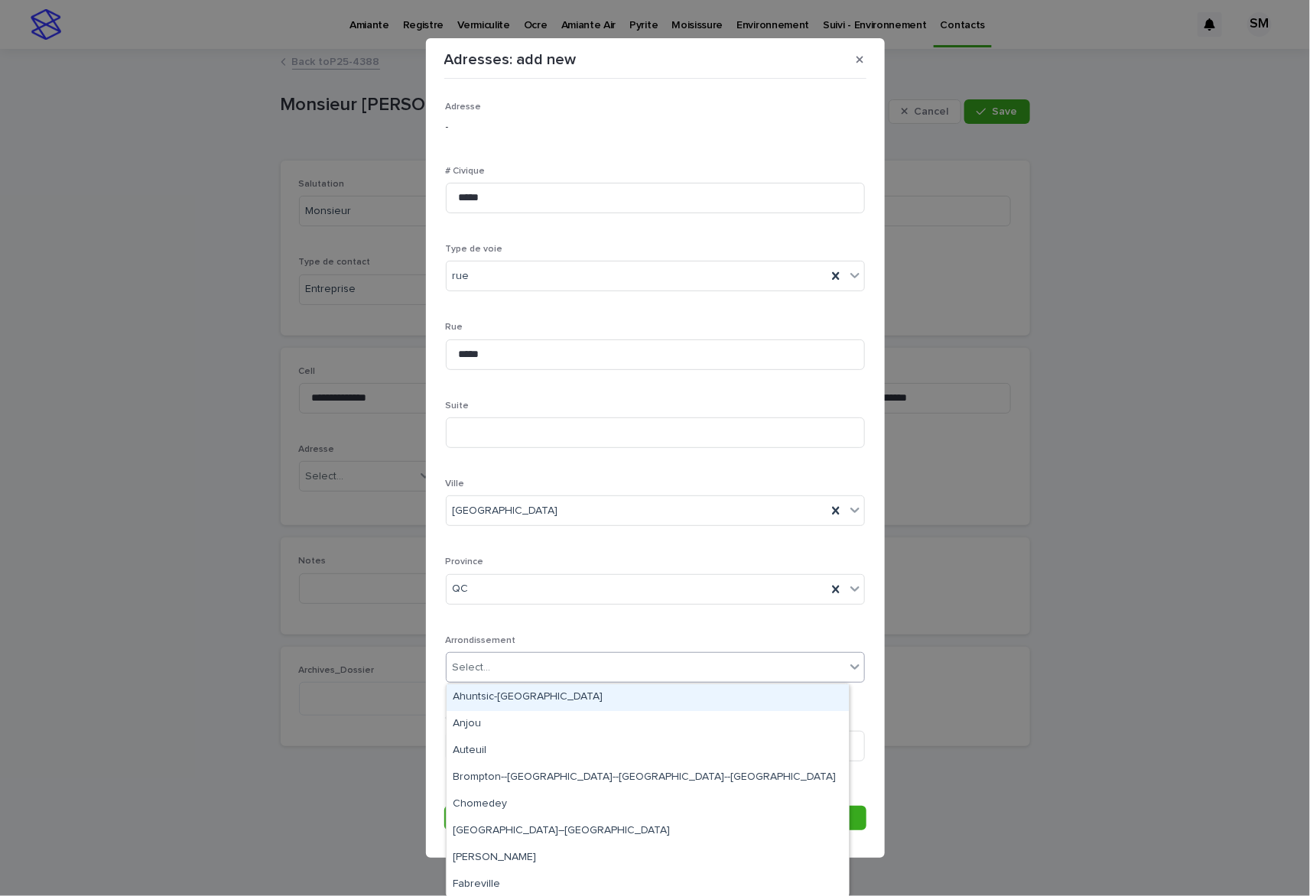
click at [691, 627] on div "Adresse - # Civique ***** Type de voie rue Rue ***** Suite Ville Montréal Provi…" at bounding box center [655, 437] width 419 height 671
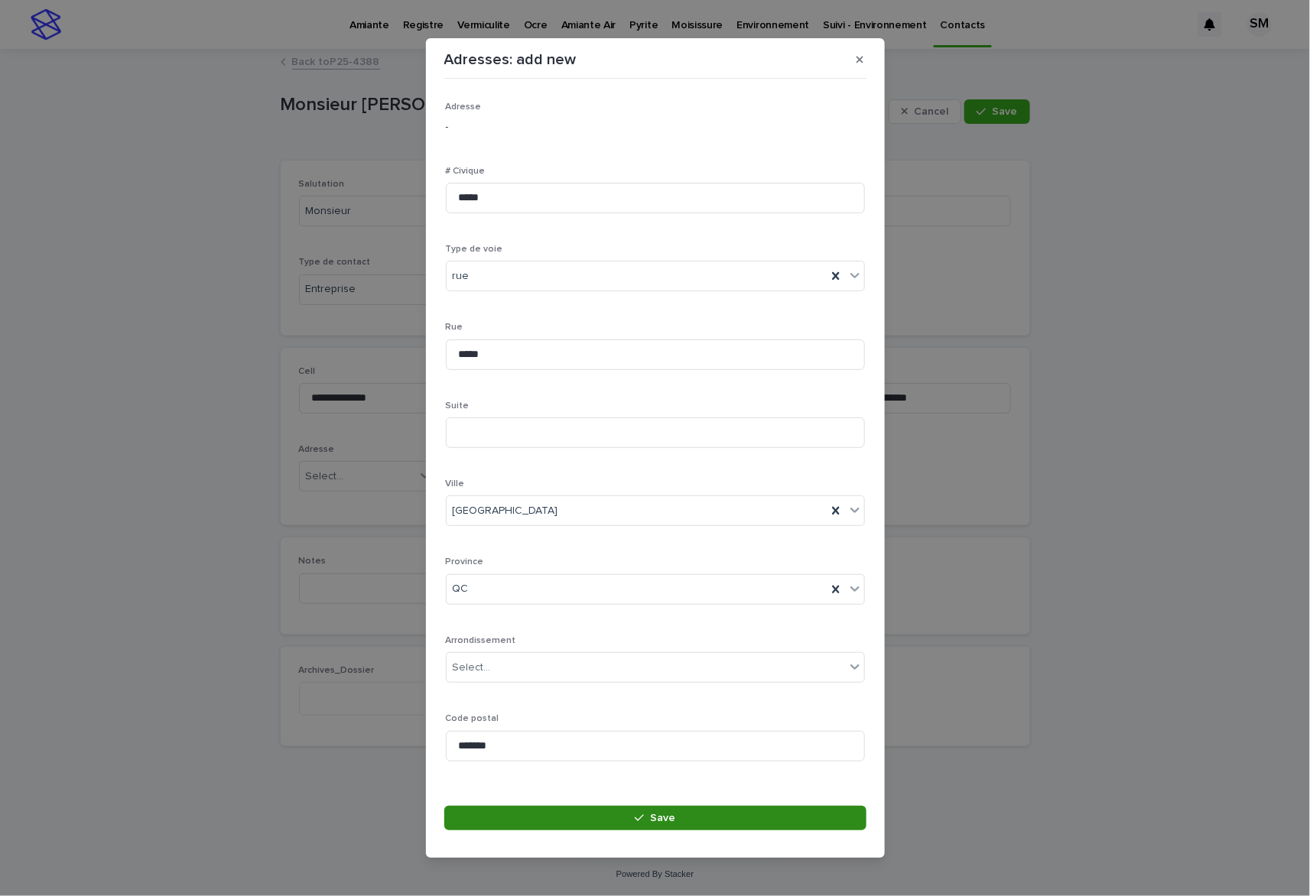
click at [665, 825] on button "Save" at bounding box center [655, 818] width 422 height 24
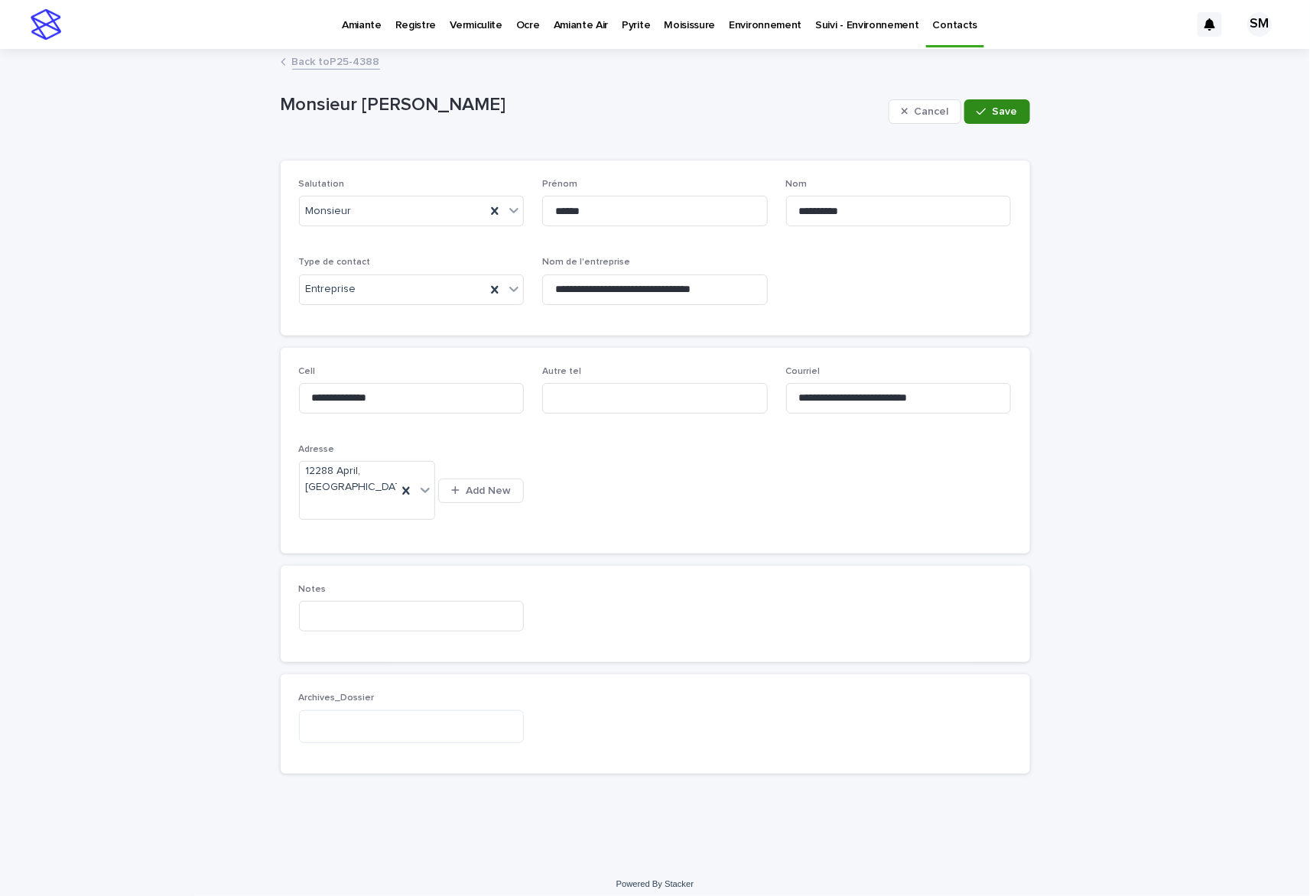
click at [1011, 102] on button "Save" at bounding box center [996, 111] width 65 height 24
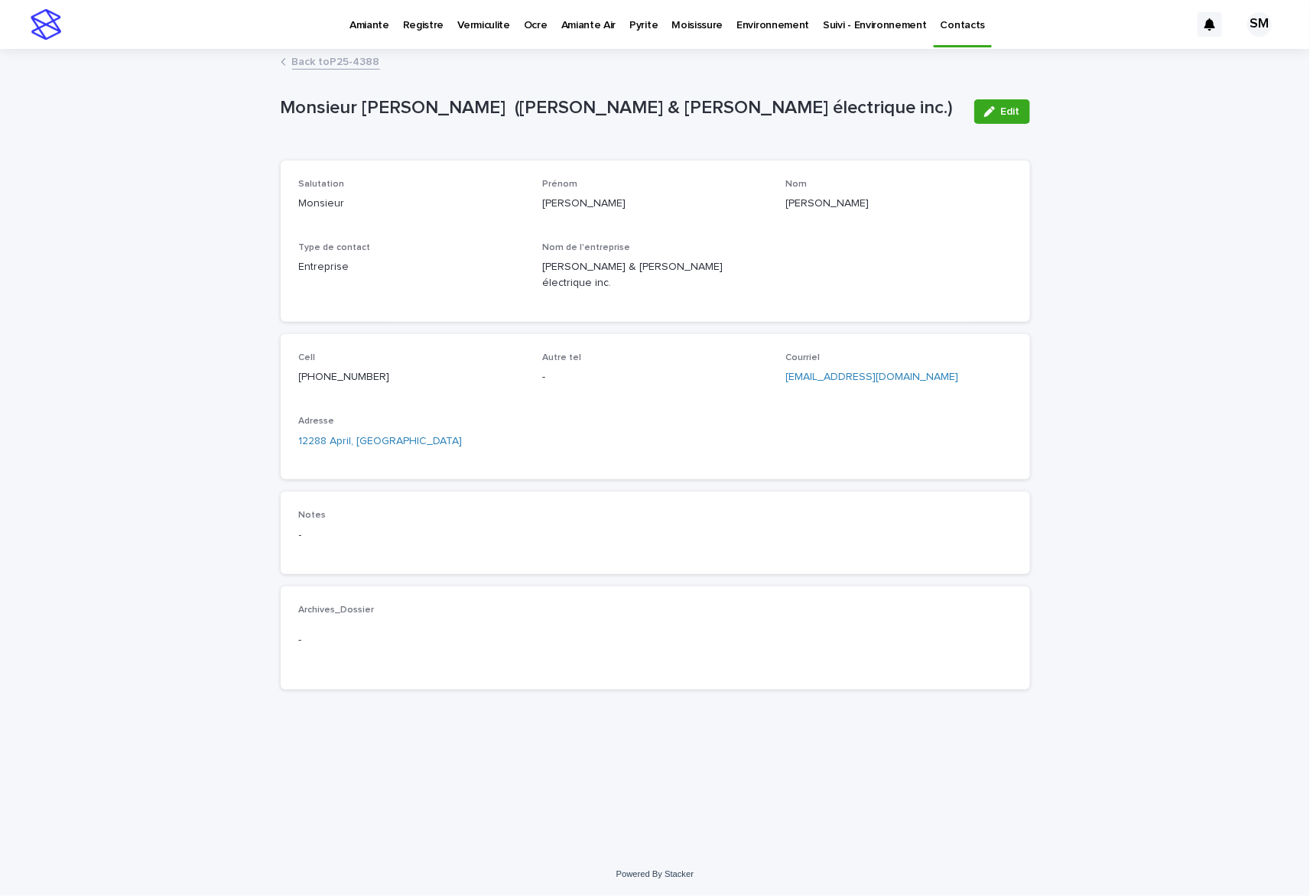
click at [345, 57] on link "Back to P25-4388" at bounding box center [336, 61] width 88 height 18
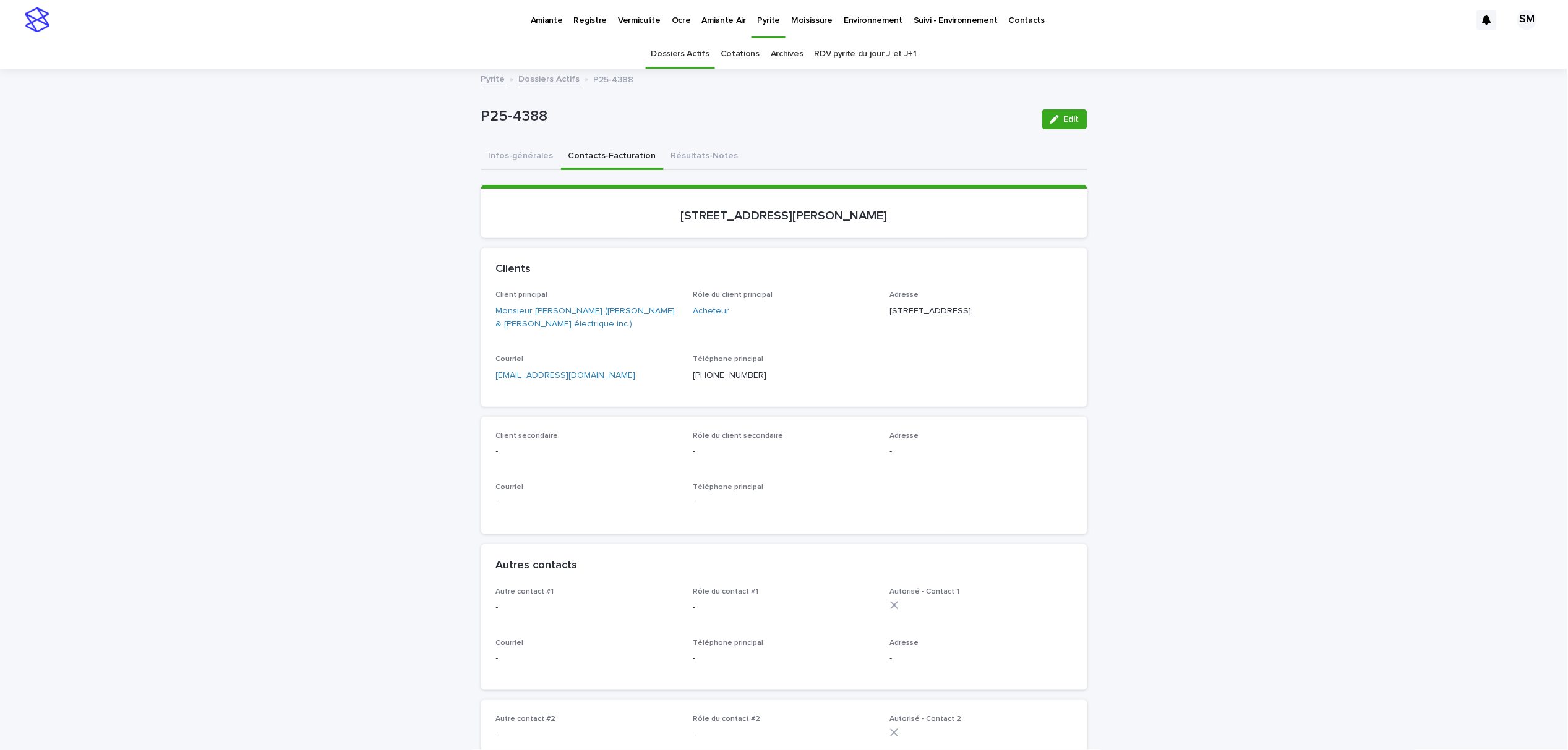
drag, startPoint x: 1044, startPoint y: 131, endPoint x: 1039, endPoint y: 136, distance: 7.1
click at [1044, 131] on div "Edit" at bounding box center [1063, 119] width 50 height 49
click at [1043, 119] on button "Edit" at bounding box center [1065, 119] width 45 height 19
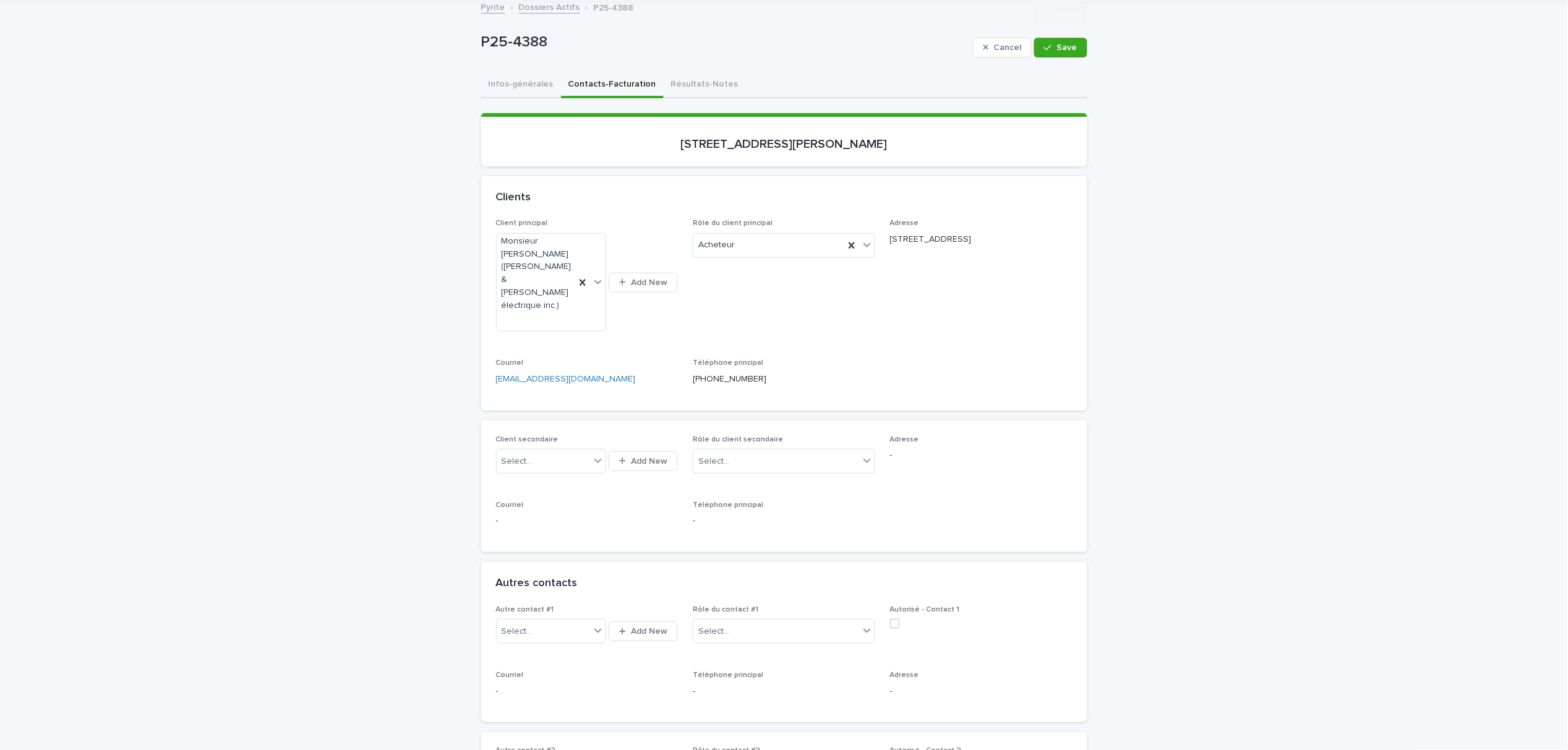
scroll to position [164, 0]
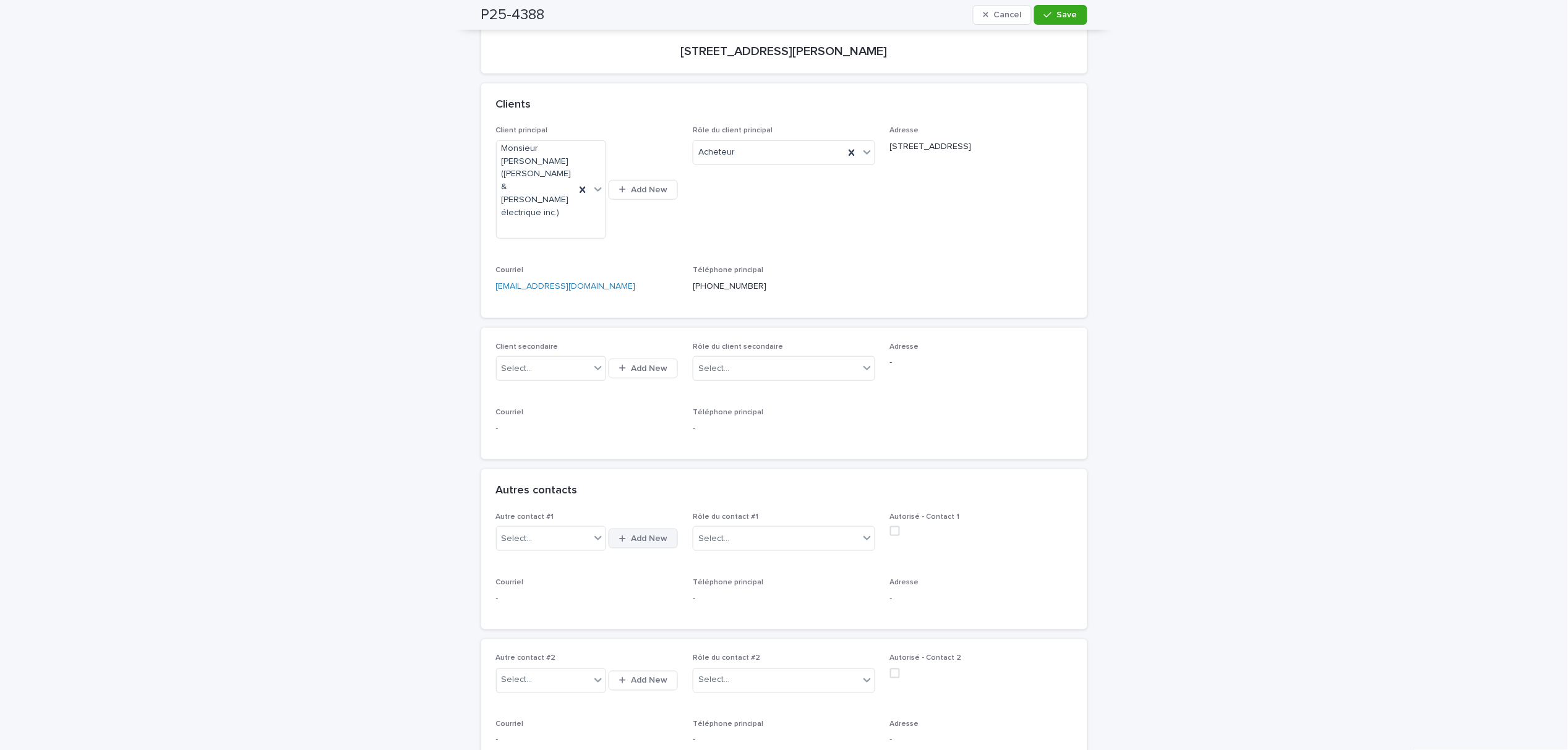
click at [629, 529] on button "Add New" at bounding box center [644, 538] width 70 height 19
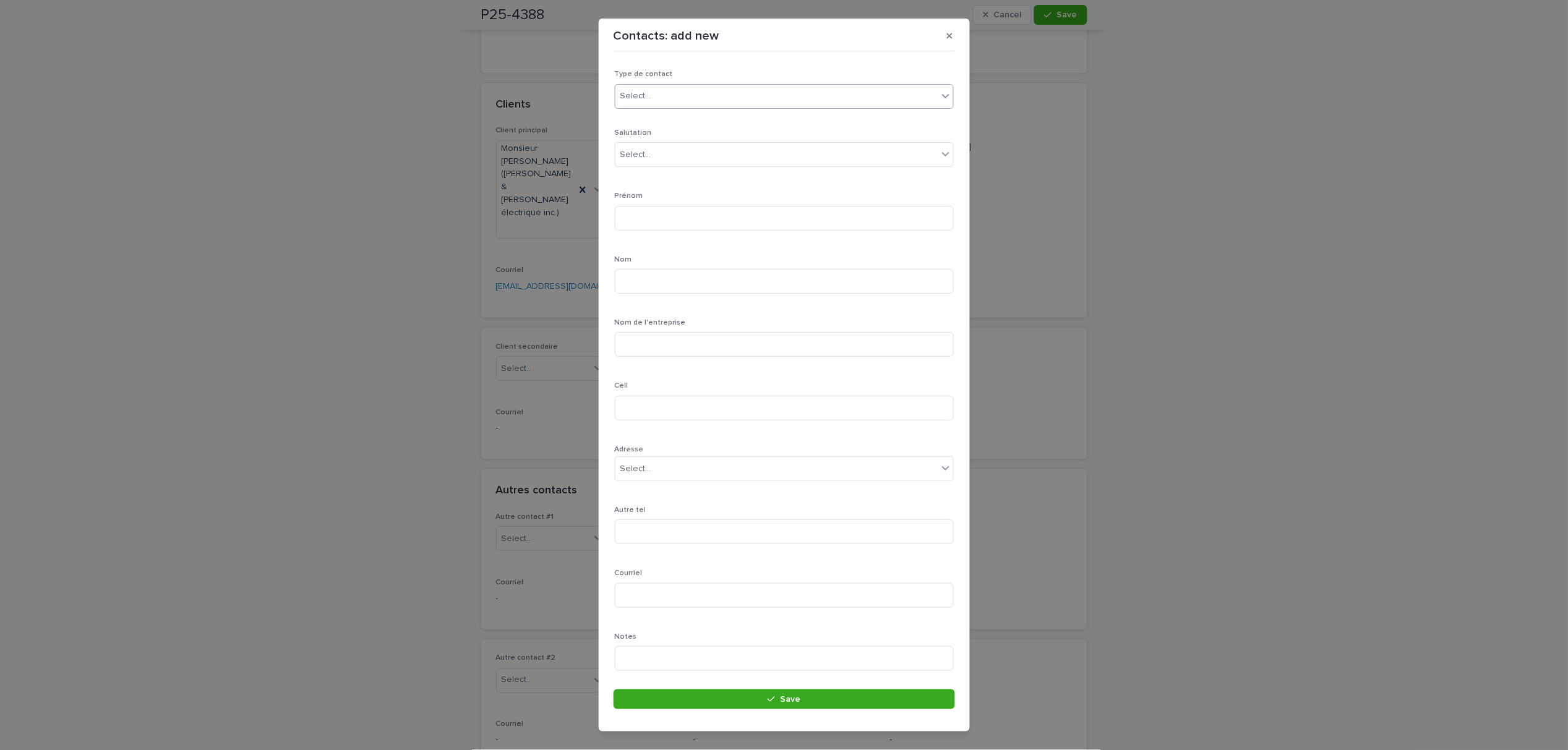
click at [642, 99] on div "Select..." at bounding box center [636, 96] width 31 height 13
click at [661, 122] on div "Particulier" at bounding box center [778, 120] width 325 height 22
click at [656, 156] on div "Select..." at bounding box center [776, 154] width 322 height 20
click at [656, 177] on div "Monsieur" at bounding box center [778, 179] width 325 height 22
click at [657, 220] on input at bounding box center [784, 218] width 339 height 25
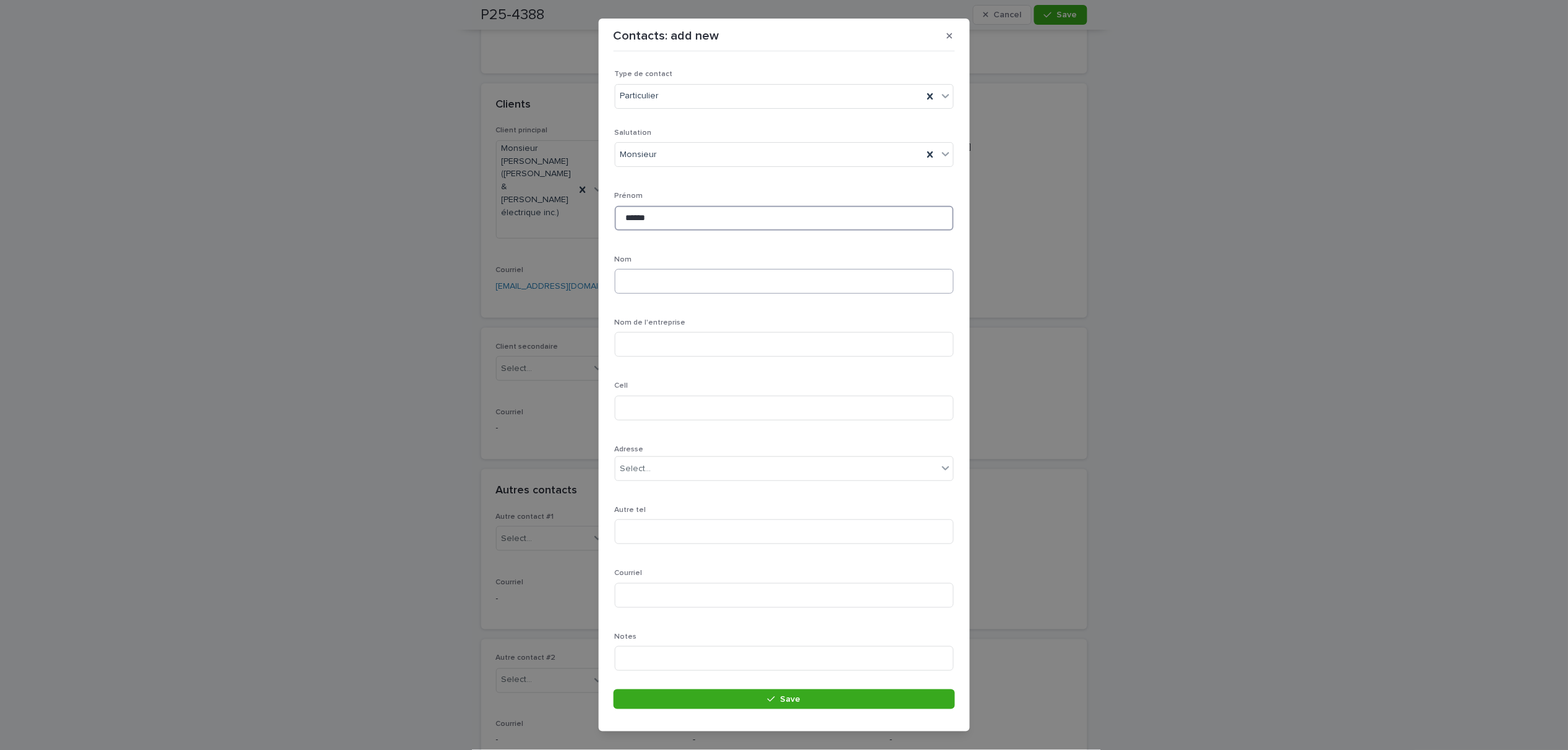
type input "******"
click at [674, 288] on input at bounding box center [784, 281] width 339 height 25
type input "********"
click at [950, 34] on icon "button" at bounding box center [949, 36] width 6 height 6
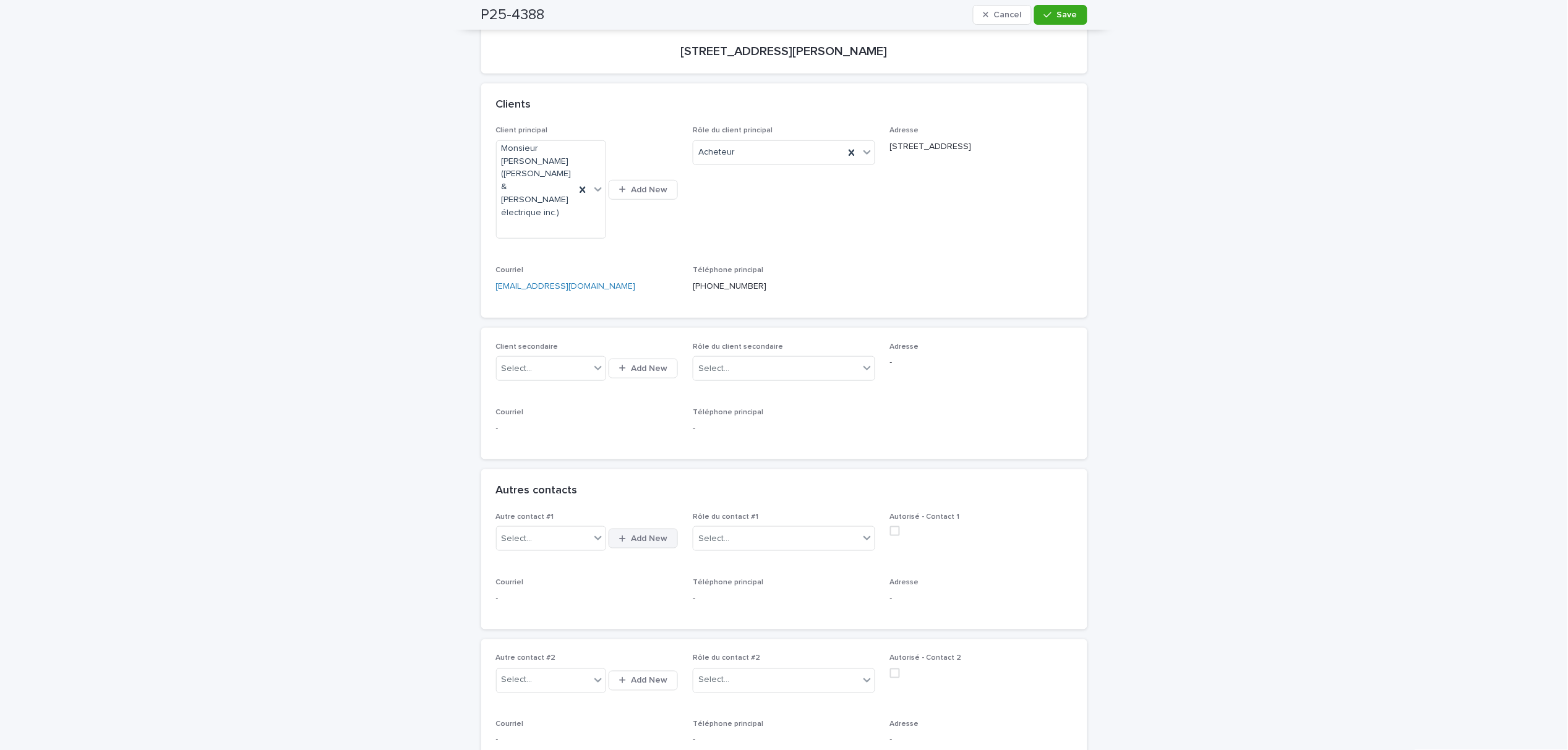
click at [622, 535] on div "button" at bounding box center [625, 539] width 12 height 8
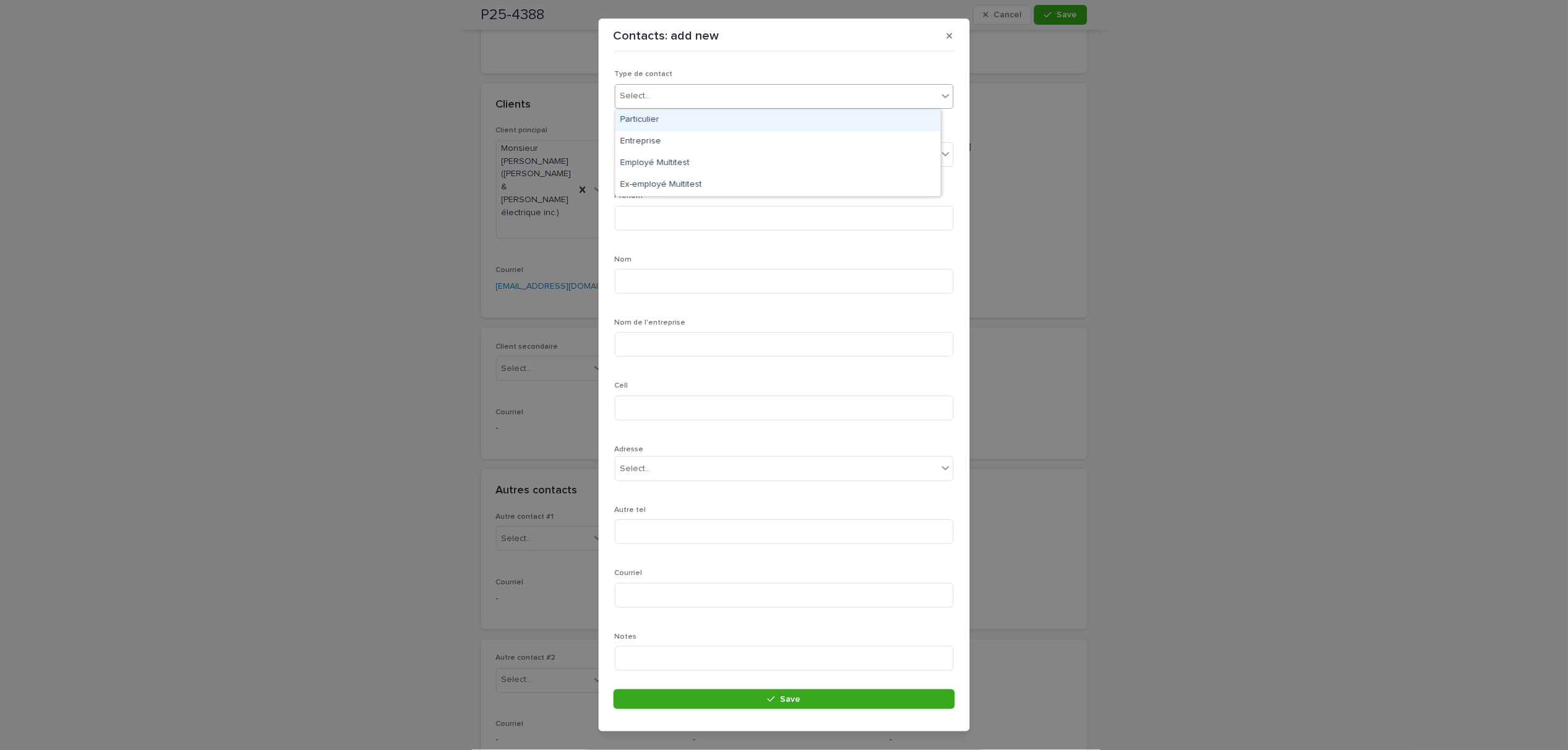
click at [695, 100] on div "Select..." at bounding box center [776, 95] width 322 height 20
click at [690, 112] on div "Particulier" at bounding box center [778, 120] width 325 height 22
click at [679, 154] on div "Select..." at bounding box center [776, 154] width 322 height 20
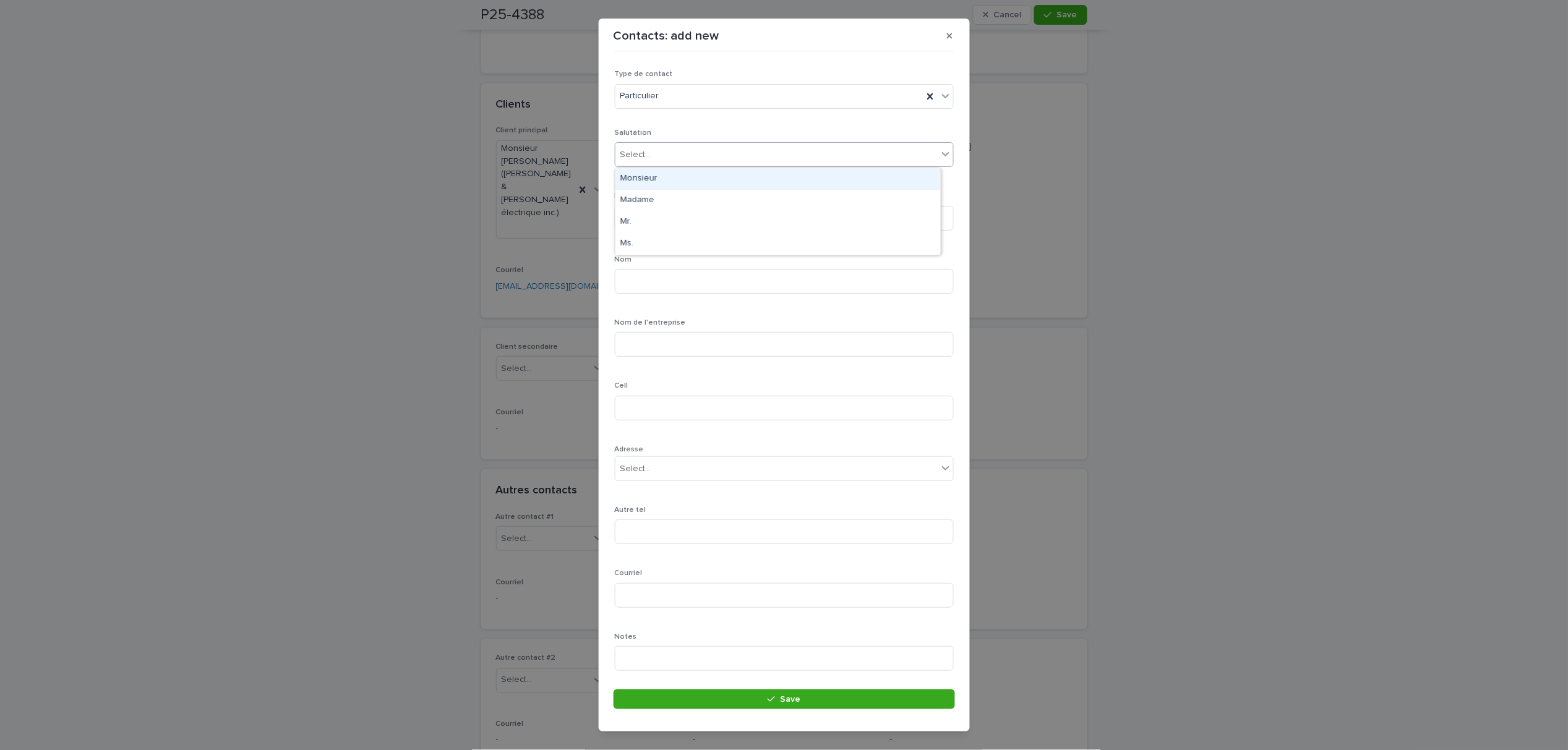
click at [672, 175] on div "Monsieur" at bounding box center [778, 179] width 325 height 22
click at [664, 210] on input at bounding box center [784, 218] width 339 height 25
click at [624, 219] on input "******" at bounding box center [784, 218] width 339 height 25
type input "******"
click at [659, 275] on input at bounding box center [784, 281] width 339 height 25
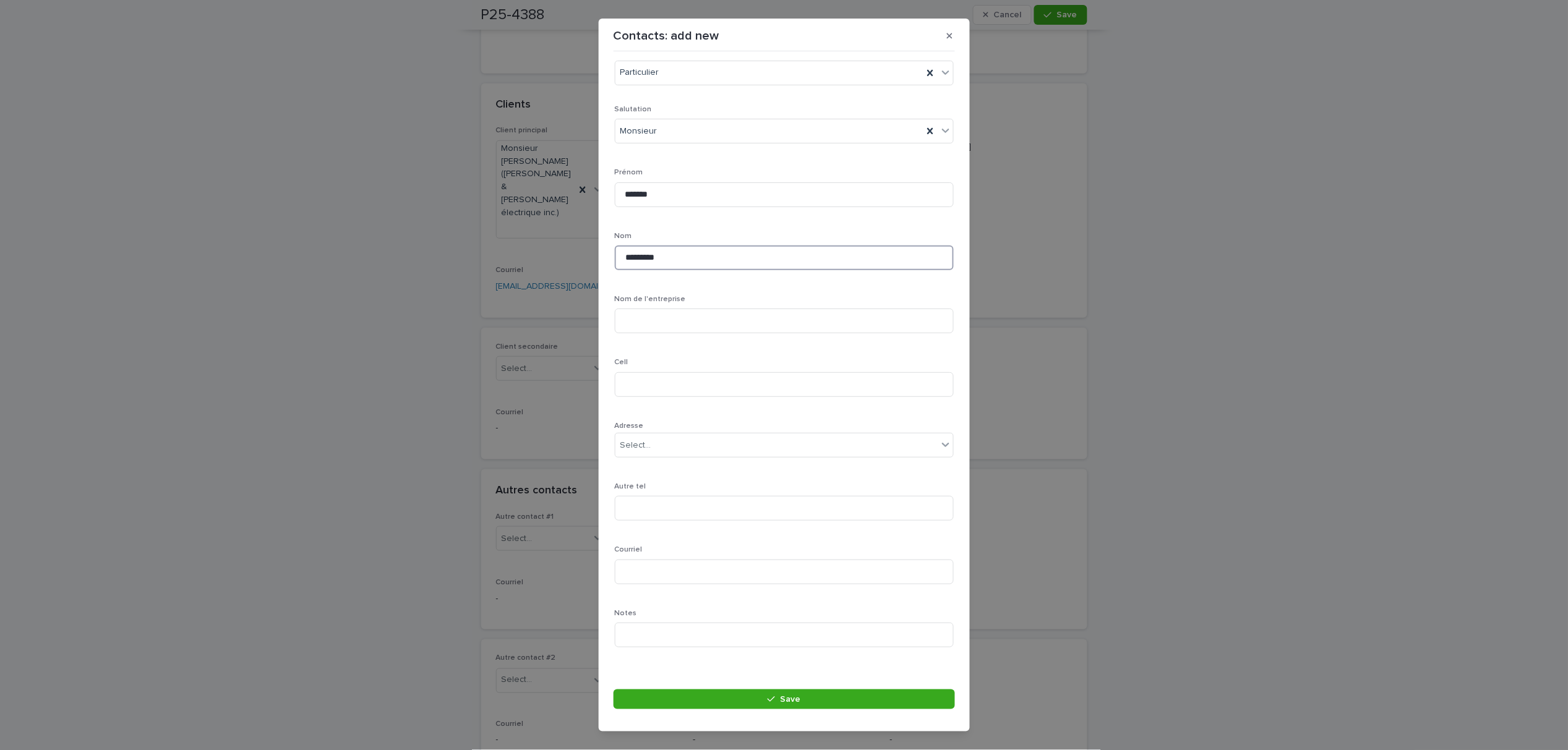
scroll to position [36, 0]
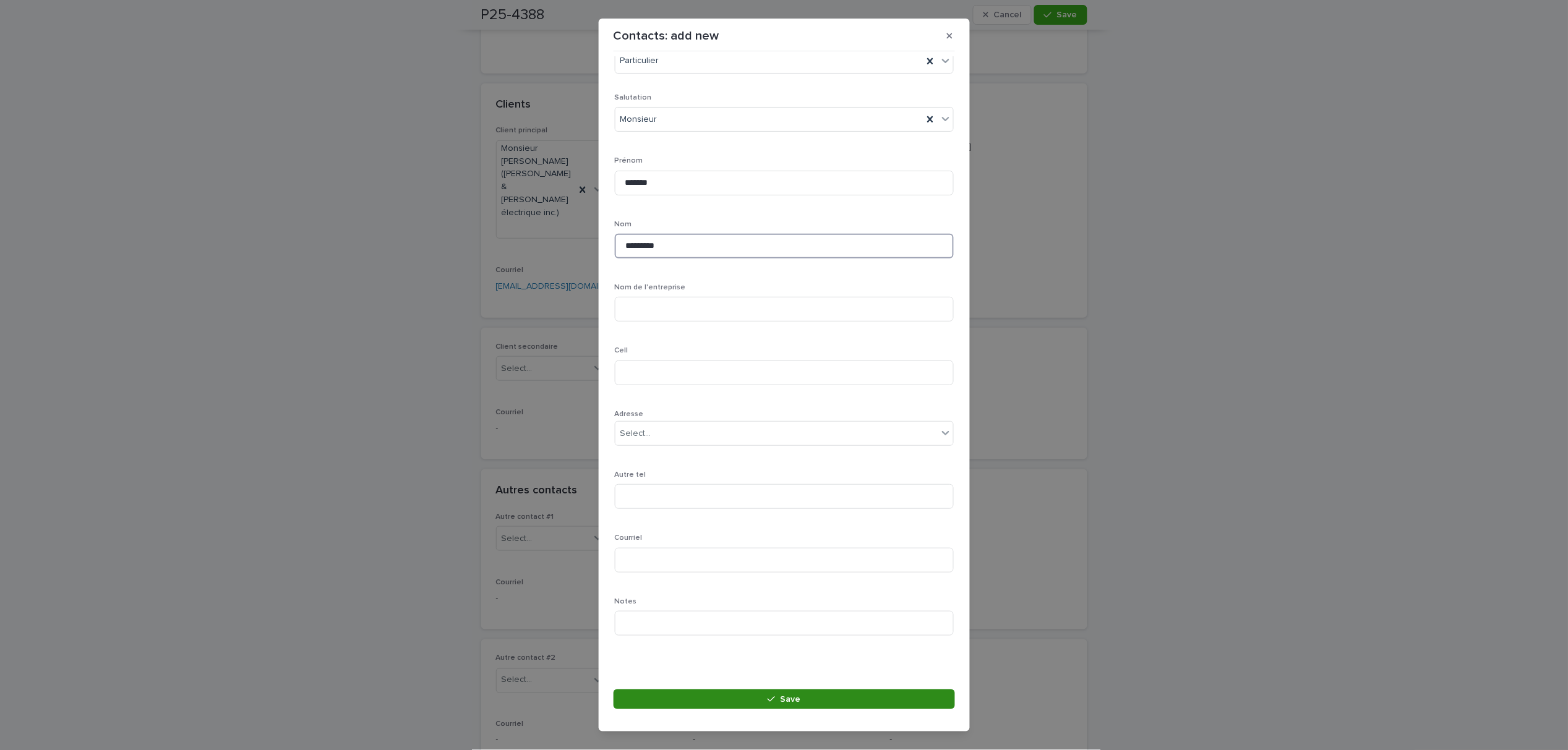
type input "********"
click at [756, 692] on button "Save" at bounding box center [784, 699] width 341 height 19
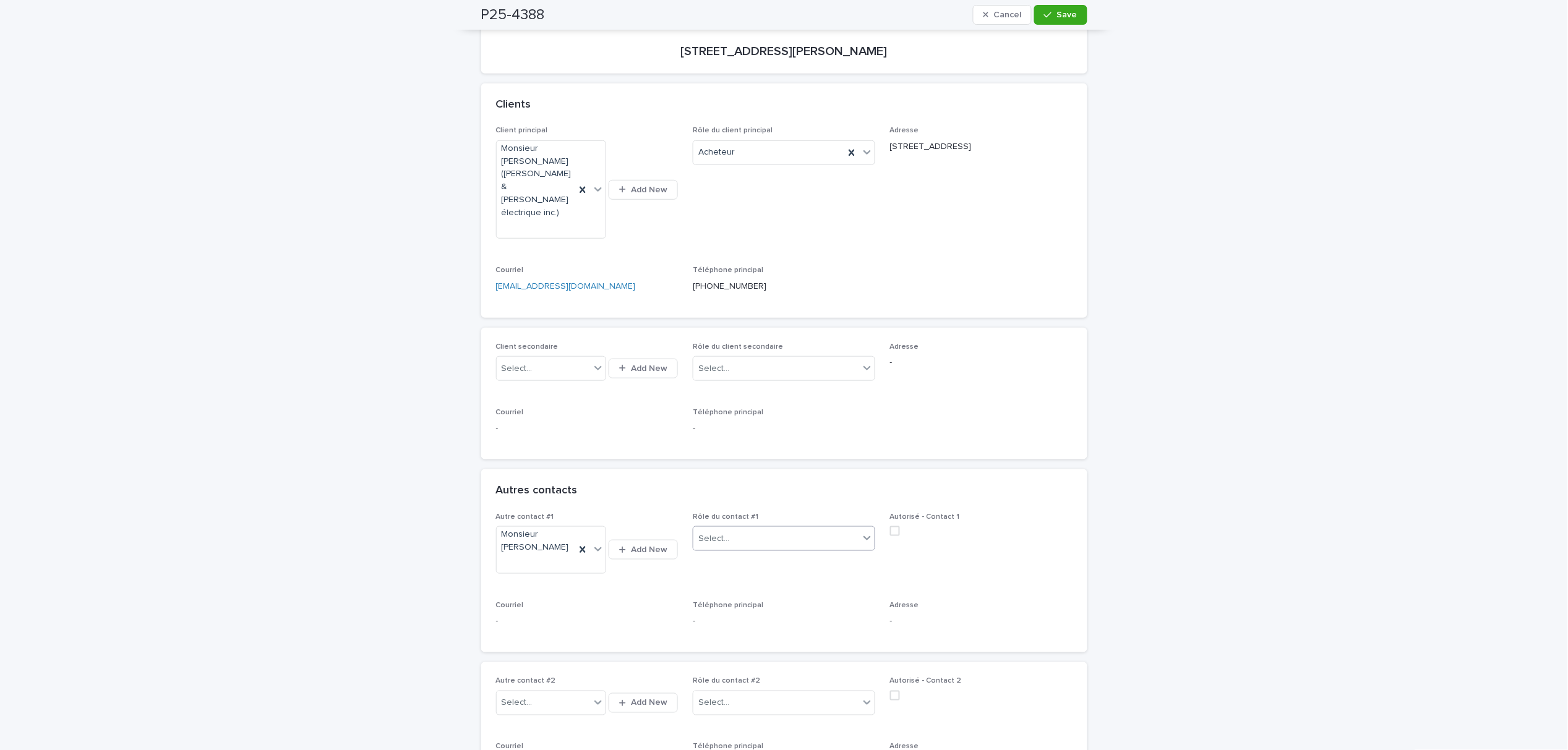
click at [864, 532] on icon at bounding box center [867, 537] width 12 height 12
click at [755, 672] on div "Propriétaire" at bounding box center [778, 678] width 181 height 22
click at [1038, 17] on button "Save" at bounding box center [1060, 15] width 53 height 19
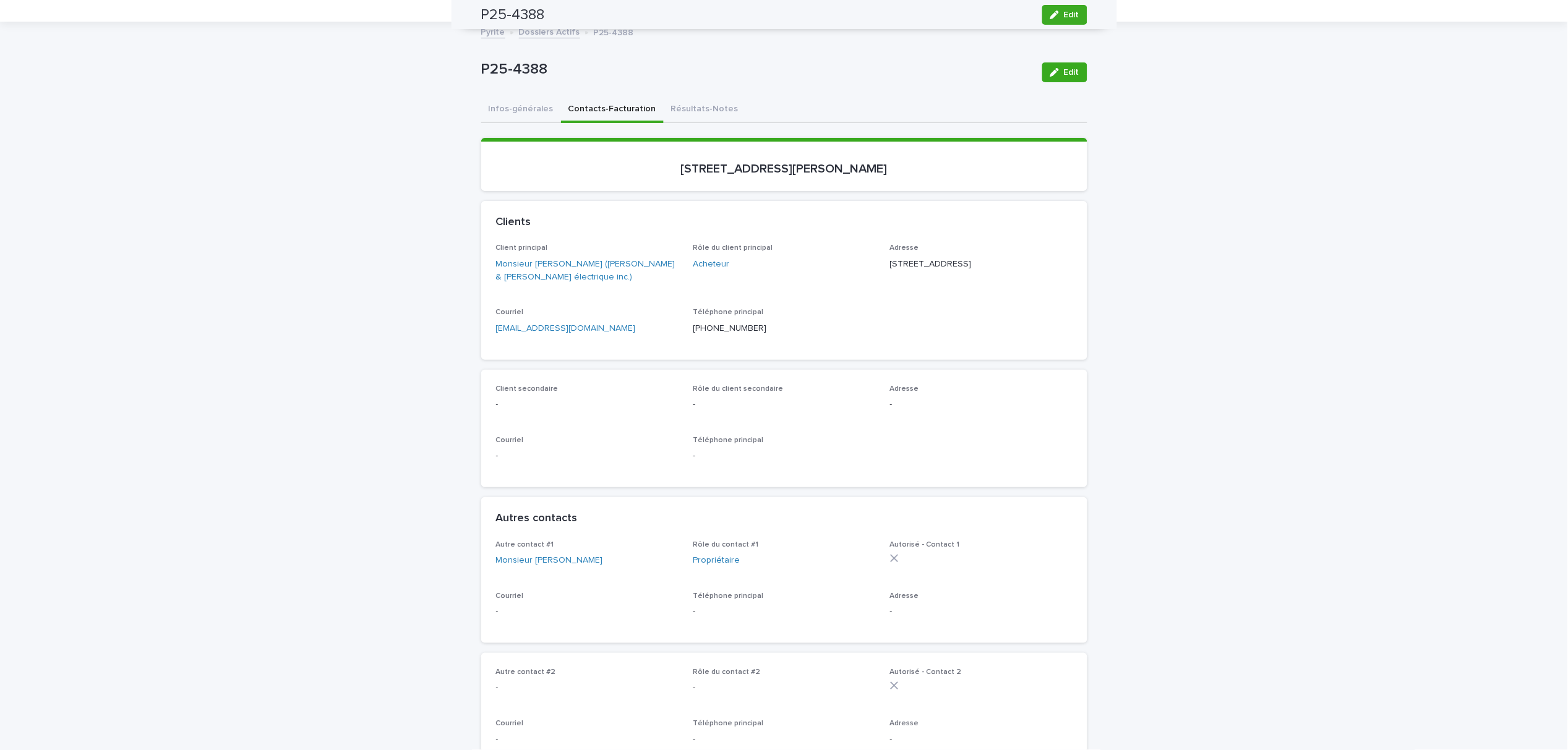
scroll to position [0, 0]
